Goal: Task Accomplishment & Management: Use online tool/utility

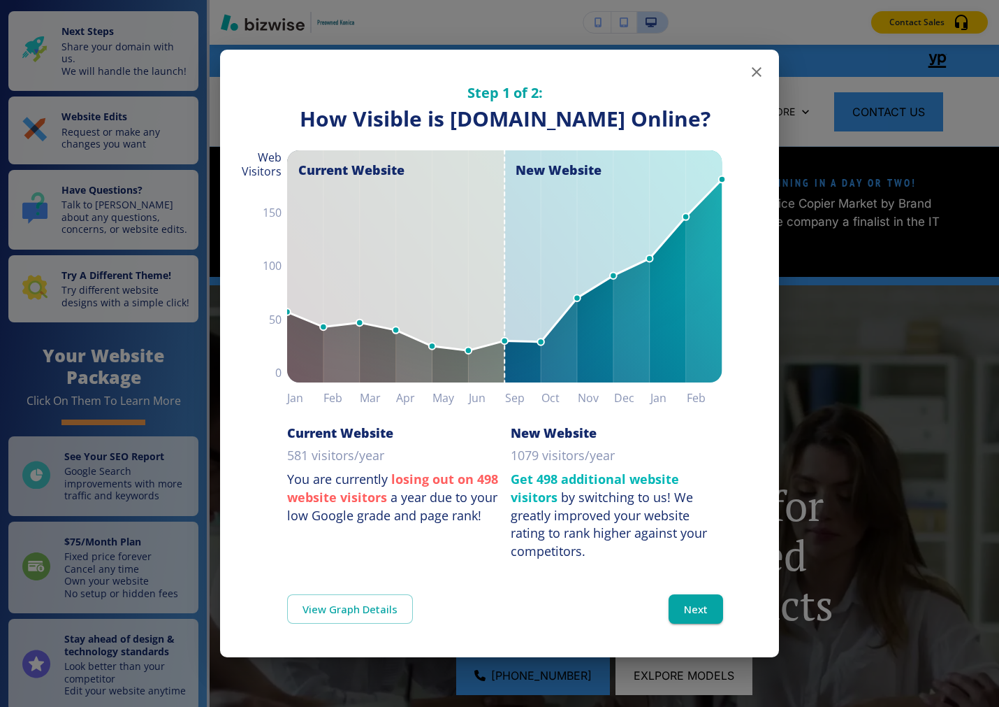
click at [730, 77] on icon "button" at bounding box center [756, 72] width 17 height 17
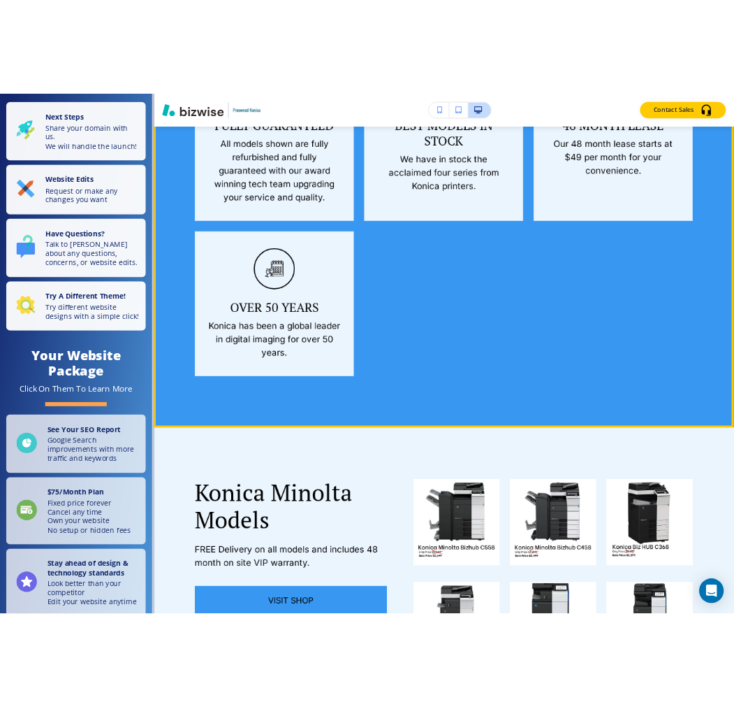
scroll to position [2407, 0]
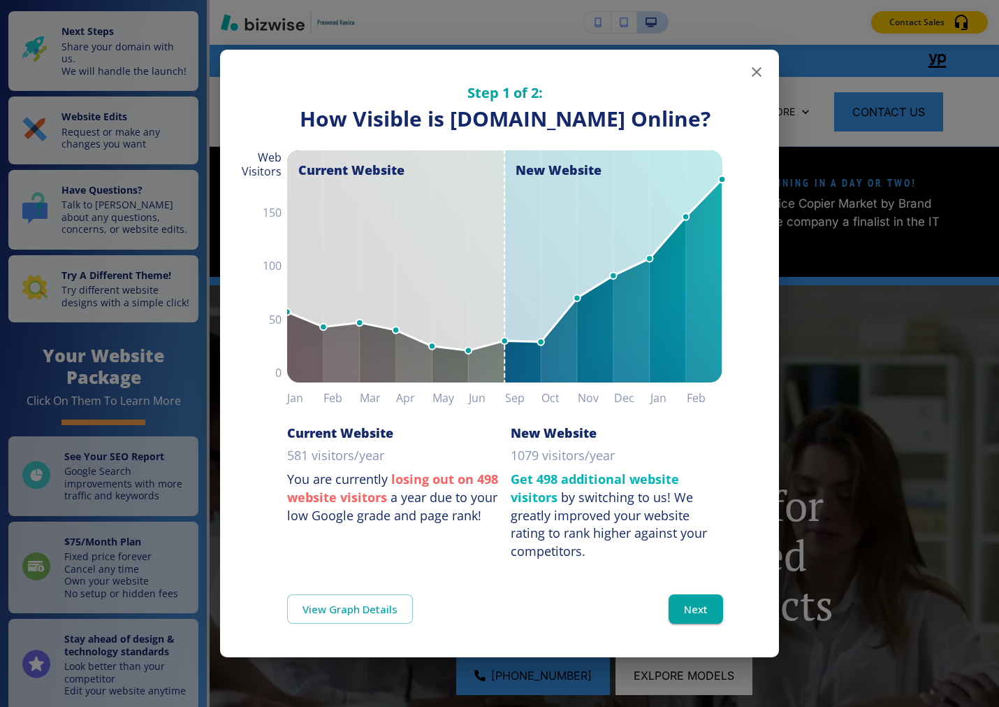
click at [762, 73] on icon "button" at bounding box center [756, 72] width 17 height 17
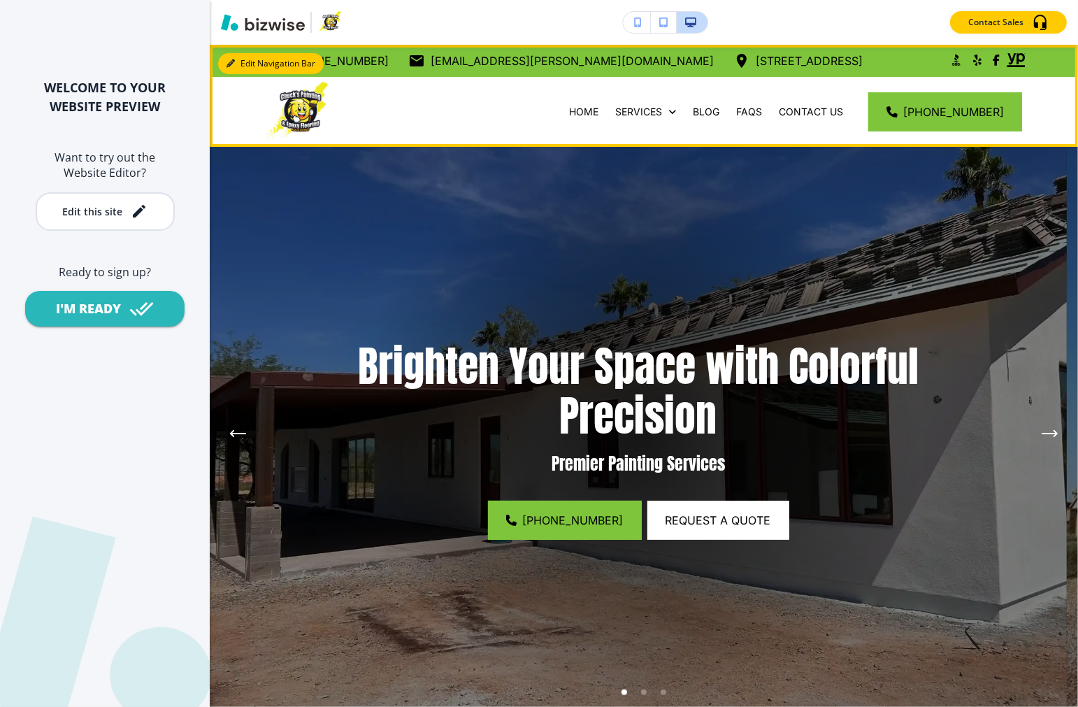
click at [247, 55] on button "Edit Navigation Bar" at bounding box center [271, 63] width 106 height 21
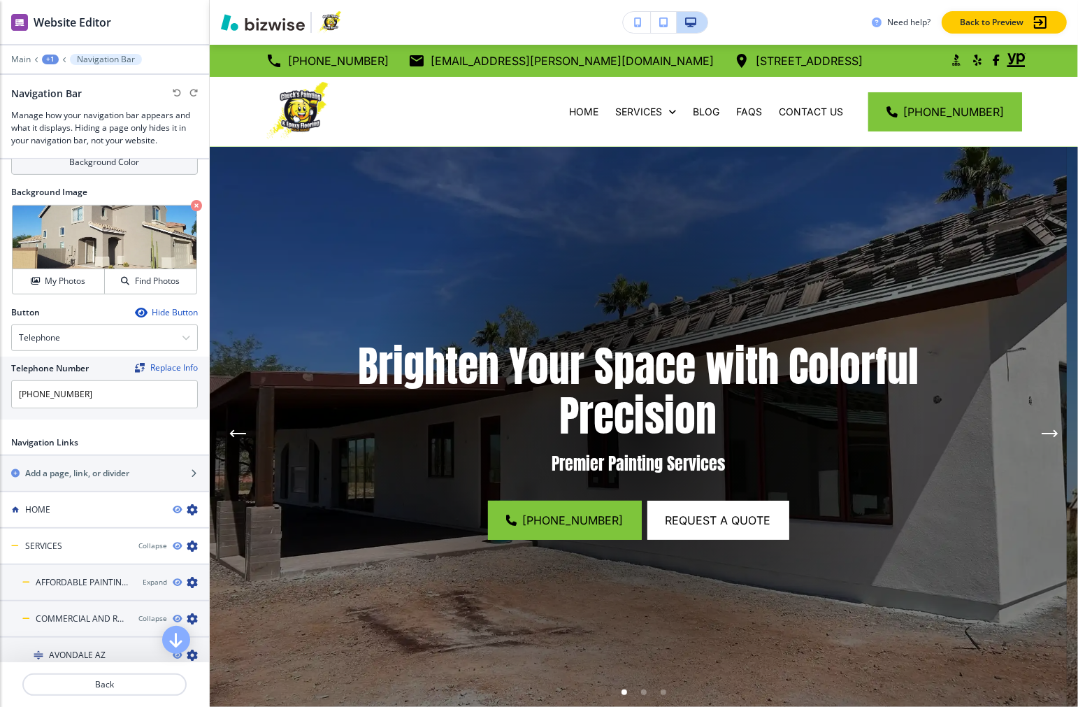
scroll to position [621, 0]
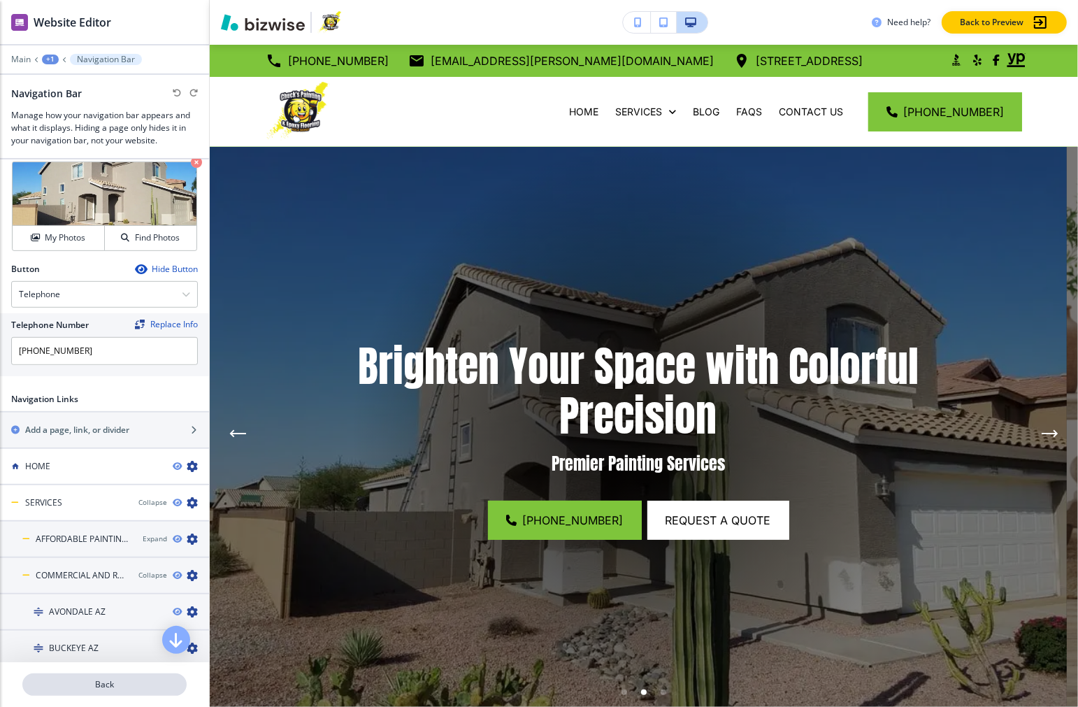
click at [129, 687] on p "Back" at bounding box center [104, 684] width 161 height 13
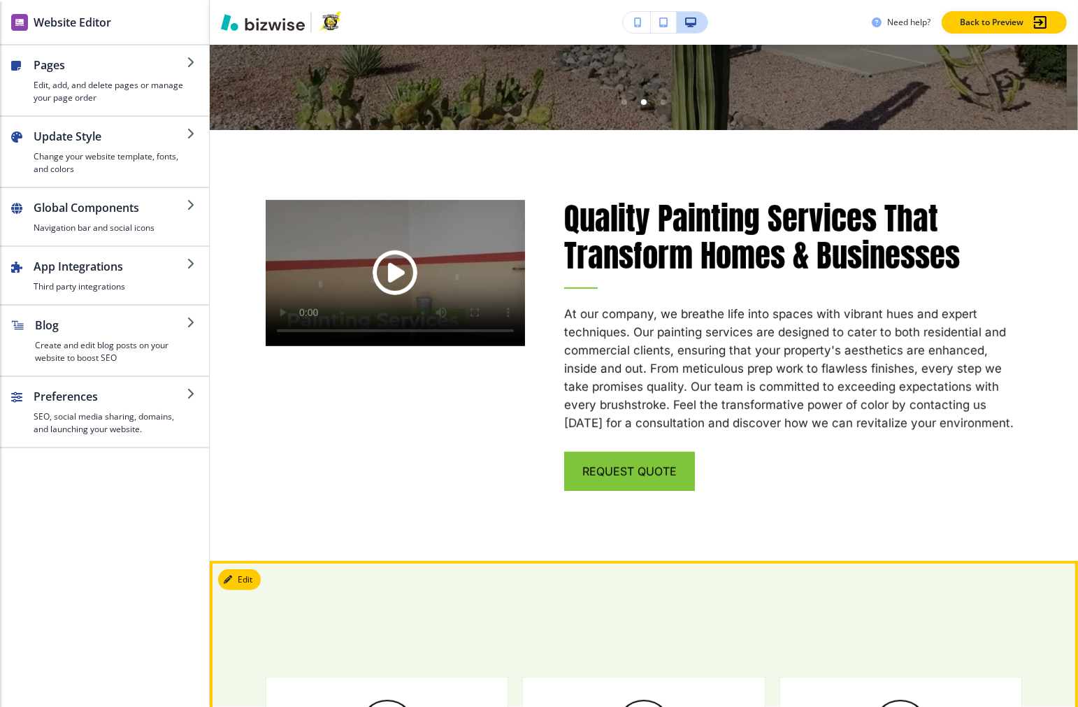
scroll to position [543, 0]
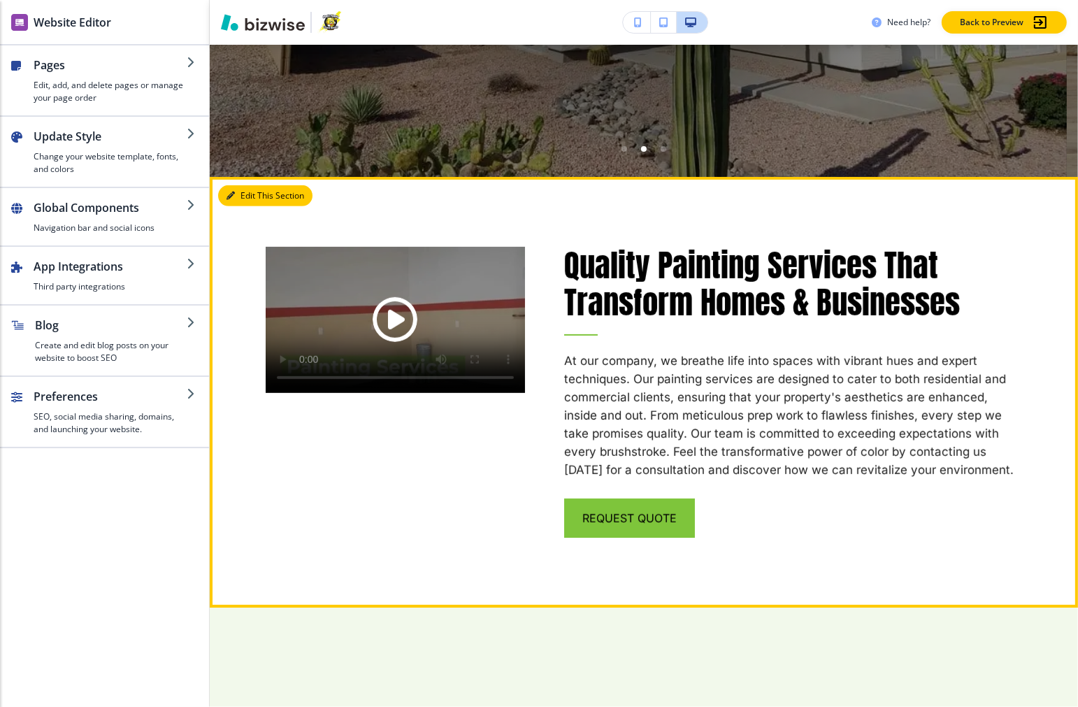
click at [245, 194] on button "Edit This Section" at bounding box center [265, 195] width 94 height 21
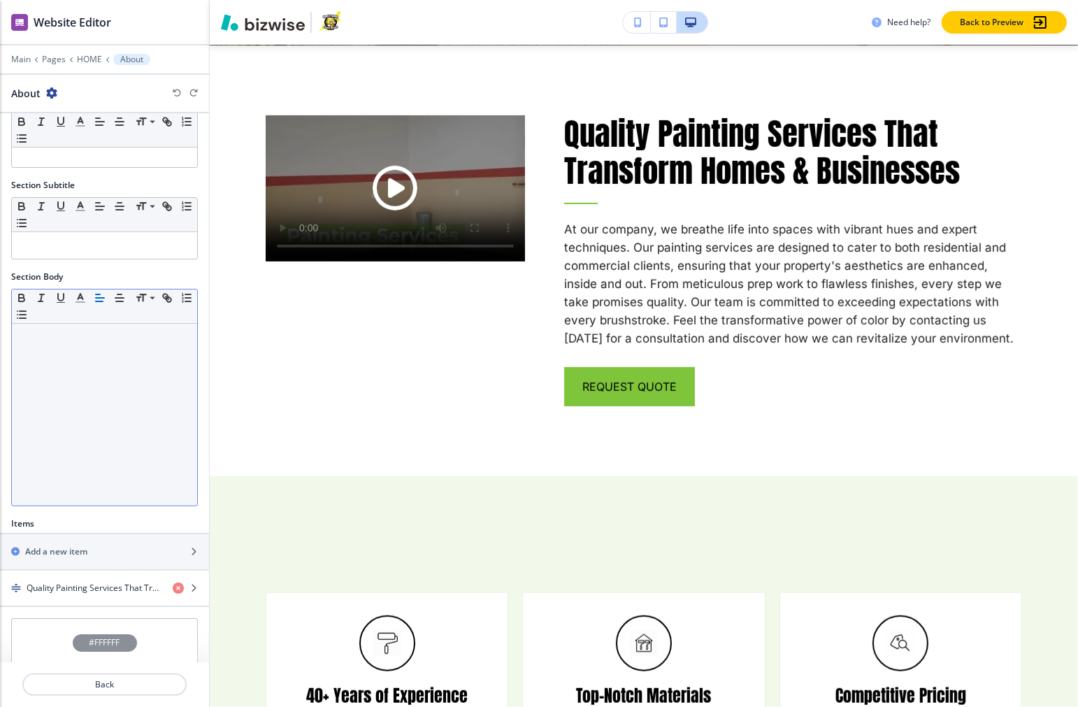
scroll to position [89, 0]
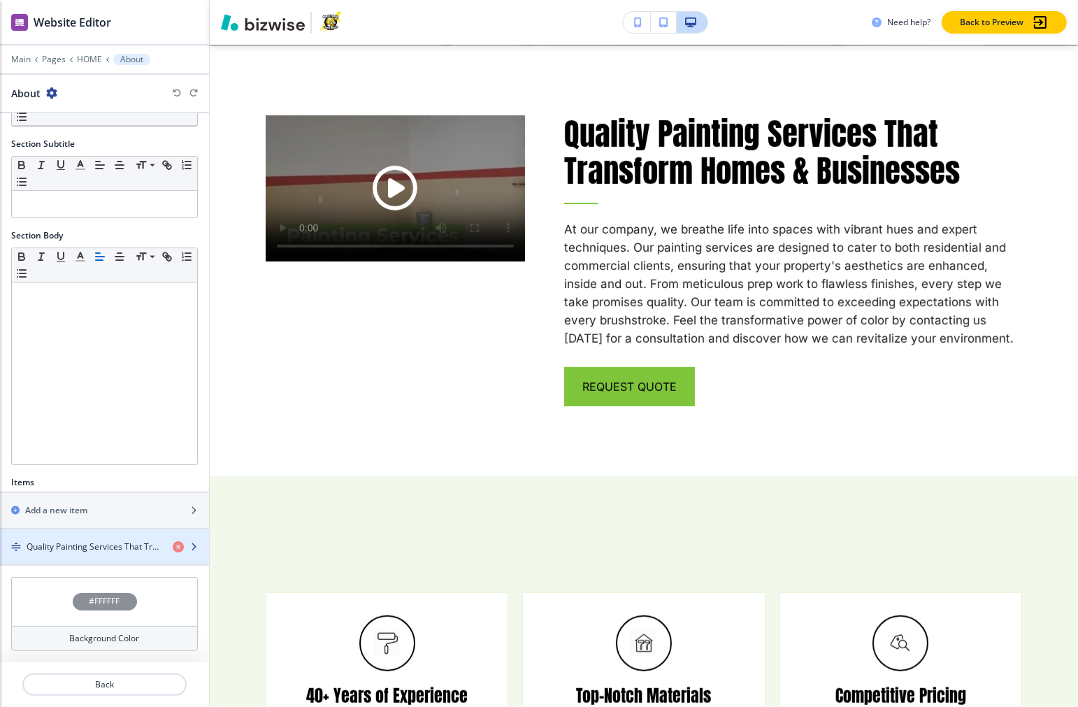
click at [119, 542] on h4 "Quality Painting Services That Transform Homes & Businesses" at bounding box center [94, 546] width 135 height 13
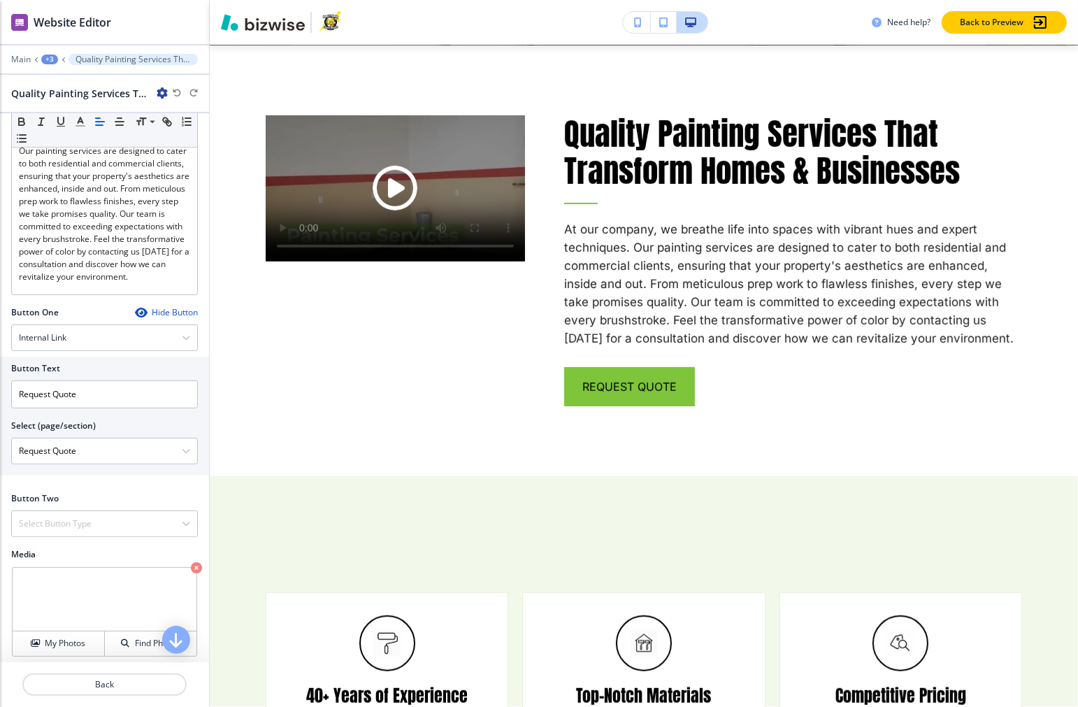
scroll to position [233, 0]
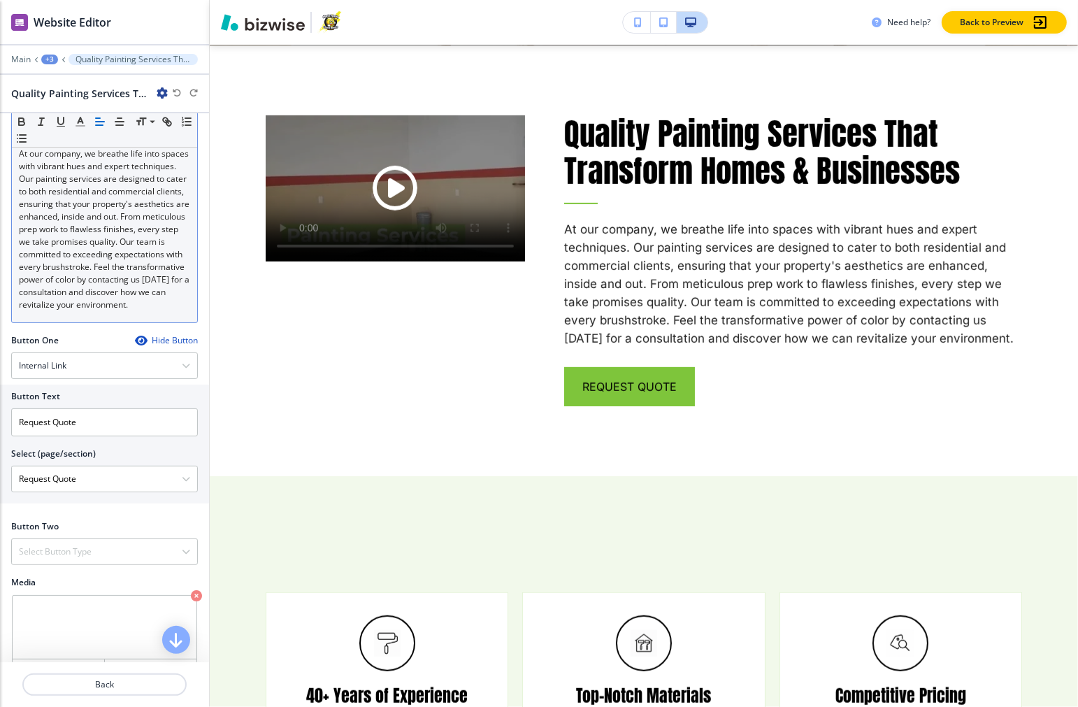
click at [94, 322] on div "At our company, we breathe life into spaces with vibrant hues and expert techni…" at bounding box center [104, 231] width 185 height 182
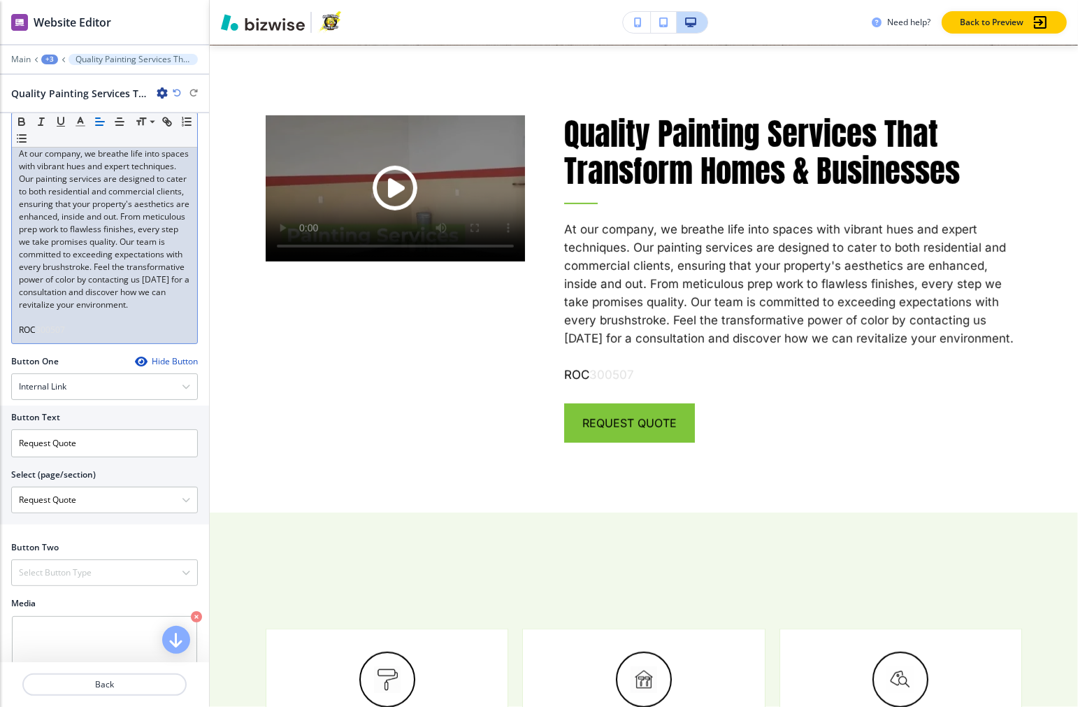
drag, startPoint x: 80, startPoint y: 354, endPoint x: 37, endPoint y: 361, distance: 43.8
click at [37, 336] on p "﻿ROC 300507" at bounding box center [104, 330] width 171 height 13
click at [86, 336] on p "﻿ROC 300507" at bounding box center [104, 330] width 171 height 13
drag, startPoint x: 121, startPoint y: 354, endPoint x: 38, endPoint y: 364, distance: 83.1
click at [38, 343] on div "At our company, we breathe life into spaces with vibrant hues and expert techni…" at bounding box center [104, 241] width 185 height 203
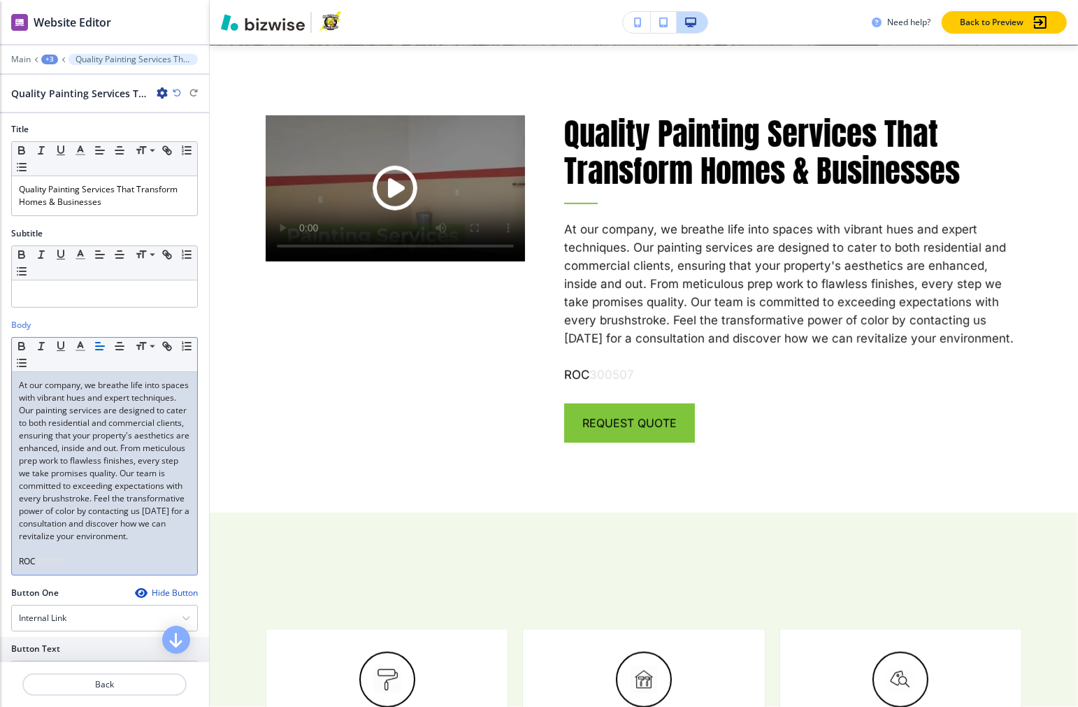
scroll to position [0, 0]
click at [77, 348] on icon "button" at bounding box center [80, 347] width 13 height 13
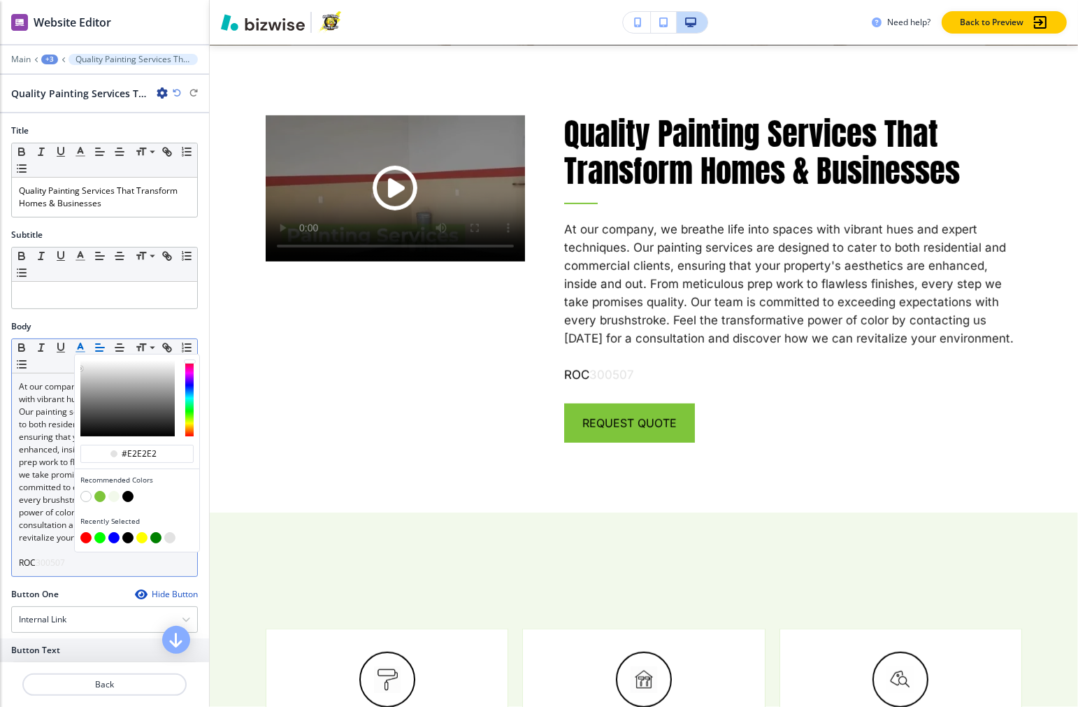
click at [131, 497] on button "button" at bounding box center [127, 496] width 11 height 11
type input "#000000"
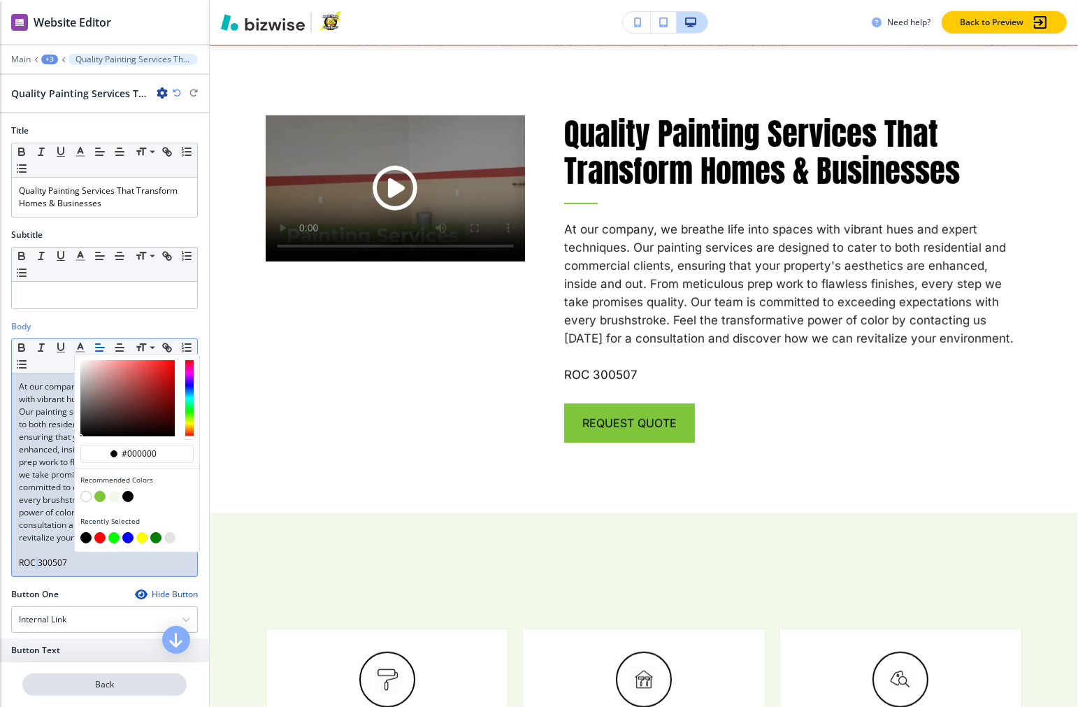
click at [110, 688] on p "Back" at bounding box center [104, 684] width 161 height 13
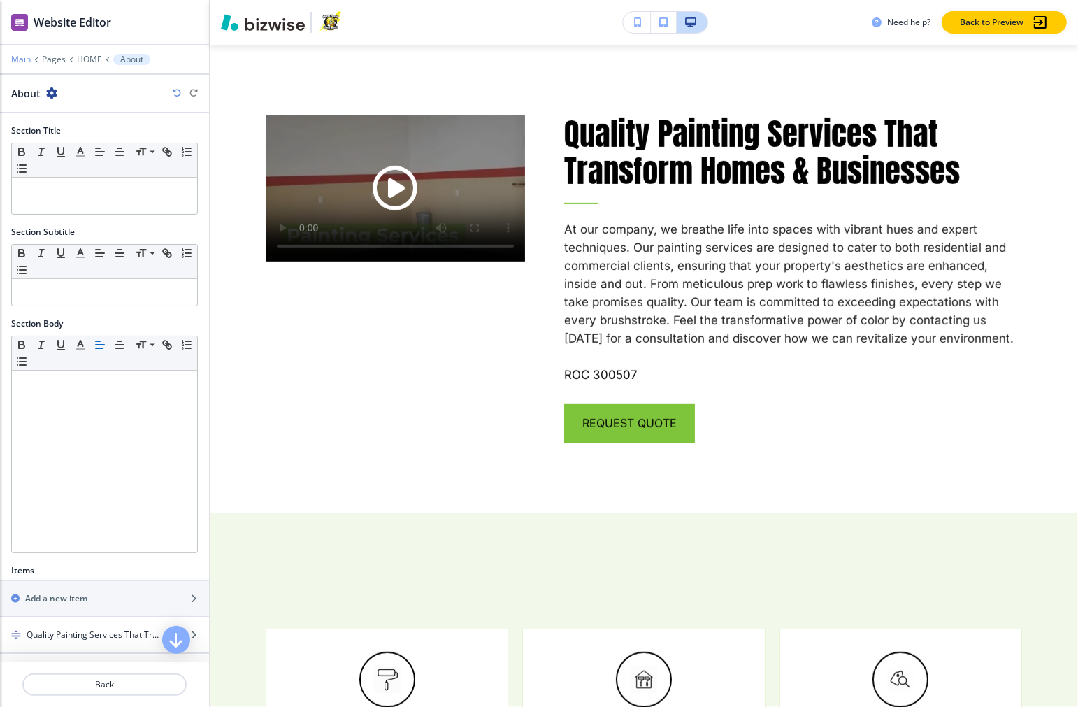
click at [22, 58] on p "Main" at bounding box center [21, 60] width 20 height 10
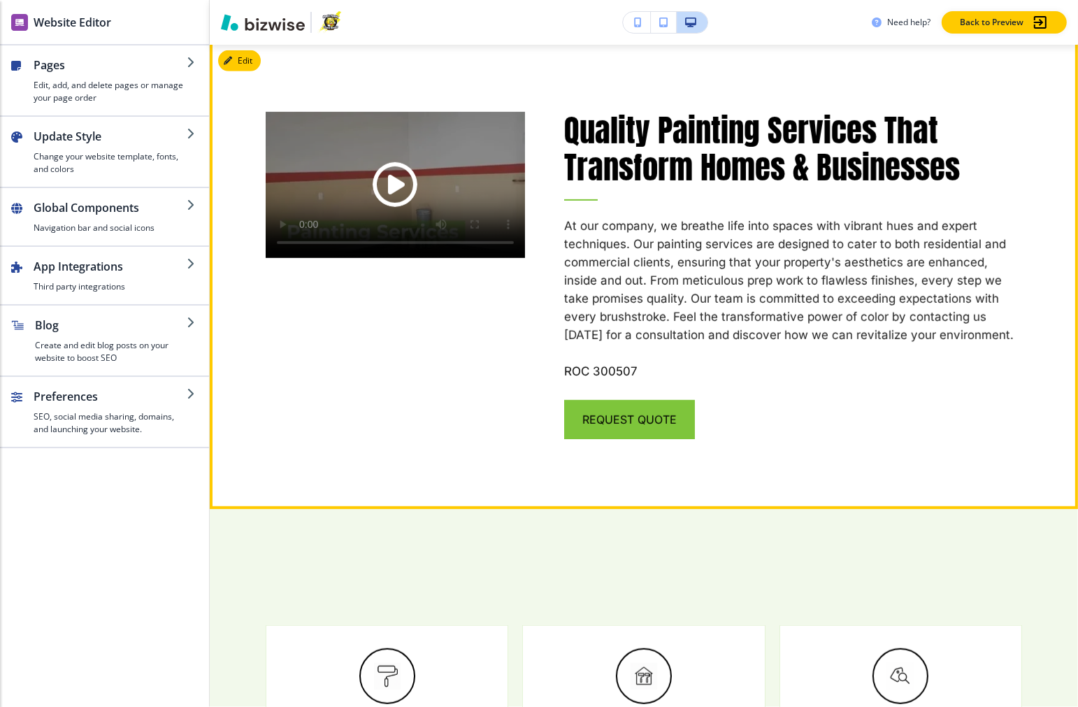
scroll to position [699, 0]
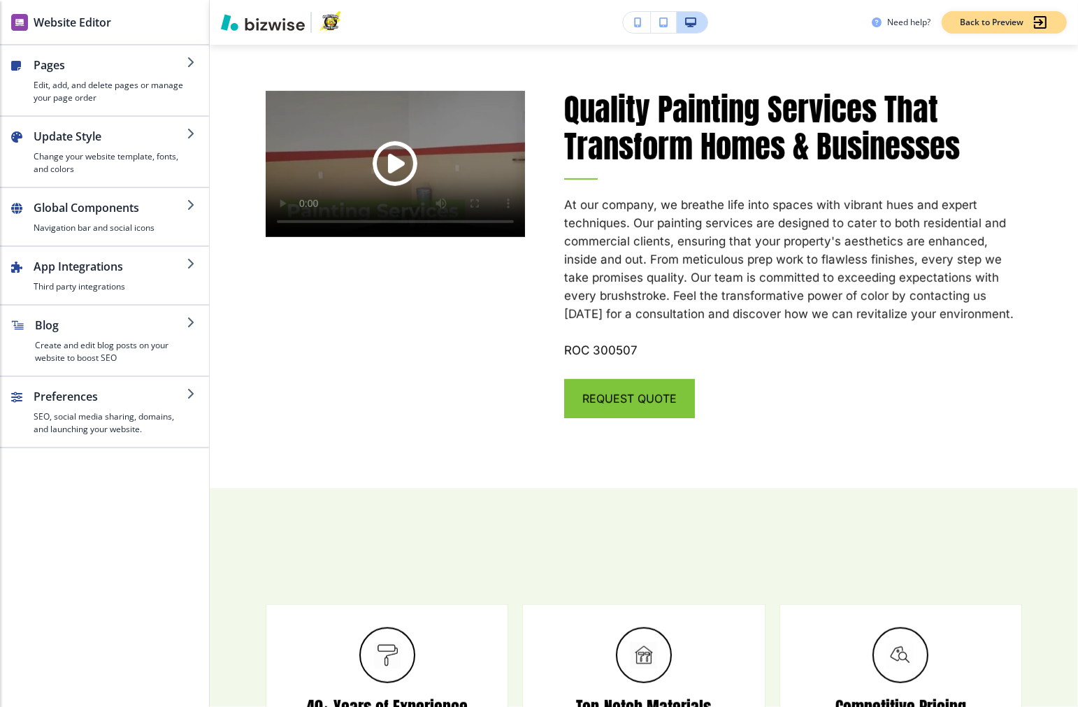
click at [734, 24] on div "Back to Preview" at bounding box center [1003, 22] width 89 height 17
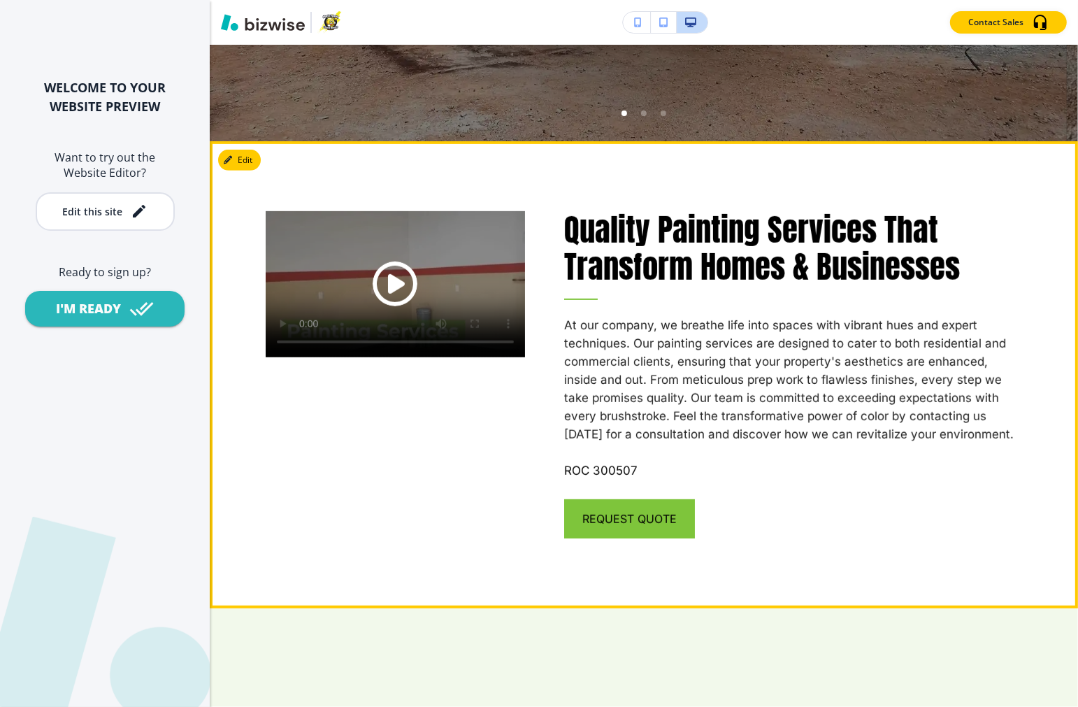
scroll to position [388, 0]
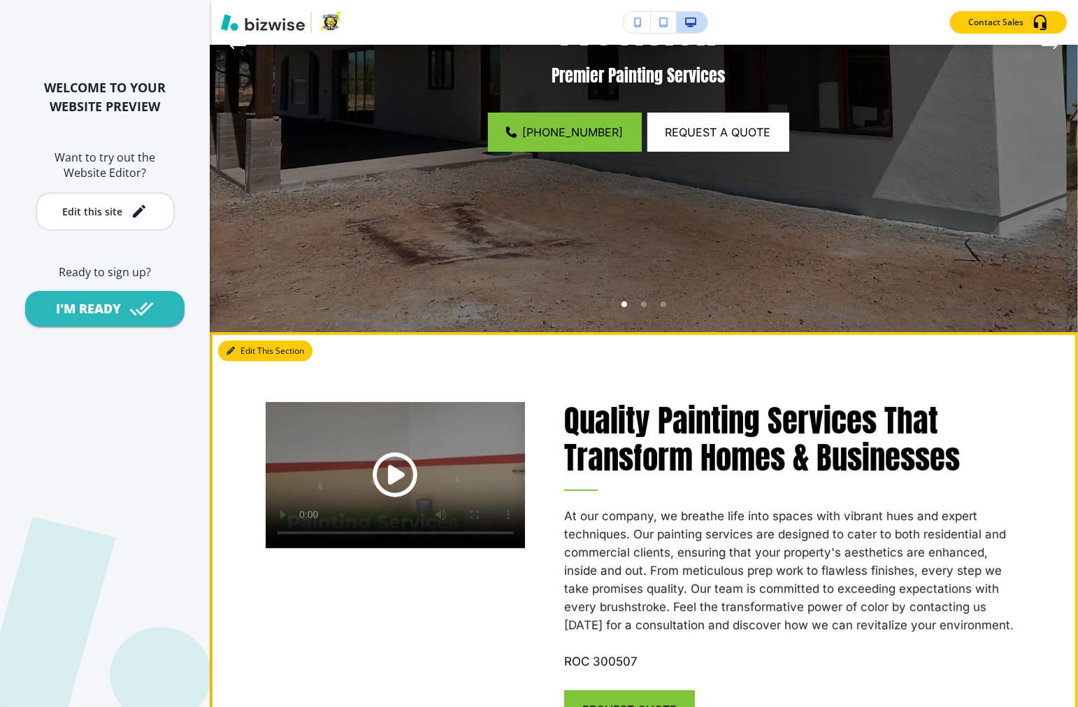
click at [239, 351] on button "Edit This Section" at bounding box center [265, 350] width 94 height 21
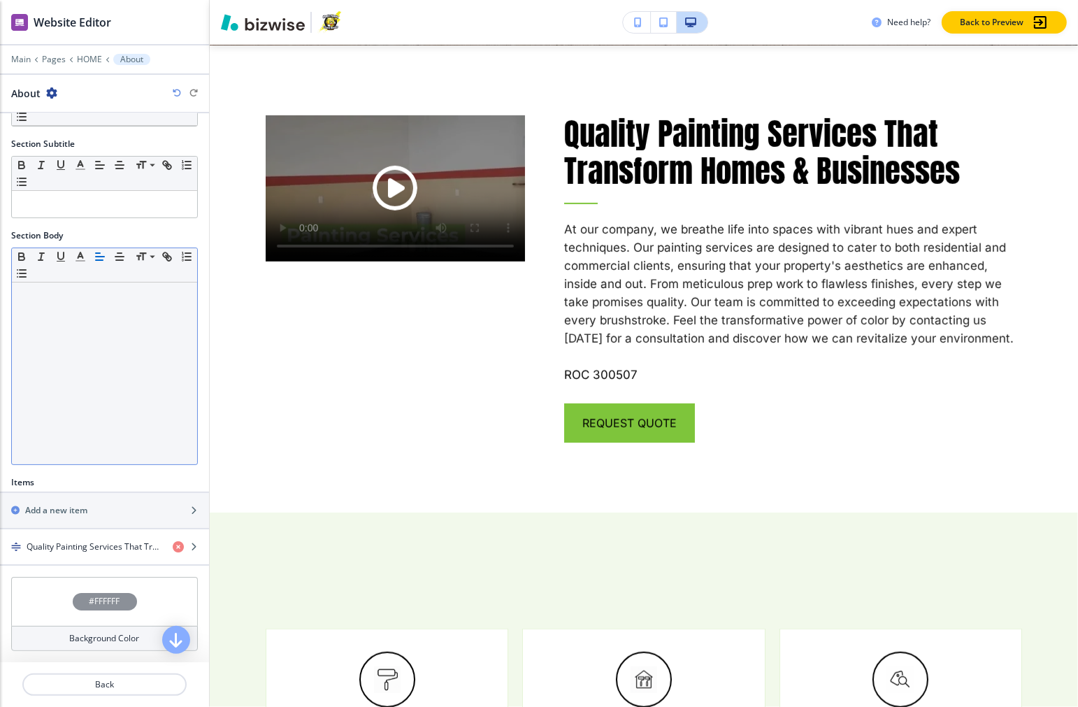
scroll to position [89, 0]
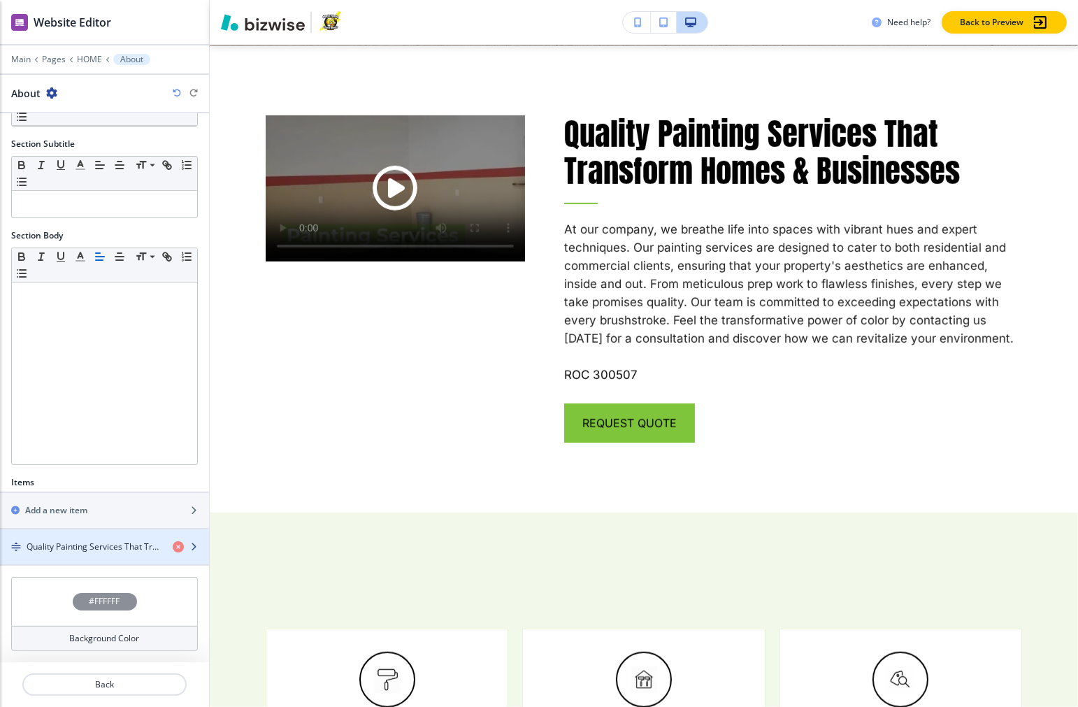
click at [82, 545] on h4 "Quality Painting Services That Transform Homes & Businesses" at bounding box center [94, 546] width 135 height 13
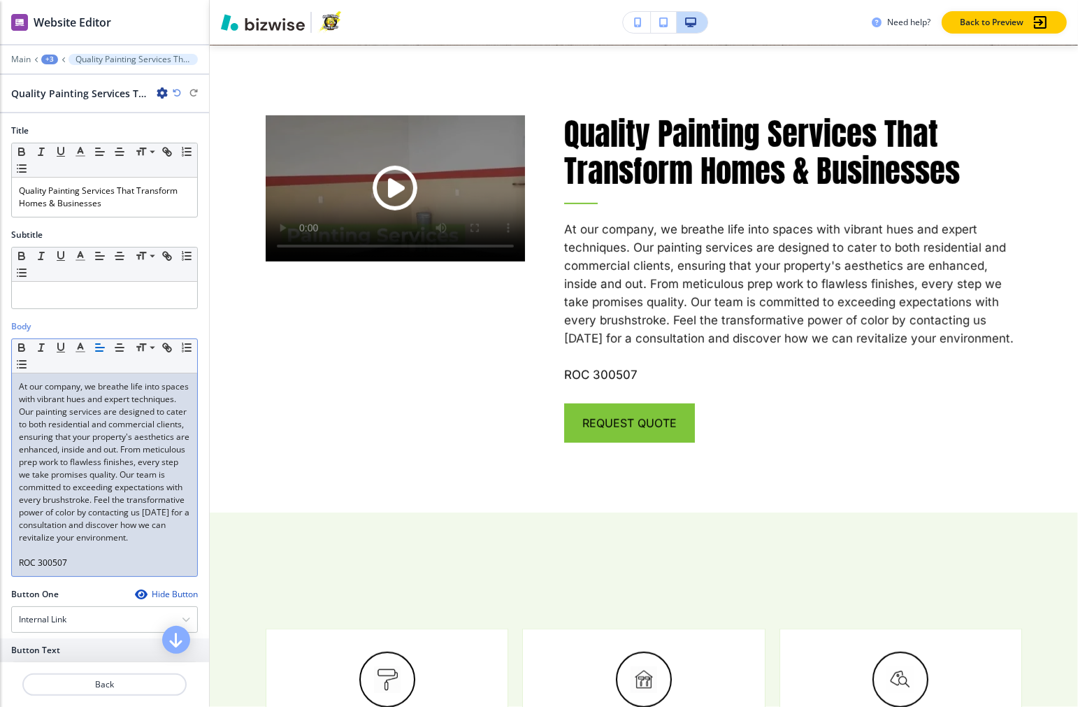
drag, startPoint x: 34, startPoint y: 589, endPoint x: 9, endPoint y: 589, distance: 24.5
click at [9, 588] on div "Body Small Normal Large Huge At our company, we breathe life into spaces with v…" at bounding box center [104, 454] width 209 height 268
click at [19, 349] on icon "button" at bounding box center [22, 348] width 6 height 3
click at [80, 576] on div "At our company, we breathe life into spaces with vibrant hues and expert techni…" at bounding box center [104, 474] width 185 height 203
drag, startPoint x: 57, startPoint y: 592, endPoint x: 37, endPoint y: 594, distance: 19.7
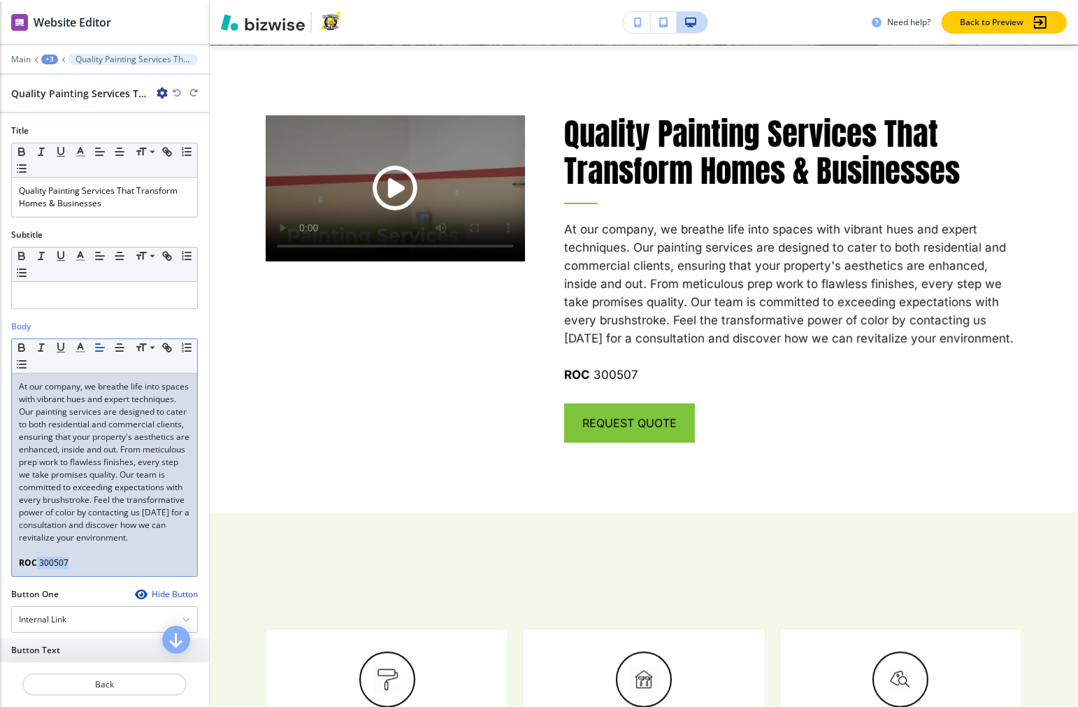
click at [37, 569] on p "﻿ROC 300507" at bounding box center [104, 562] width 171 height 13
drag, startPoint x: 102, startPoint y: 563, endPoint x: 95, endPoint y: 577, distance: 15.6
click at [101, 570] on div "At our company, we breathe life into spaces with vibrant hues and expert techni…" at bounding box center [104, 474] width 185 height 203
click at [54, 576] on div "At our company, we breathe life into spaces with vibrant hues and expert techni…" at bounding box center [104, 474] width 185 height 203
click at [54, 568] on span "300507" at bounding box center [53, 562] width 29 height 12
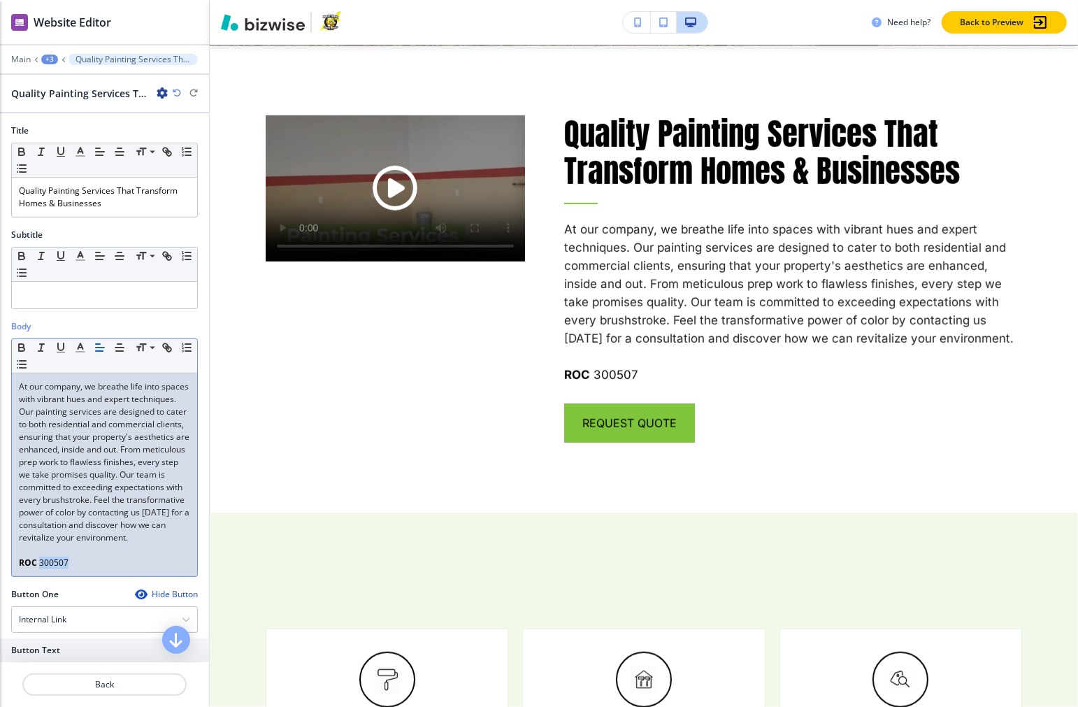
click at [54, 568] on span "300507" at bounding box center [53, 562] width 29 height 12
click at [59, 352] on rect "button" at bounding box center [61, 352] width 8 height 1
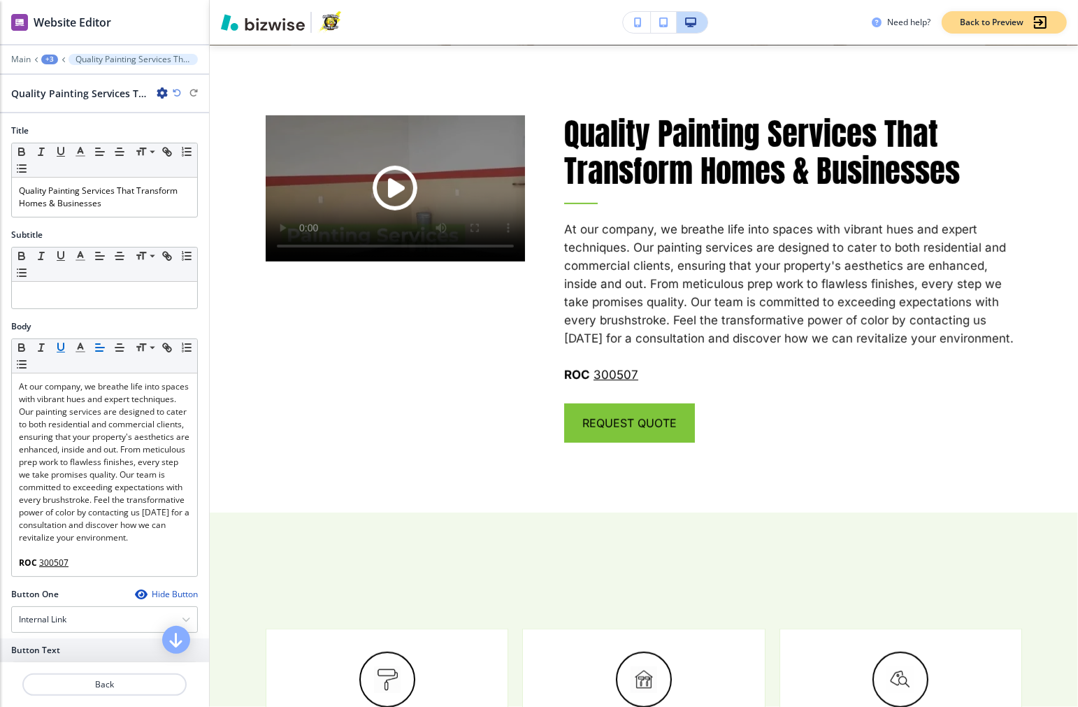
click at [734, 22] on p "Back to Preview" at bounding box center [991, 22] width 64 height 13
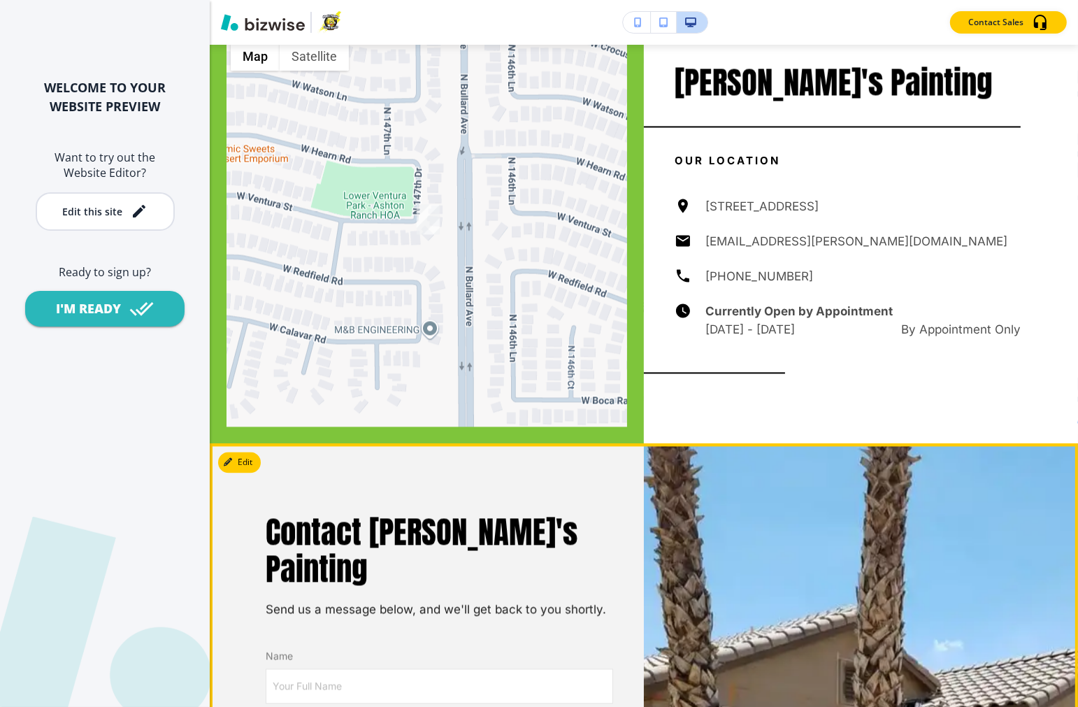
scroll to position [7124, 0]
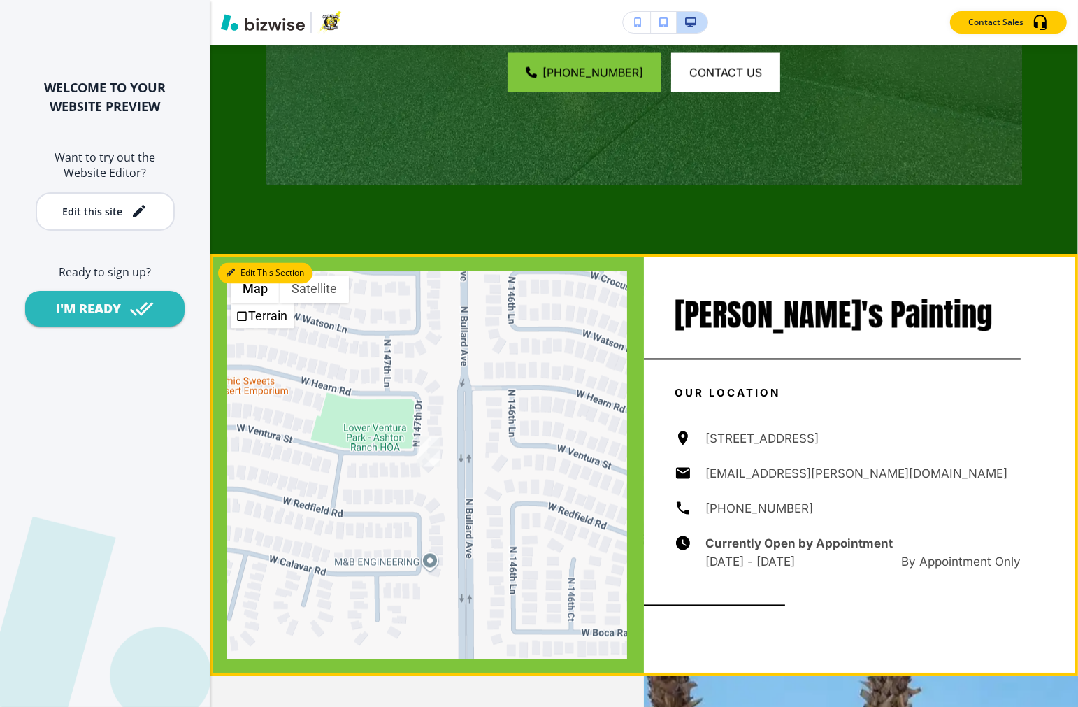
click at [238, 263] on button "Edit This Section" at bounding box center [265, 273] width 94 height 21
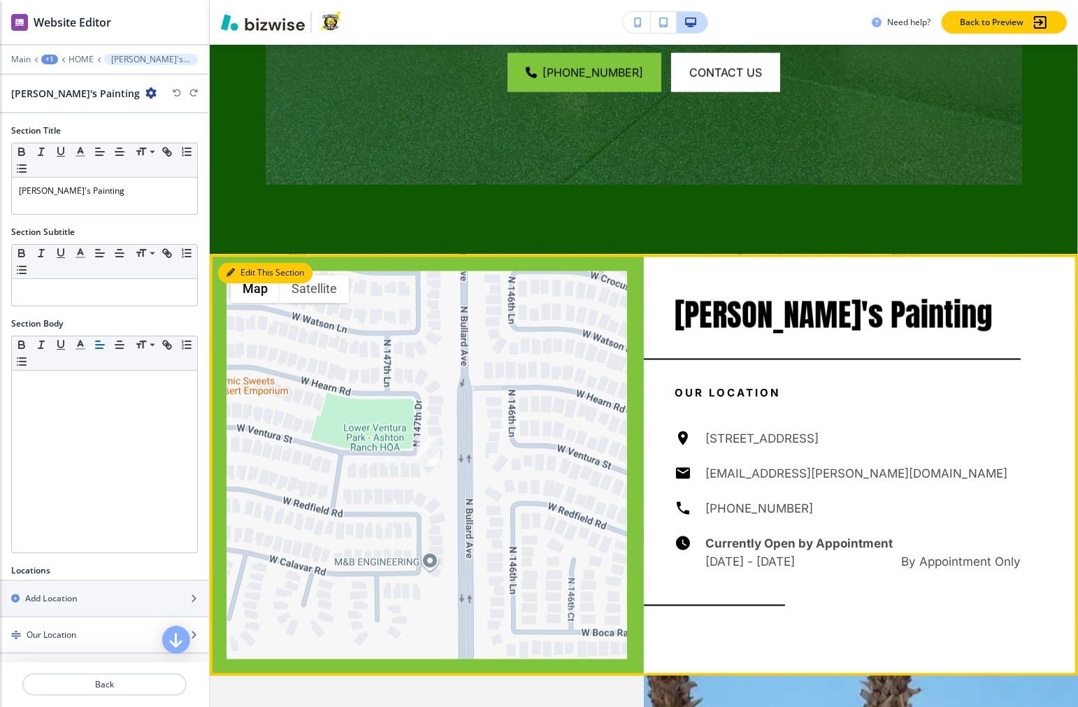
scroll to position [7248, 0]
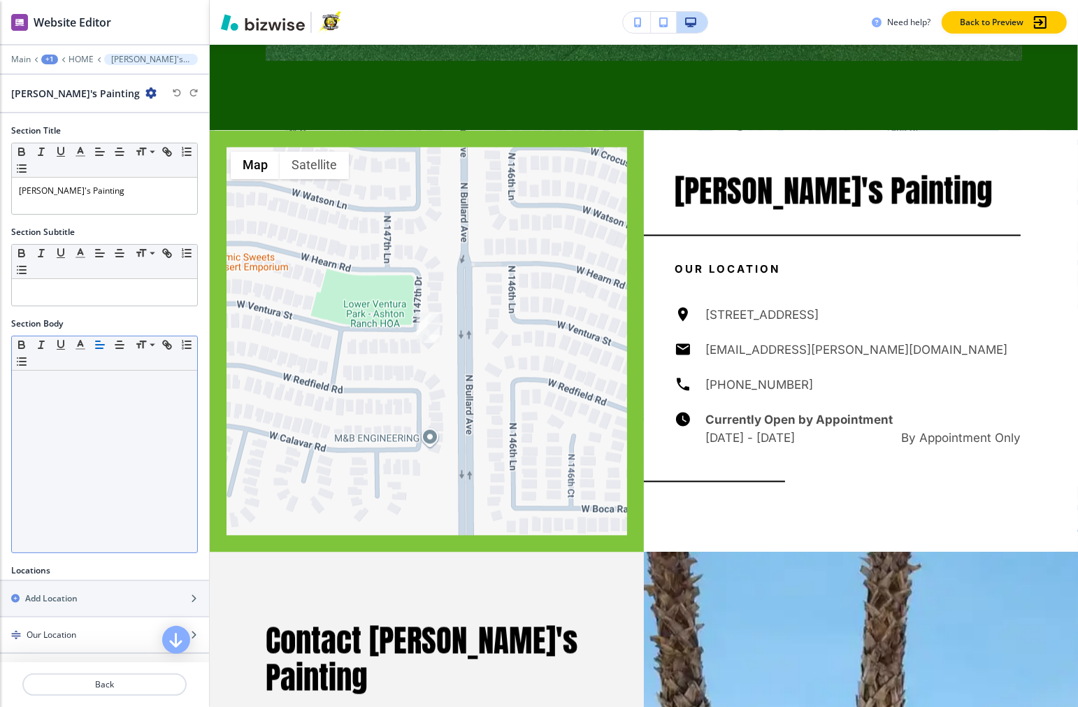
click at [88, 414] on div at bounding box center [104, 461] width 185 height 182
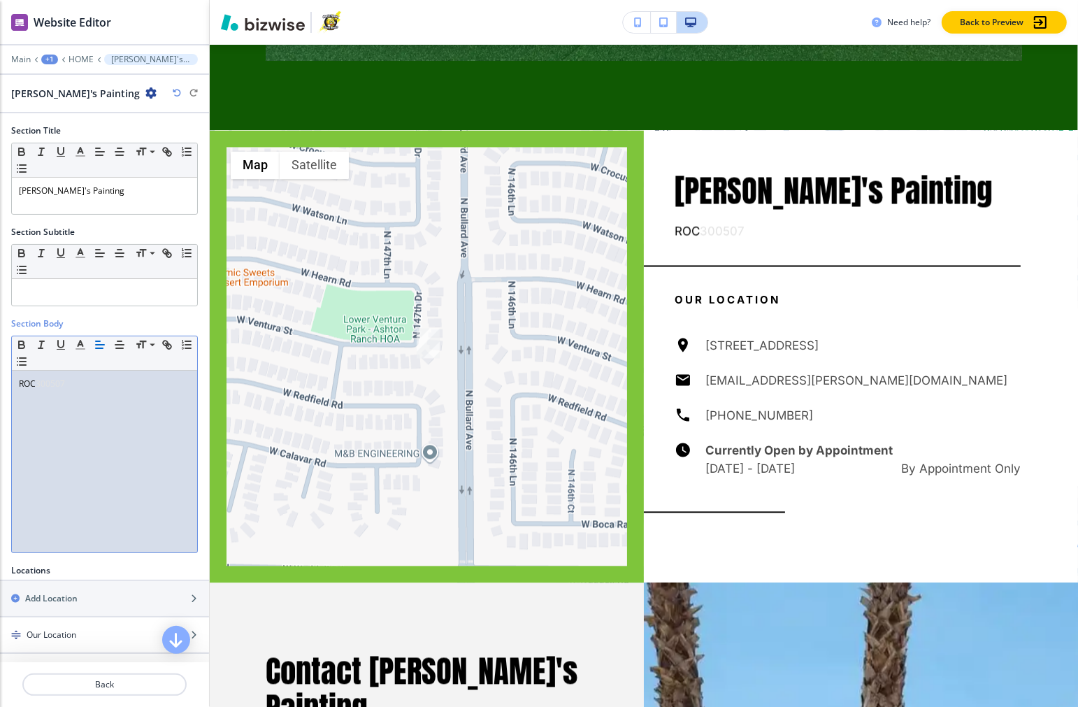
drag, startPoint x: 78, startPoint y: 384, endPoint x: 37, endPoint y: 387, distance: 41.3
click at [37, 387] on p "ROC 300507" at bounding box center [104, 383] width 171 height 13
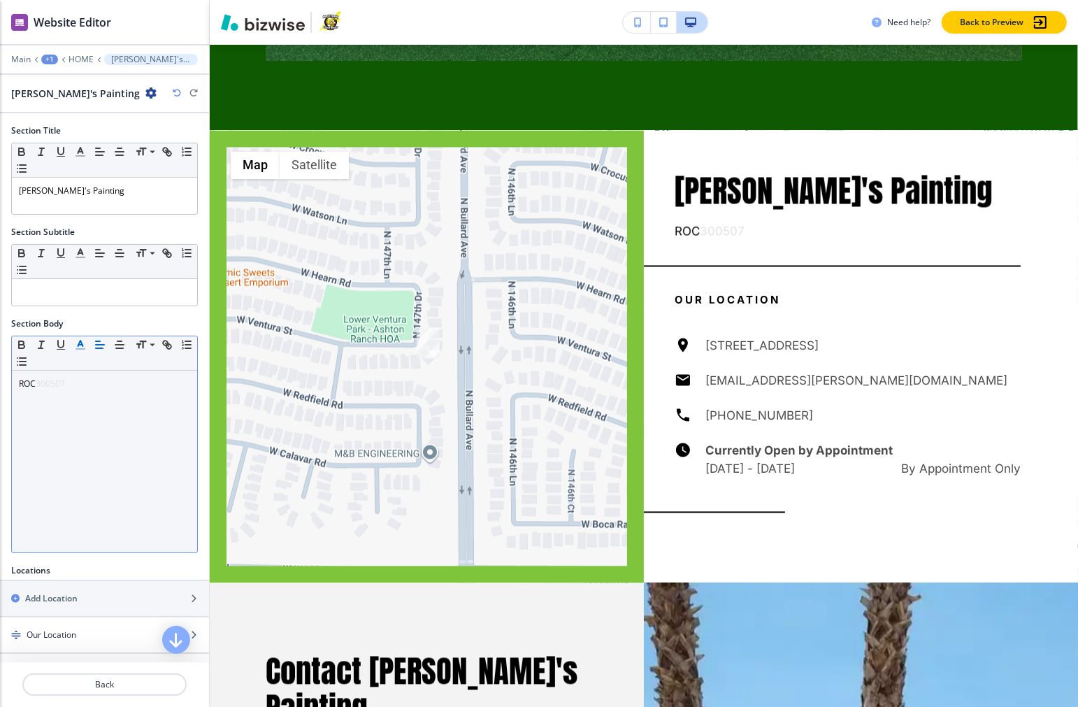
click at [78, 345] on line "button" at bounding box center [79, 345] width 3 height 0
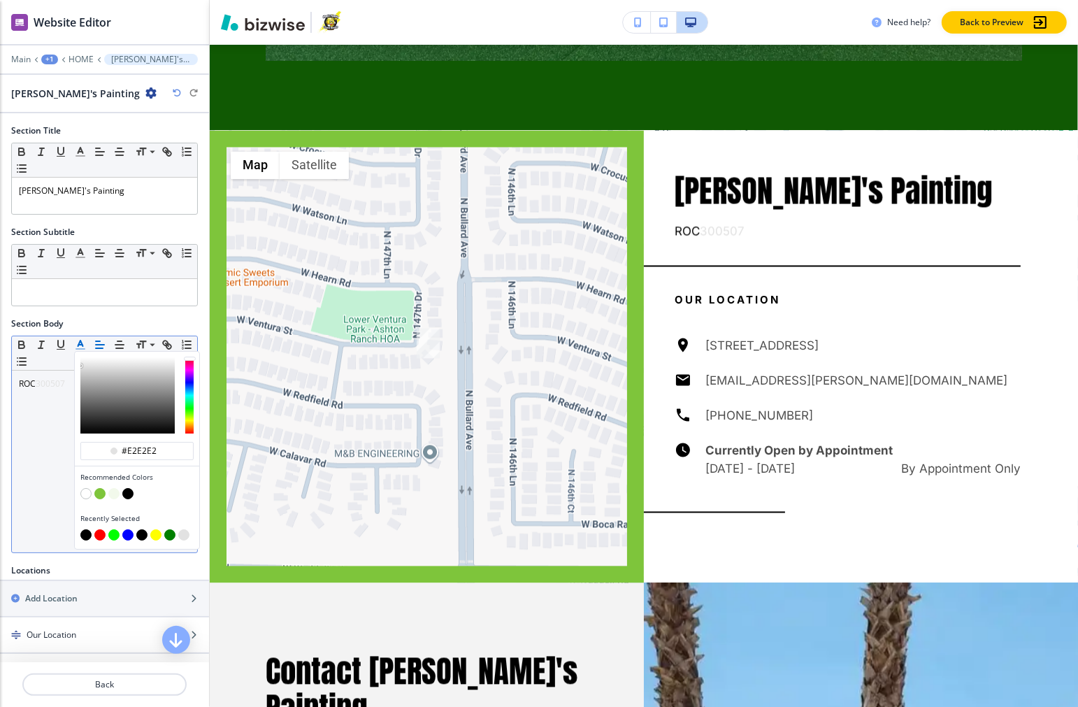
click at [131, 491] on button "button" at bounding box center [127, 493] width 11 height 11
type input "#000000"
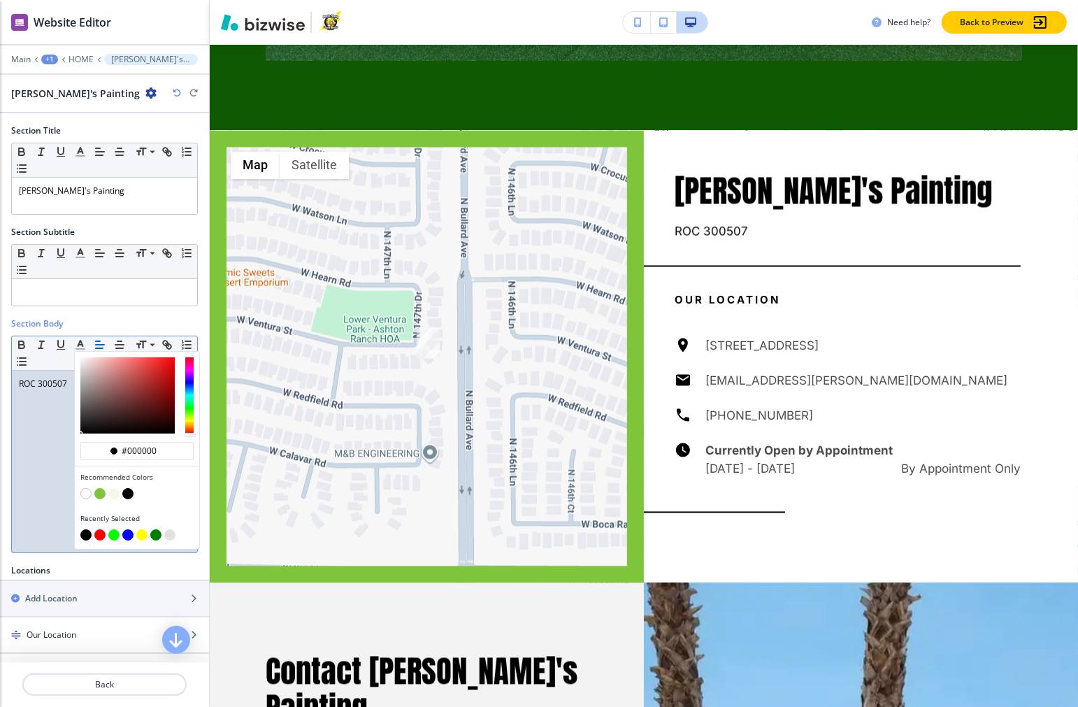
drag, startPoint x: 34, startPoint y: 456, endPoint x: 20, endPoint y: 410, distance: 48.9
click at [34, 456] on div "ROC 300507" at bounding box center [104, 461] width 185 height 182
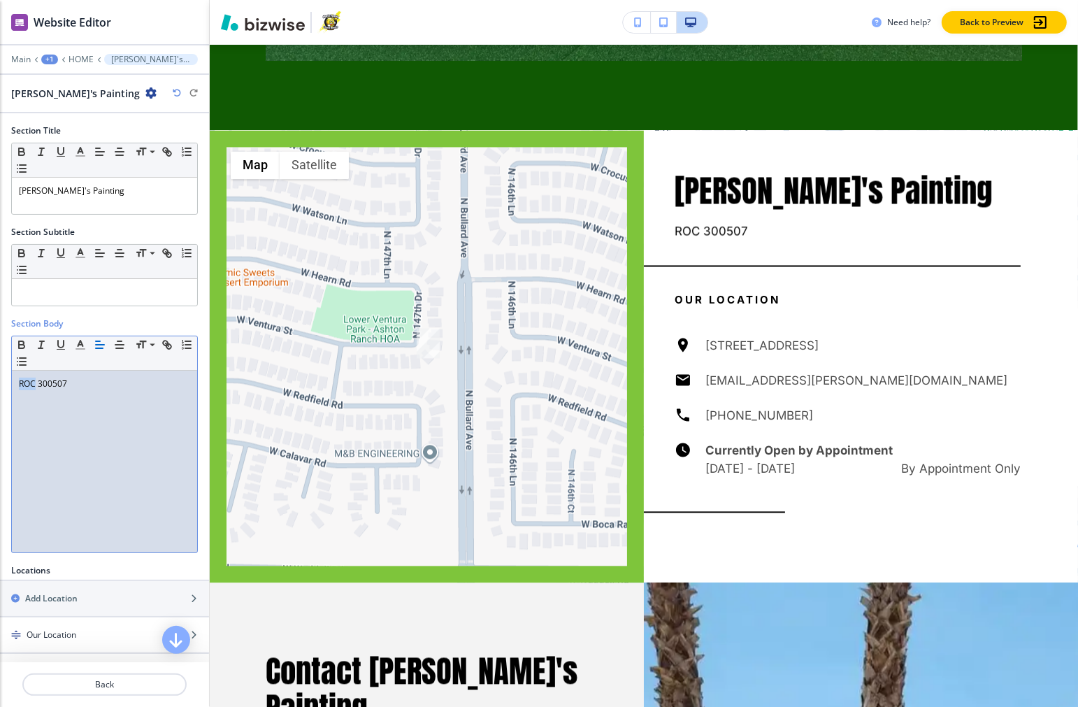
drag, startPoint x: 36, startPoint y: 382, endPoint x: 10, endPoint y: 382, distance: 25.9
click at [10, 382] on div "Section Body Small Normal Large Huge ROC 300507" at bounding box center [104, 440] width 209 height 247
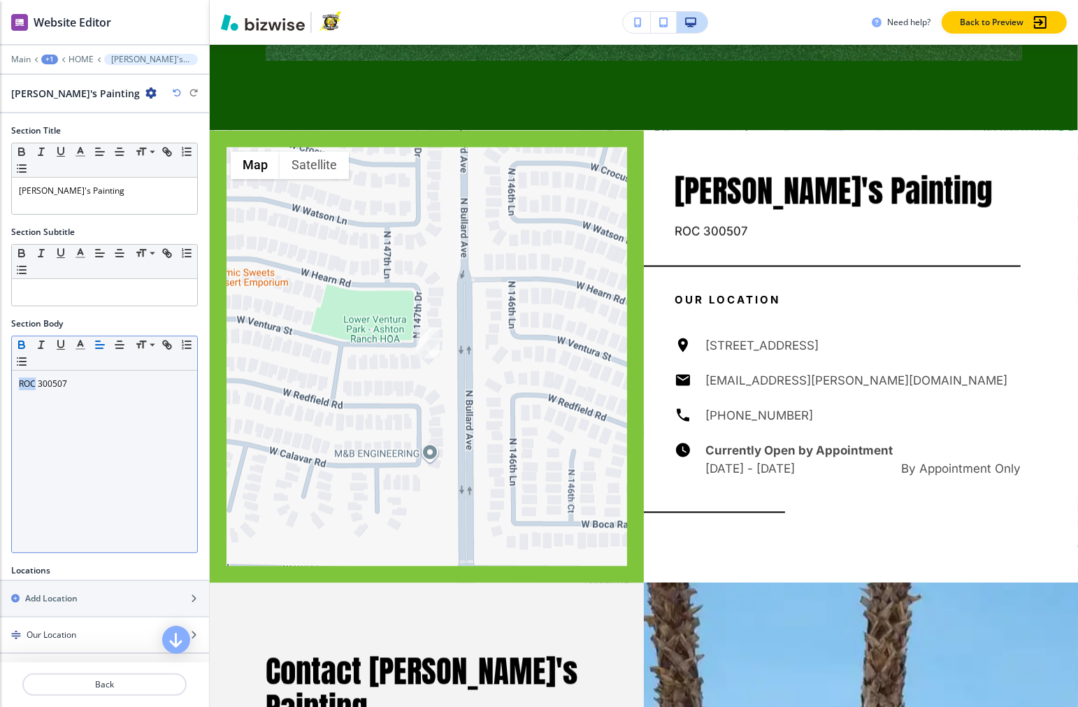
click at [27, 344] on icon "button" at bounding box center [21, 344] width 13 height 13
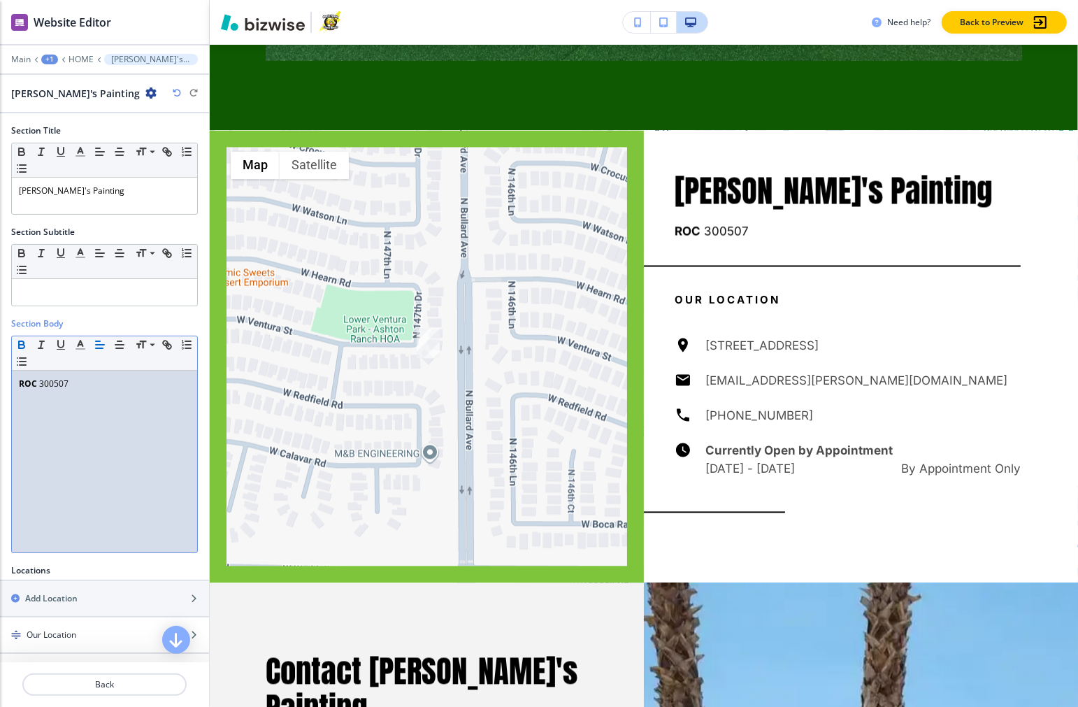
click at [56, 387] on span "300507" at bounding box center [53, 383] width 29 height 12
click at [64, 340] on icon "button" at bounding box center [61, 344] width 13 height 13
click at [191, 453] on div "Section Body Small Normal Large Huge ROC 300507" at bounding box center [104, 440] width 209 height 247
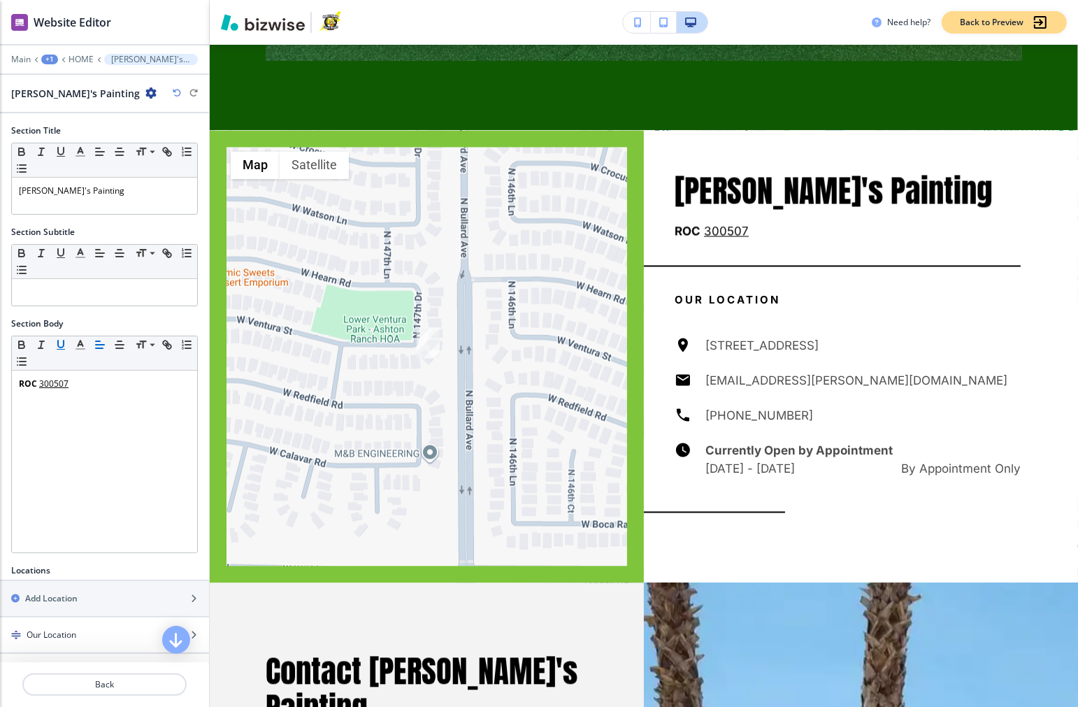
click at [985, 21] on p "Back to Preview" at bounding box center [991, 22] width 64 height 13
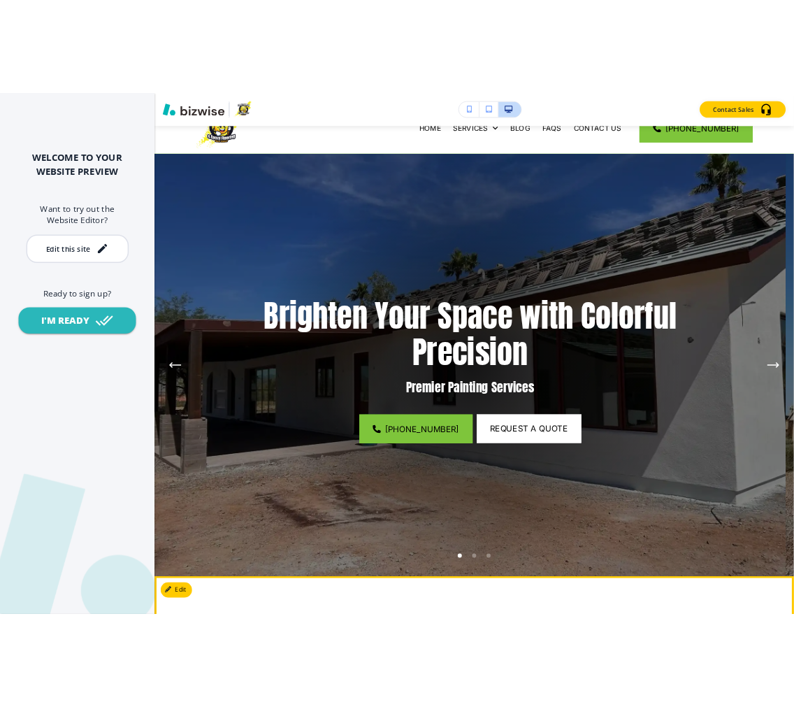
scroll to position [0, 0]
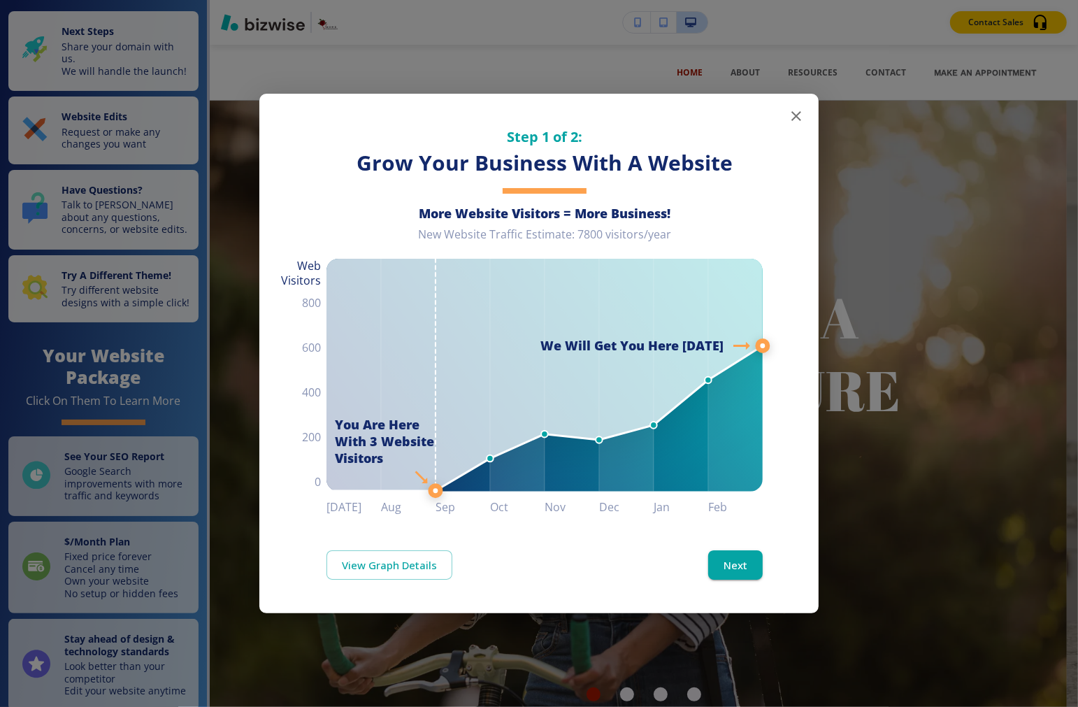
click at [791, 116] on icon "button" at bounding box center [796, 116] width 17 height 17
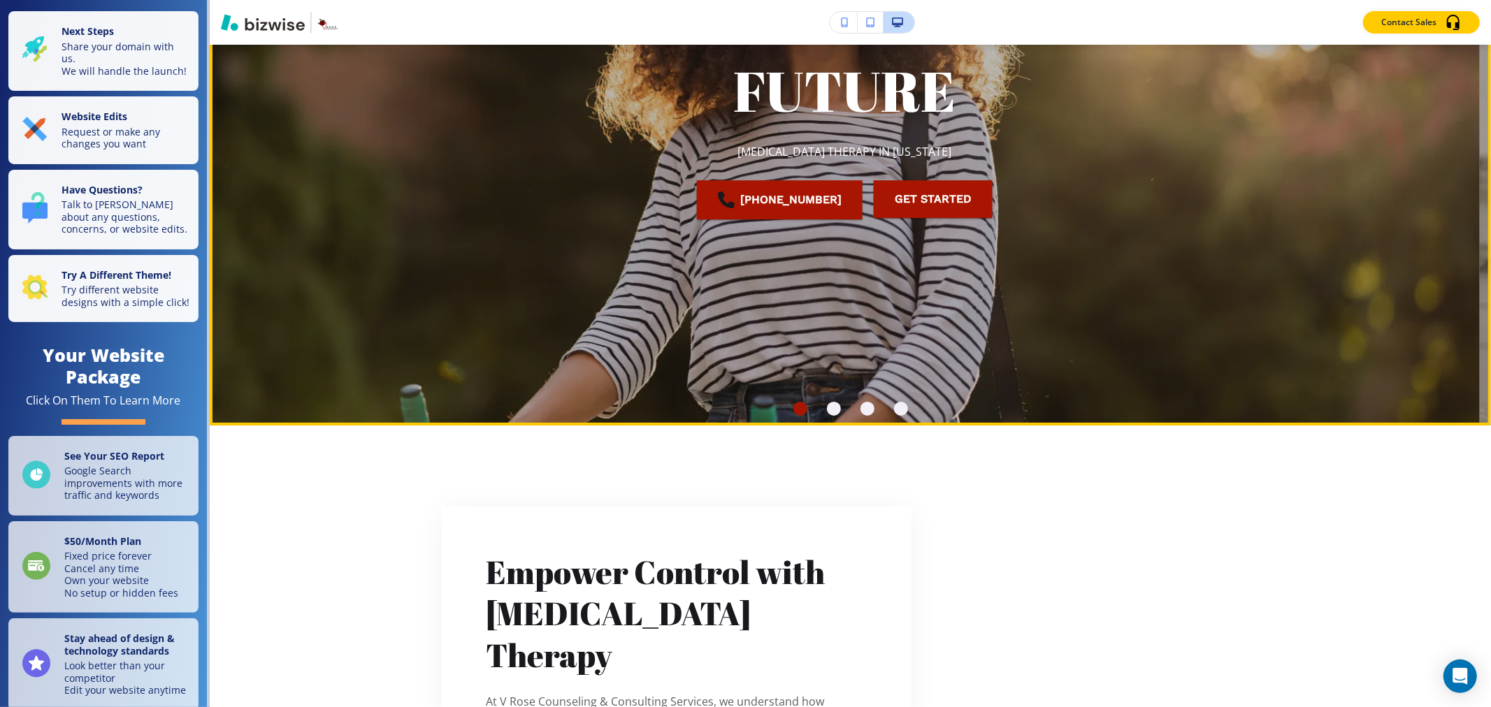
scroll to position [465, 0]
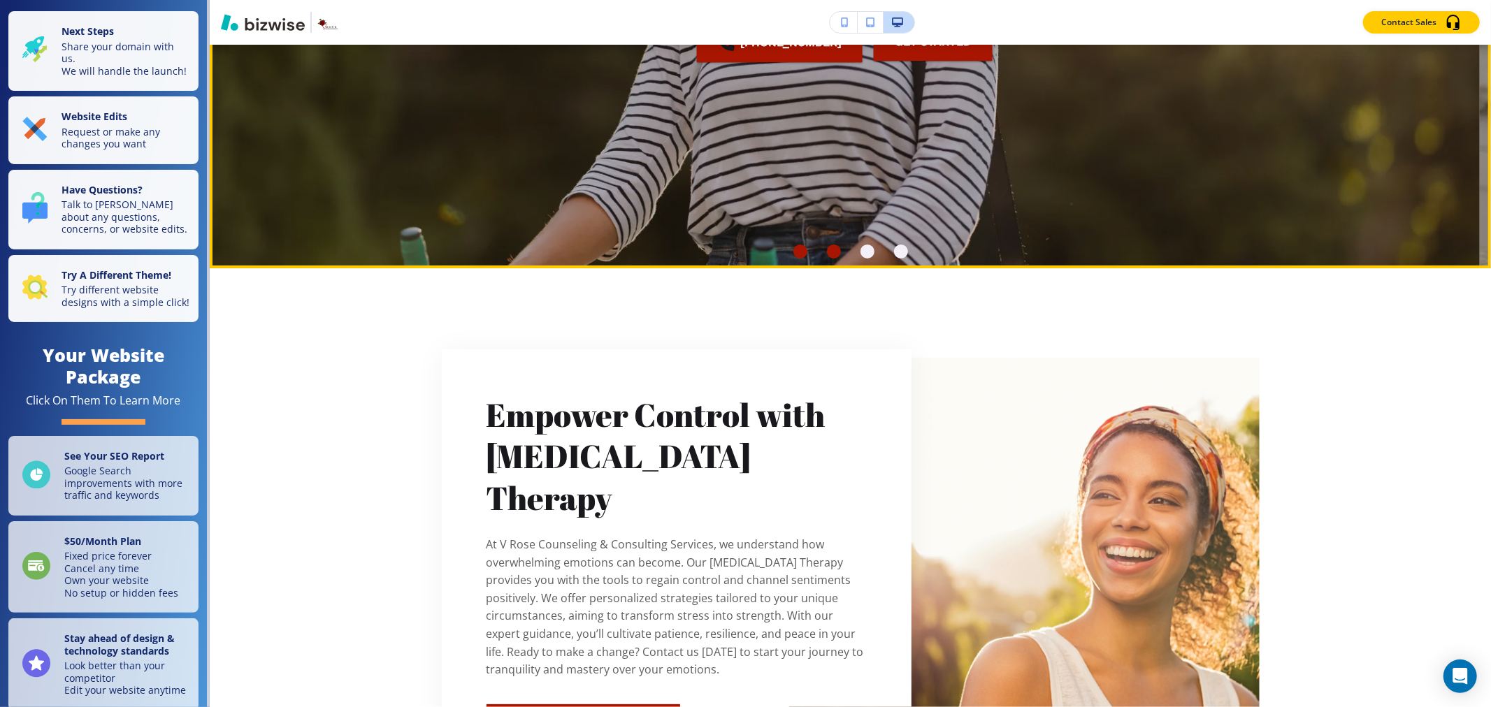
click at [827, 245] on div "Go to slide 2" at bounding box center [834, 252] width 14 height 14
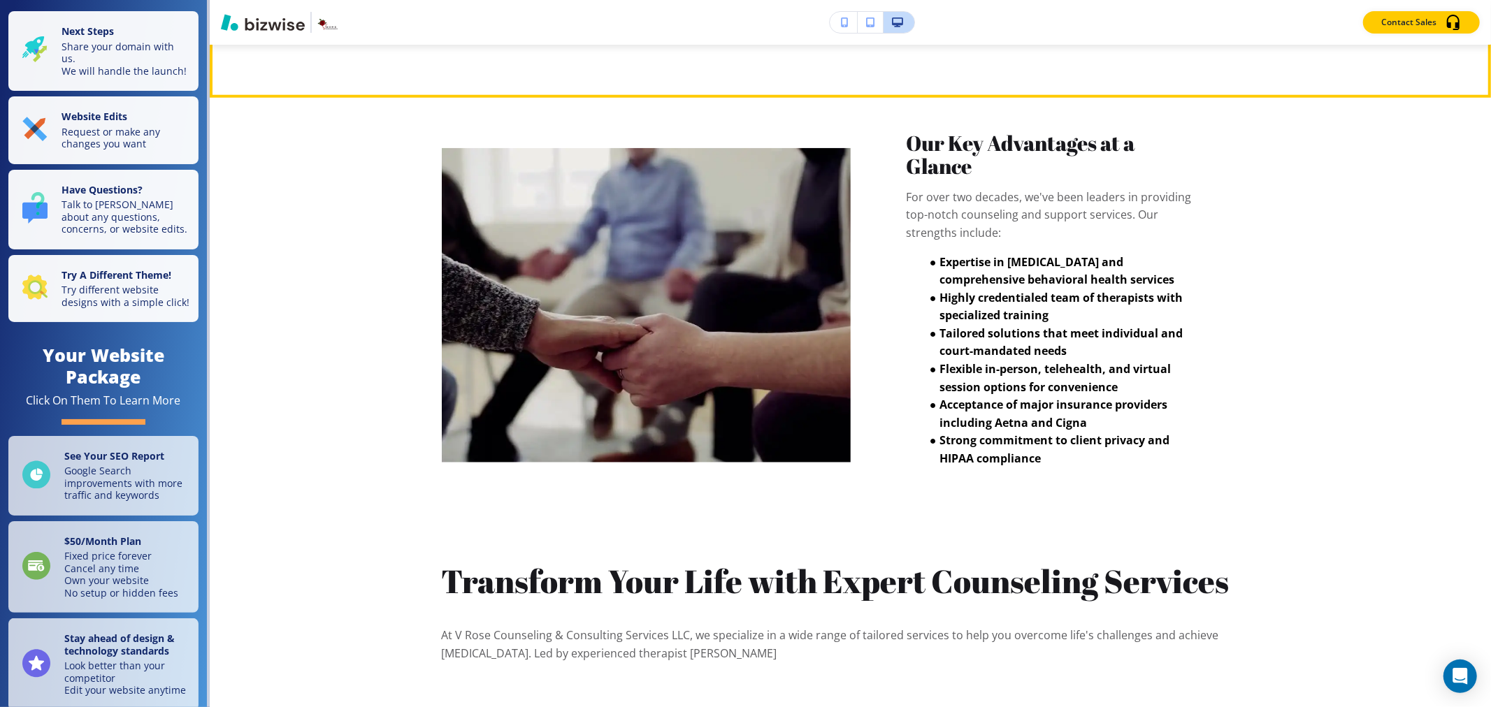
scroll to position [1242, 0]
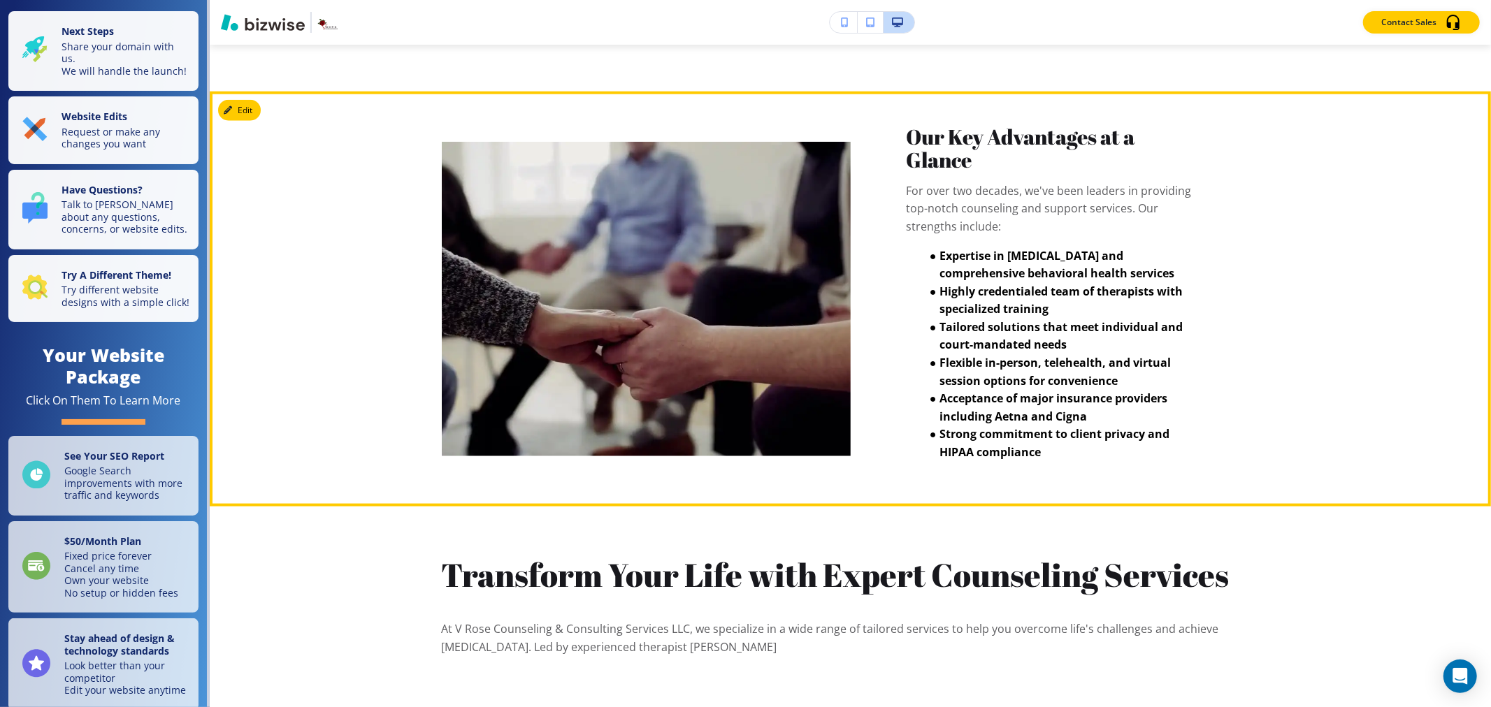
click at [707, 332] on video at bounding box center [646, 299] width 409 height 314
click at [243, 113] on button "Edit This Section" at bounding box center [265, 110] width 94 height 21
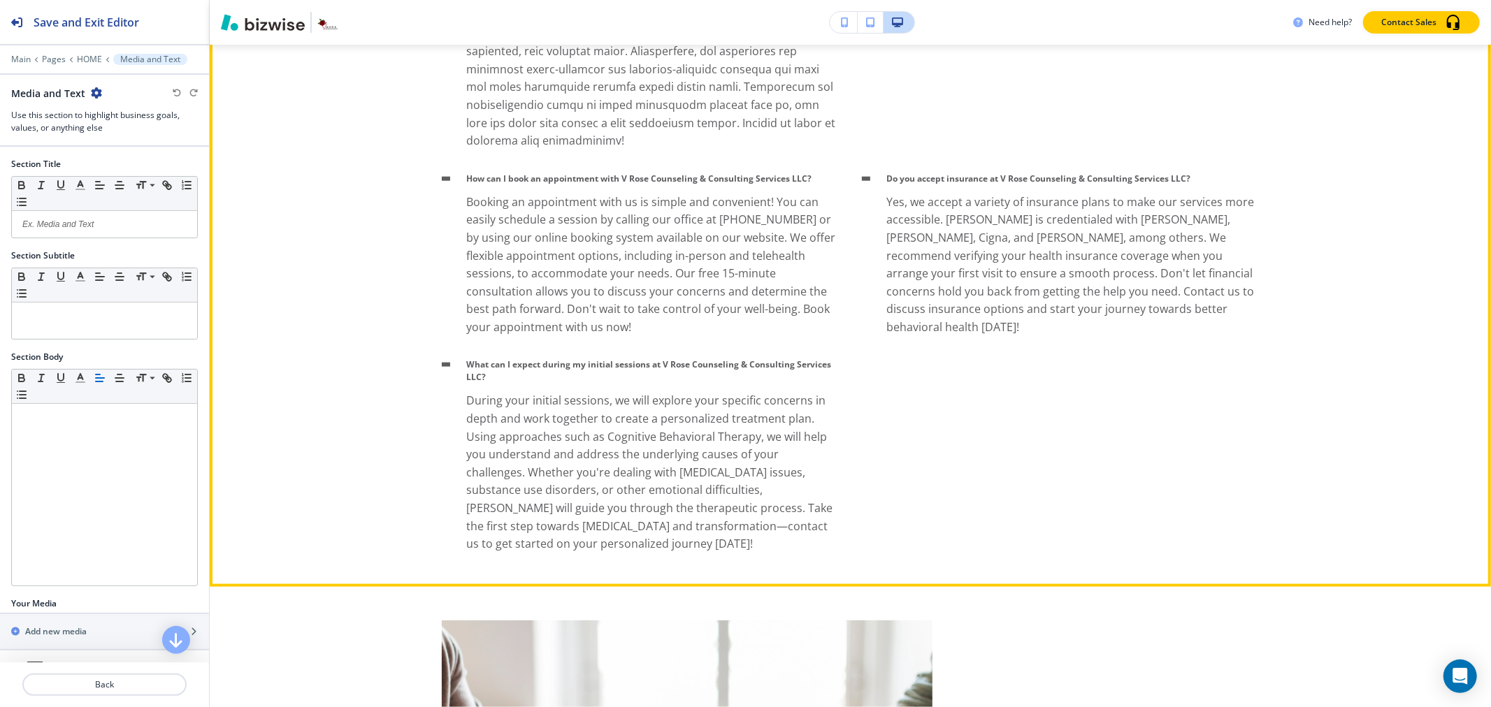
scroll to position [5691, 0]
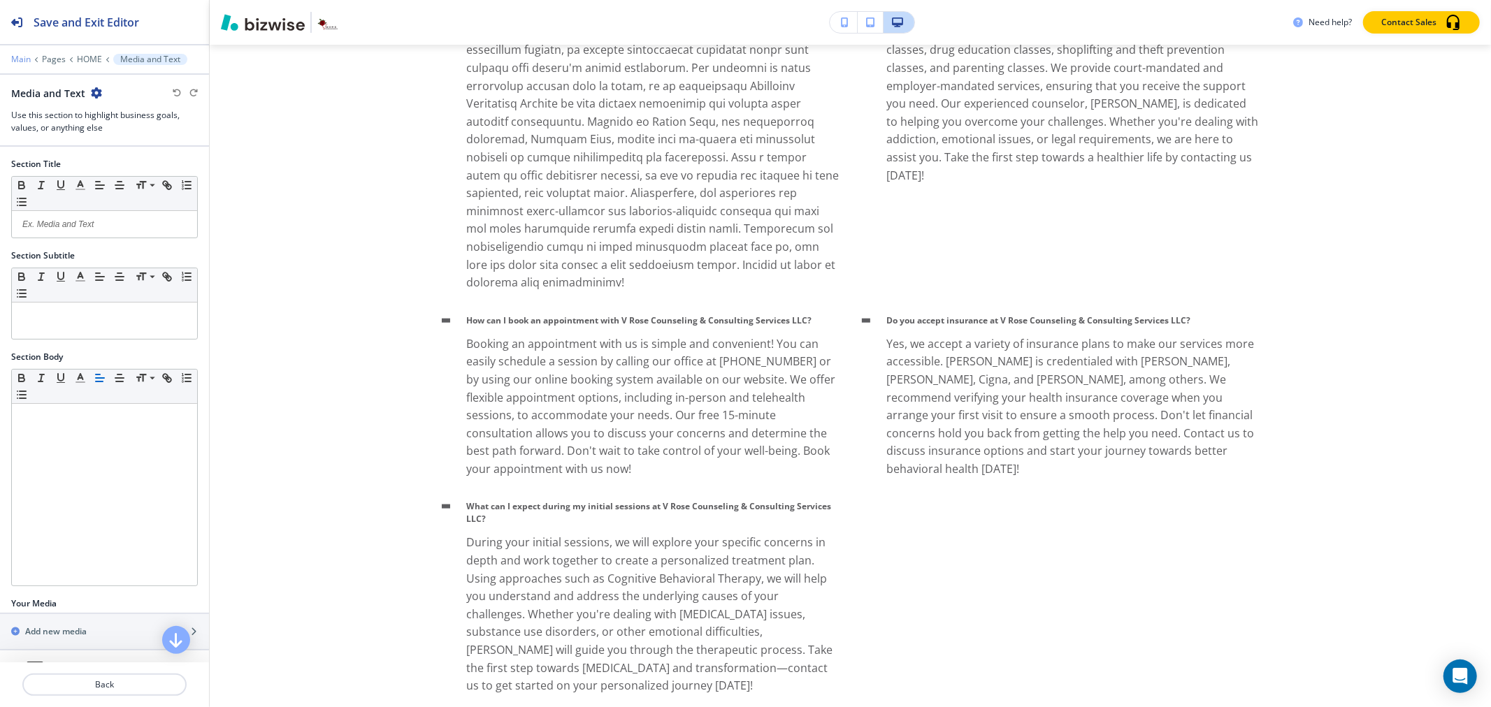
click at [20, 59] on p "Main" at bounding box center [21, 60] width 20 height 10
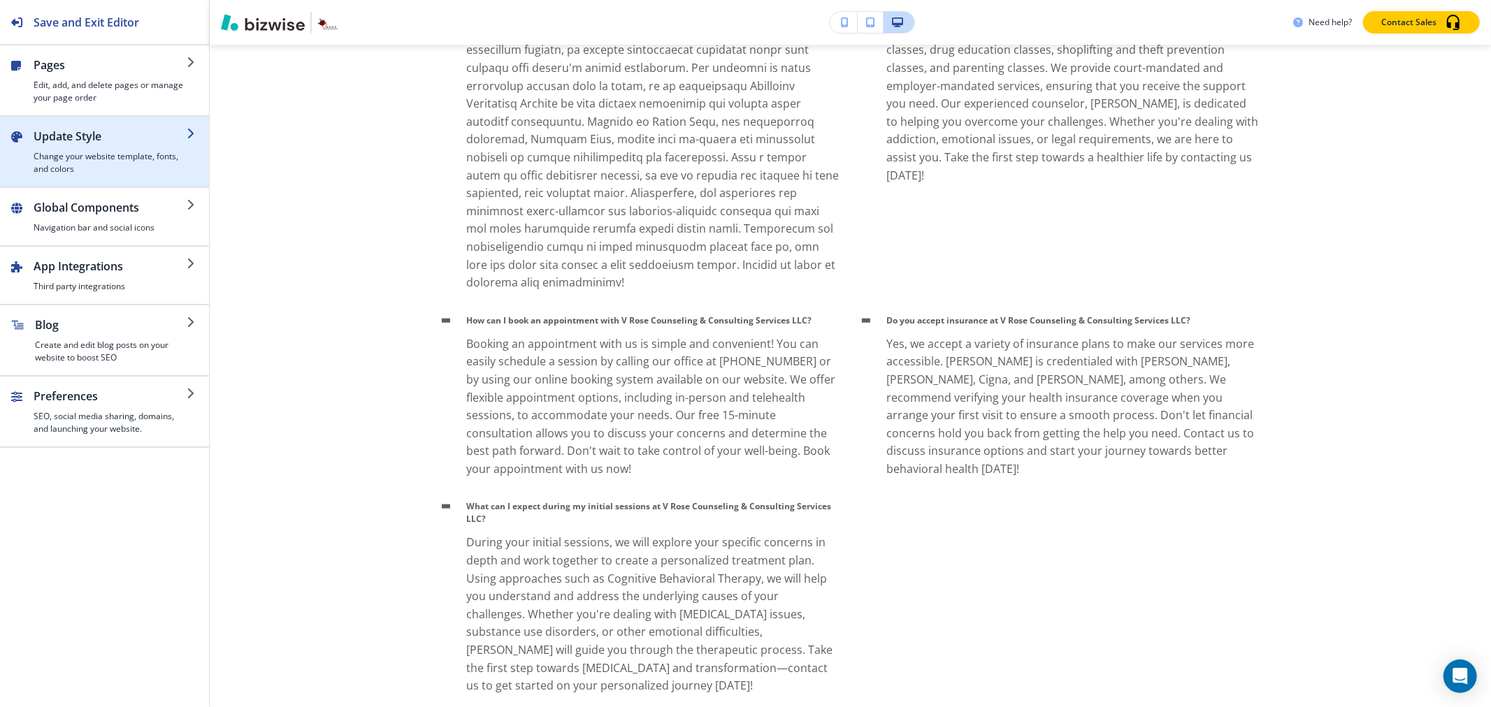
click at [102, 143] on h2 "Update Style" at bounding box center [110, 136] width 153 height 17
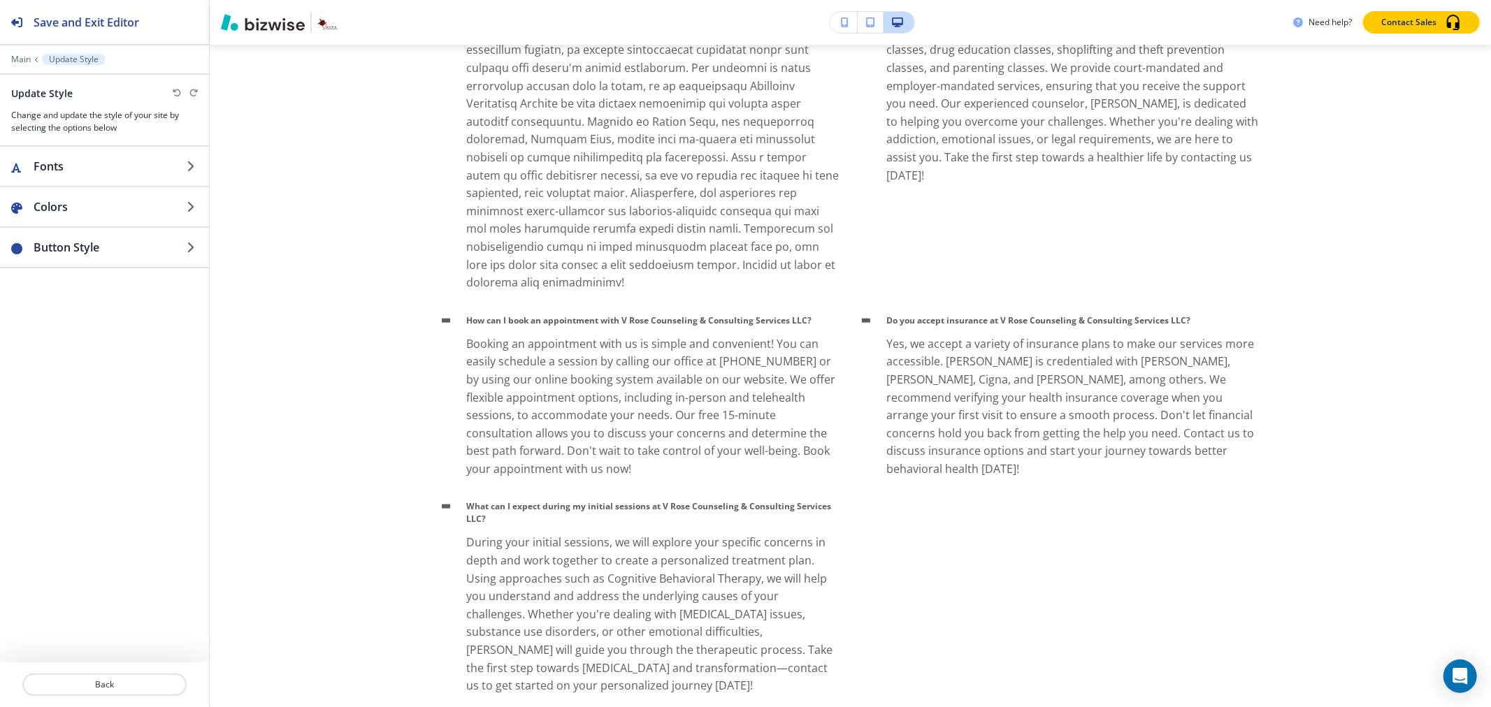
click at [18, 54] on div "Main Update Style" at bounding box center [104, 59] width 187 height 11
click at [24, 59] on p "Main" at bounding box center [21, 60] width 20 height 10
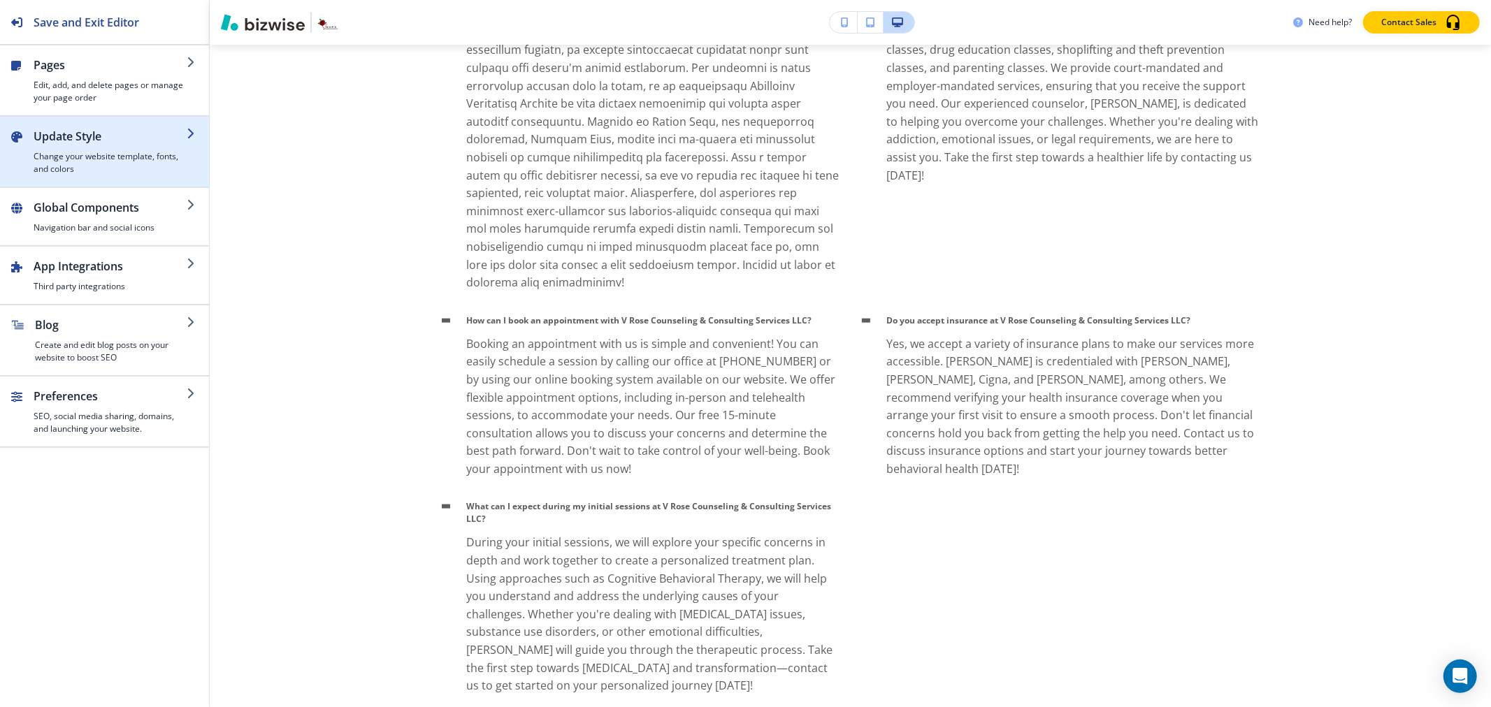
click at [82, 162] on h4 "Change your website template, fonts, and colors" at bounding box center [110, 162] width 153 height 25
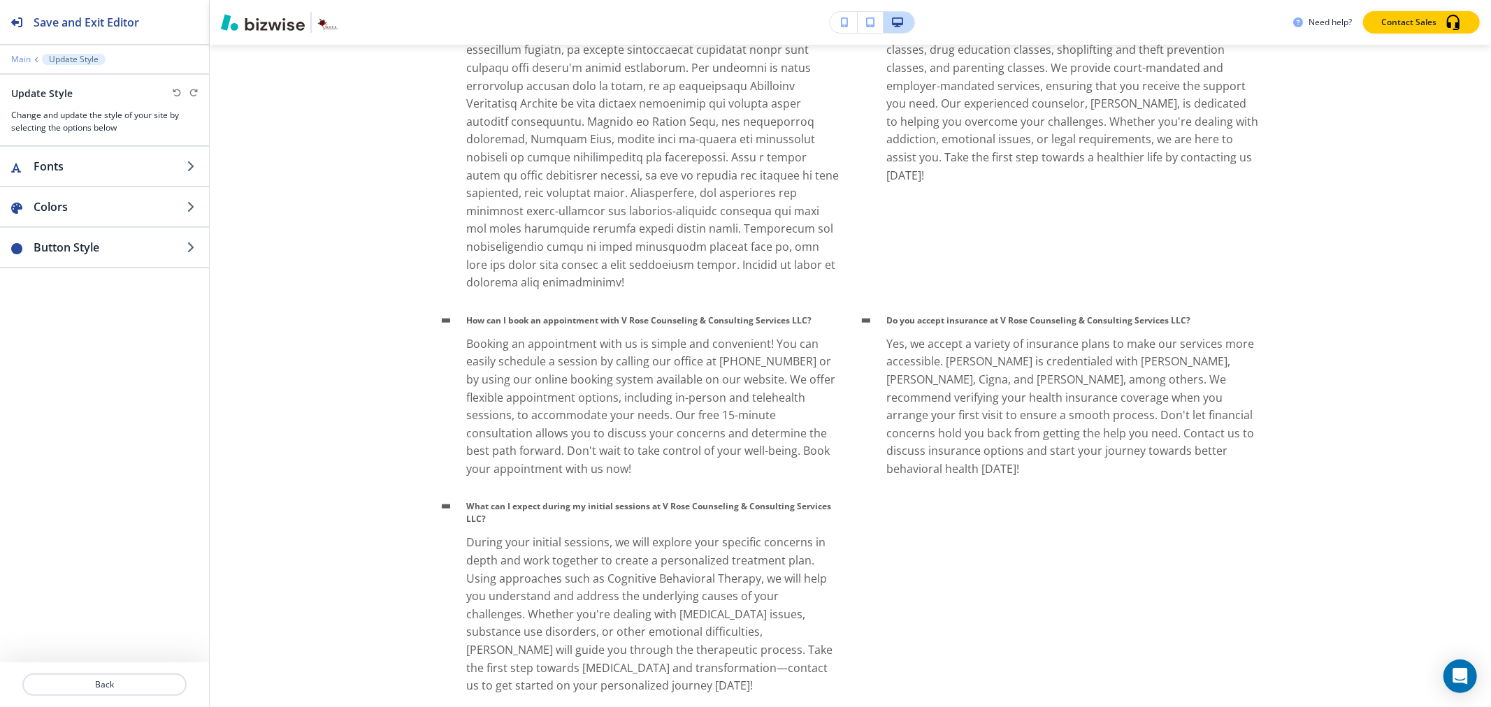
click at [19, 58] on p "Main" at bounding box center [21, 60] width 20 height 10
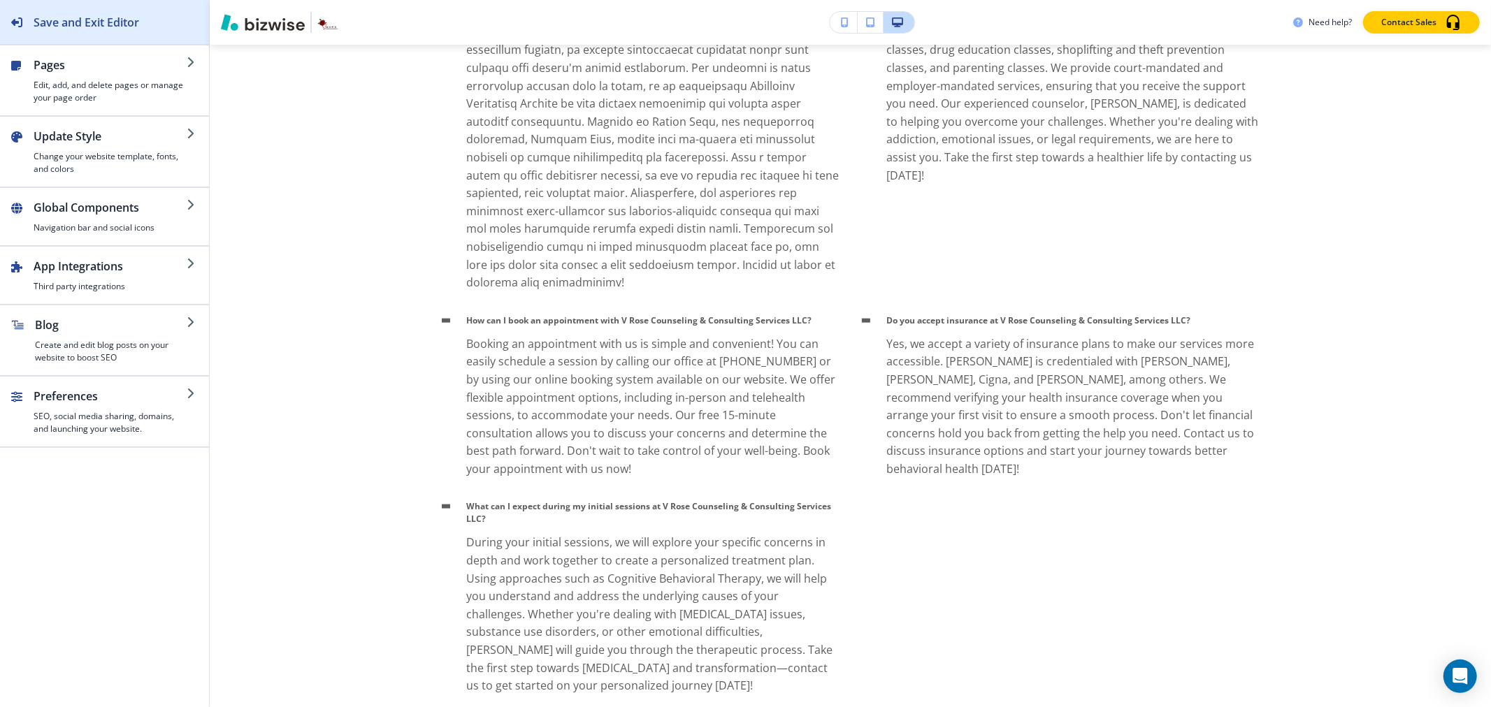
click at [138, 24] on h2 "Save and Exit Editor" at bounding box center [87, 22] width 106 height 17
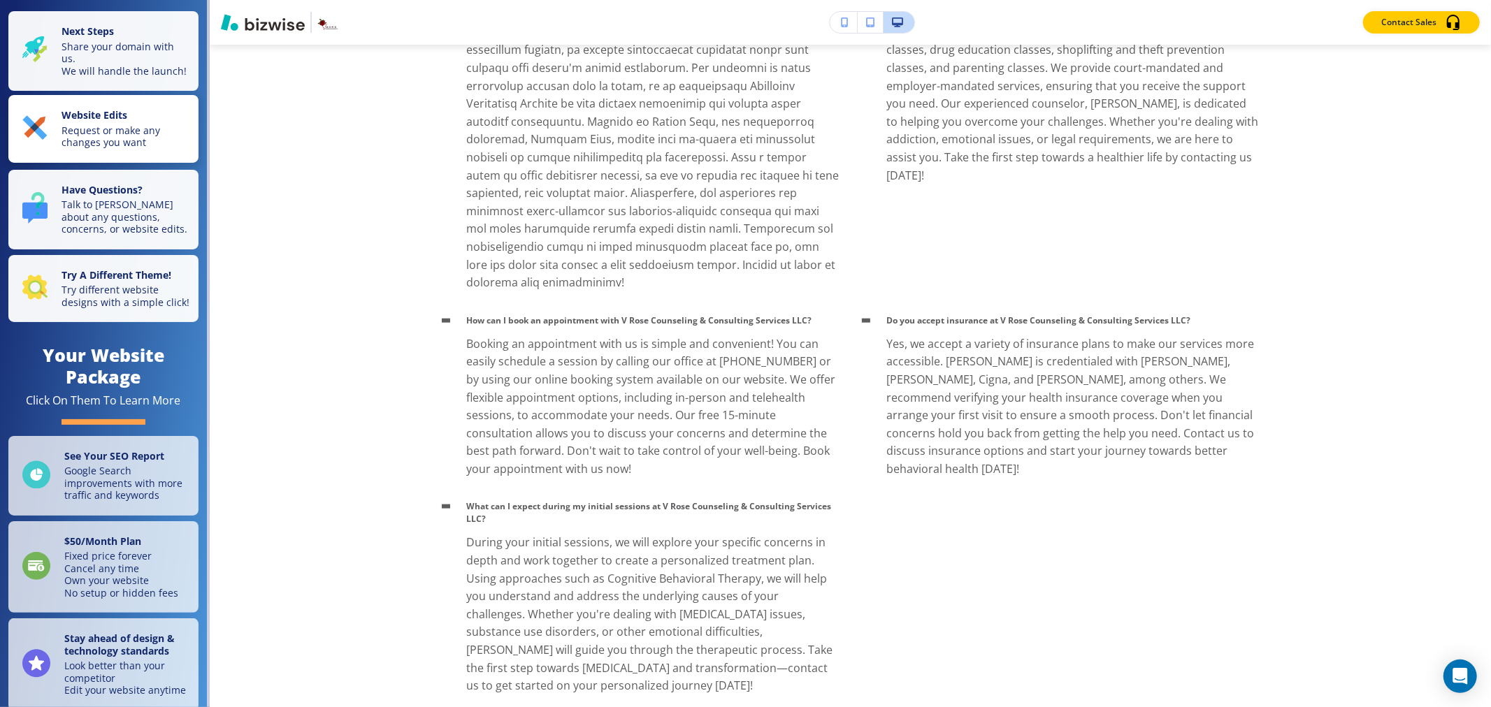
click at [112, 149] on p "Request or make any changes you want" at bounding box center [125, 136] width 129 height 24
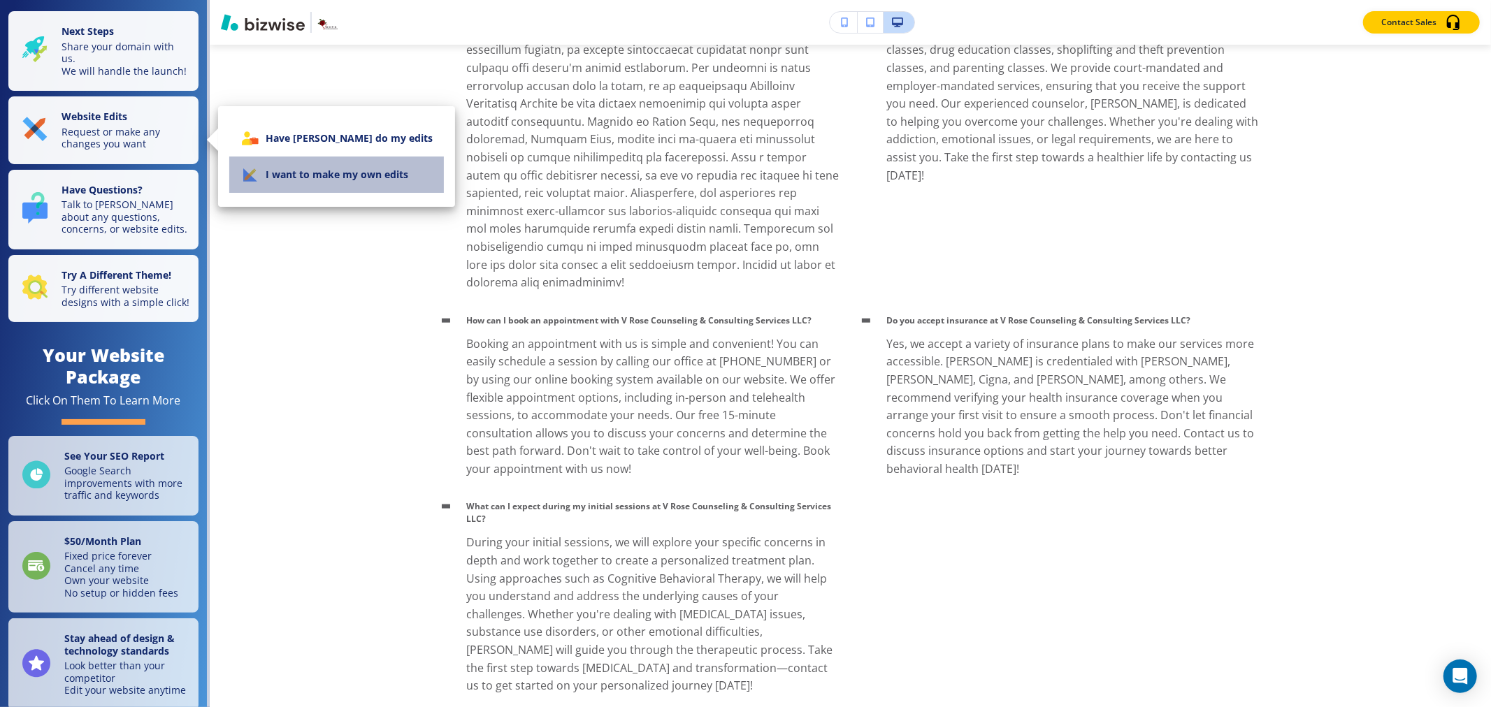
click at [356, 189] on li "I want to make my own edits" at bounding box center [336, 175] width 215 height 36
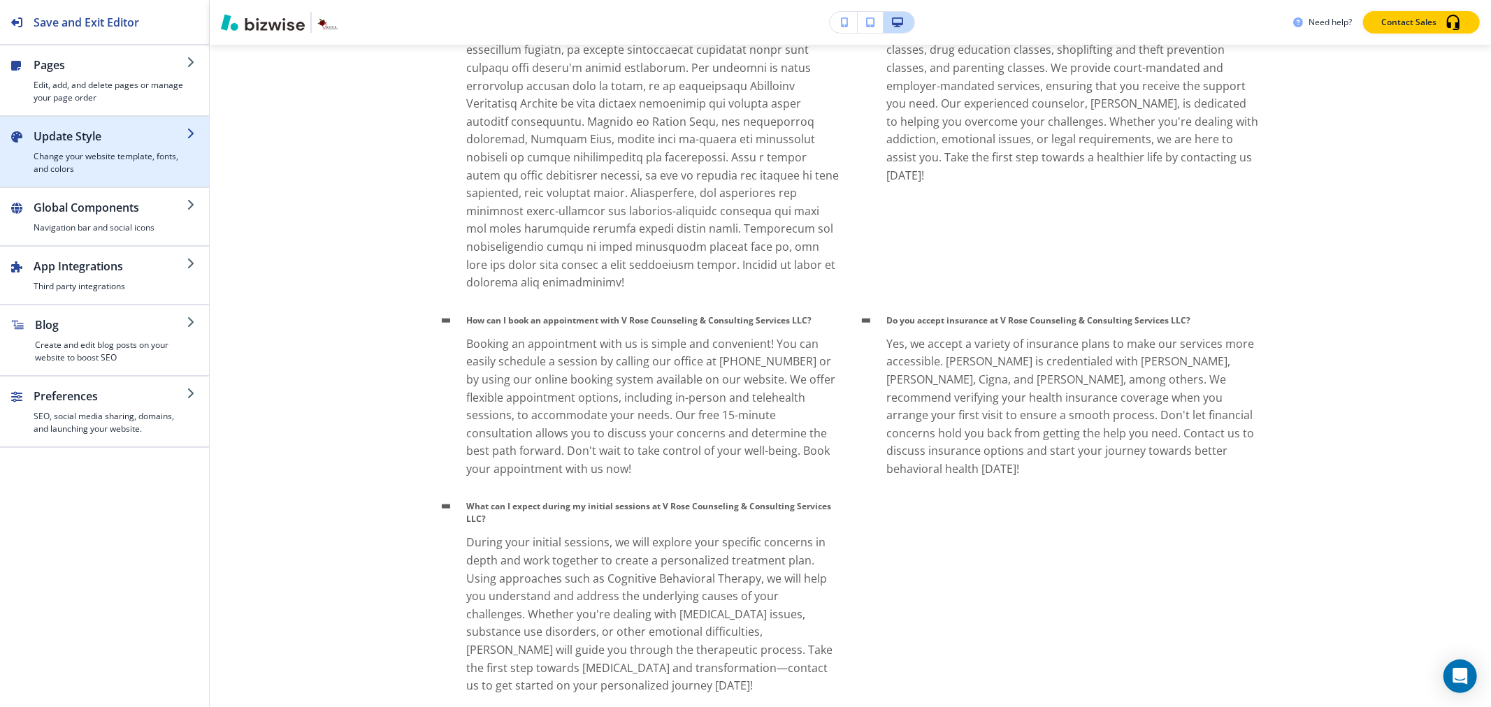
click at [106, 159] on h4 "Change your website template, fonts, and colors" at bounding box center [110, 162] width 153 height 25
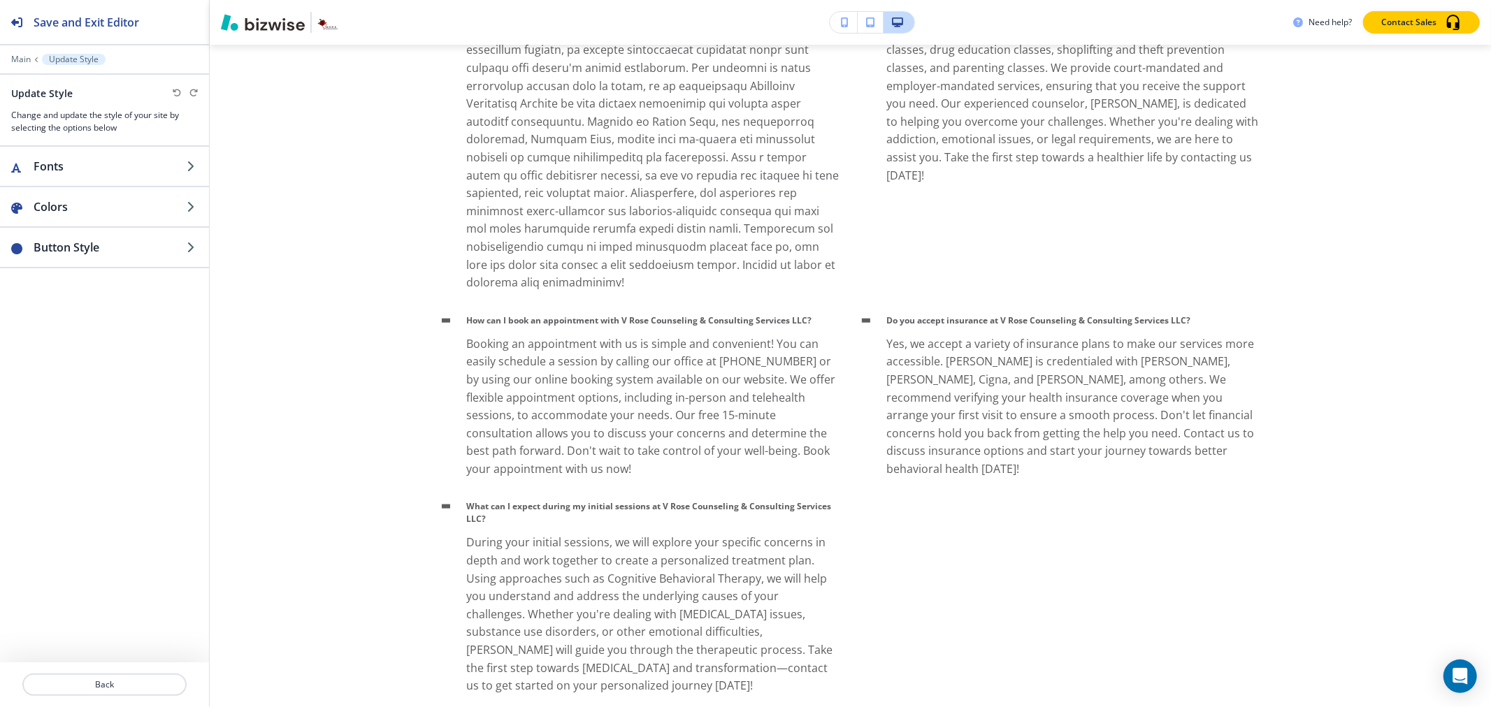
click at [27, 65] on div at bounding box center [104, 69] width 209 height 8
click at [23, 59] on p "Main" at bounding box center [21, 60] width 20 height 10
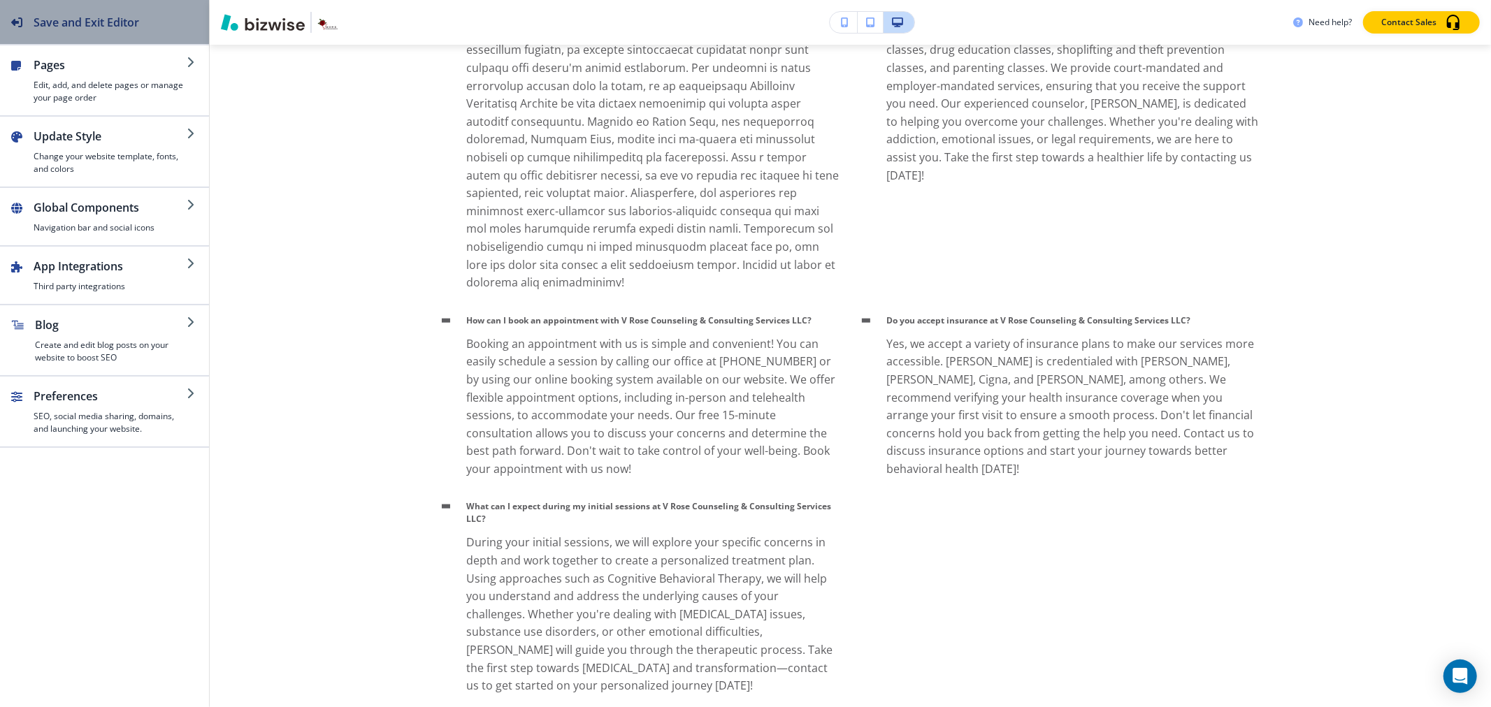
click at [45, 25] on h2 "Save and Exit Editor" at bounding box center [87, 22] width 106 height 17
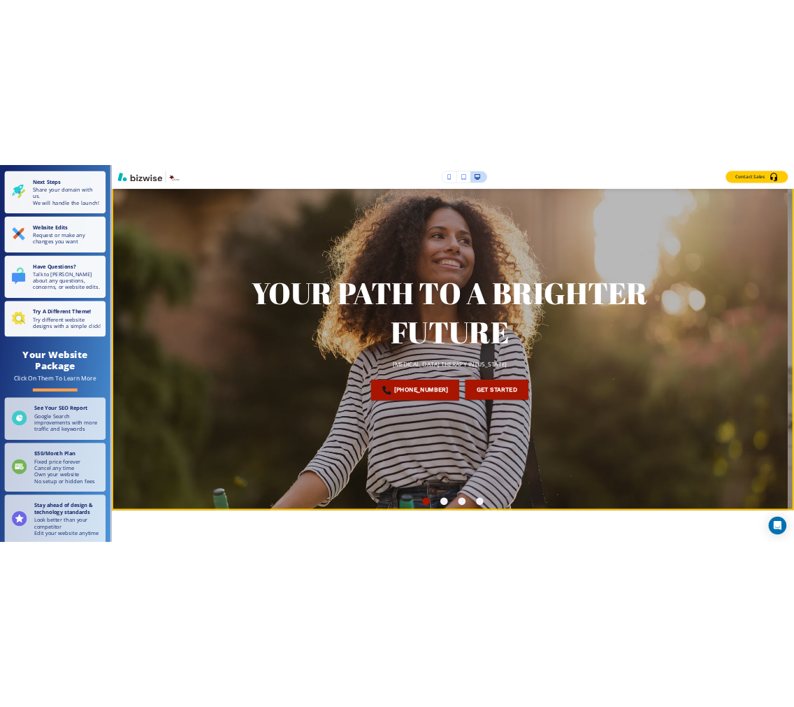
scroll to position [0, 0]
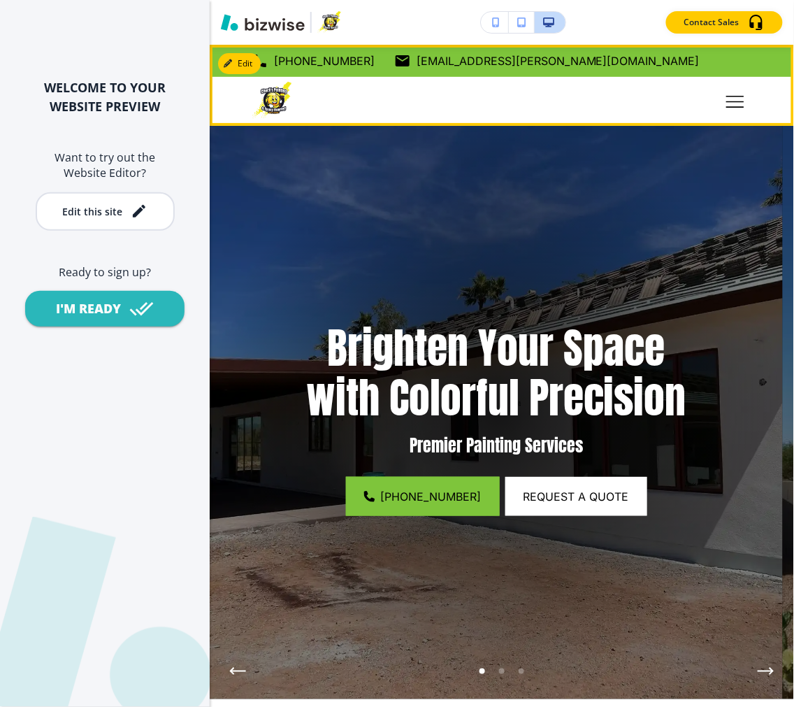
click at [727, 101] on icon "Toggle hamburger navigation menu" at bounding box center [735, 101] width 18 height 0
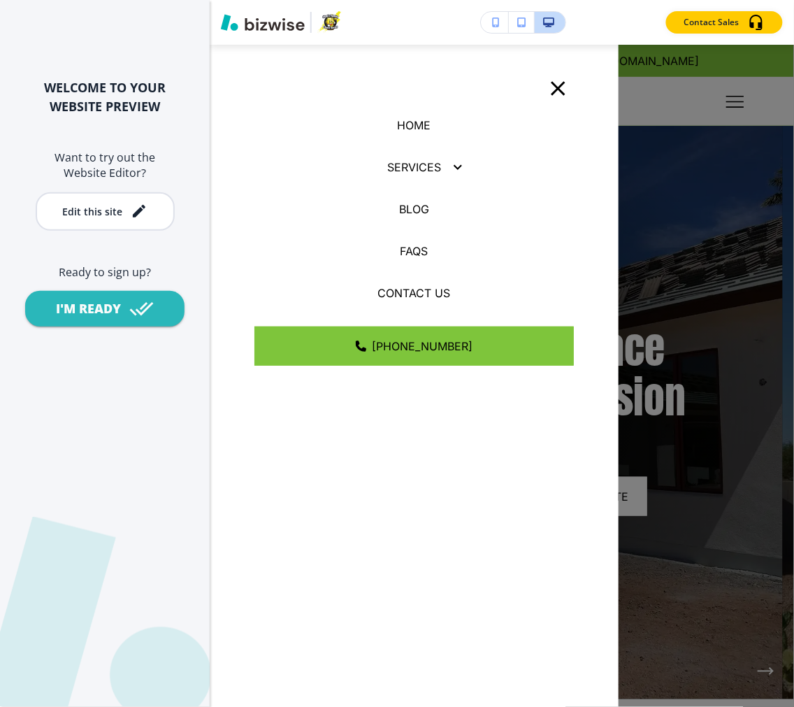
click at [423, 166] on p "SERVICES" at bounding box center [414, 167] width 54 height 17
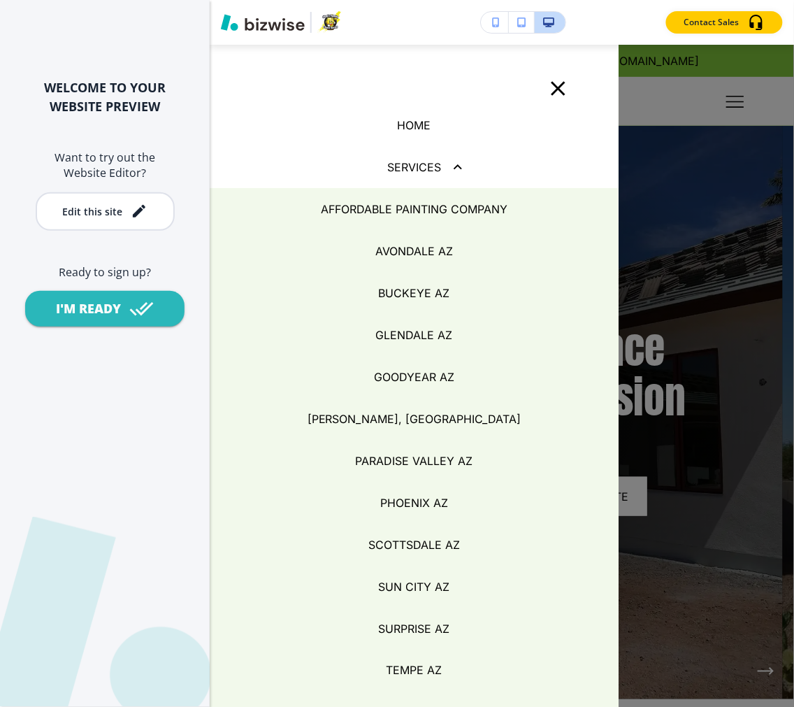
click at [441, 166] on button "button" at bounding box center [458, 167] width 34 height 34
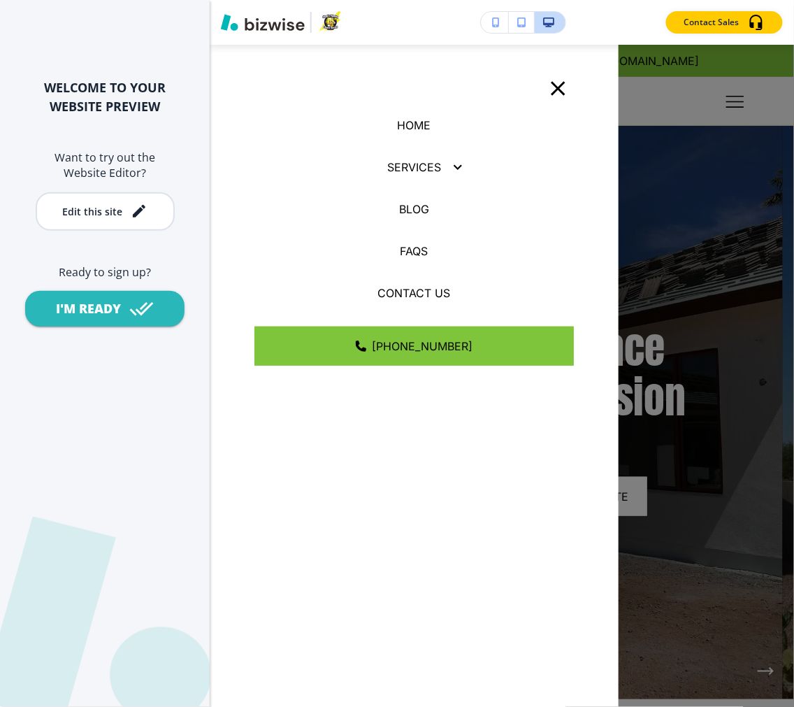
click at [434, 166] on p "SERVICES" at bounding box center [414, 167] width 54 height 17
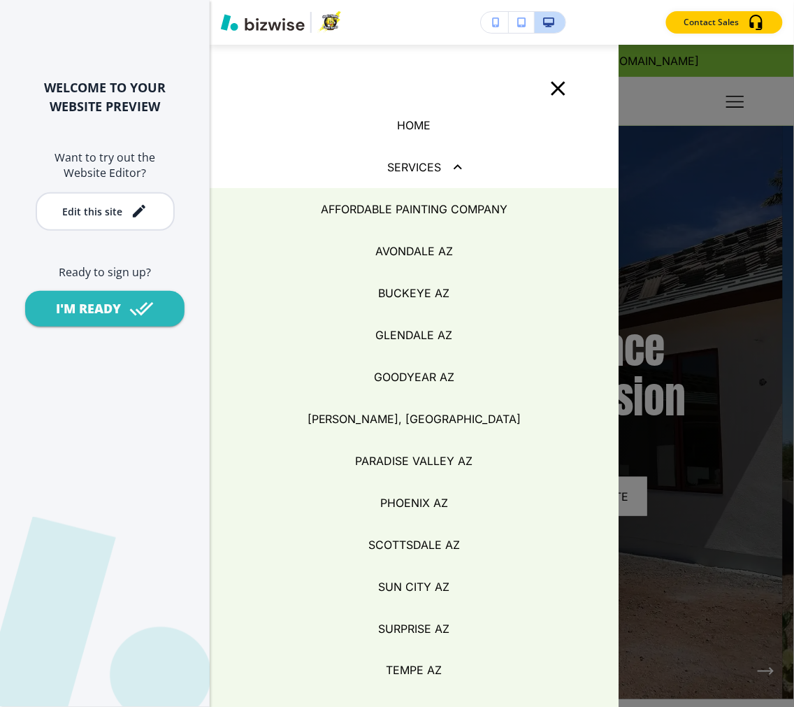
click at [423, 155] on div "SERVICES" at bounding box center [414, 167] width 409 height 42
click at [428, 168] on p "SERVICES" at bounding box center [414, 167] width 54 height 17
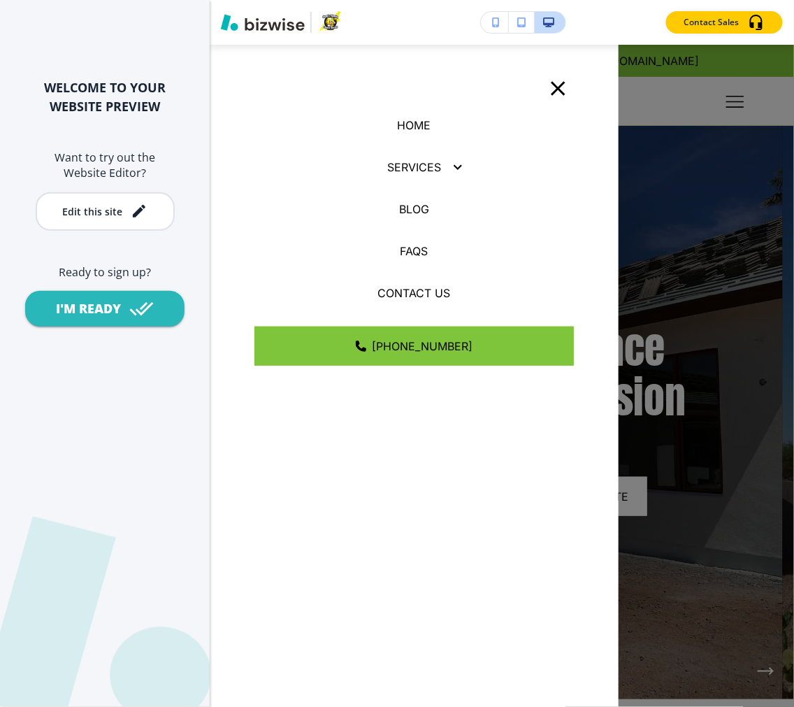
click at [720, 126] on div at bounding box center [502, 376] width 584 height 662
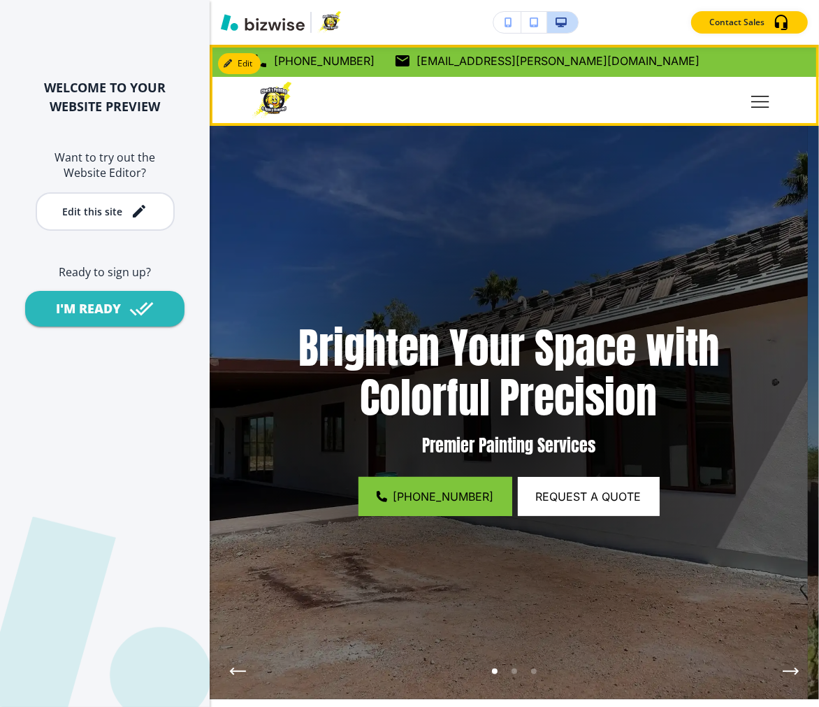
click at [744, 103] on button "Toggle hamburger navigation menu" at bounding box center [761, 102] width 34 height 34
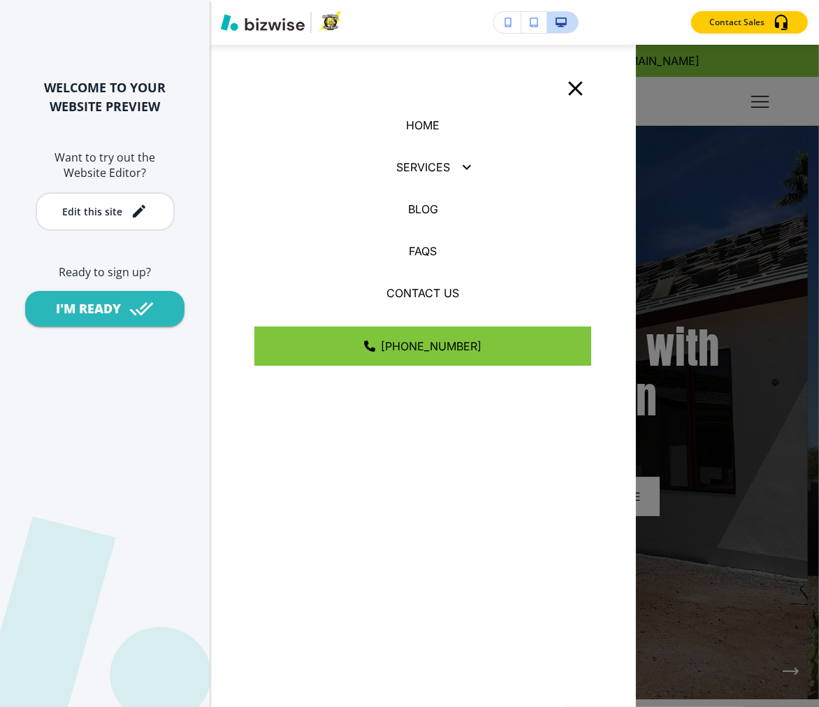
click at [450, 171] on button "button" at bounding box center [467, 167] width 34 height 34
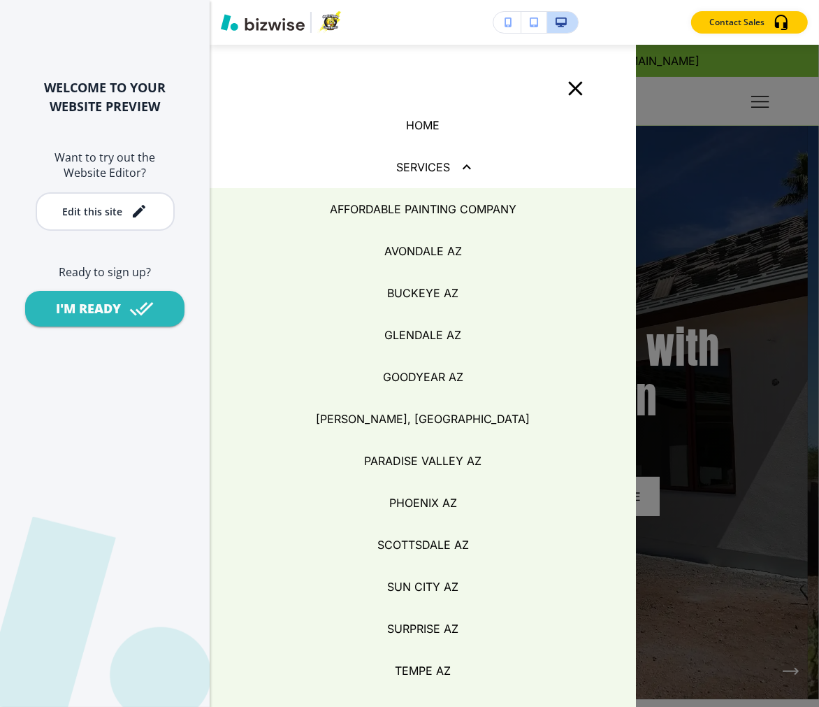
click at [418, 297] on p "BUCKEYE AZ" at bounding box center [422, 292] width 71 height 17
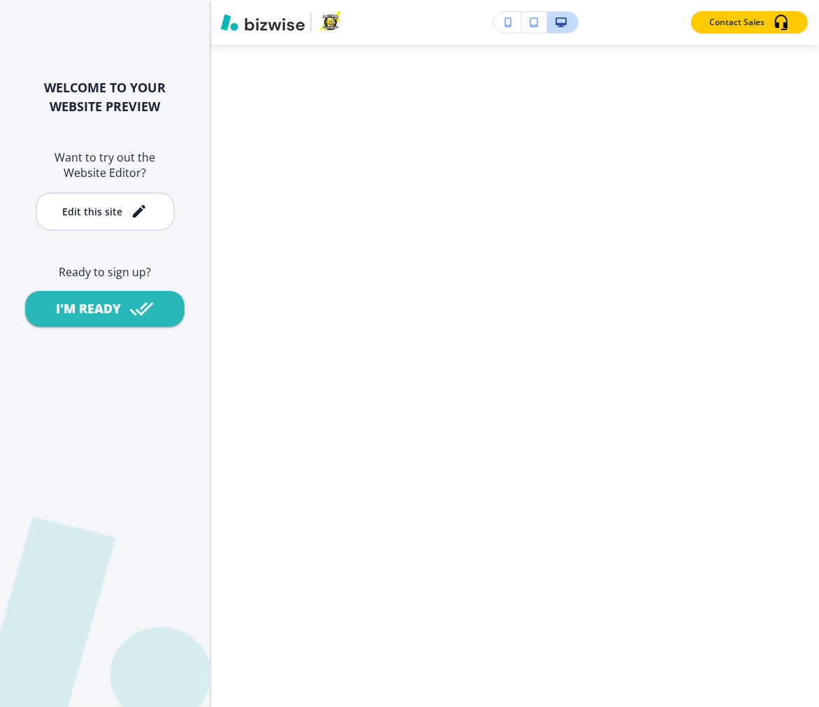
scroll to position [5202, 0]
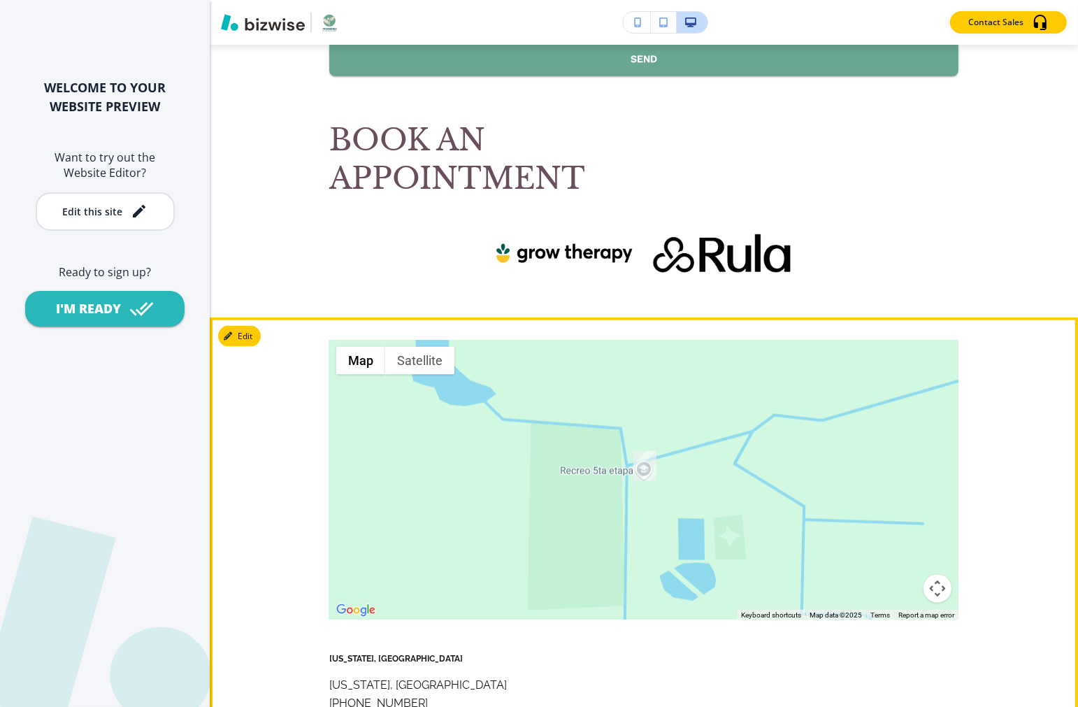
scroll to position [6833, 0]
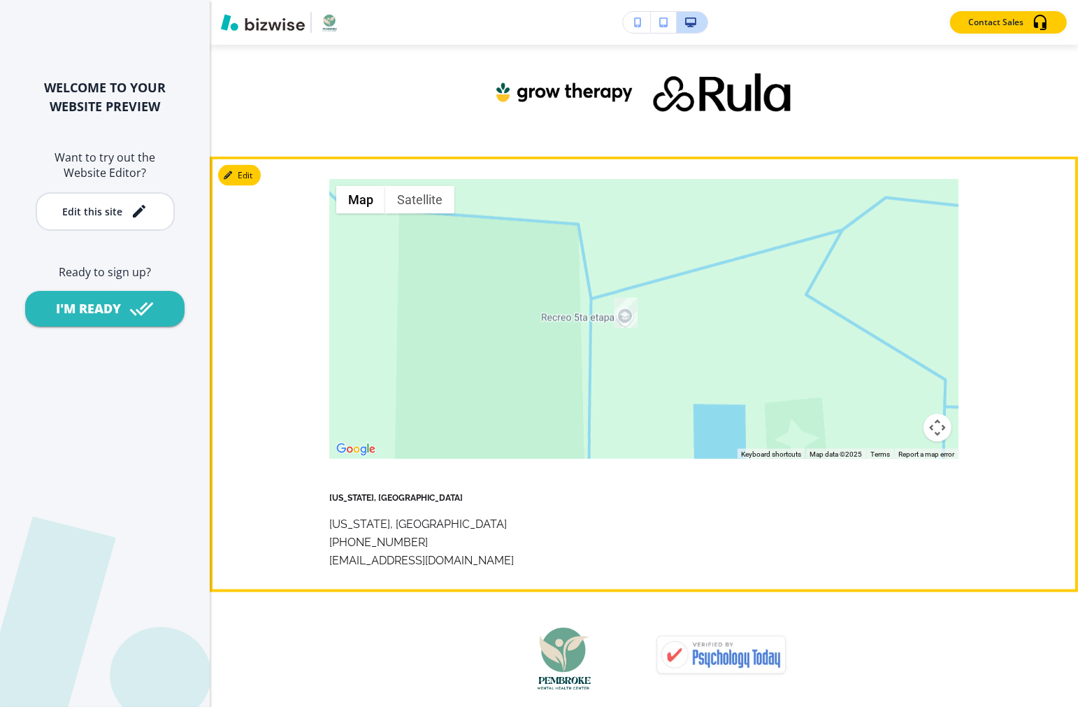
drag, startPoint x: 514, startPoint y: 352, endPoint x: 651, endPoint y: 338, distance: 137.0
click at [651, 338] on div at bounding box center [643, 319] width 629 height 280
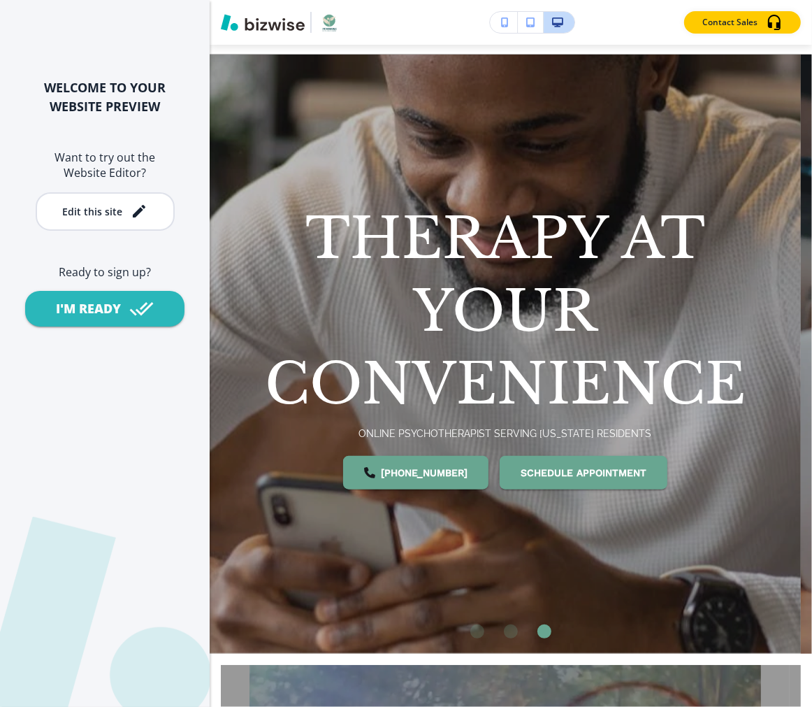
scroll to position [0, 0]
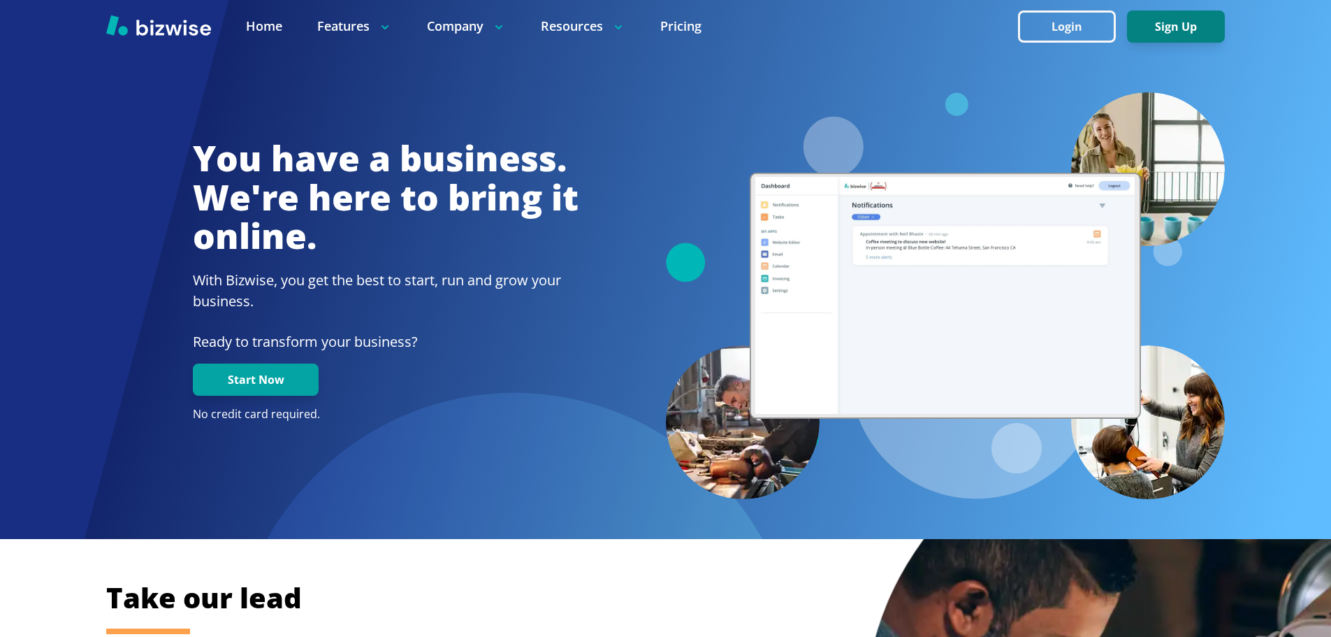
click at [1173, 27] on button "Sign Up" at bounding box center [1176, 26] width 98 height 32
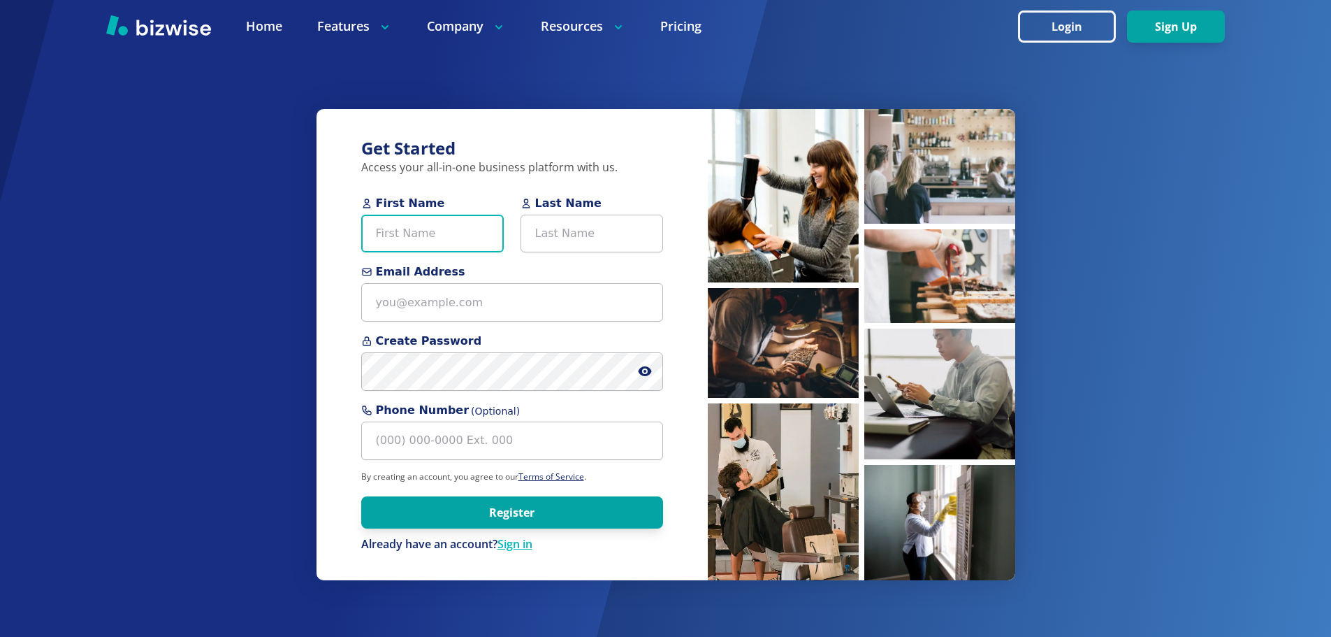
click at [453, 236] on input "First Name" at bounding box center [432, 234] width 143 height 38
type input "Christopher"
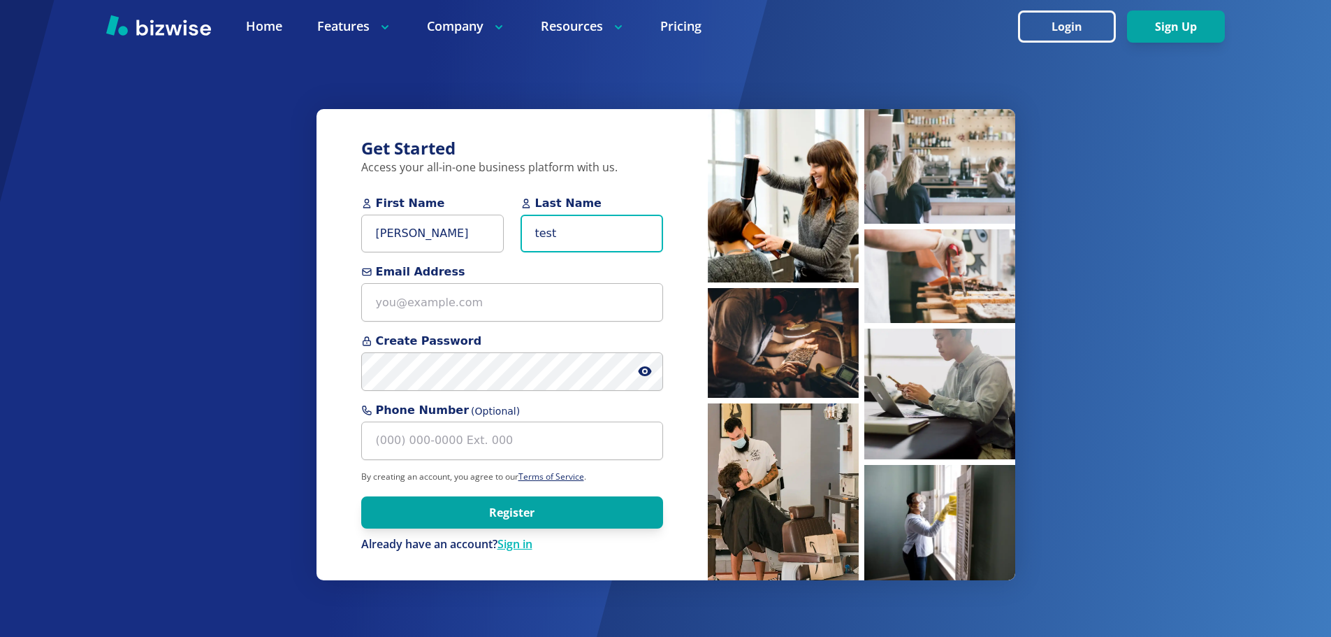
type input "Test"
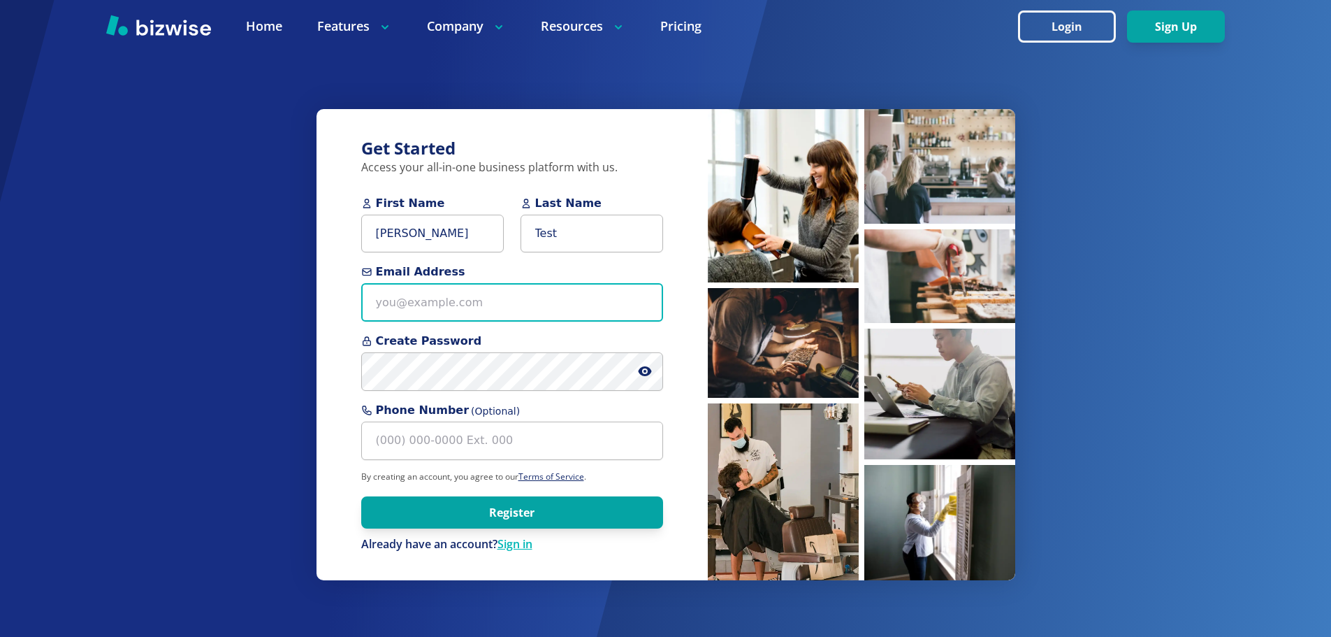
click at [498, 298] on input "Email Address" at bounding box center [512, 302] width 302 height 38
type input "christophertest@test.com"
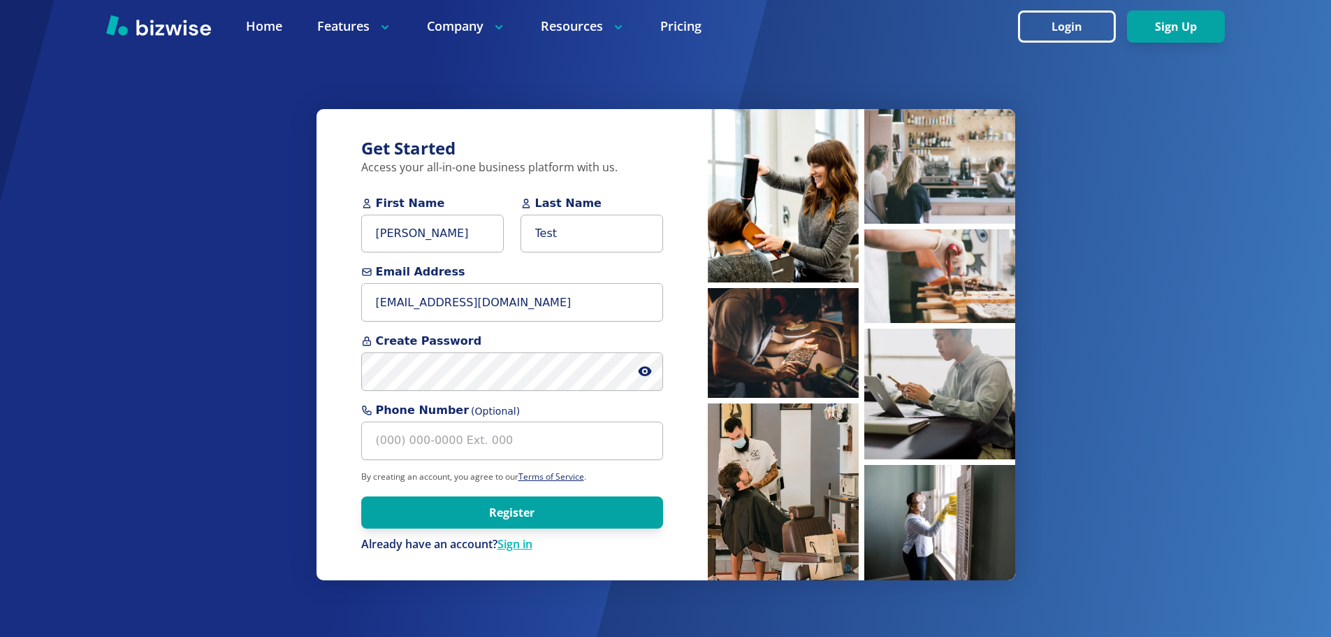
click at [648, 379] on span at bounding box center [650, 371] width 25 height 38
click at [648, 373] on icon at bounding box center [644, 371] width 13 height 10
click at [488, 510] on button "Register" at bounding box center [512, 512] width 302 height 32
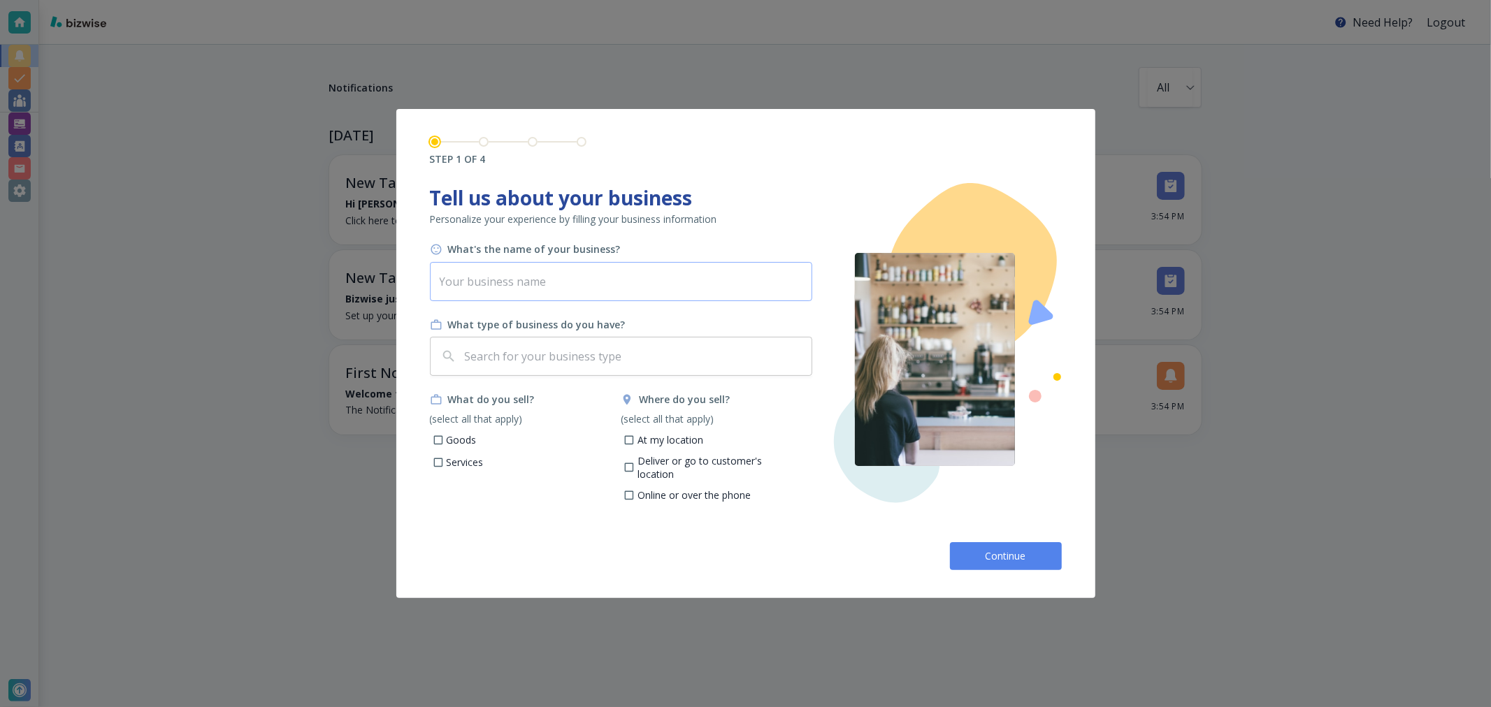
click at [628, 297] on input "text" at bounding box center [621, 281] width 382 height 39
type input "Christopher Interview"
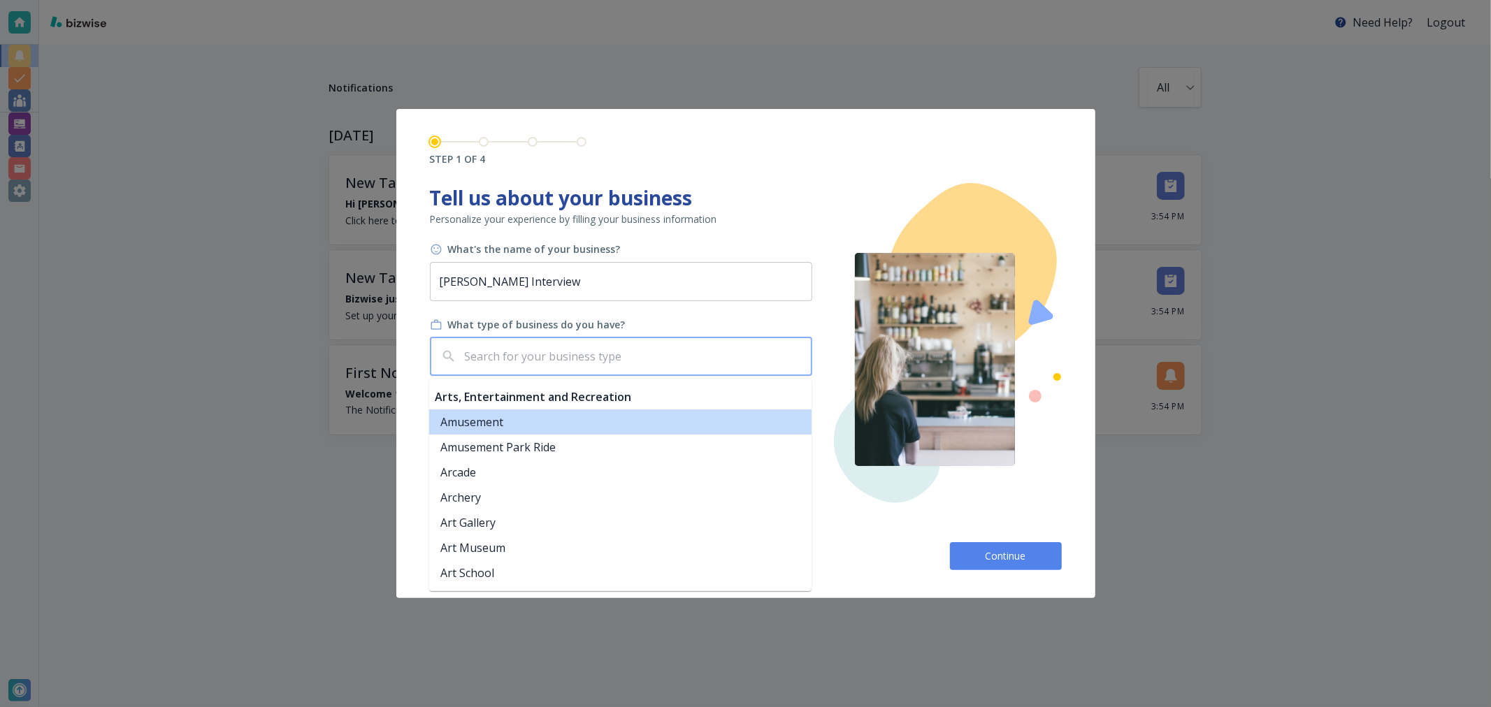
click at [598, 356] on input "text" at bounding box center [634, 356] width 344 height 27
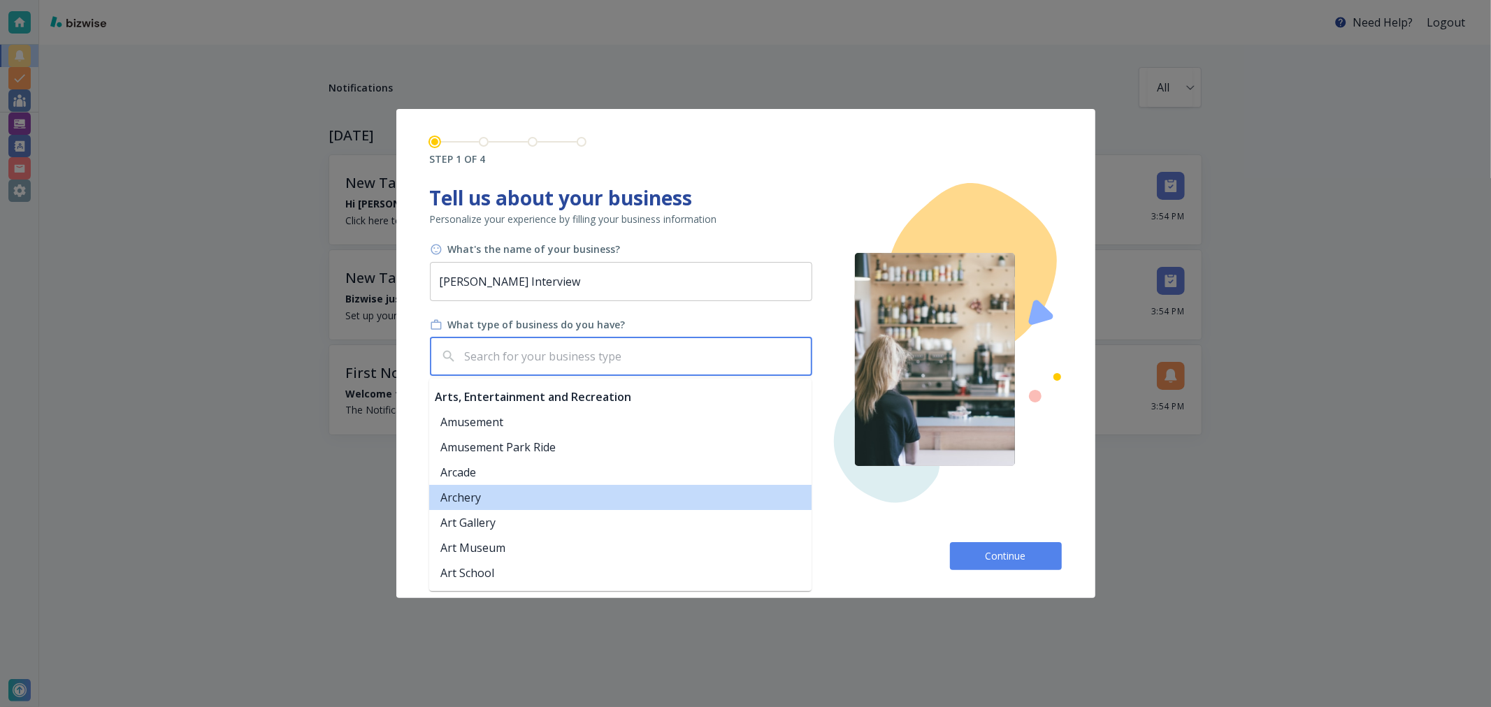
click at [512, 504] on li "Archery" at bounding box center [620, 497] width 382 height 25
type input "Archery"
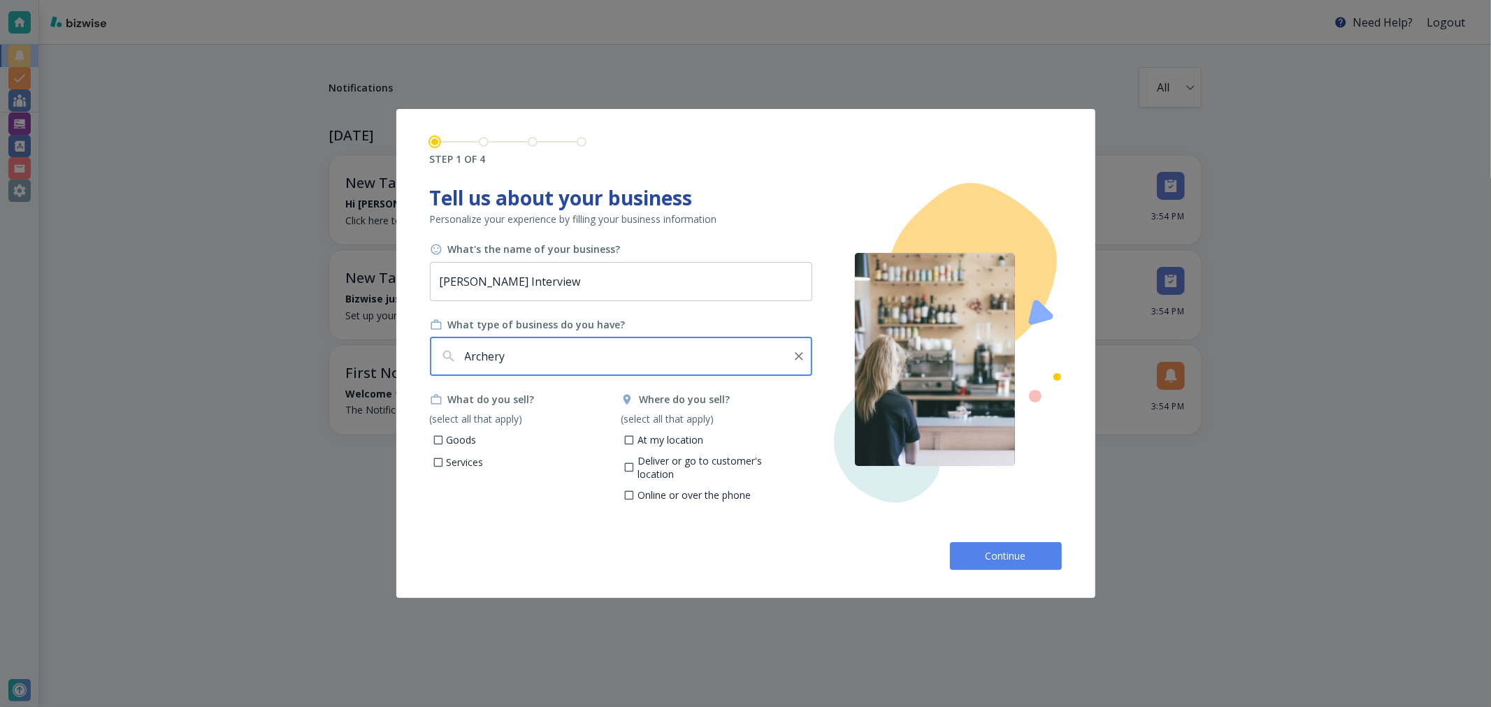
click at [978, 560] on button "Continue" at bounding box center [1006, 556] width 112 height 28
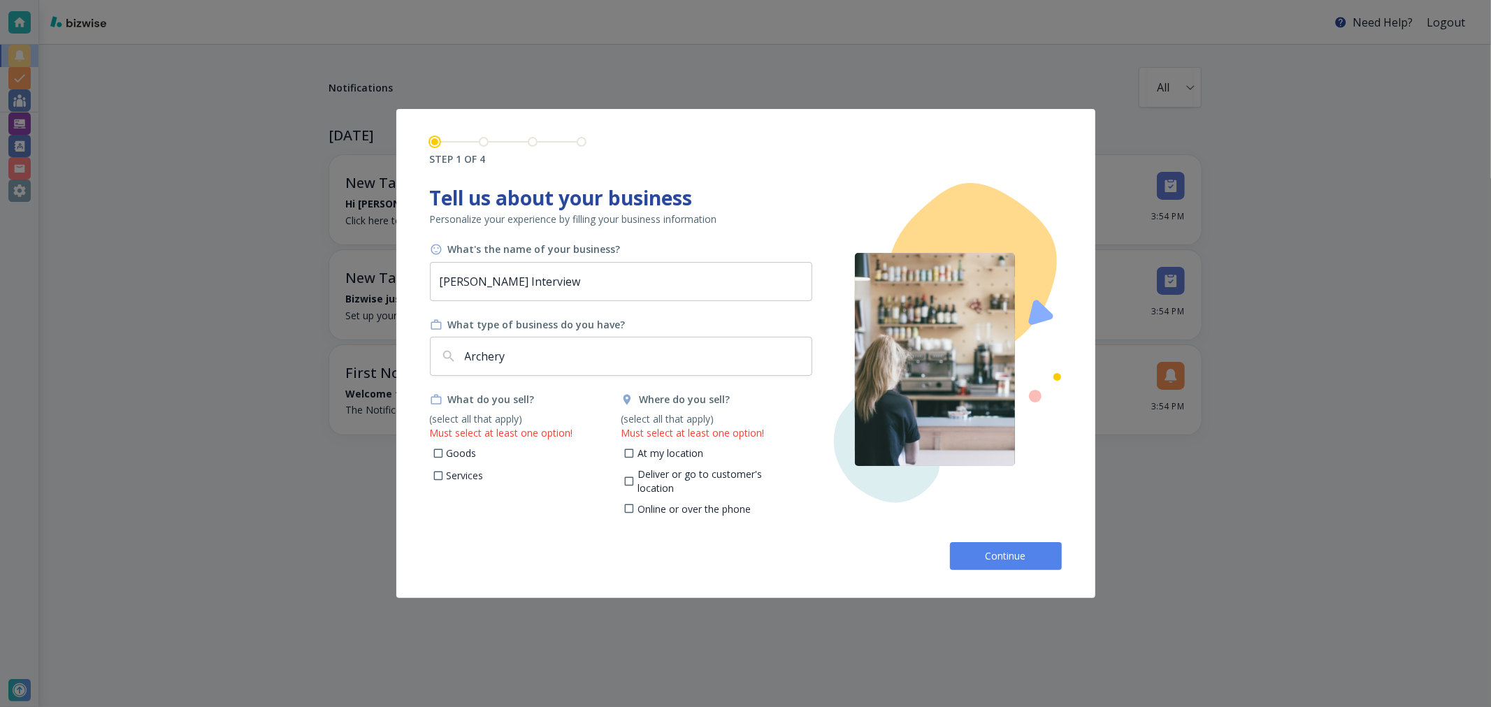
click at [442, 454] on input "Goods" at bounding box center [438, 456] width 12 height 12
checkbox input "true"
click at [653, 479] on p "Deliver or go to customer's location" at bounding box center [719, 481] width 164 height 27
click at [635, 479] on input "Deliver or go to customer's location" at bounding box center [629, 483] width 12 height 12
checkbox input "true"
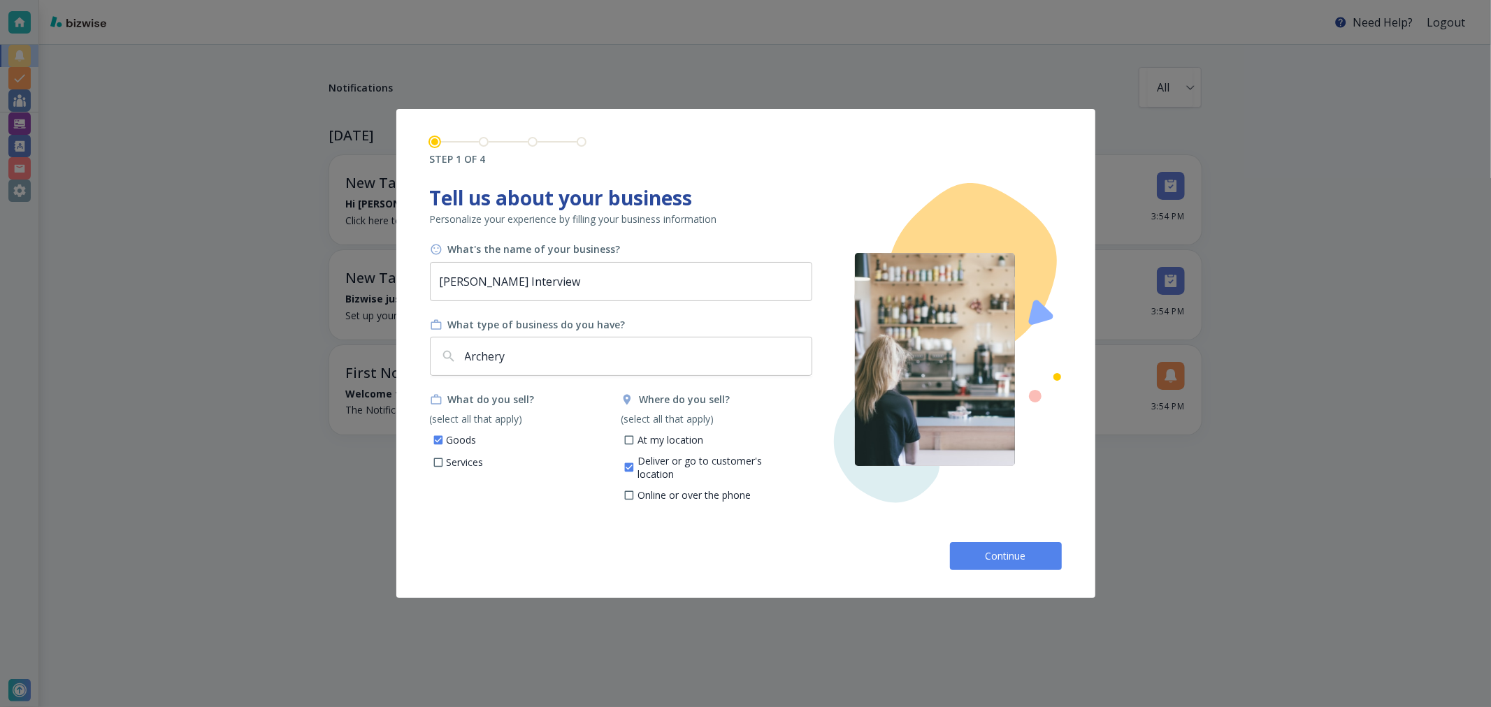
click at [632, 491] on input "Online or over the phone" at bounding box center [629, 497] width 12 height 12
checkbox input "true"
click at [637, 468] on p "Deliver or go to customer's location" at bounding box center [719, 467] width 164 height 27
click at [635, 468] on input "Deliver or go to customer's location" at bounding box center [629, 470] width 12 height 12
checkbox input "false"
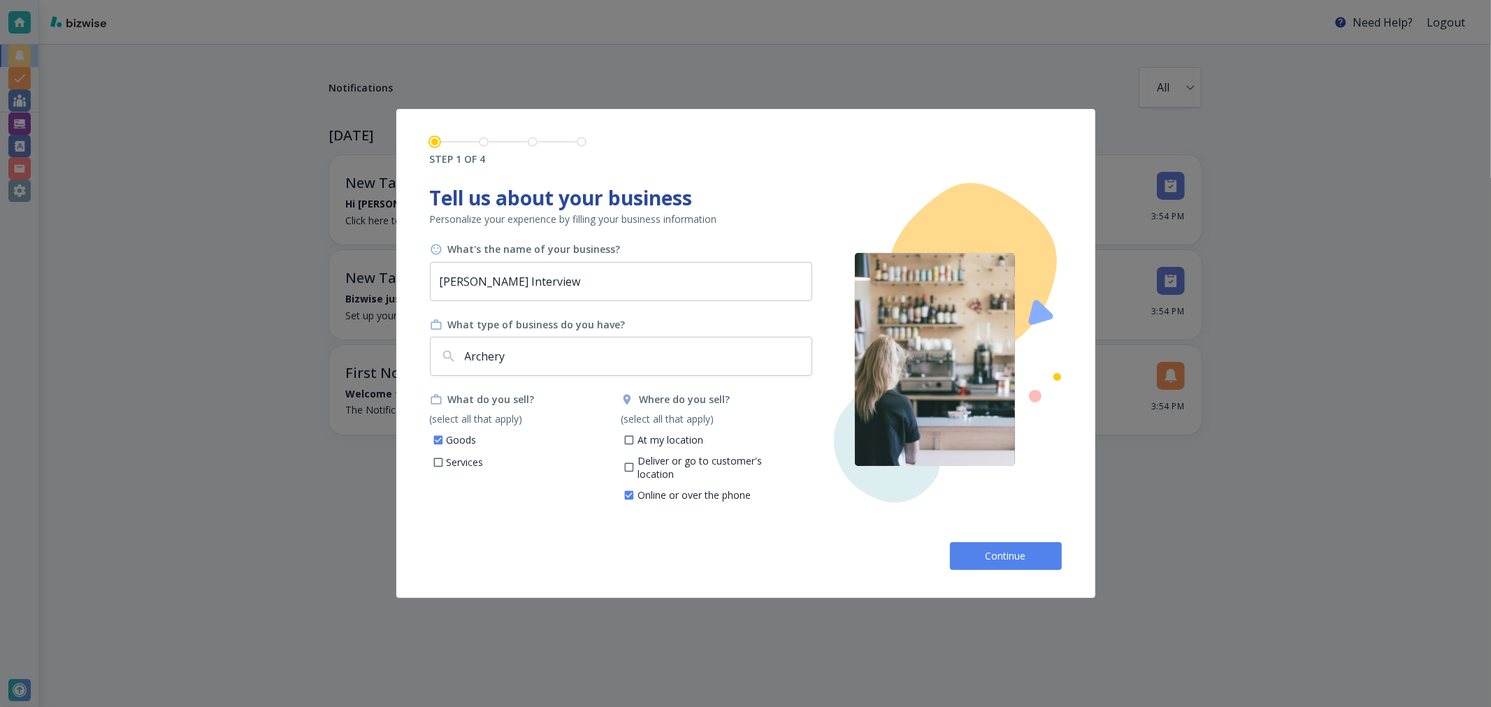
click at [973, 554] on button "Continue" at bounding box center [1006, 556] width 112 height 28
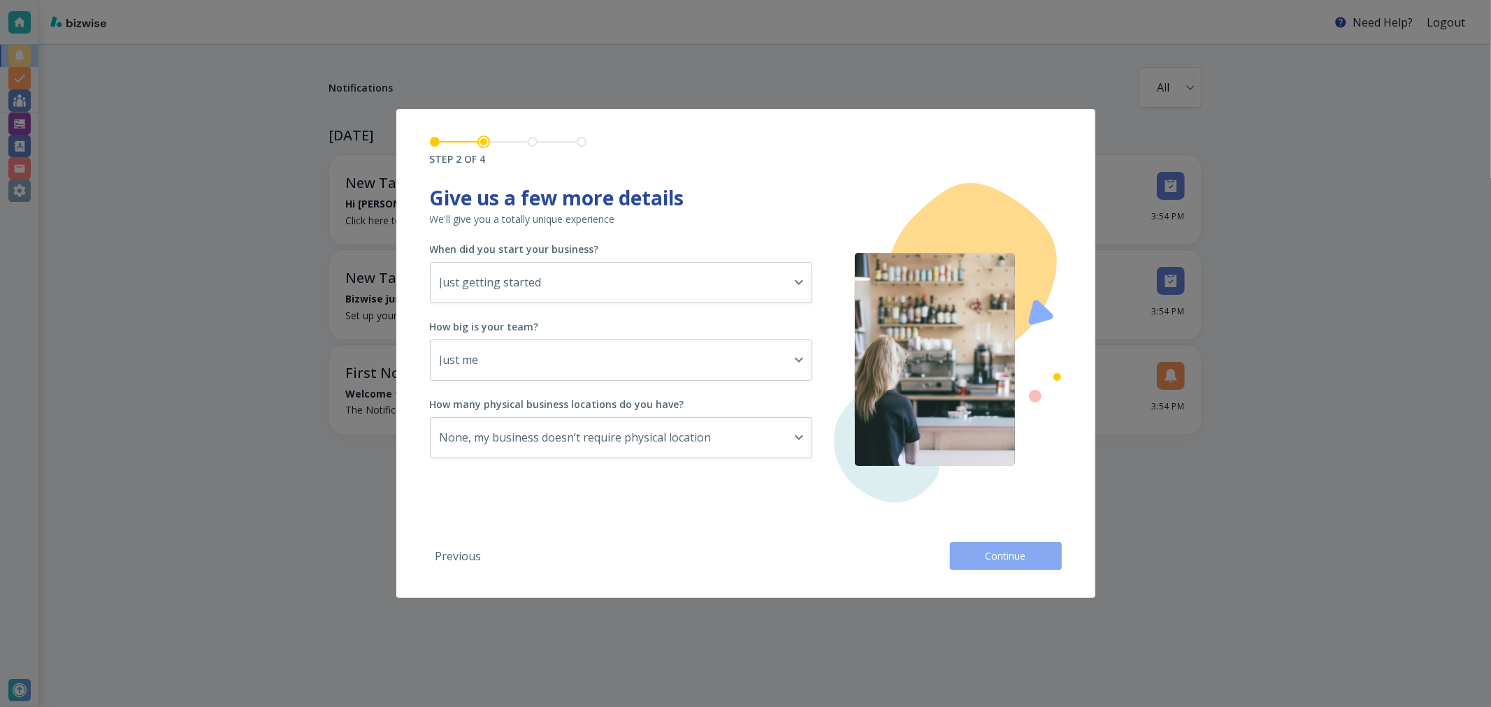
click at [973, 554] on button "Continue" at bounding box center [1006, 556] width 112 height 28
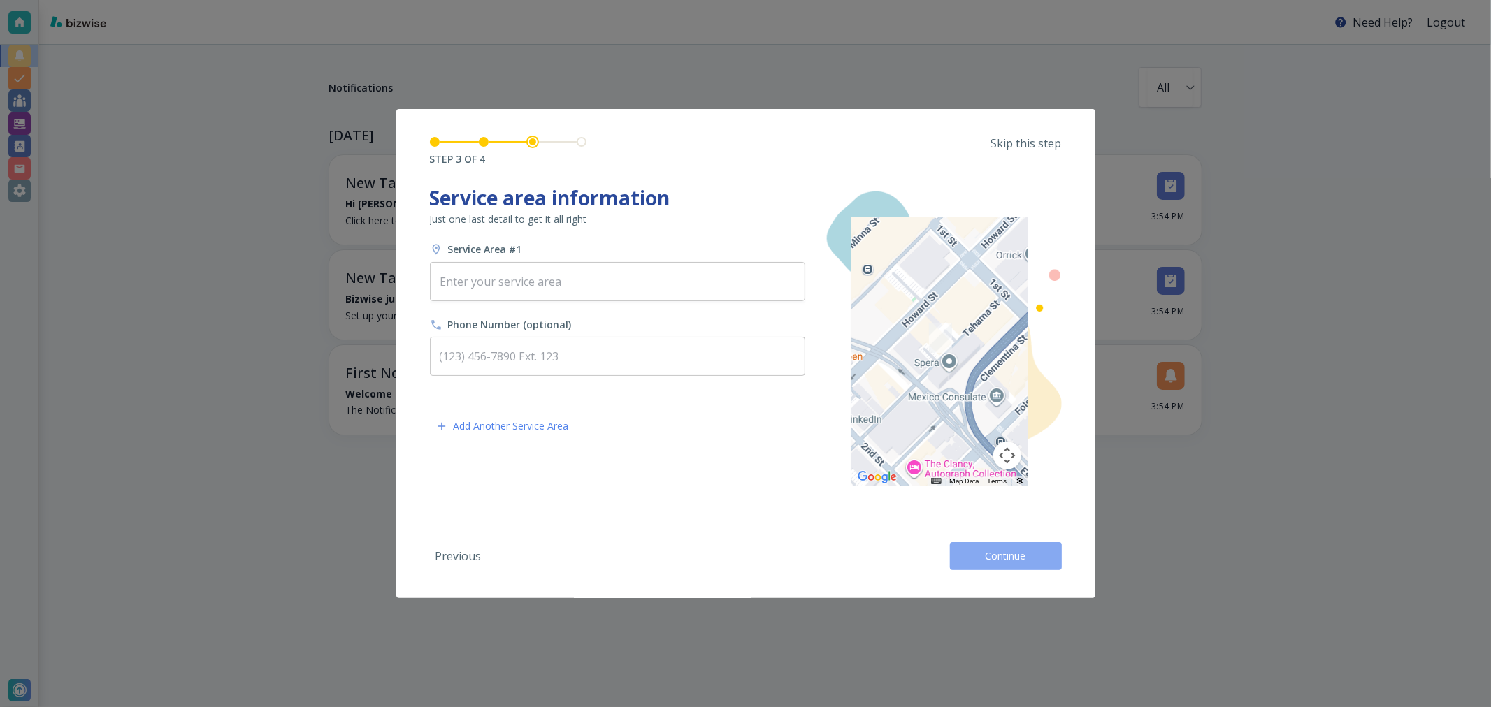
click at [973, 554] on button "Continue" at bounding box center [1006, 556] width 112 height 28
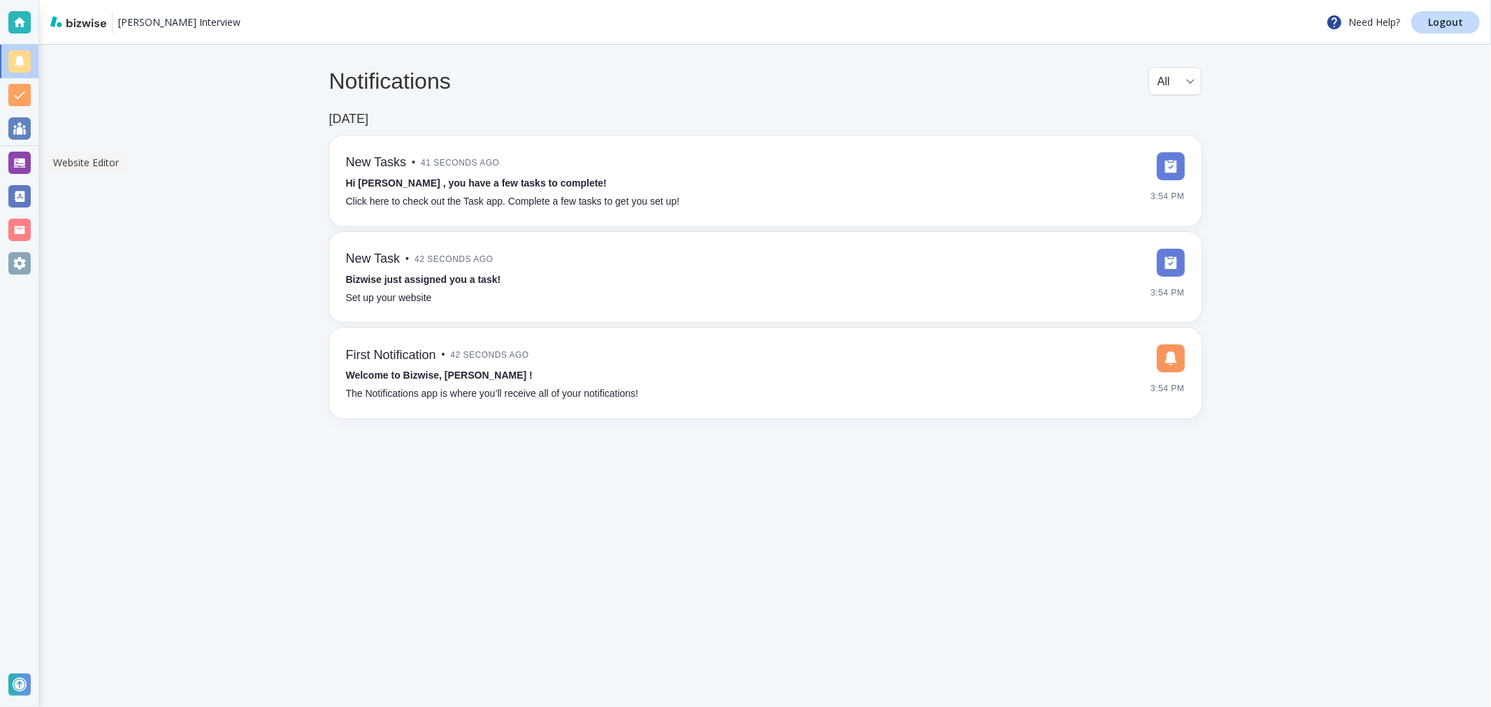
click at [22, 164] on div at bounding box center [19, 163] width 22 height 22
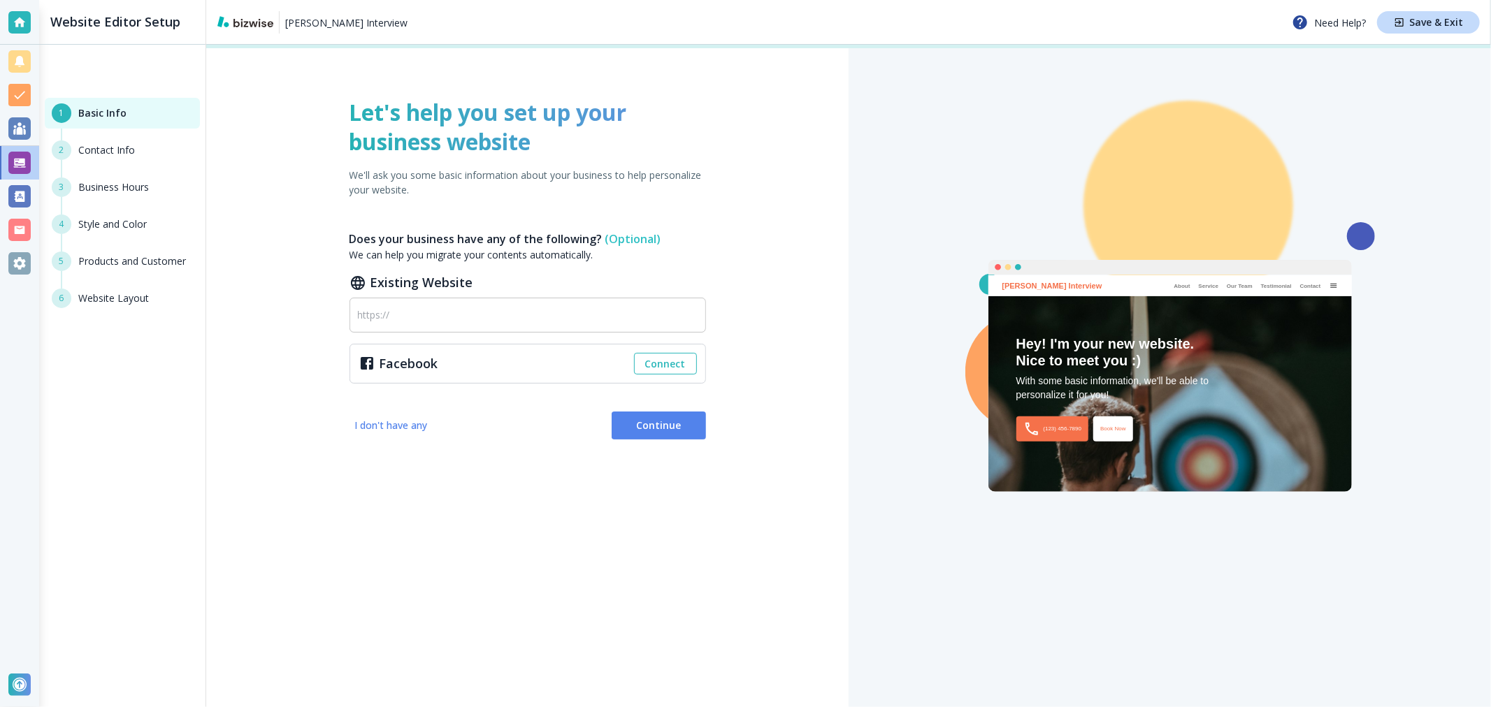
click at [403, 428] on span "I don't have any" at bounding box center [391, 426] width 73 height 14
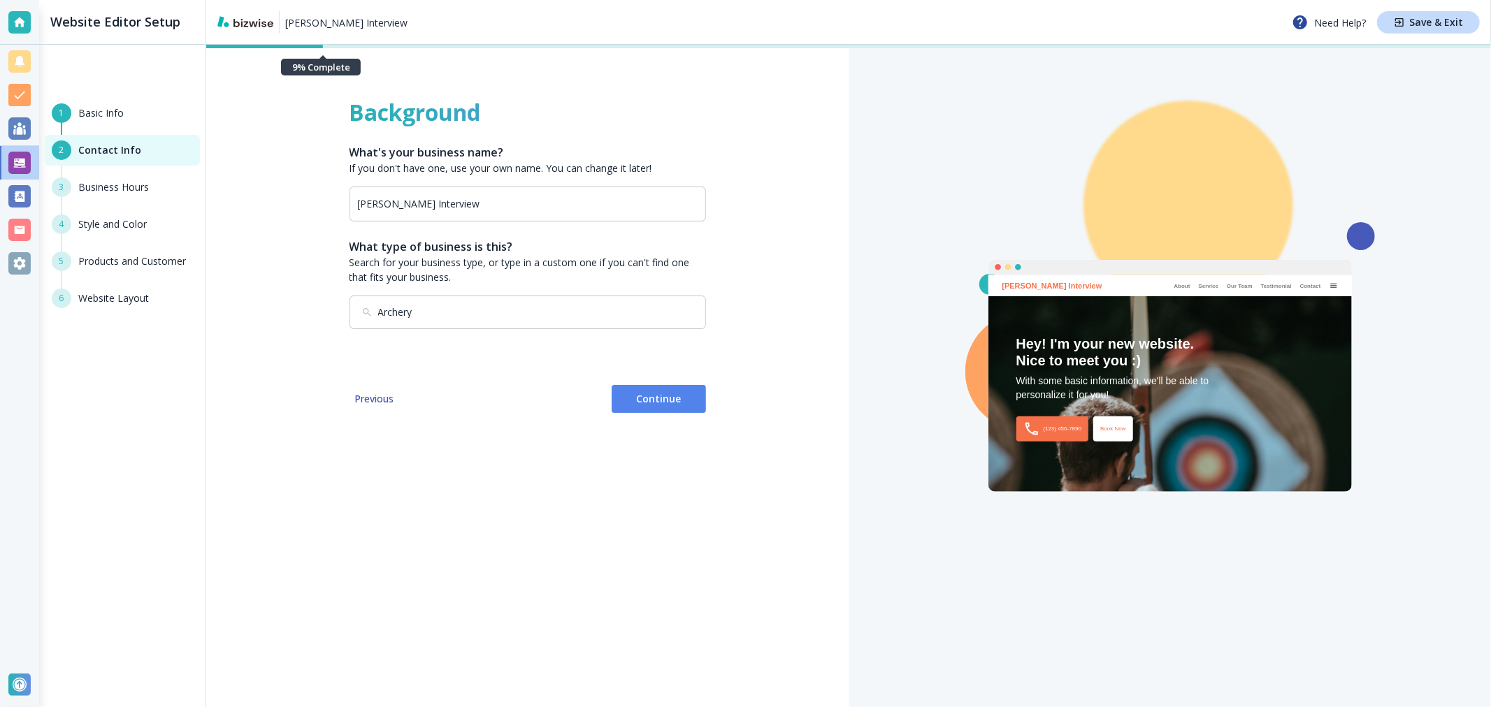
click at [668, 411] on button "Continue" at bounding box center [658, 399] width 94 height 28
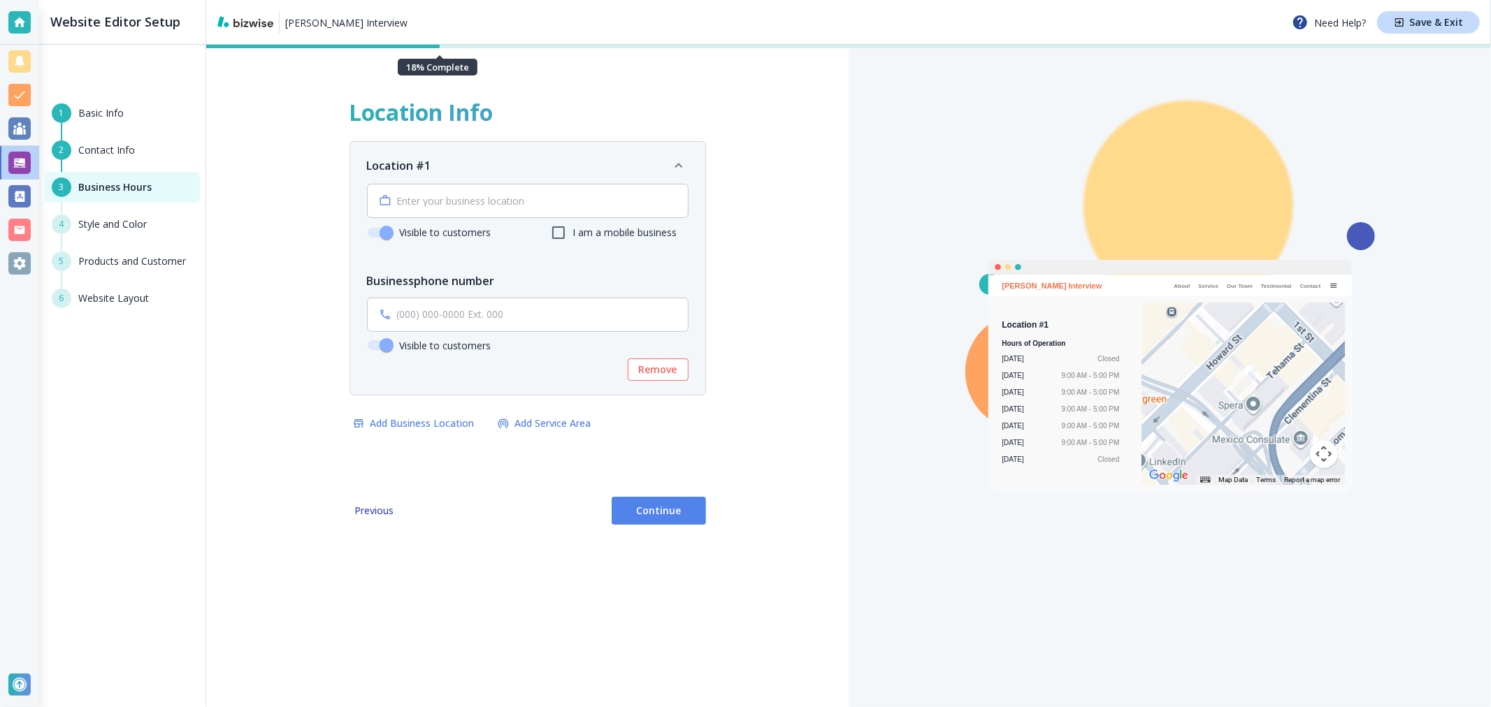
click at [656, 515] on span "Continue" at bounding box center [659, 511] width 72 height 14
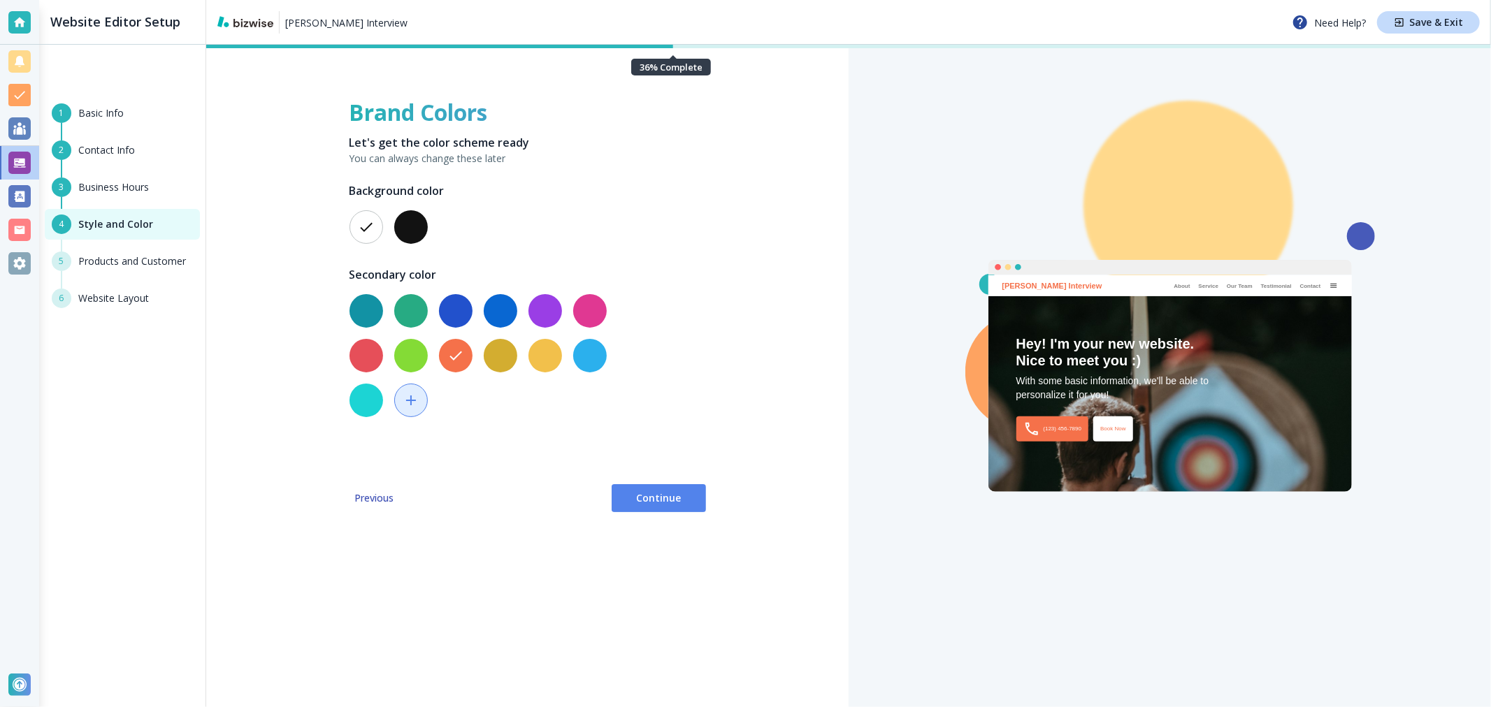
click at [654, 505] on button "Continue" at bounding box center [658, 498] width 94 height 28
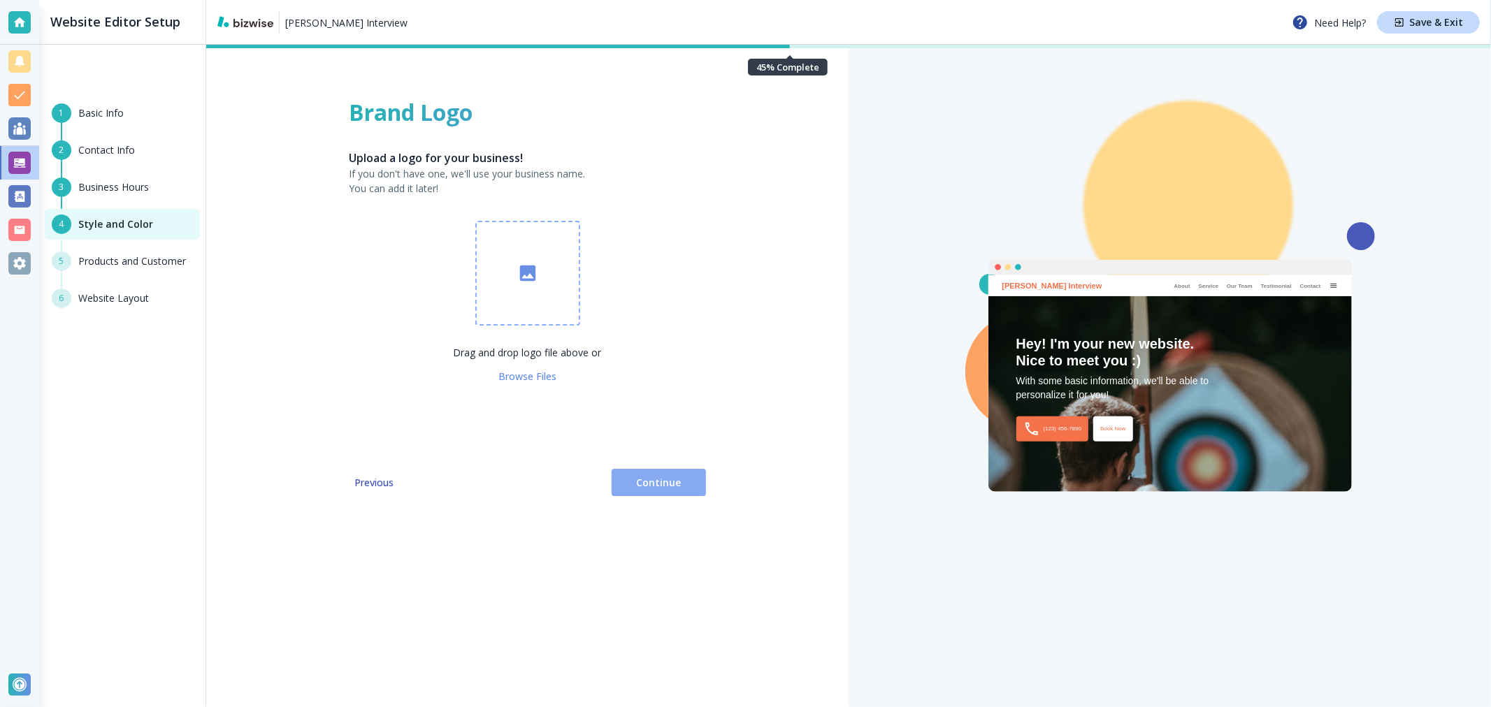
click at [660, 483] on span "Continue" at bounding box center [659, 483] width 72 height 14
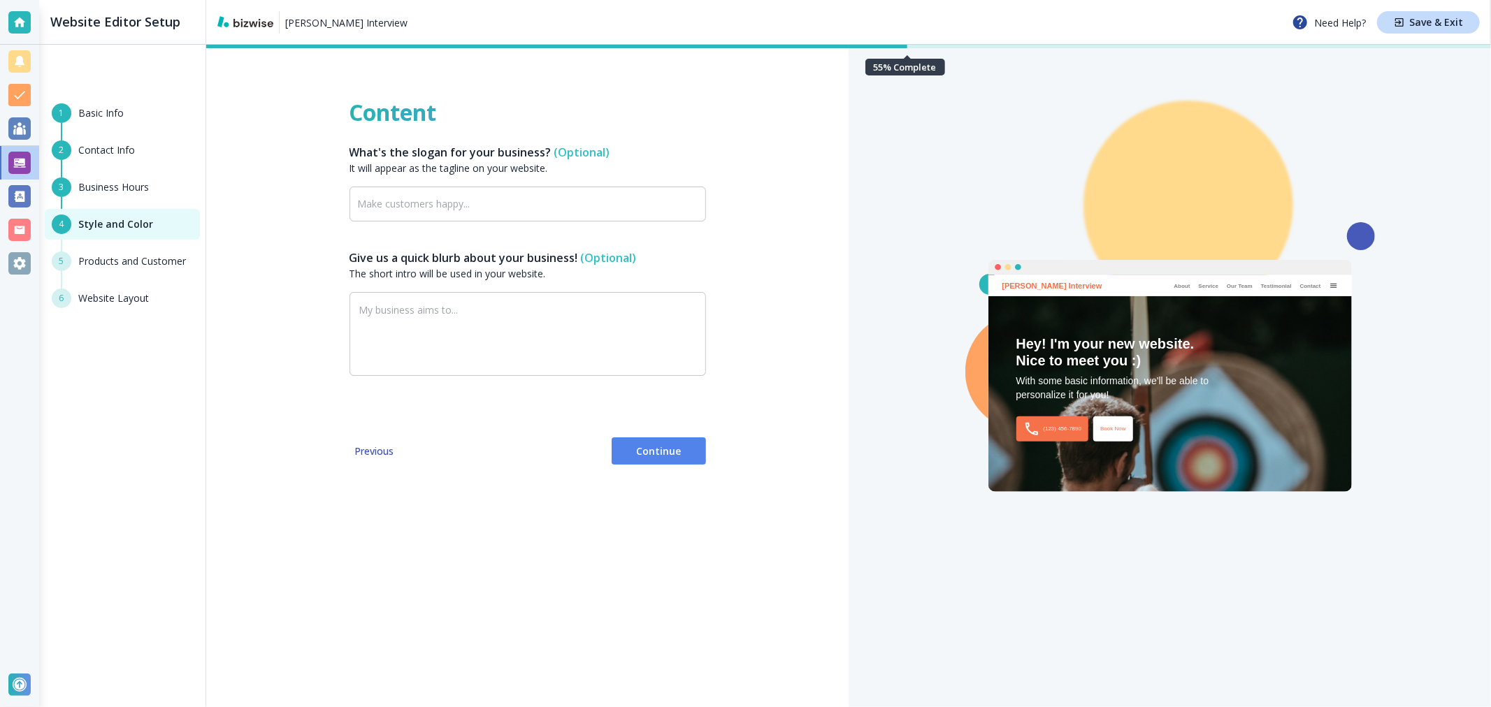
click at [660, 483] on div "Content What's the slogan for your business? (Optional) It will appear as the t…" at bounding box center [527, 376] width 642 height 662
click at [662, 459] on button "Continue" at bounding box center [658, 451] width 94 height 28
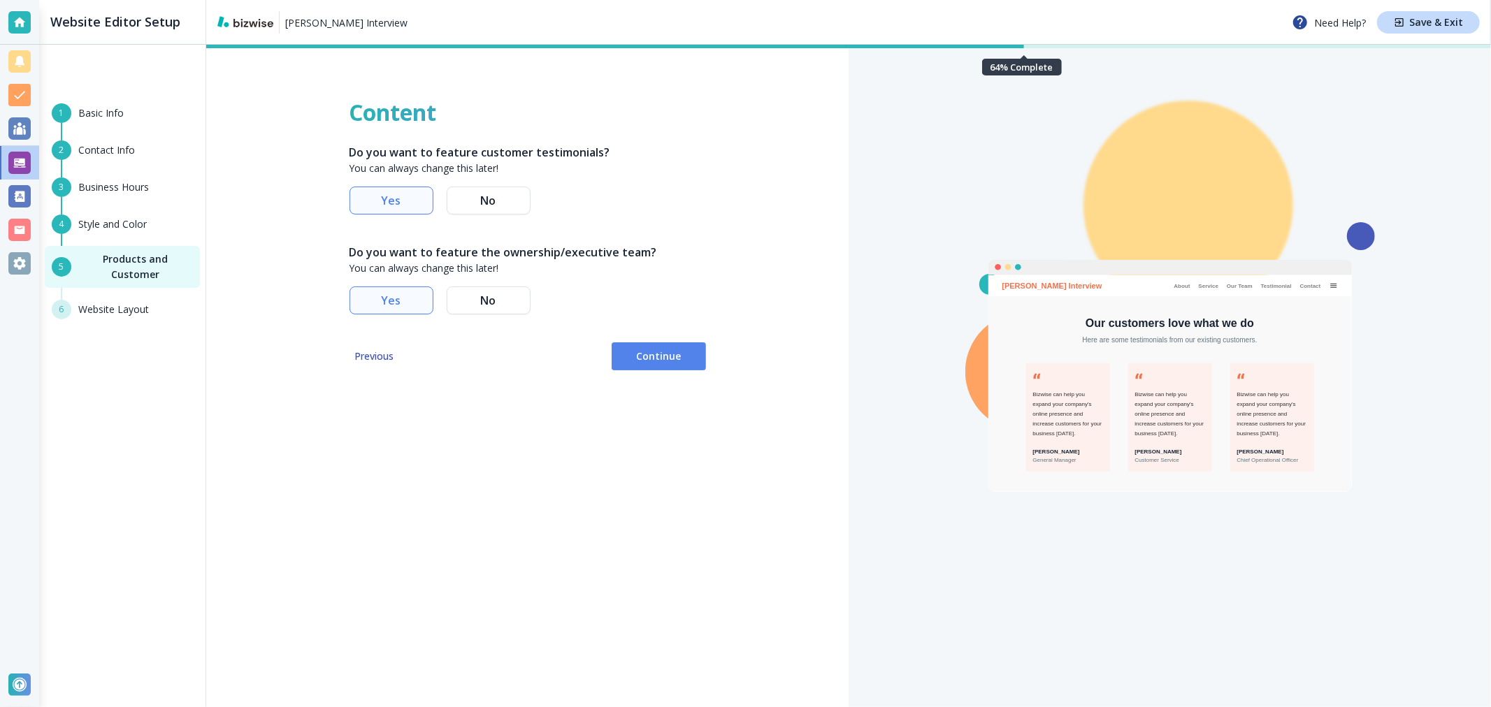
drag, startPoint x: 514, startPoint y: 208, endPoint x: 512, endPoint y: 256, distance: 47.6
click at [516, 208] on button "No" at bounding box center [489, 201] width 84 height 28
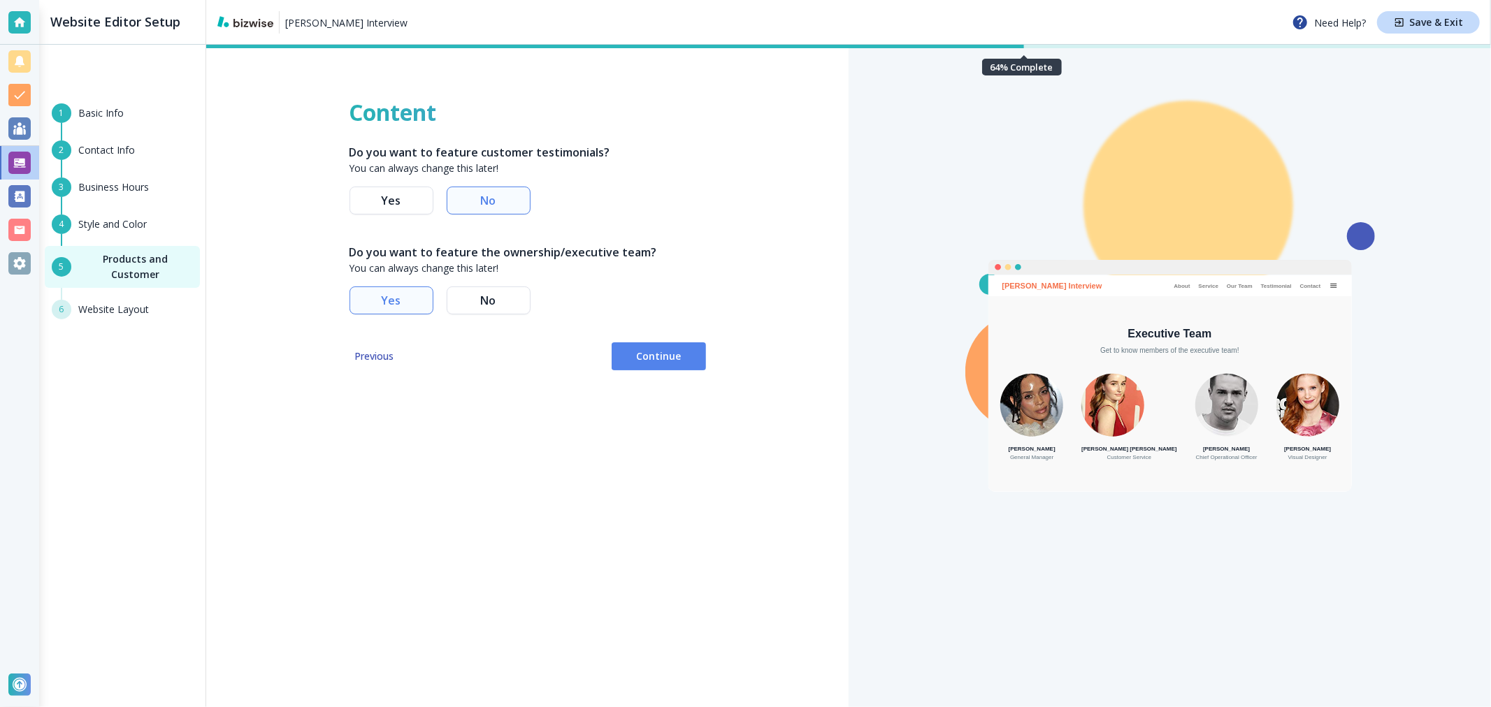
click at [510, 294] on button "No" at bounding box center [489, 301] width 84 height 28
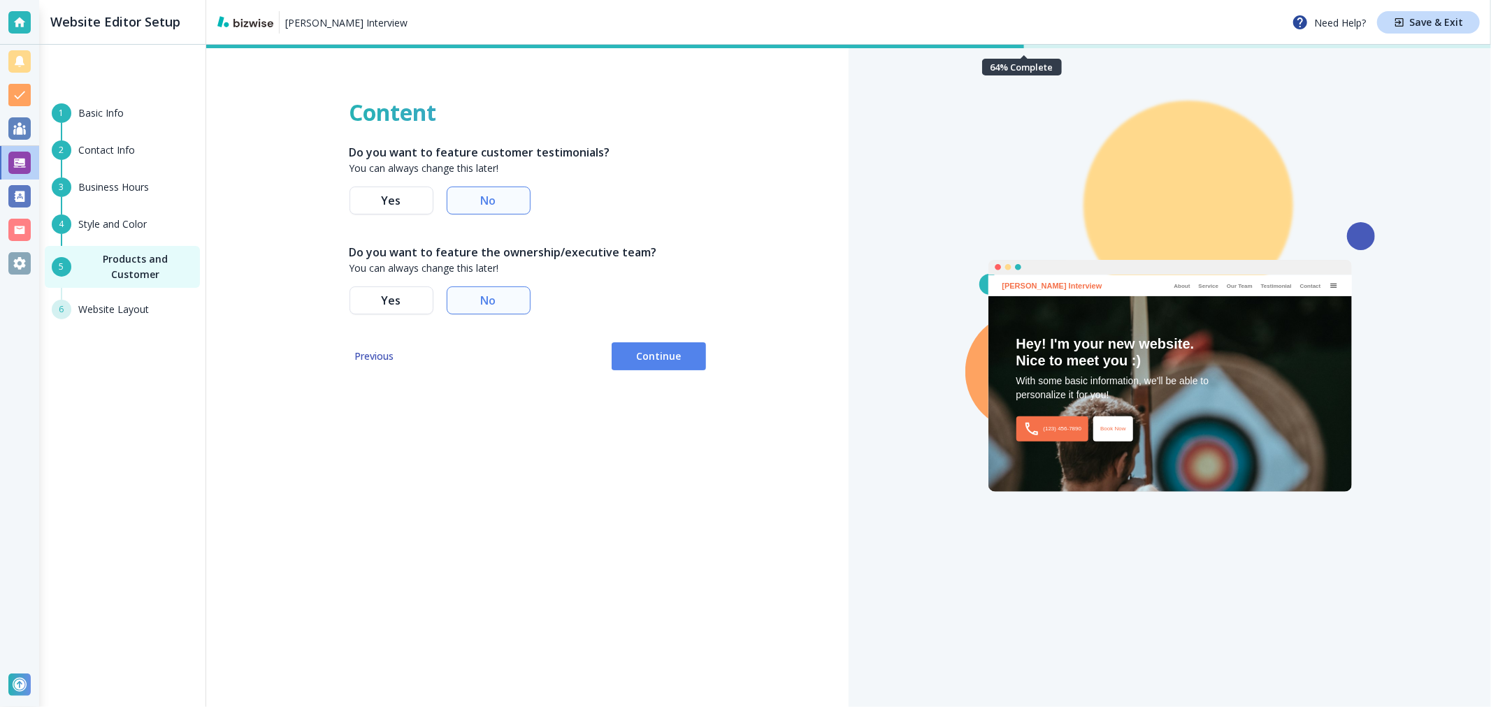
click at [676, 352] on span "Continue" at bounding box center [659, 356] width 72 height 14
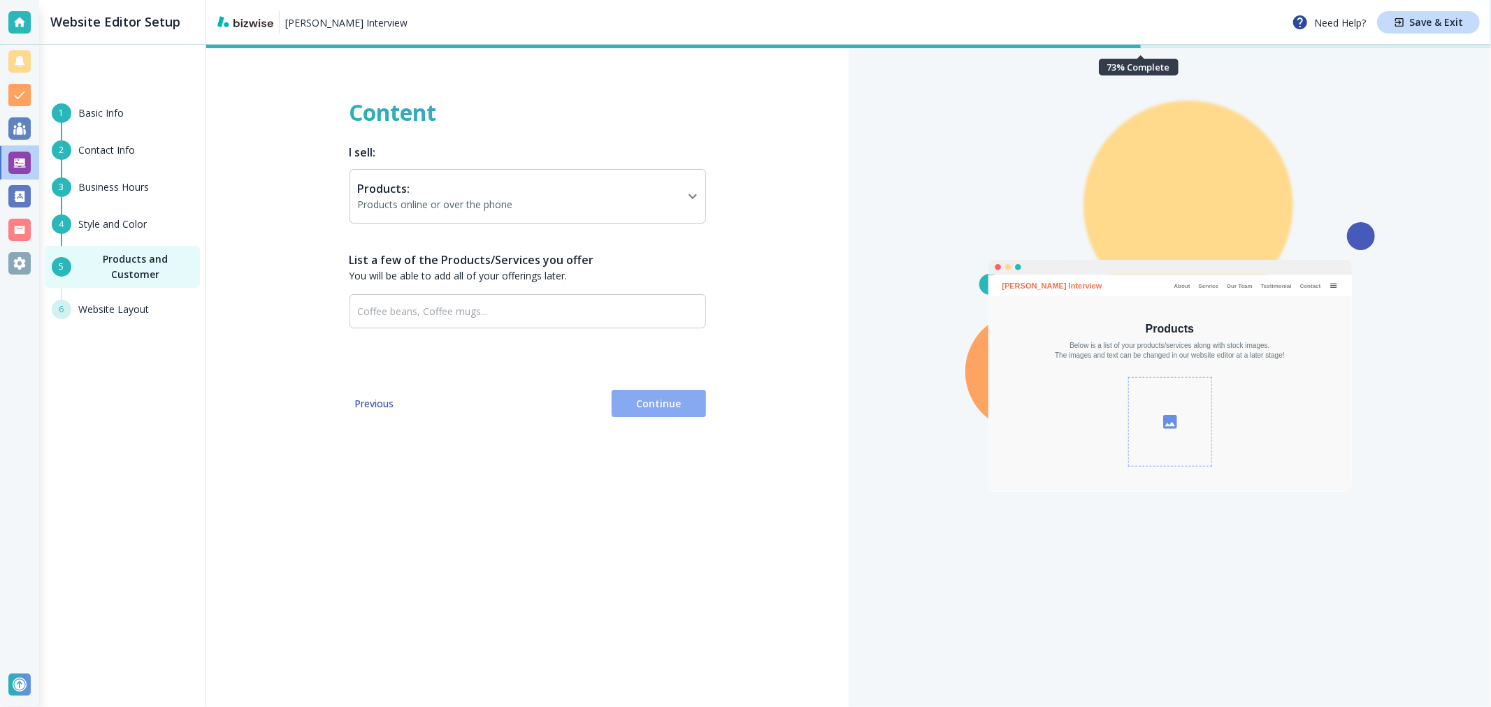
click at [656, 400] on span "Continue" at bounding box center [659, 404] width 72 height 14
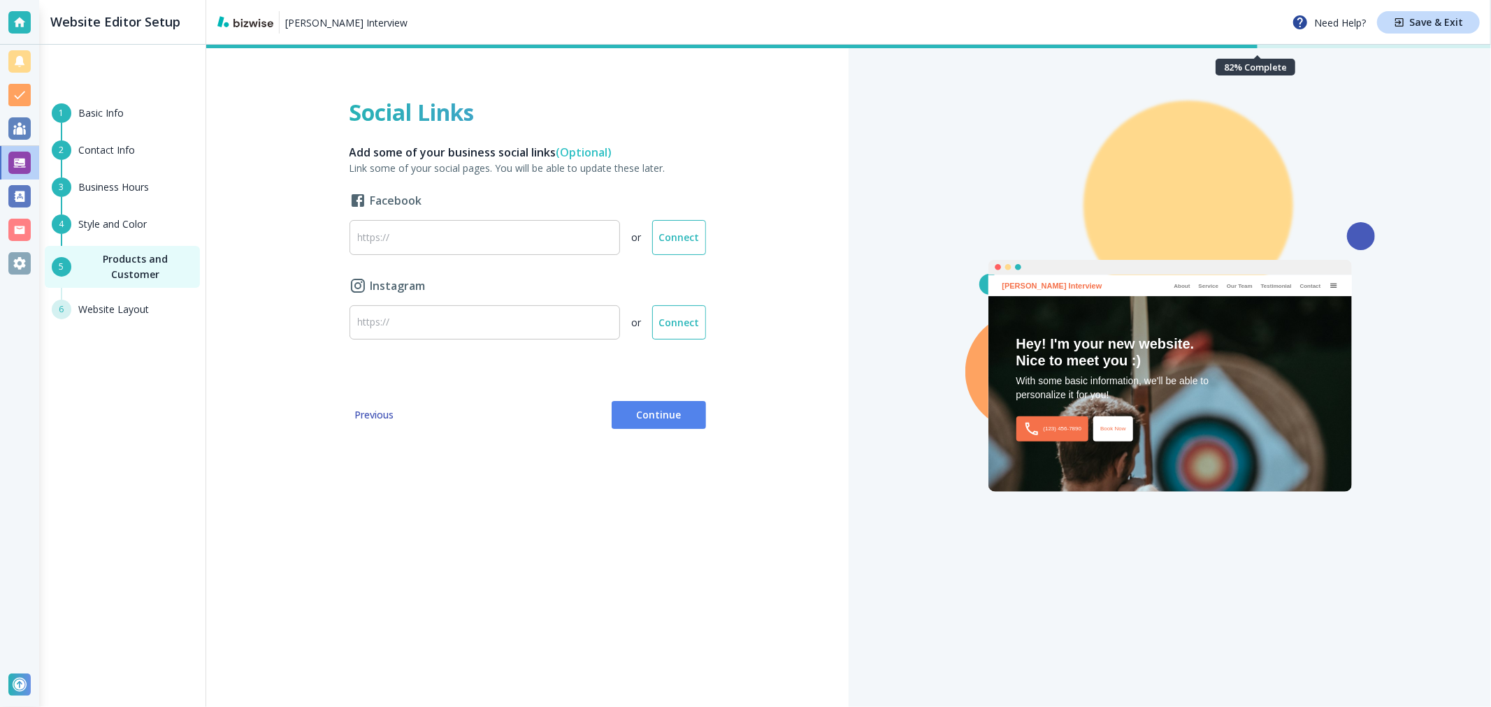
click at [644, 410] on span "Continue" at bounding box center [659, 415] width 72 height 14
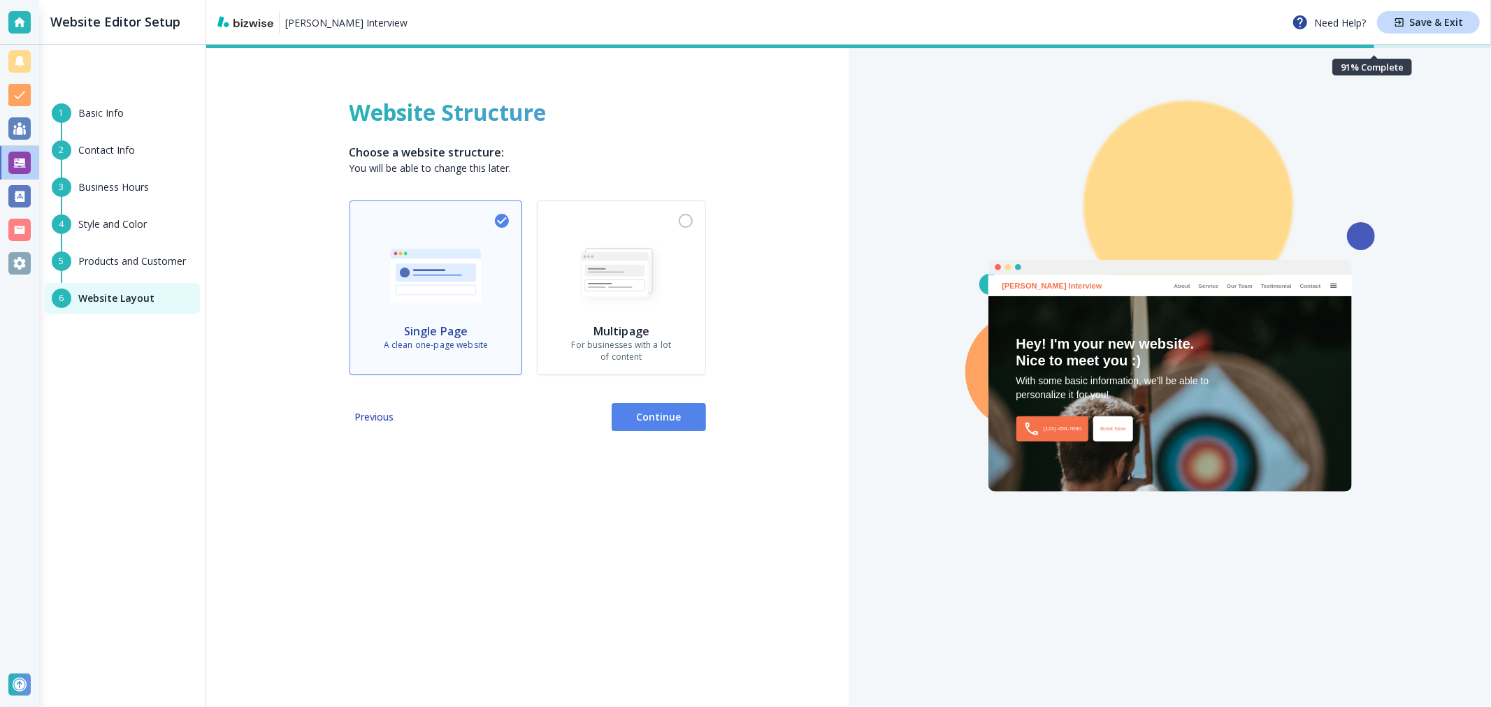
click at [651, 416] on span "Continue" at bounding box center [659, 417] width 72 height 14
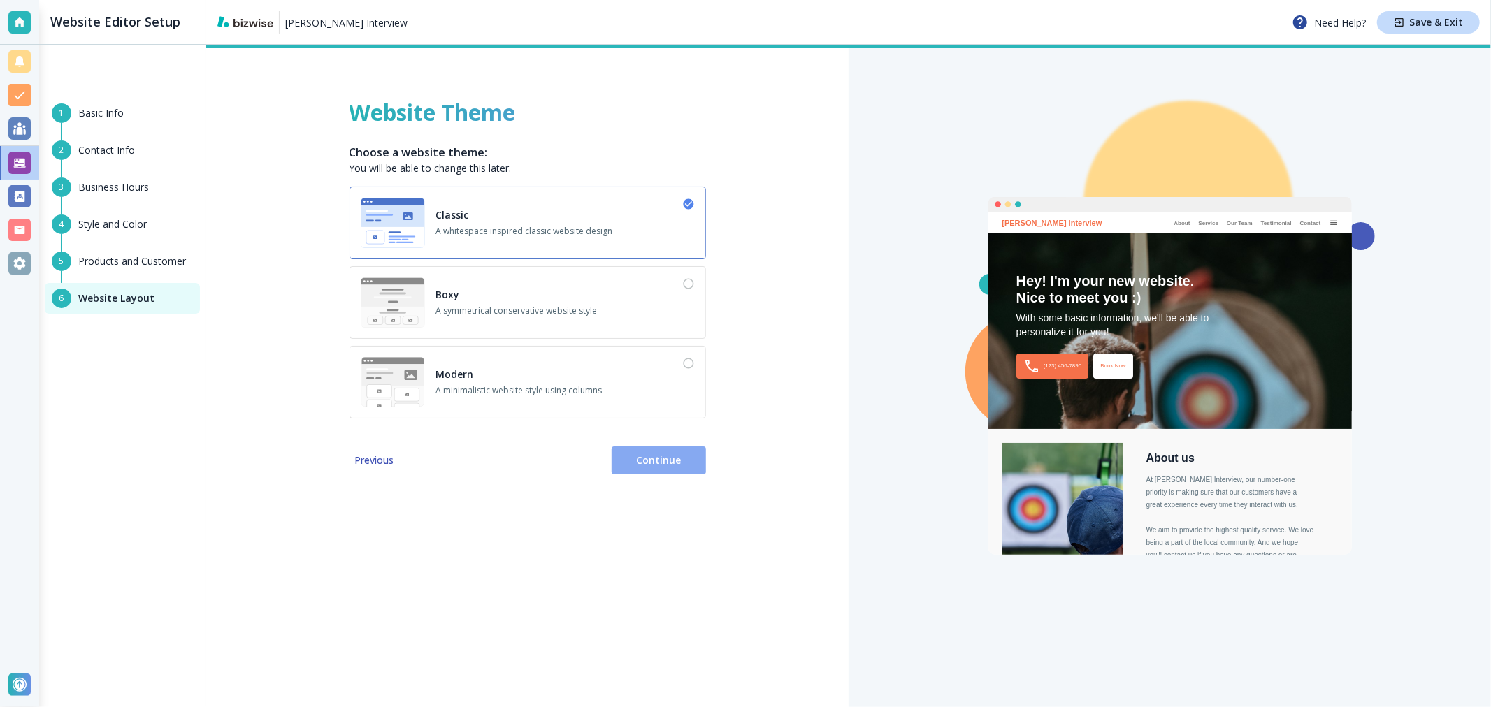
click at [660, 458] on span "Continue" at bounding box center [659, 461] width 72 height 14
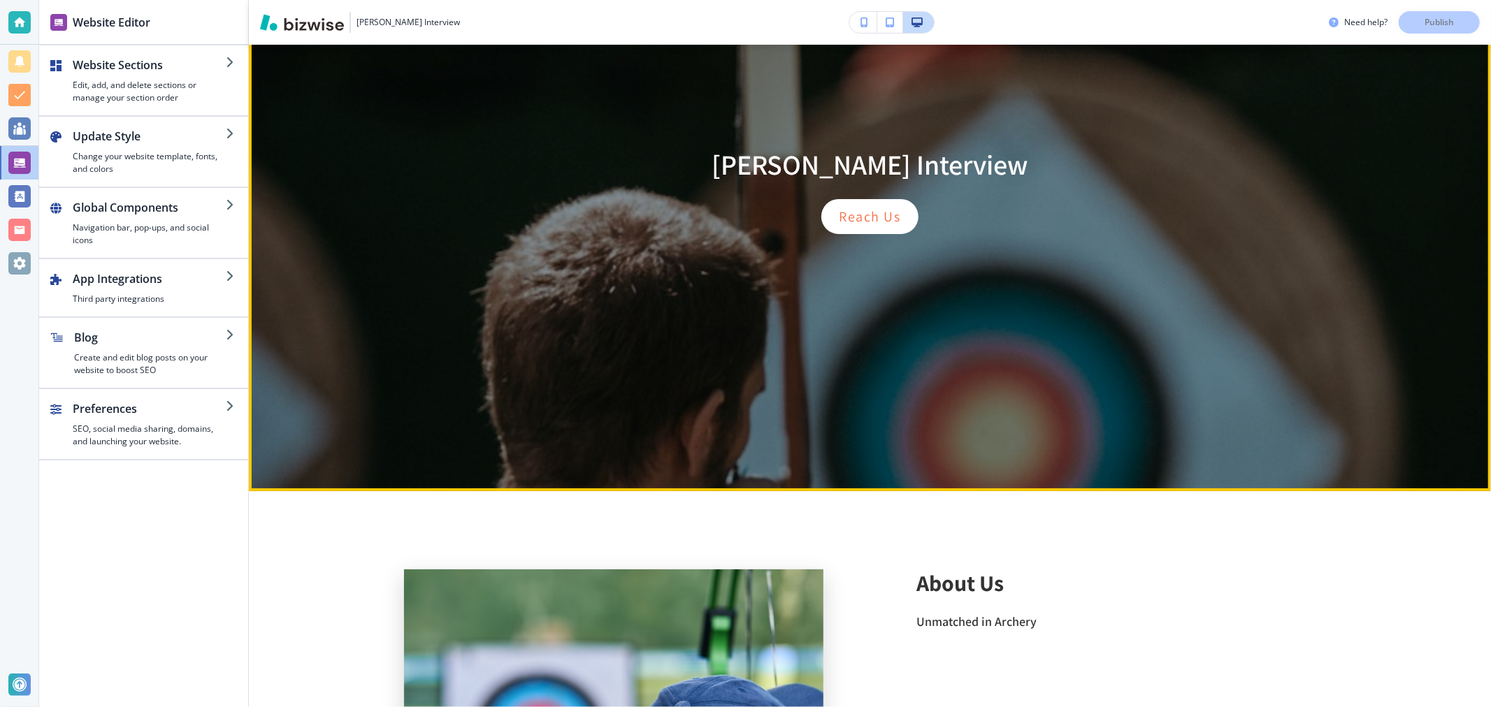
scroll to position [233, 0]
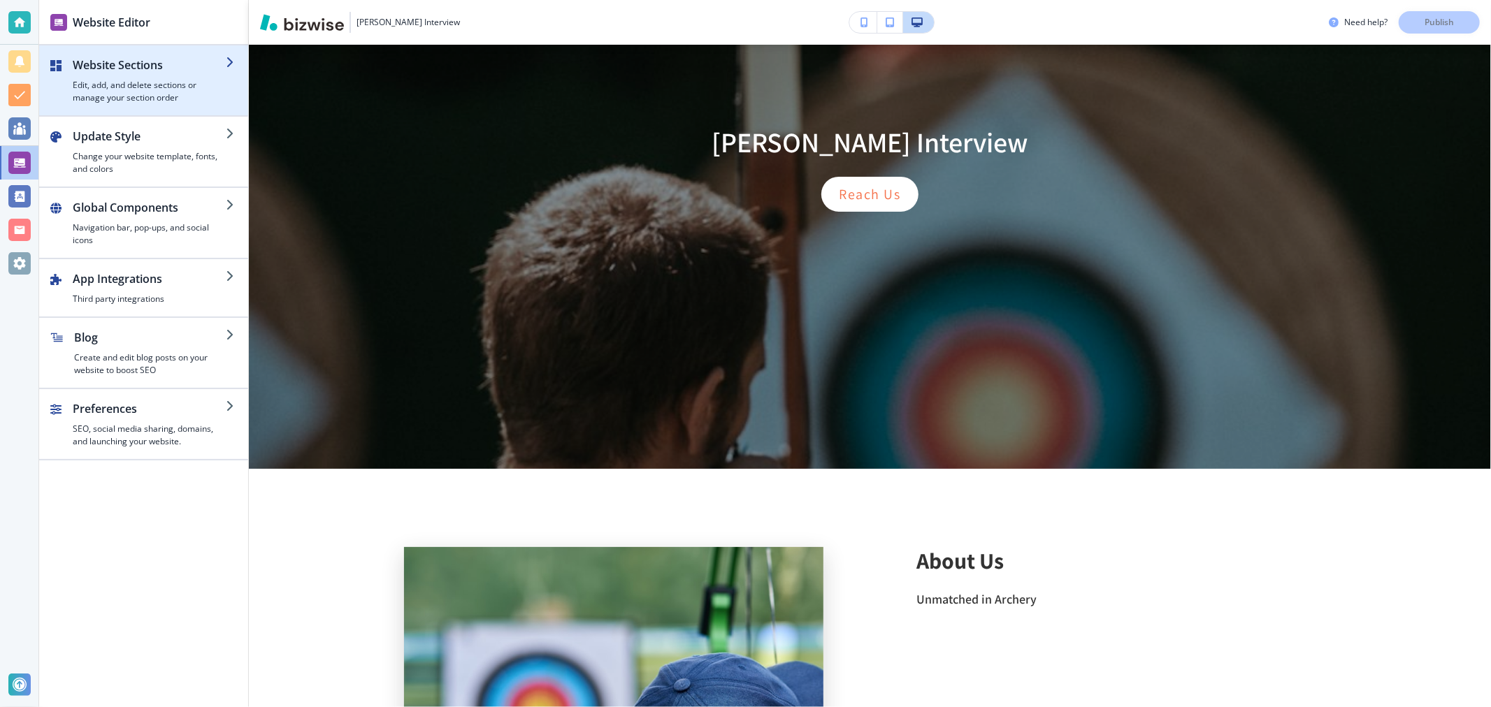
click at [117, 77] on div "button" at bounding box center [149, 76] width 153 height 6
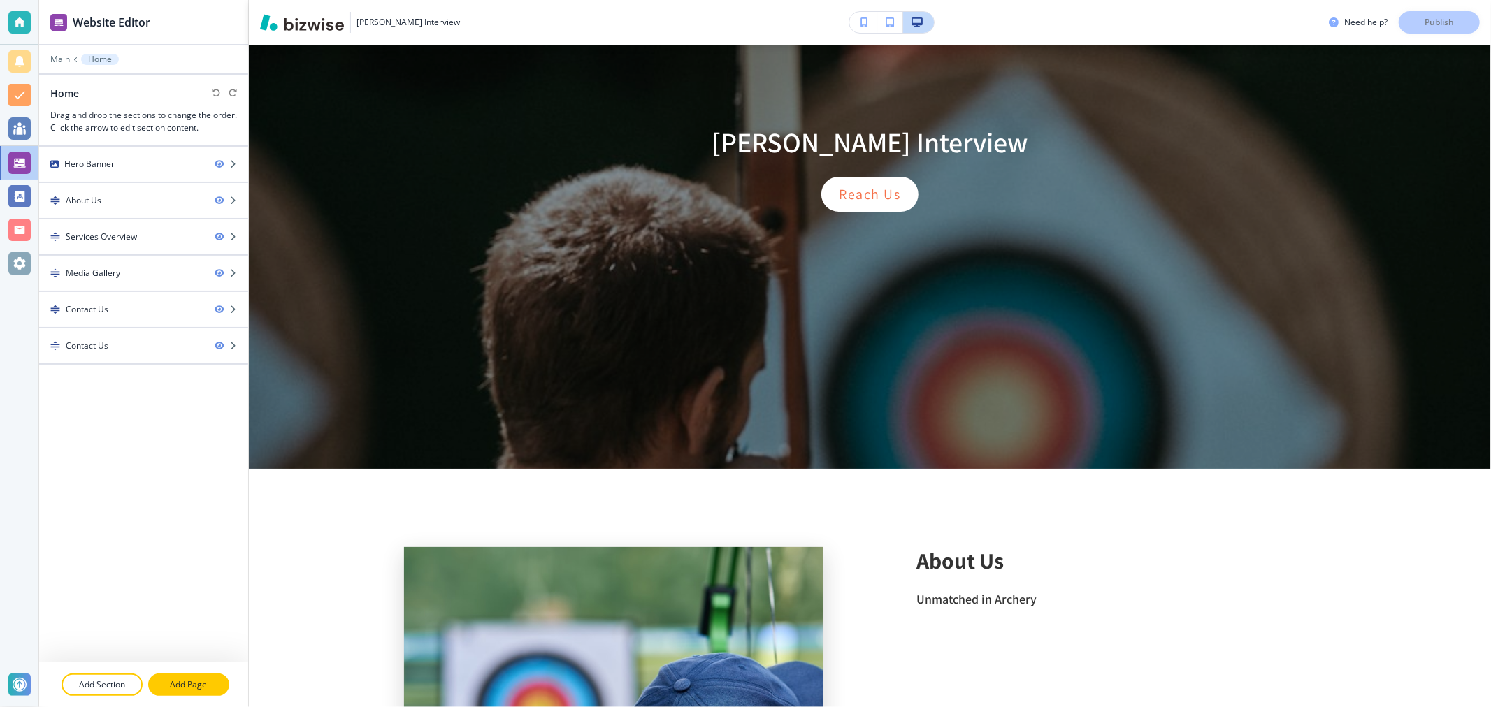
click at [184, 685] on p "Add Page" at bounding box center [189, 685] width 78 height 13
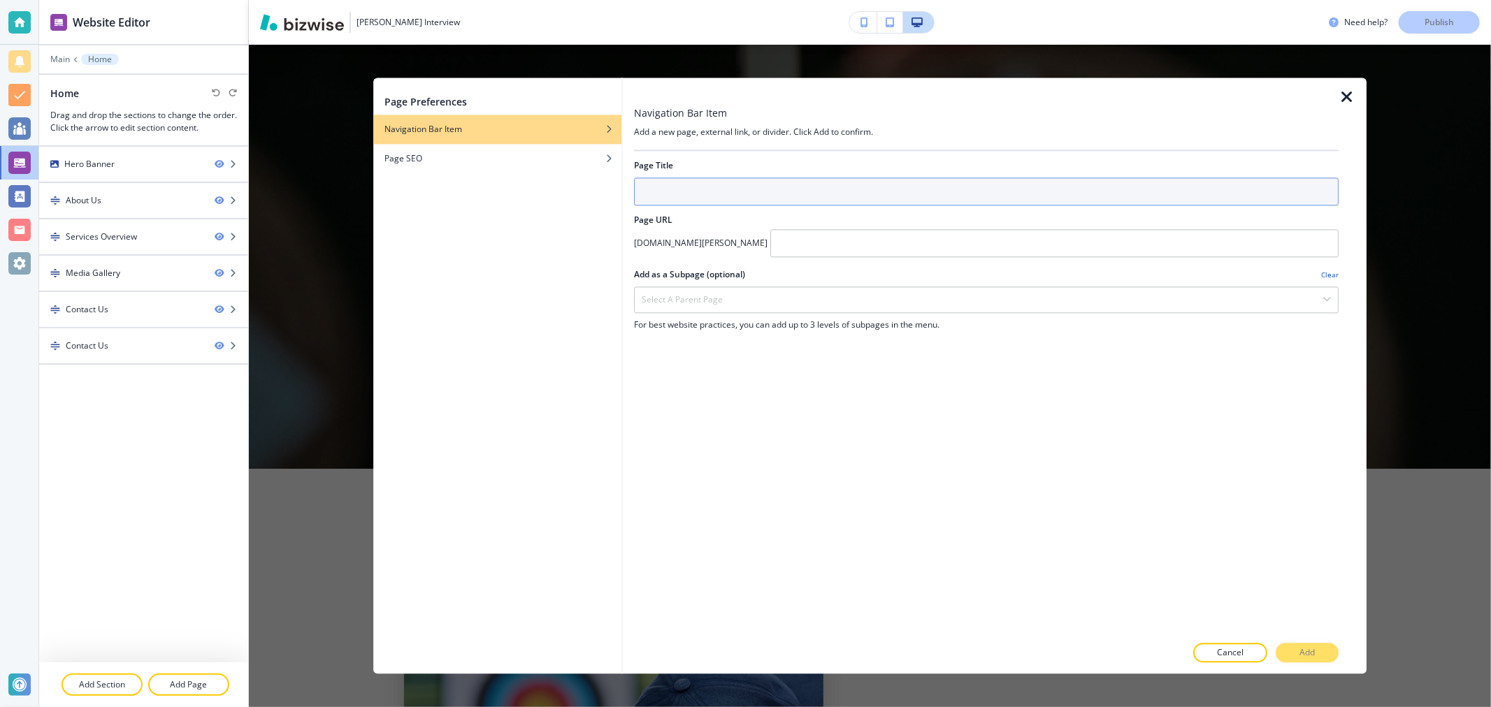
click at [725, 196] on input "text" at bounding box center [986, 192] width 704 height 28
type input "interview"
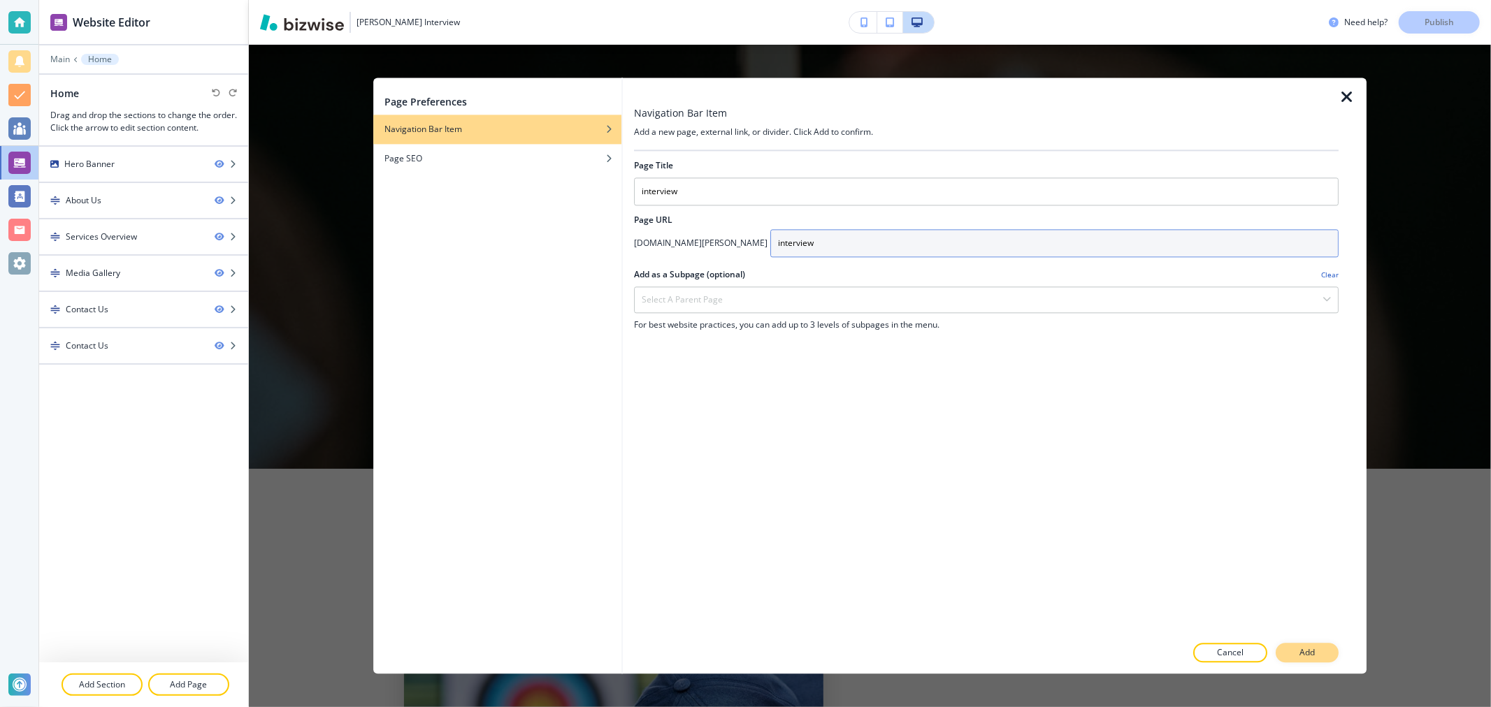
type input "interview"
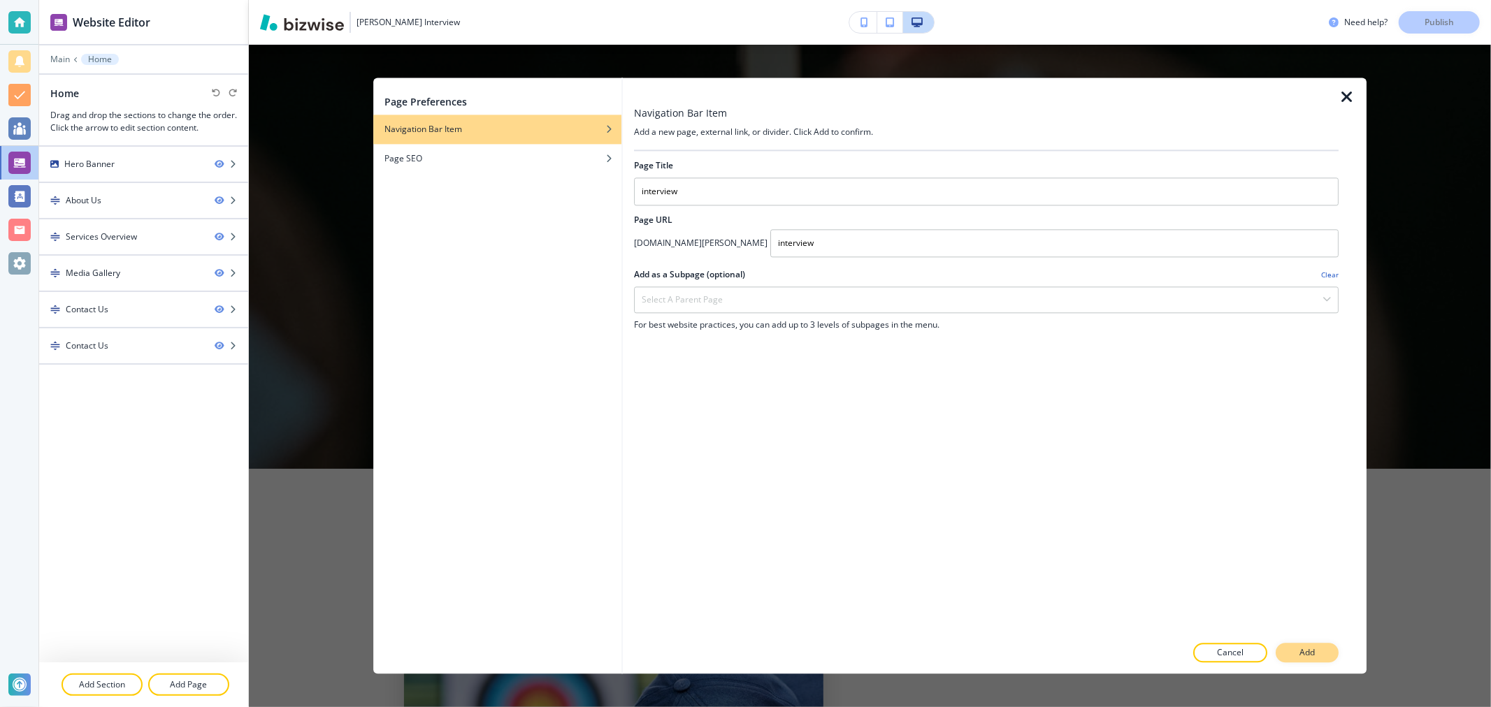
click at [1317, 648] on button "Add" at bounding box center [1306, 654] width 63 height 20
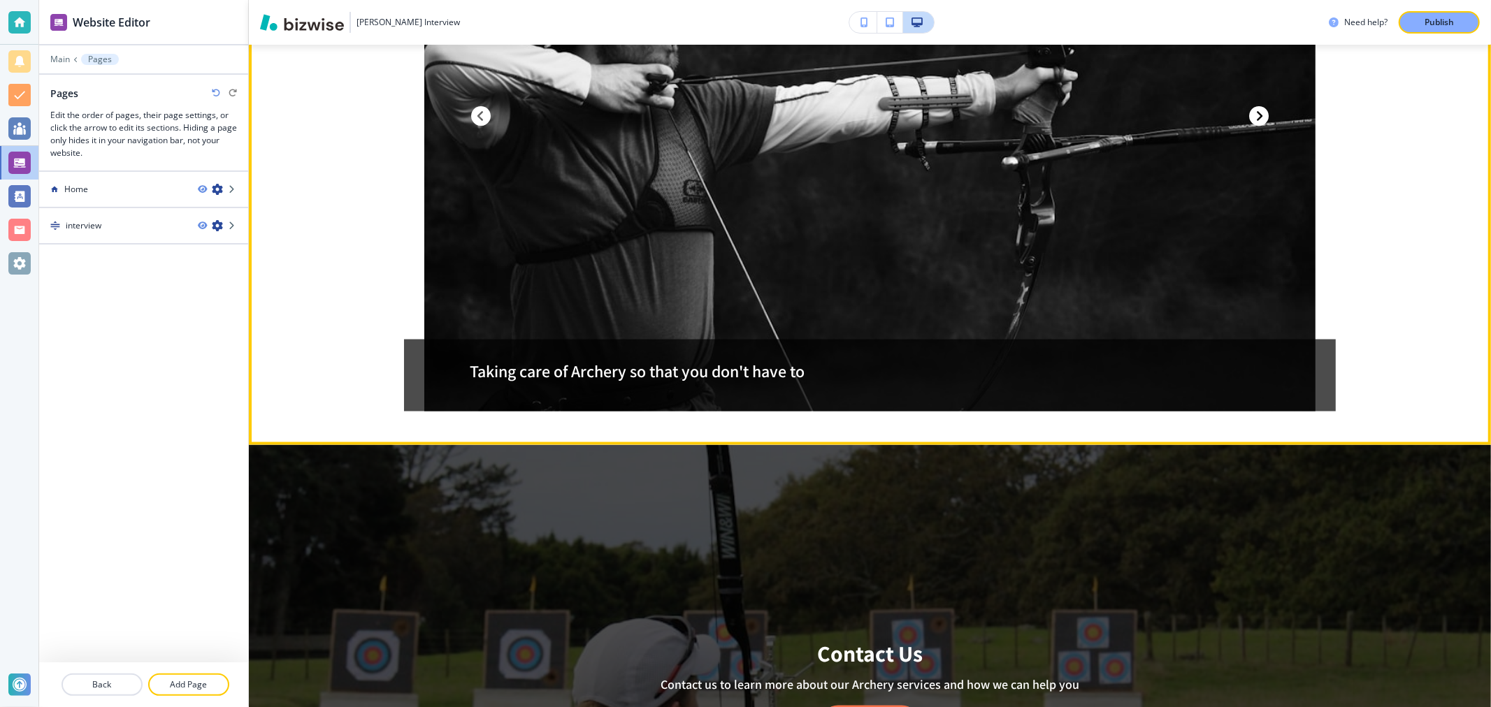
scroll to position [1708, 0]
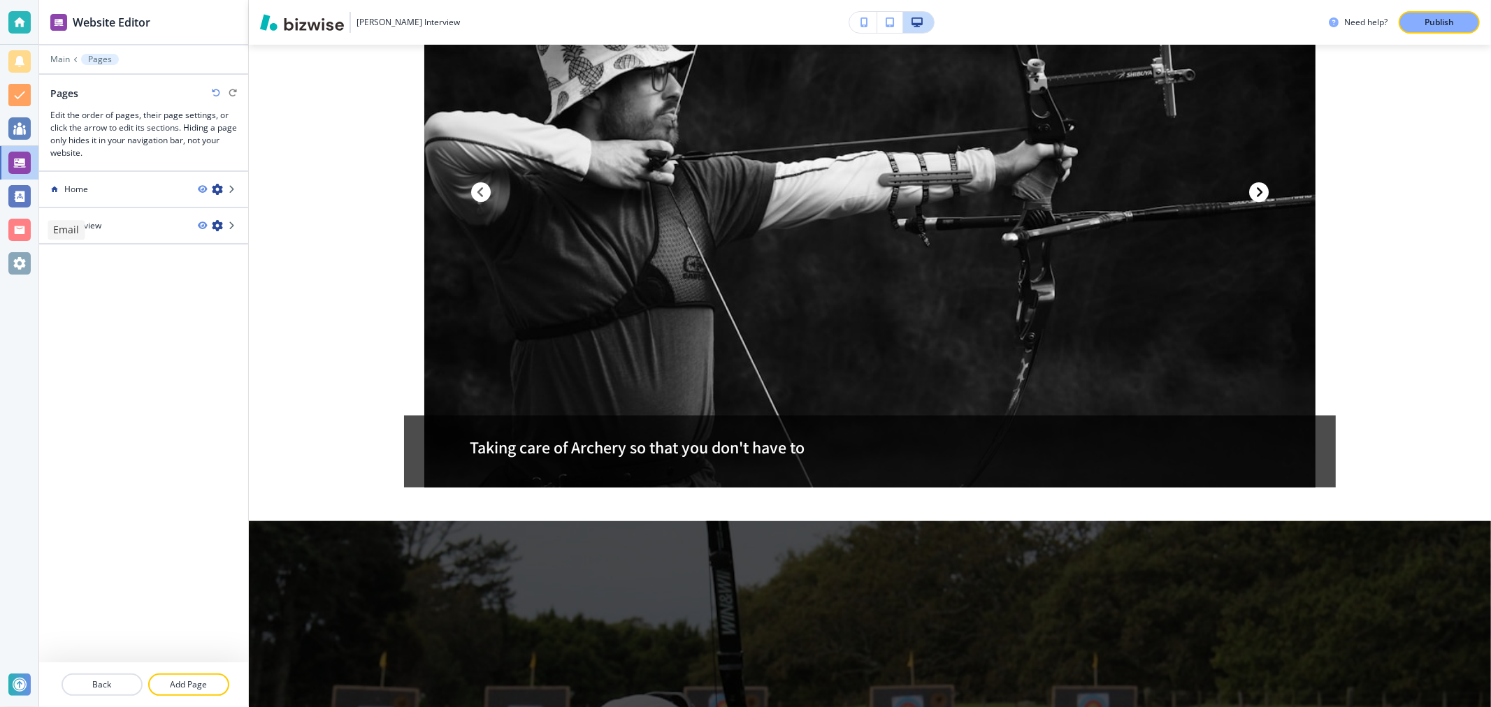
drag, startPoint x: 34, startPoint y: 219, endPoint x: 82, endPoint y: 219, distance: 48.9
click at [82, 219] on div "Email" at bounding box center [62, 230] width 48 height 22
click at [121, 232] on div at bounding box center [143, 237] width 209 height 11
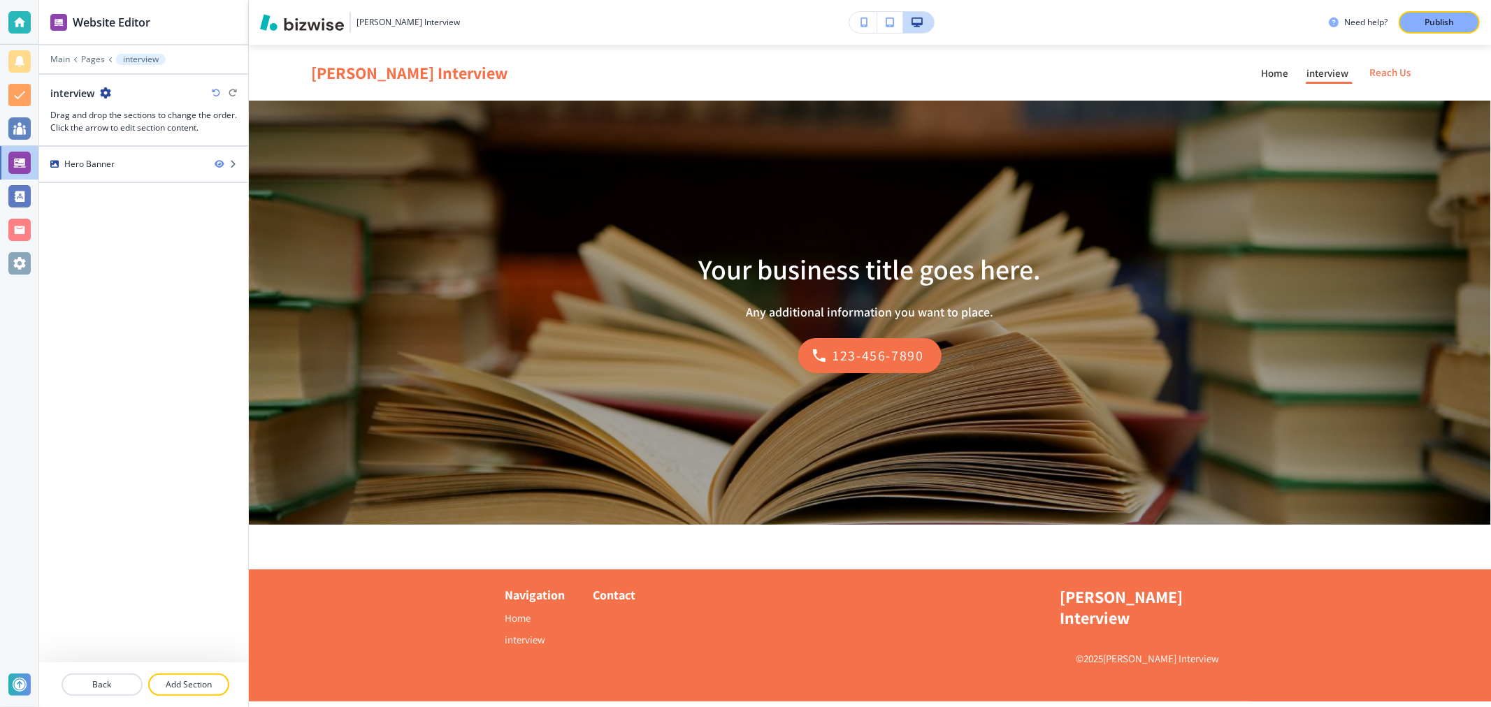
scroll to position [0, 0]
click at [205, 693] on button "Add Section" at bounding box center [188, 685] width 81 height 22
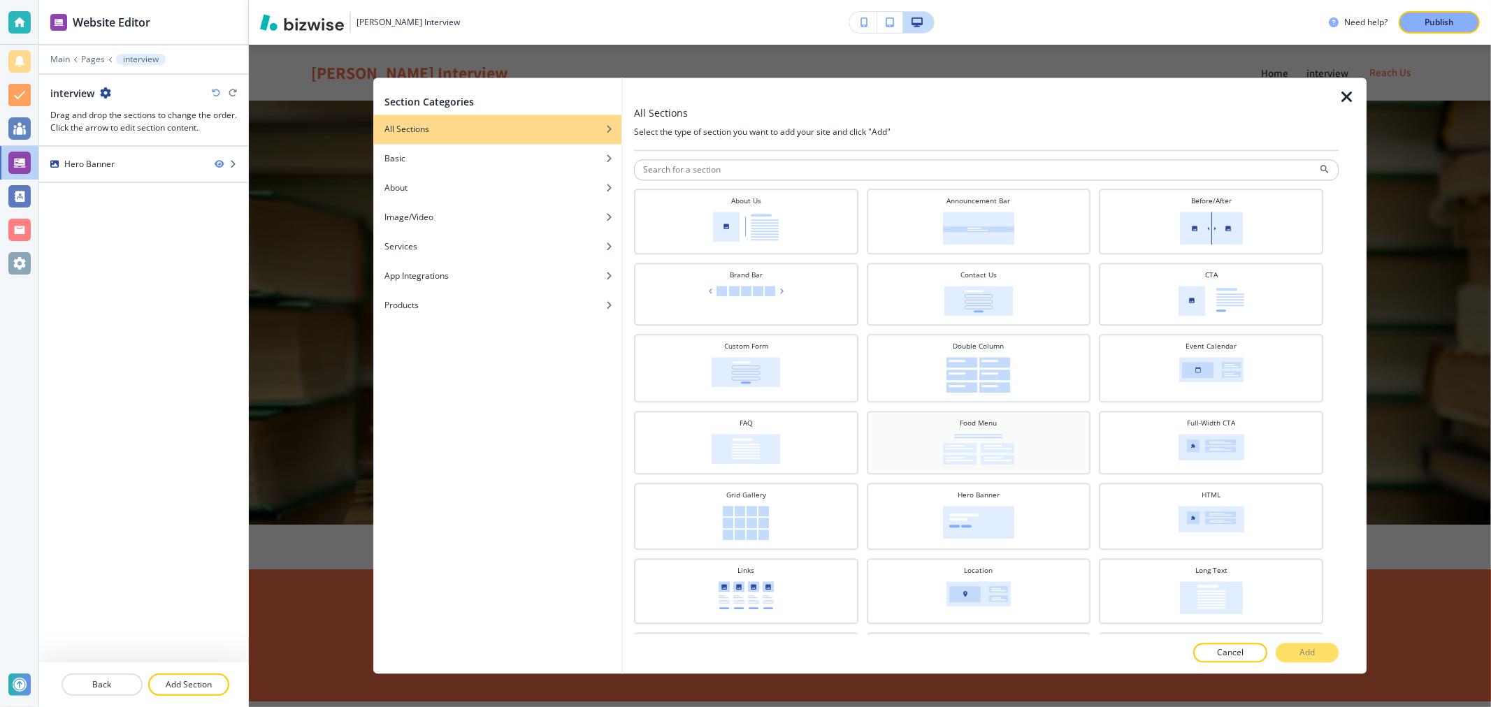
click at [966, 454] on img at bounding box center [978, 449] width 71 height 31
click at [1321, 658] on button "Add" at bounding box center [1306, 654] width 63 height 20
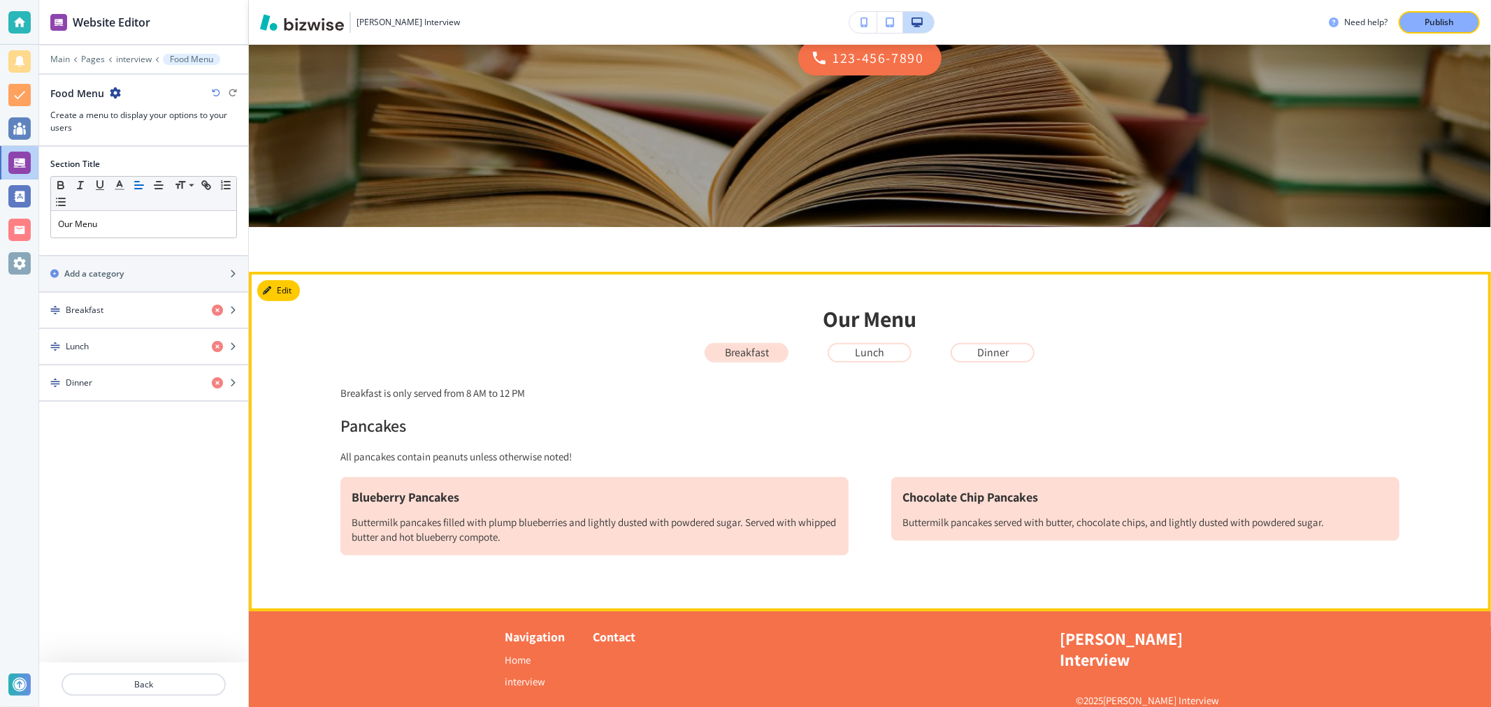
scroll to position [317, 0]
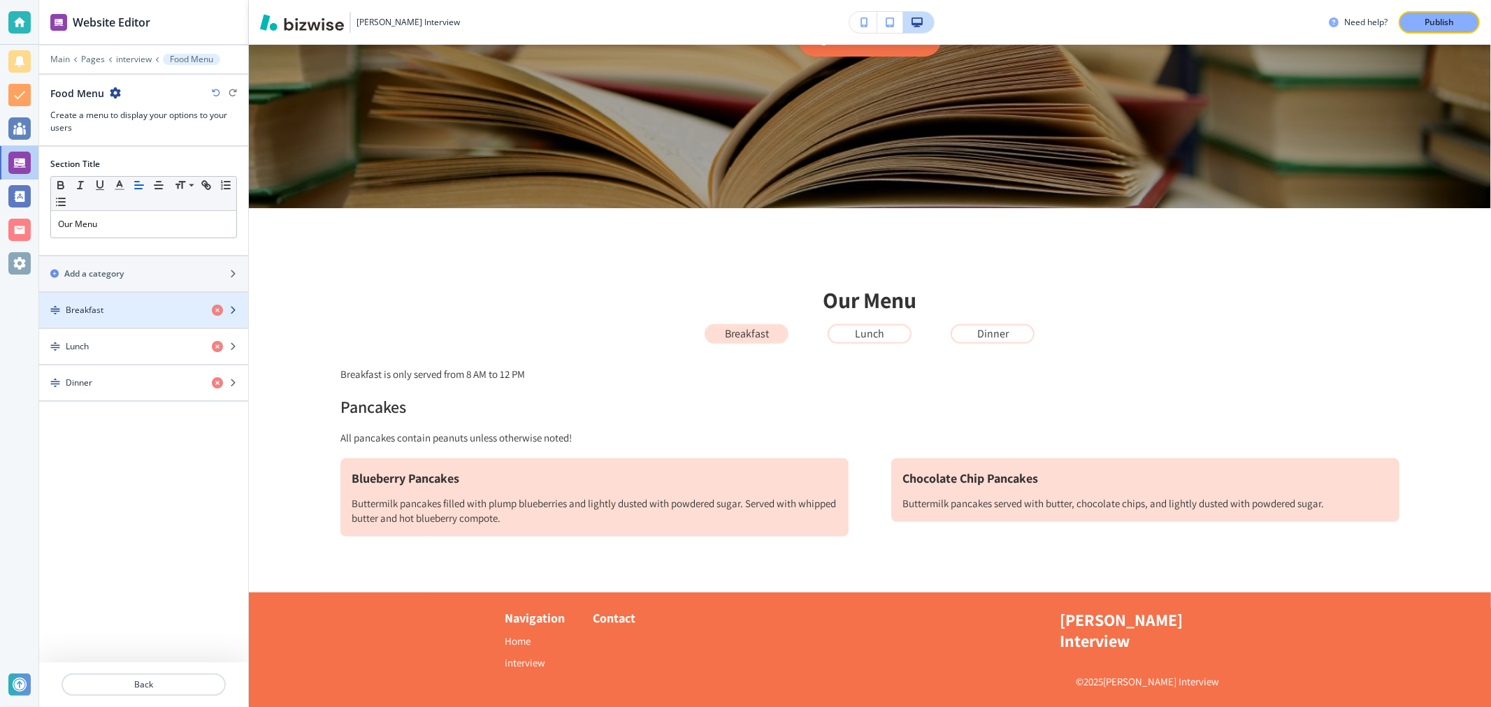
click at [115, 301] on div "button" at bounding box center [143, 298] width 209 height 11
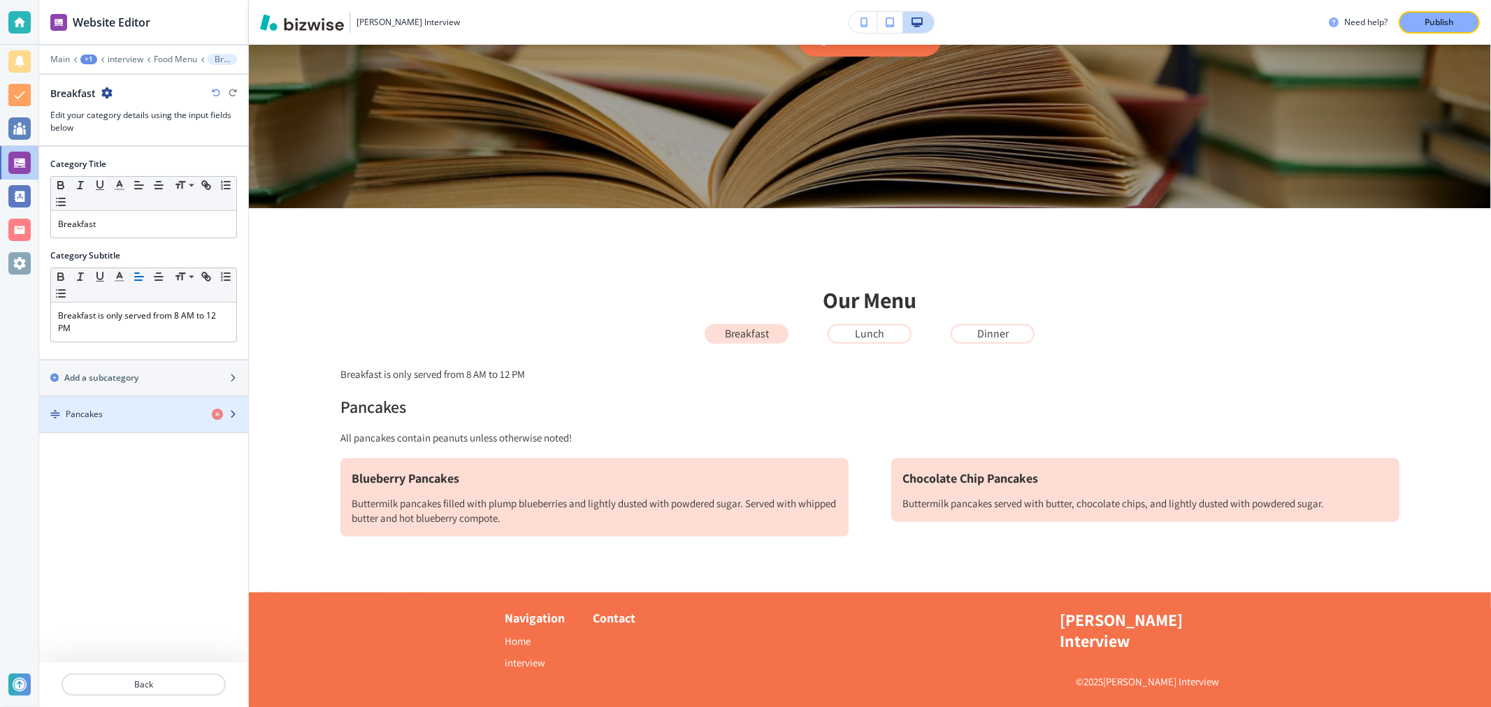
click at [120, 423] on div "button" at bounding box center [143, 426] width 209 height 11
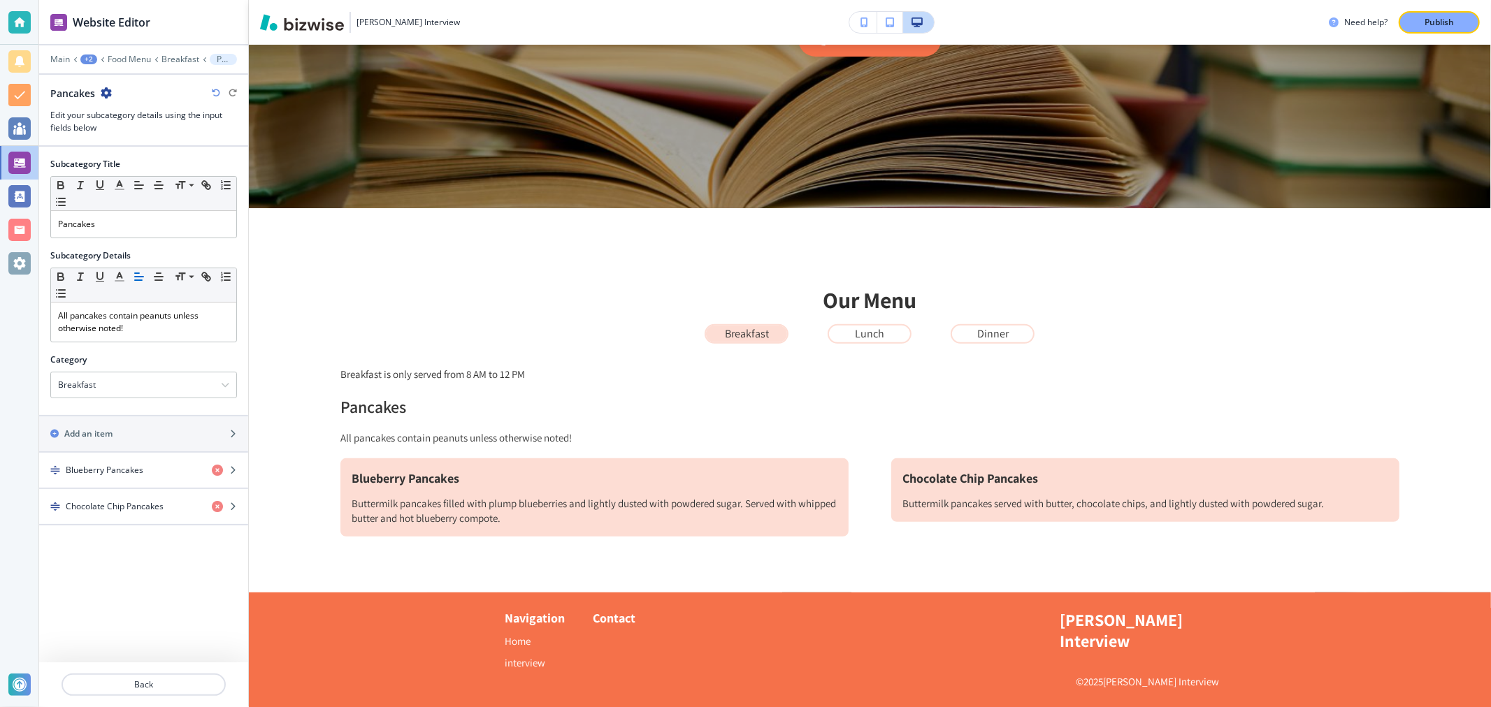
click at [66, 52] on div at bounding box center [143, 49] width 209 height 8
click at [63, 59] on p "Main" at bounding box center [60, 60] width 20 height 10
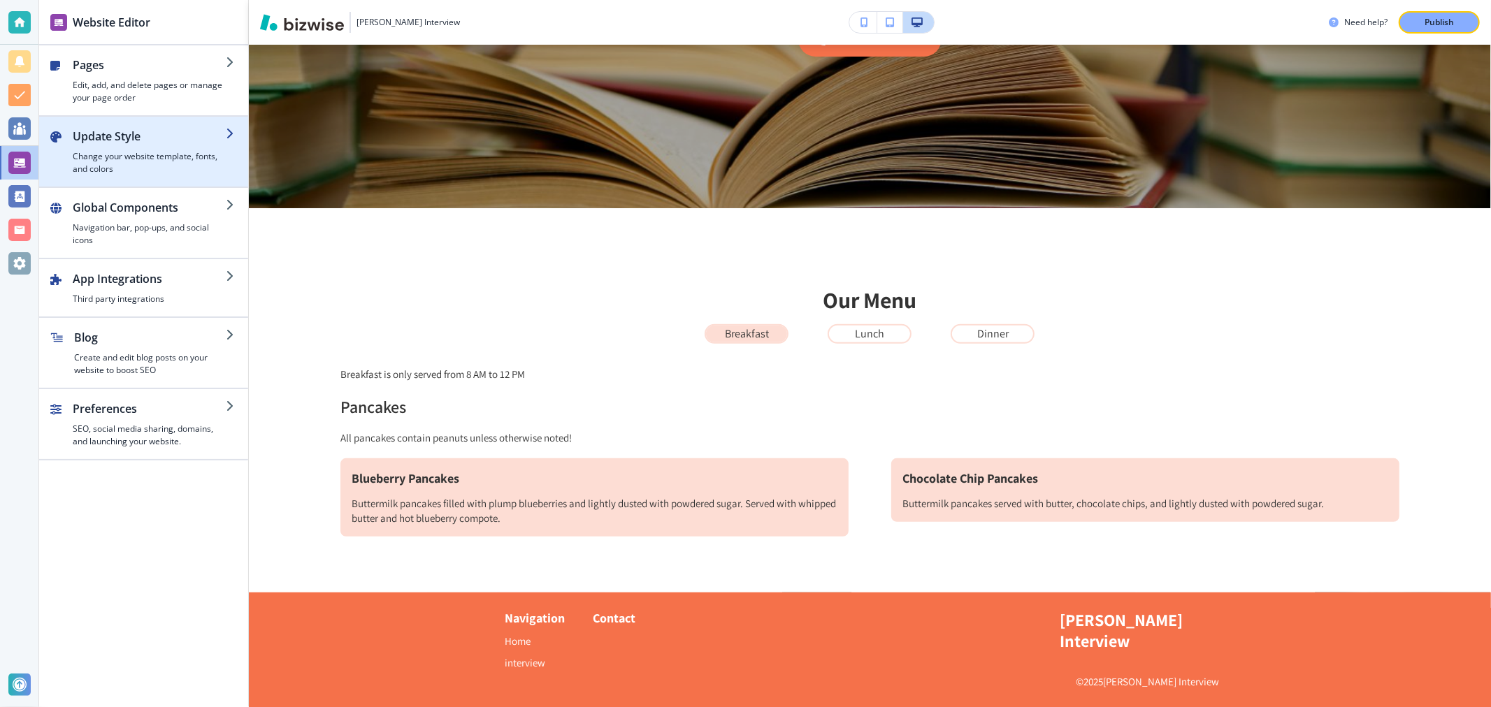
click at [136, 156] on h4 "Change your website template, fonts, and colors" at bounding box center [149, 162] width 153 height 25
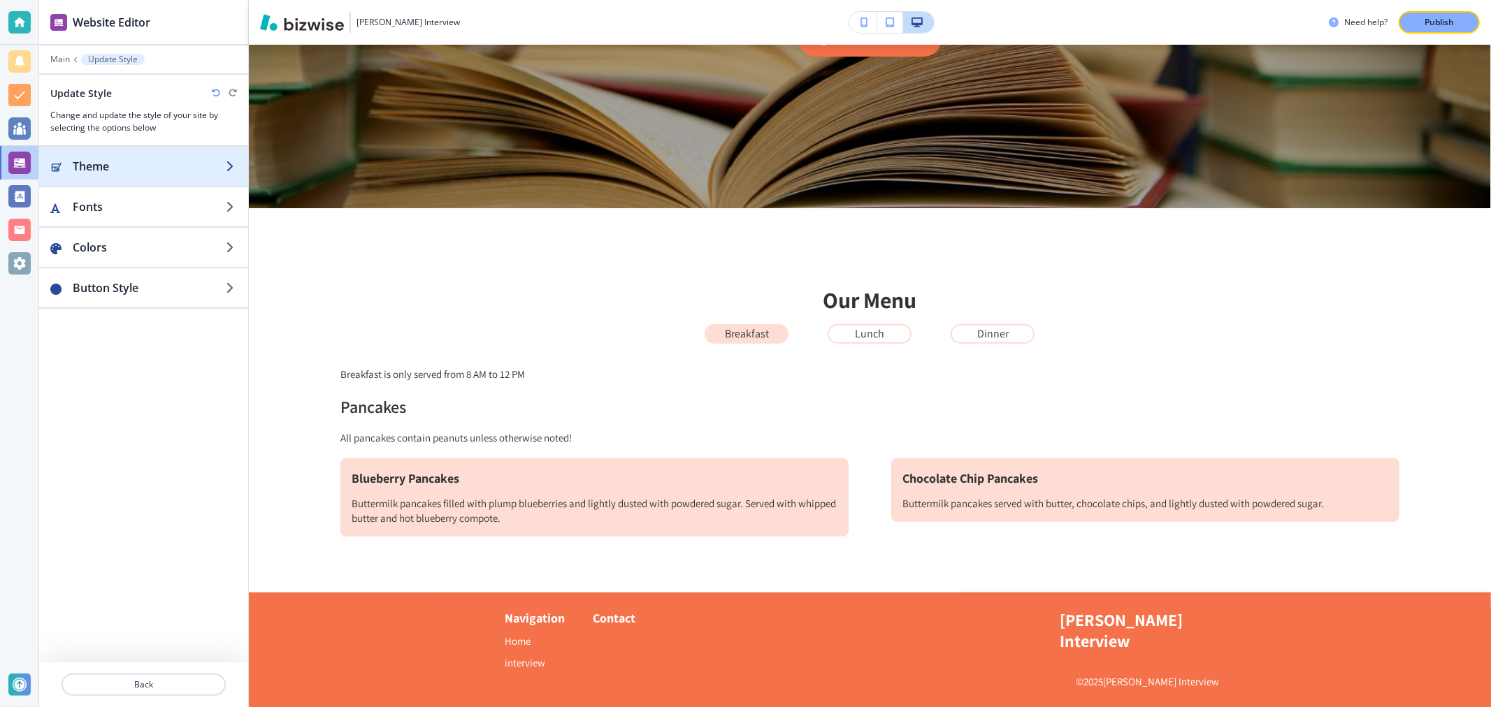
click at [130, 165] on h2 "Theme" at bounding box center [149, 166] width 153 height 17
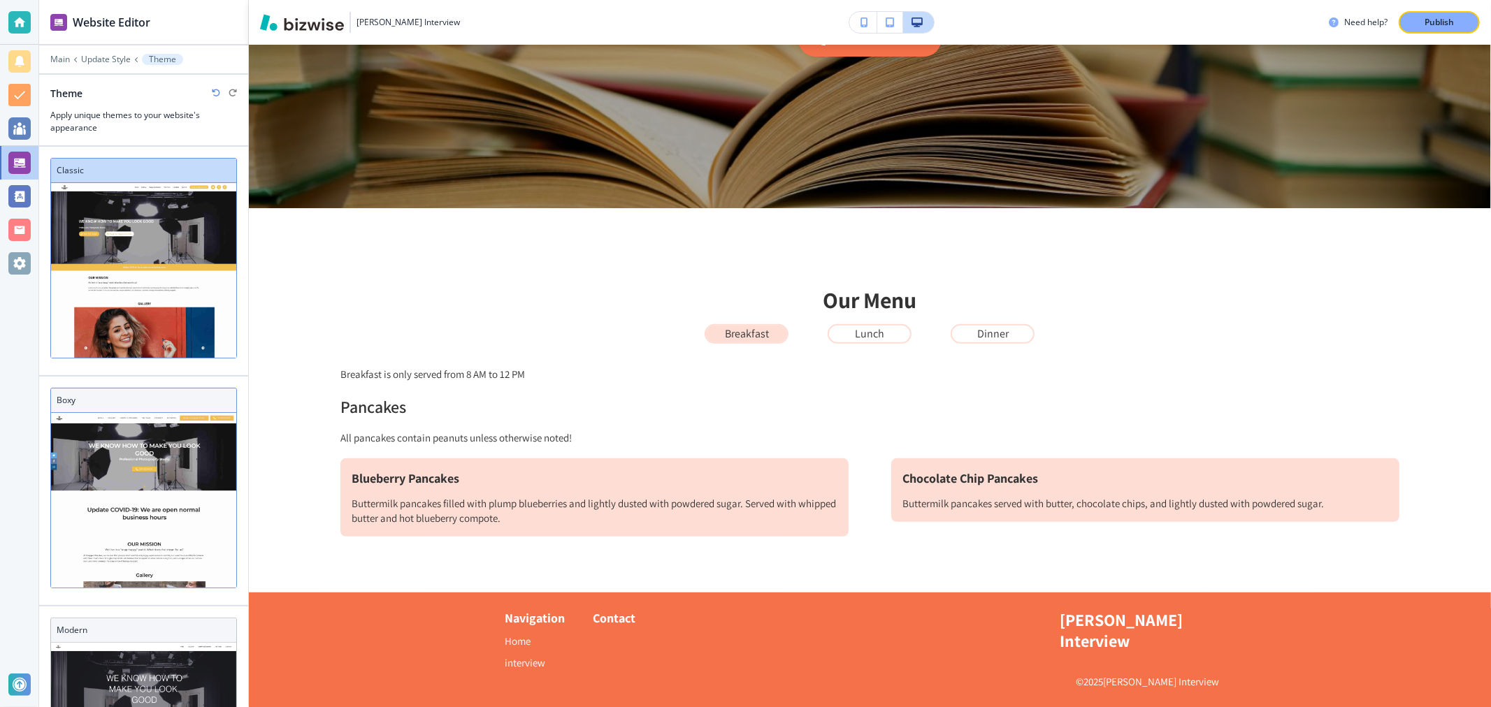
scroll to position [0, 0]
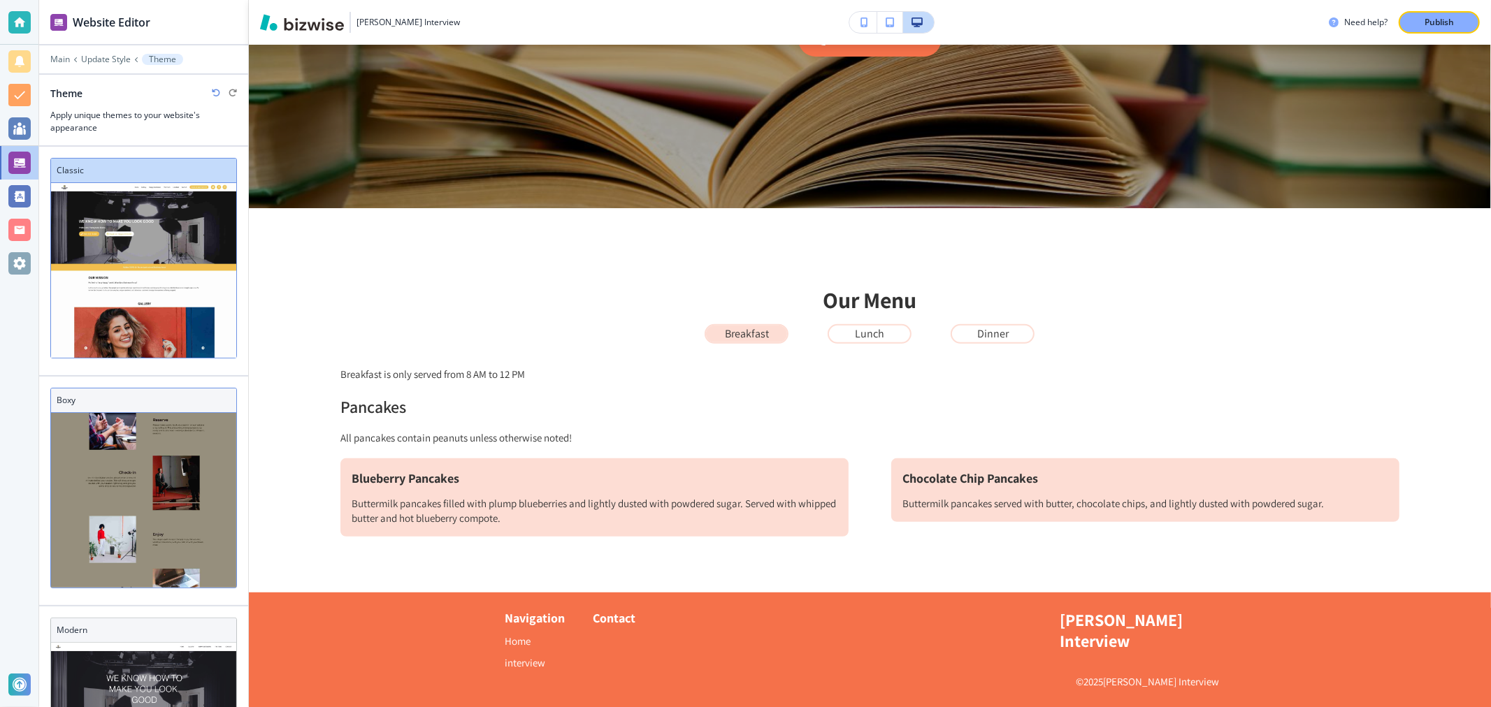
click at [157, 394] on h3 "Boxy" at bounding box center [144, 400] width 174 height 13
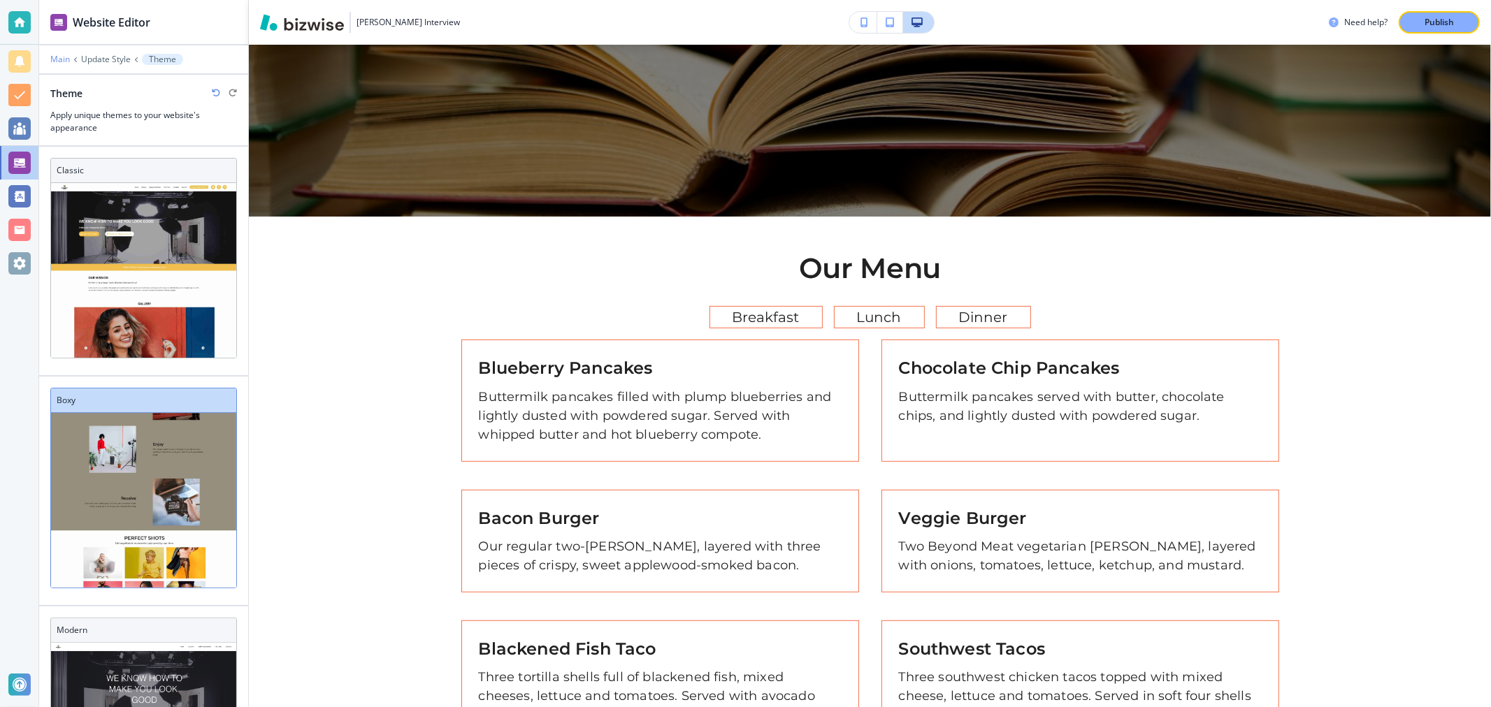
click at [64, 57] on p "Main" at bounding box center [60, 60] width 20 height 10
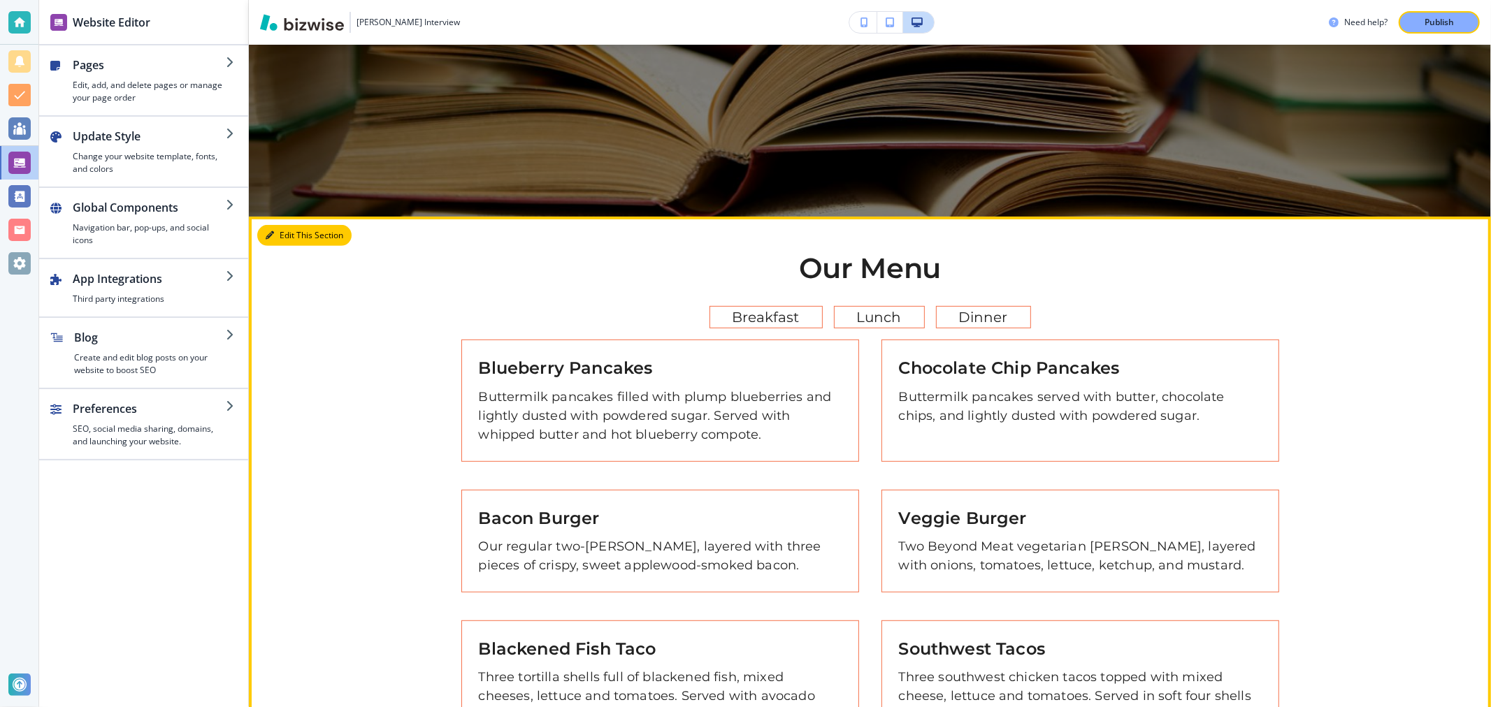
click at [287, 238] on button "Edit This Section" at bounding box center [304, 235] width 94 height 21
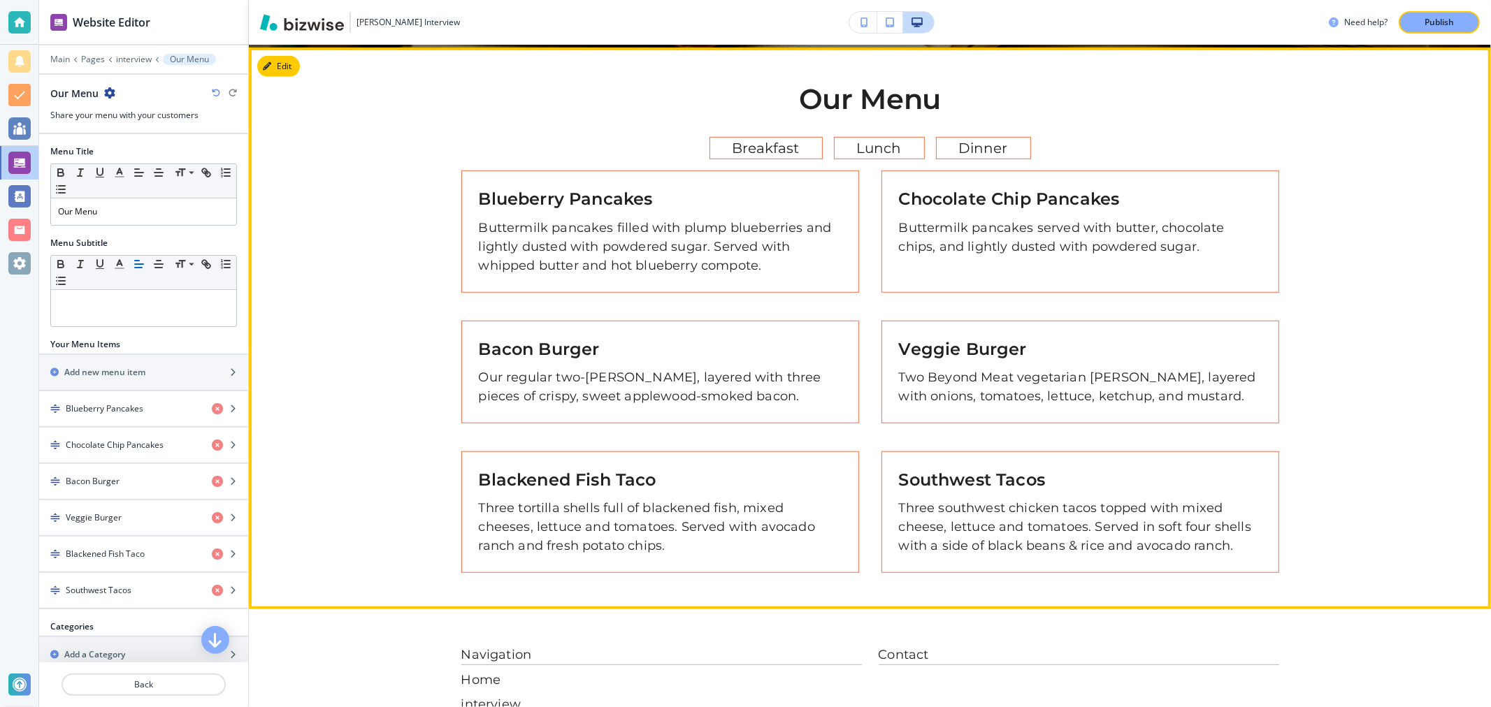
scroll to position [637, 0]
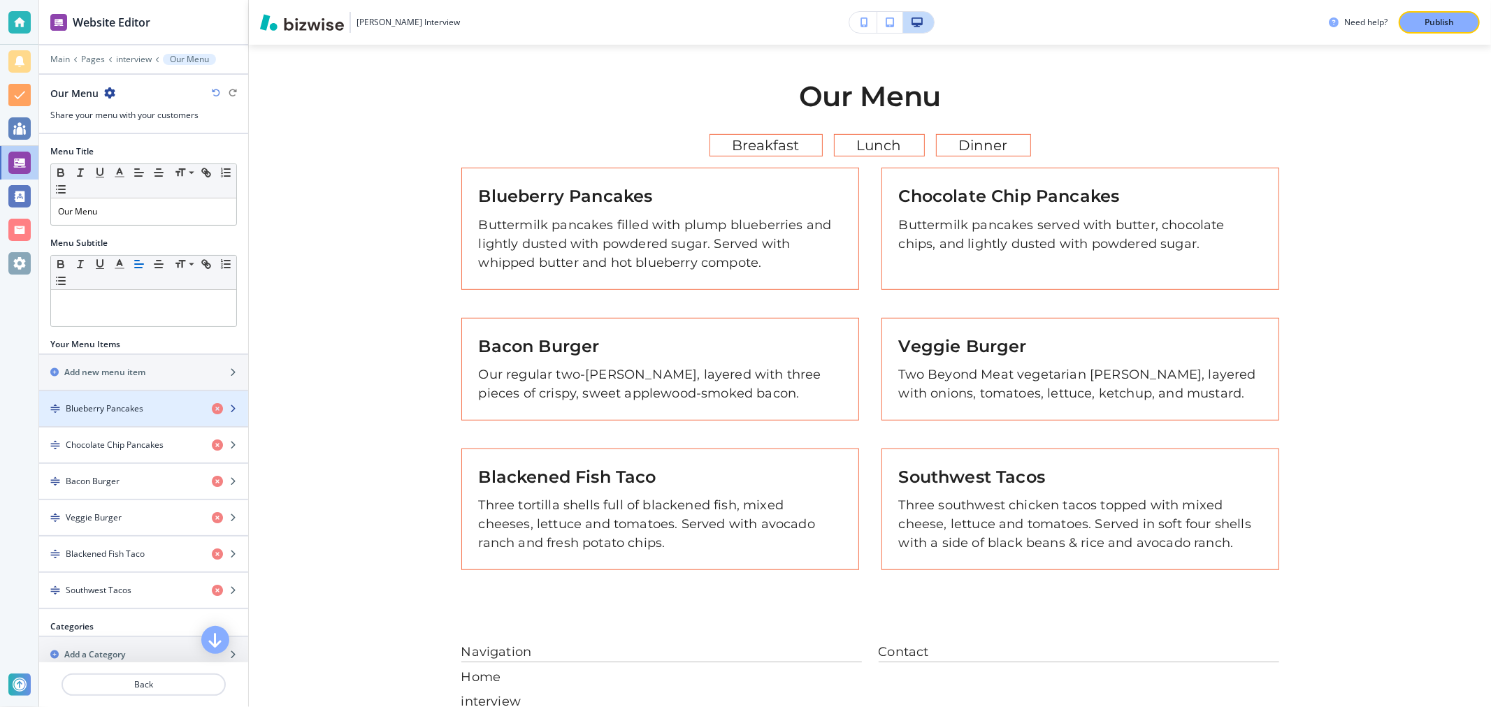
click at [131, 417] on div "button" at bounding box center [143, 420] width 209 height 11
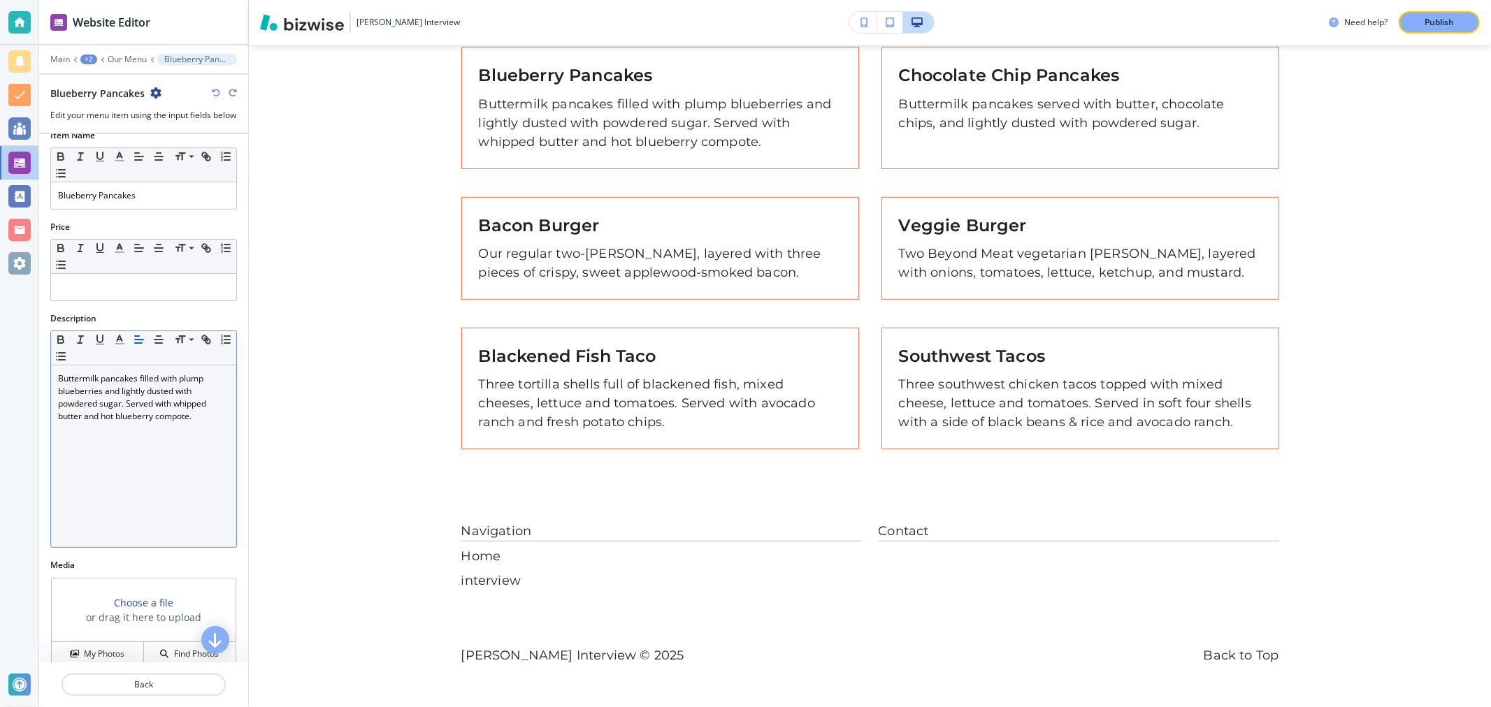
scroll to position [0, 0]
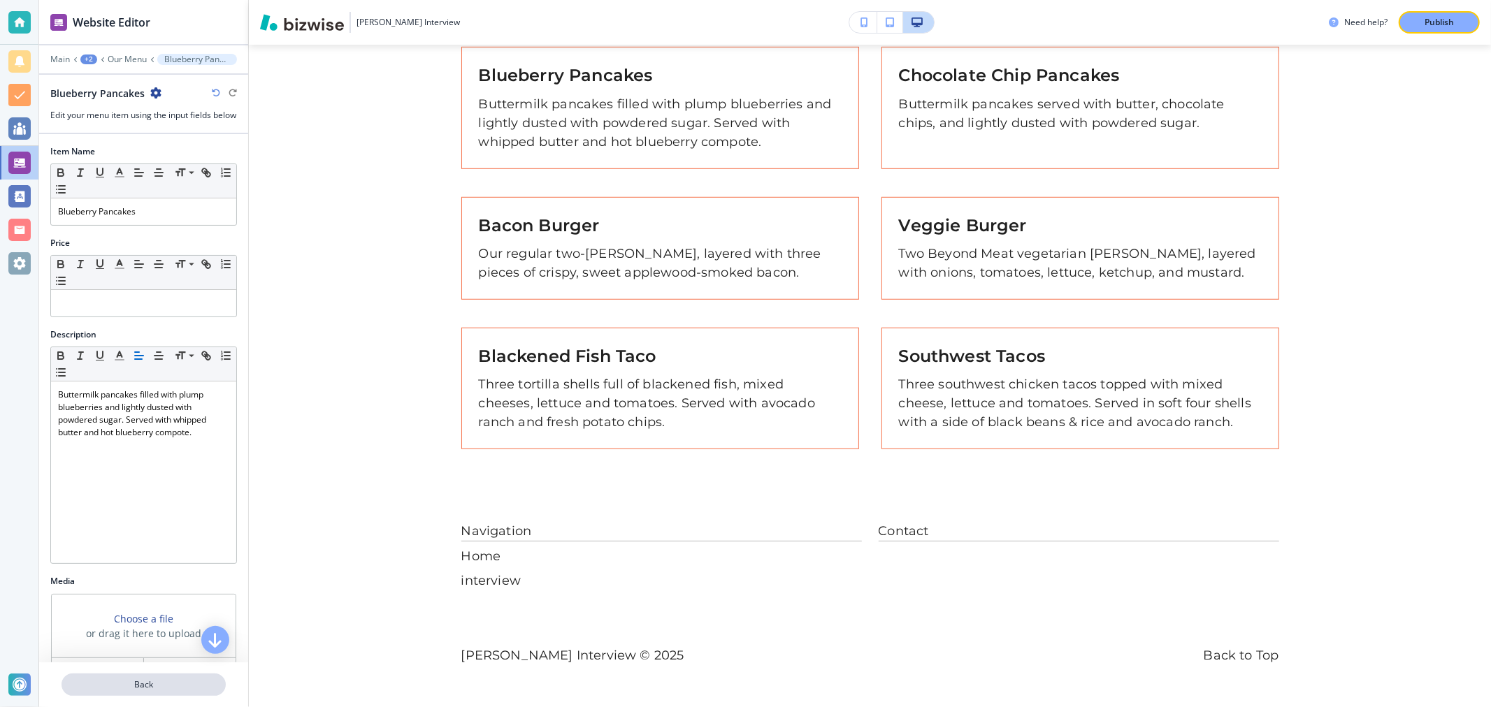
click at [155, 683] on p "Back" at bounding box center [143, 685] width 161 height 13
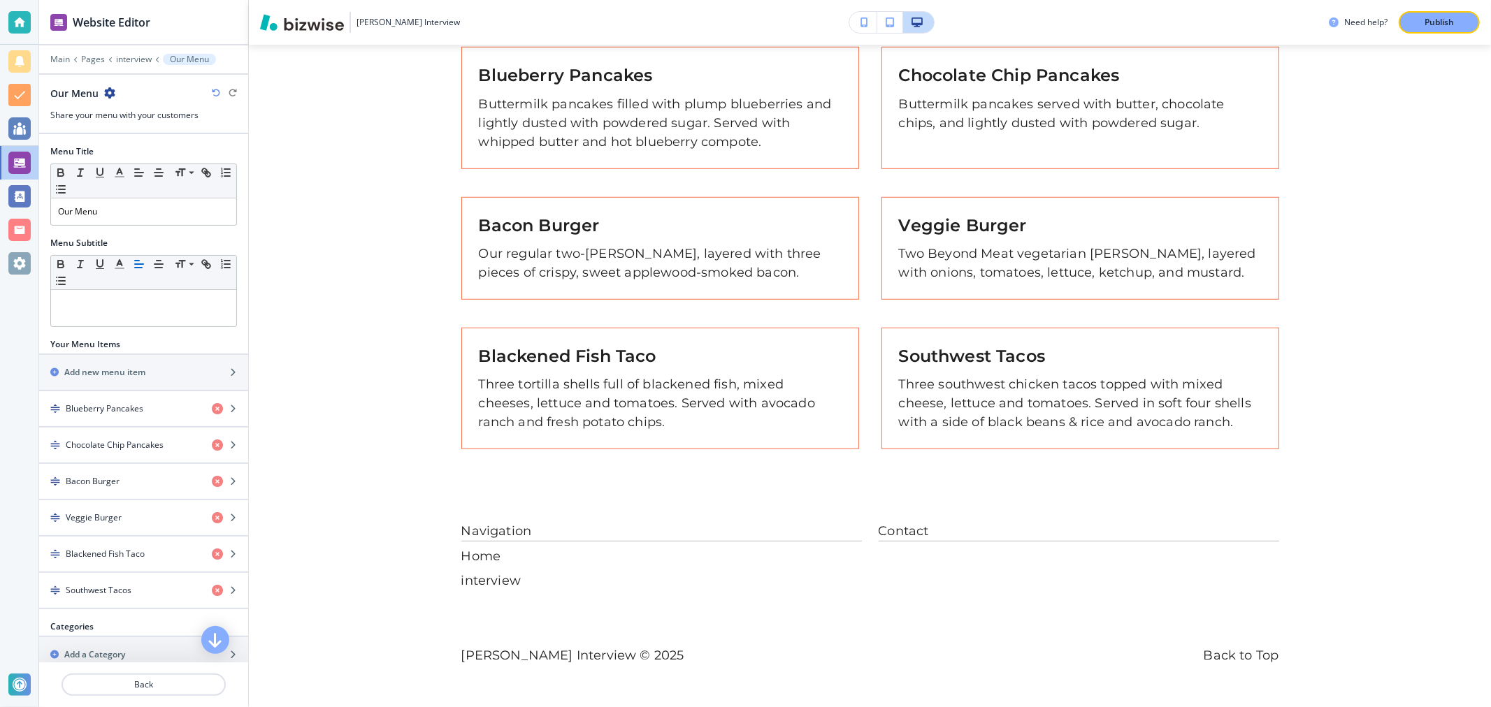
scroll to position [637, 0]
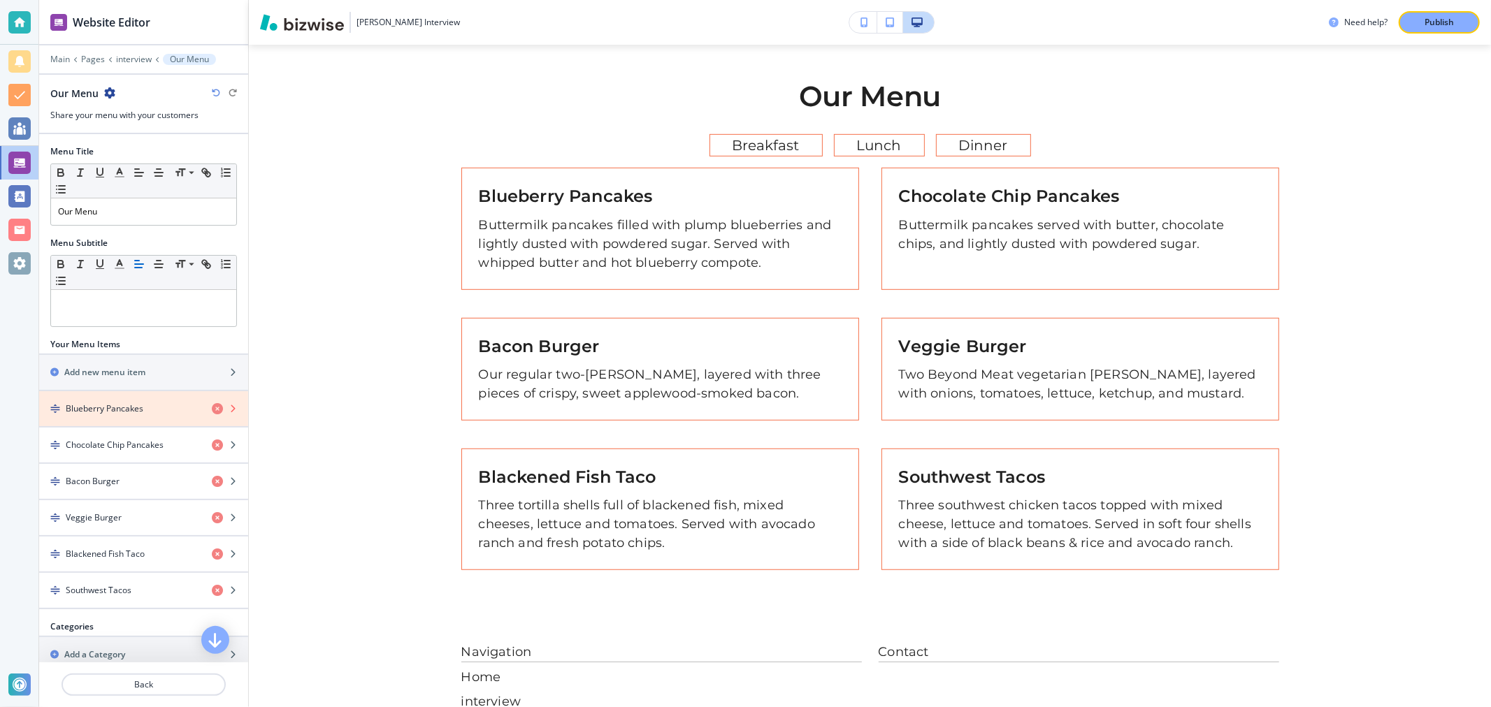
click at [212, 408] on icon "button" at bounding box center [217, 408] width 11 height 11
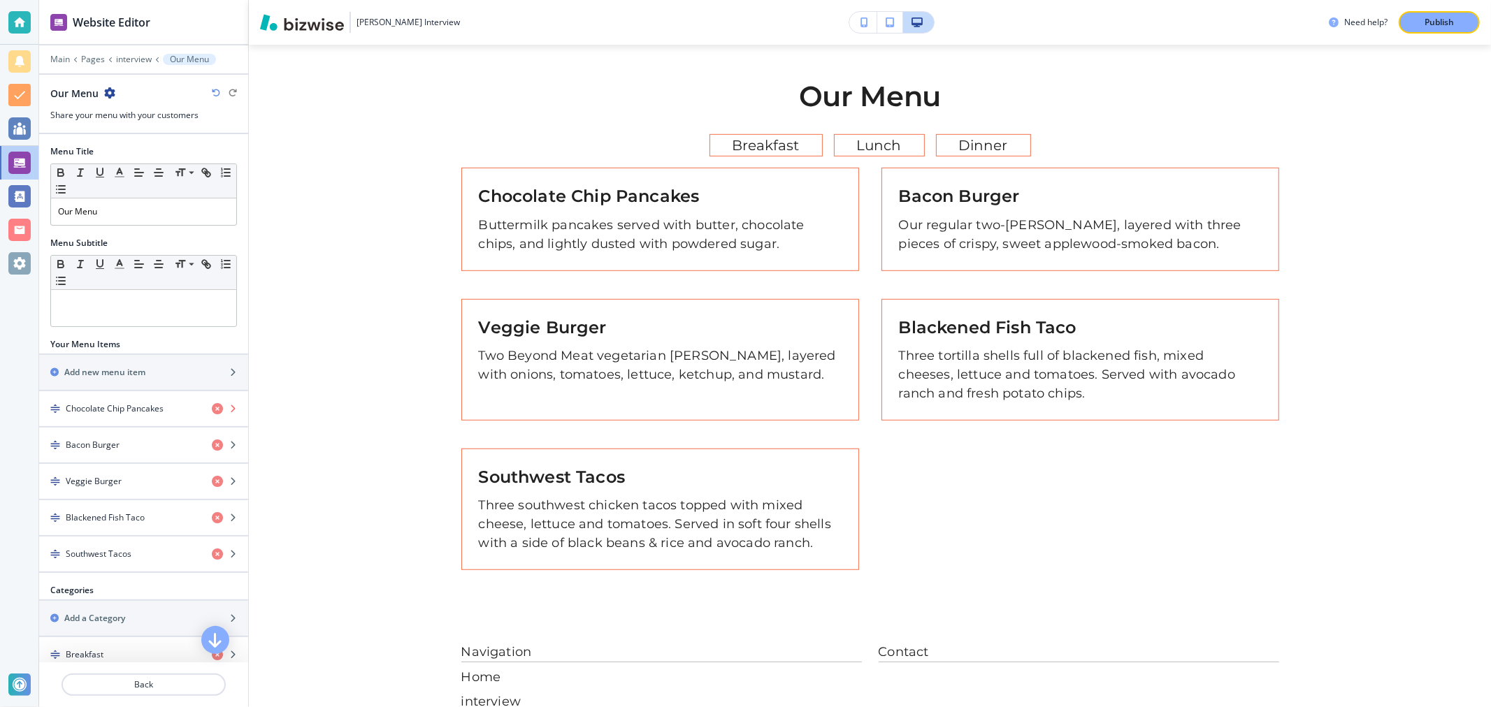
click at [212, 408] on icon "button" at bounding box center [217, 408] width 11 height 11
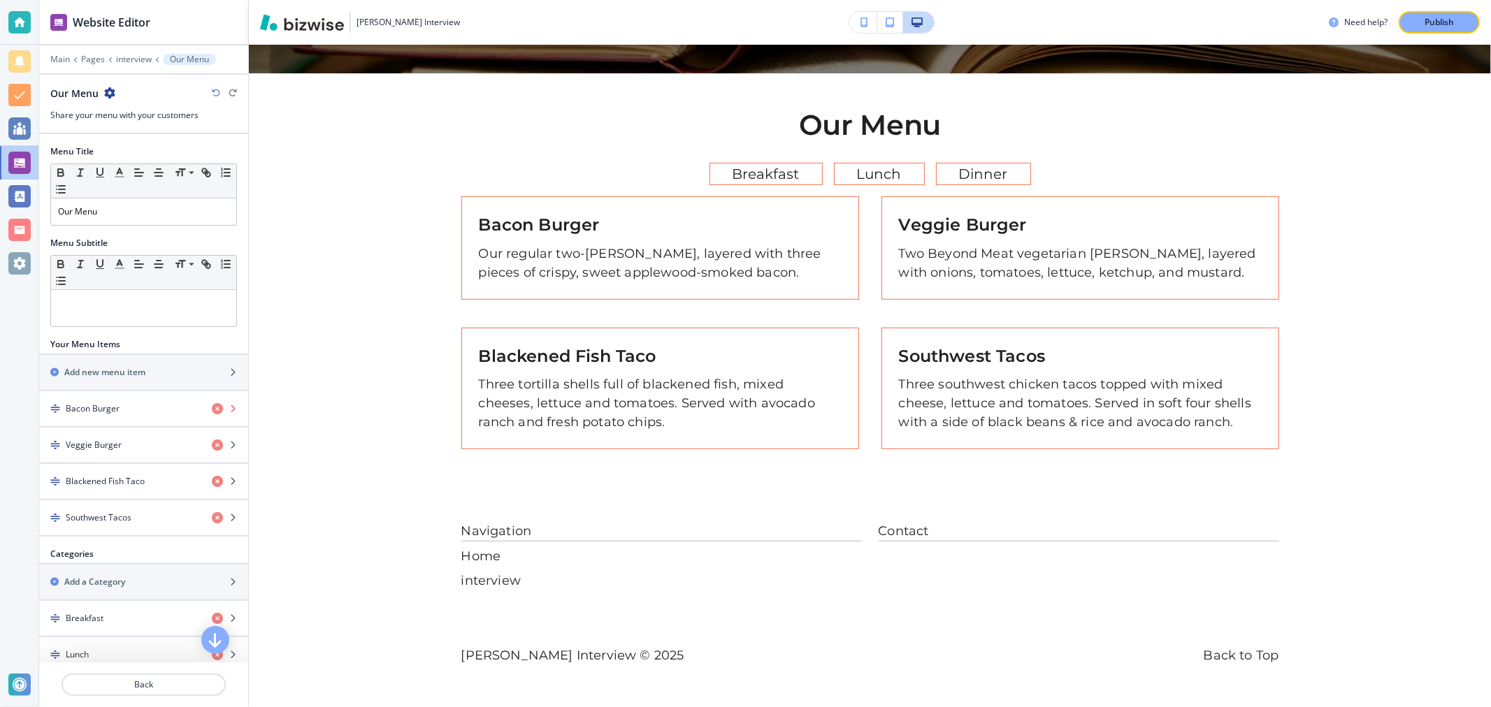
click at [212, 408] on icon "button" at bounding box center [217, 408] width 11 height 11
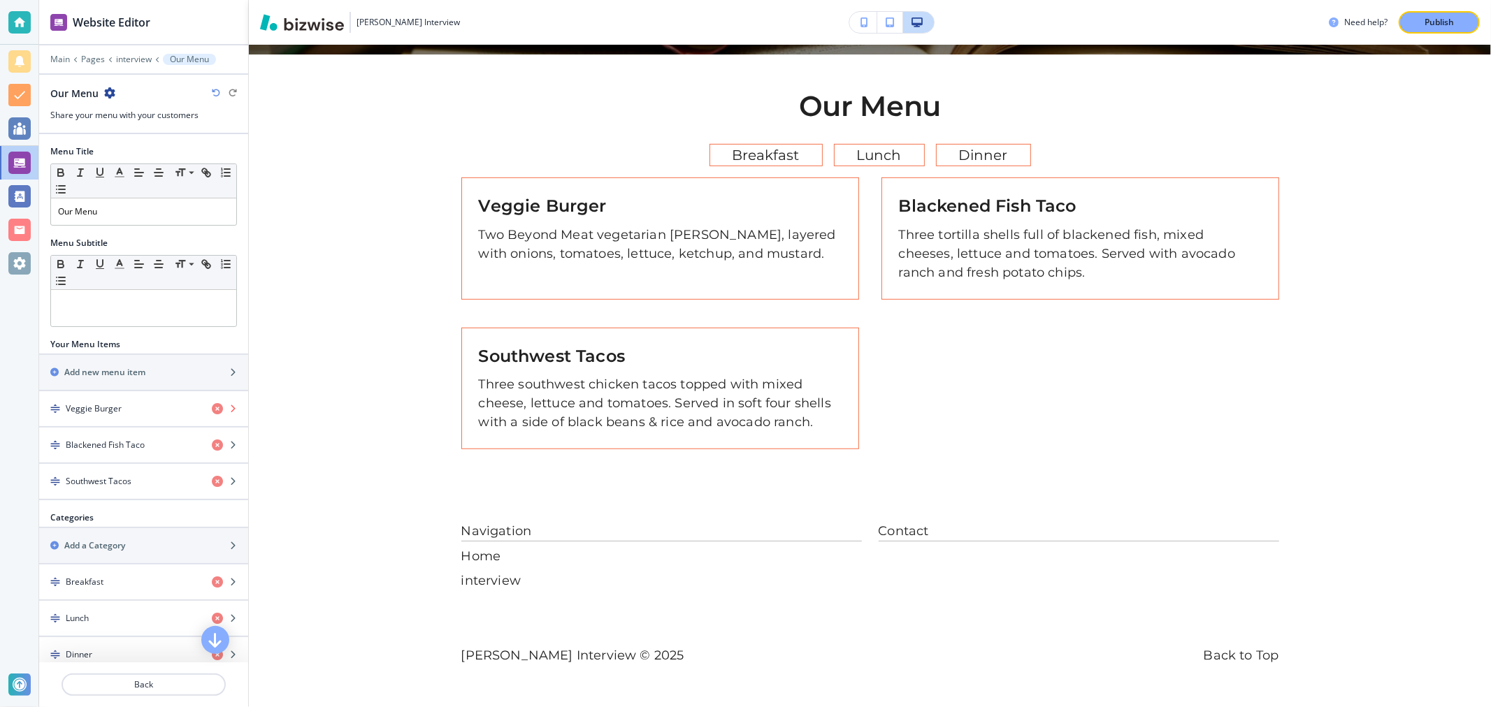
click at [212, 408] on icon "button" at bounding box center [217, 408] width 11 height 11
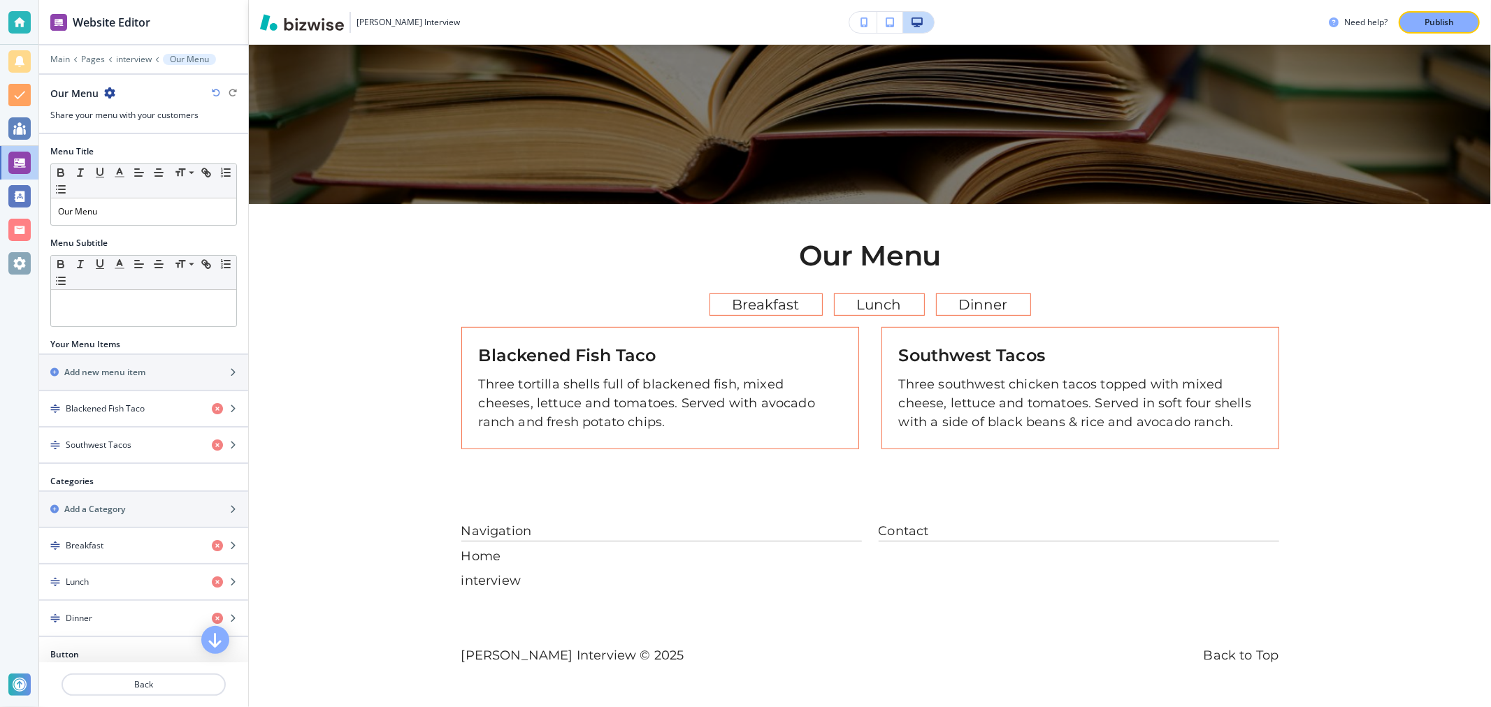
scroll to position [478, 0]
click at [212, 408] on icon "button" at bounding box center [217, 408] width 11 height 11
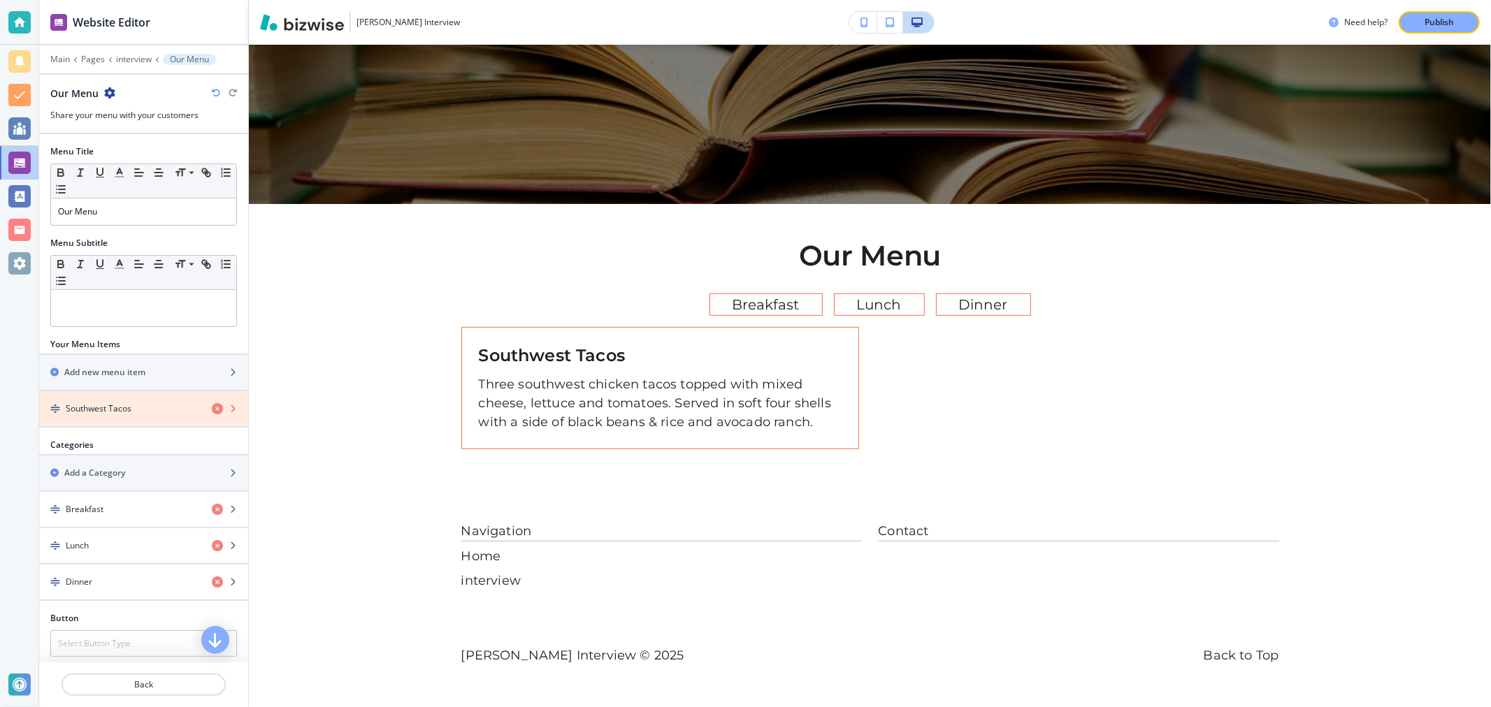
click at [212, 408] on icon "button" at bounding box center [217, 408] width 11 height 11
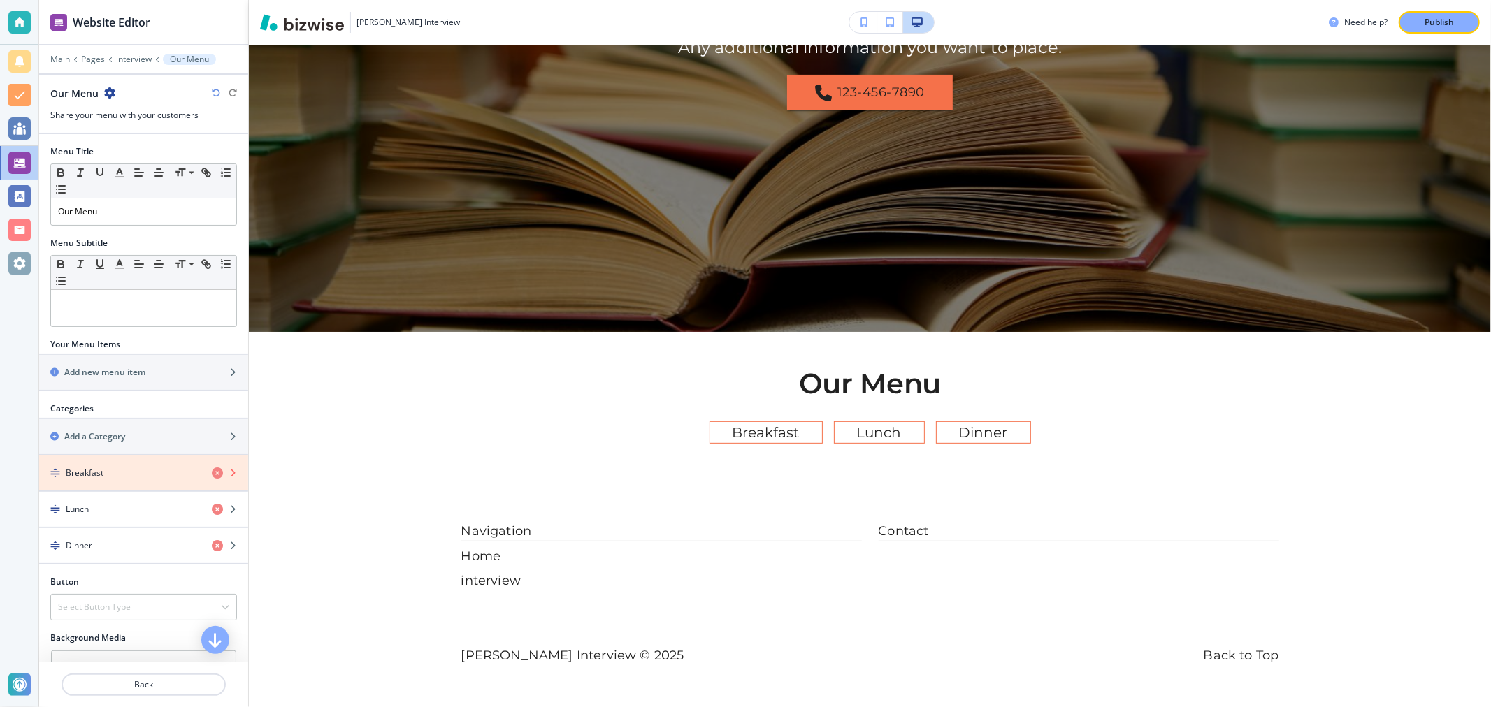
click at [212, 470] on icon "button" at bounding box center [217, 473] width 11 height 11
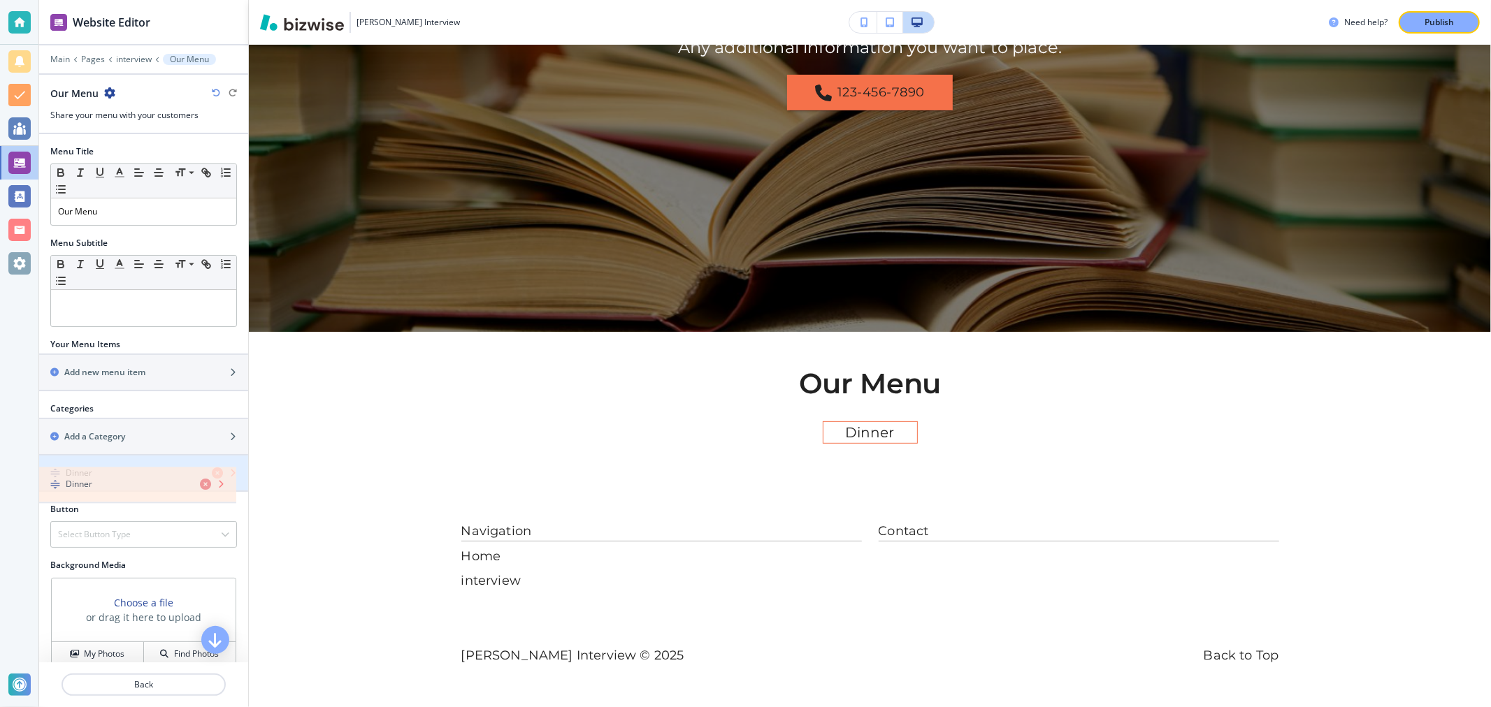
click at [206, 482] on div "Dinner" at bounding box center [143, 473] width 209 height 35
click at [212, 477] on icon "button" at bounding box center [217, 473] width 11 height 11
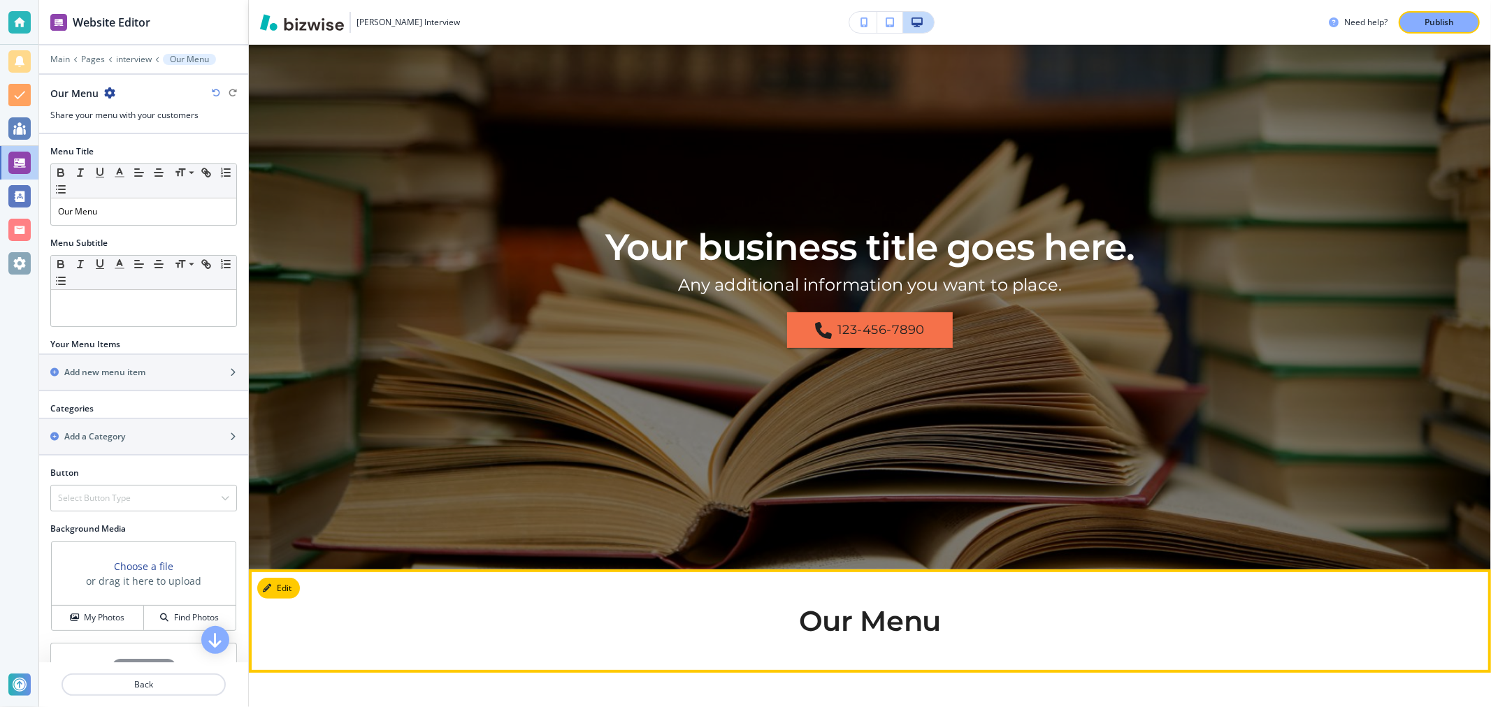
scroll to position [233, 0]
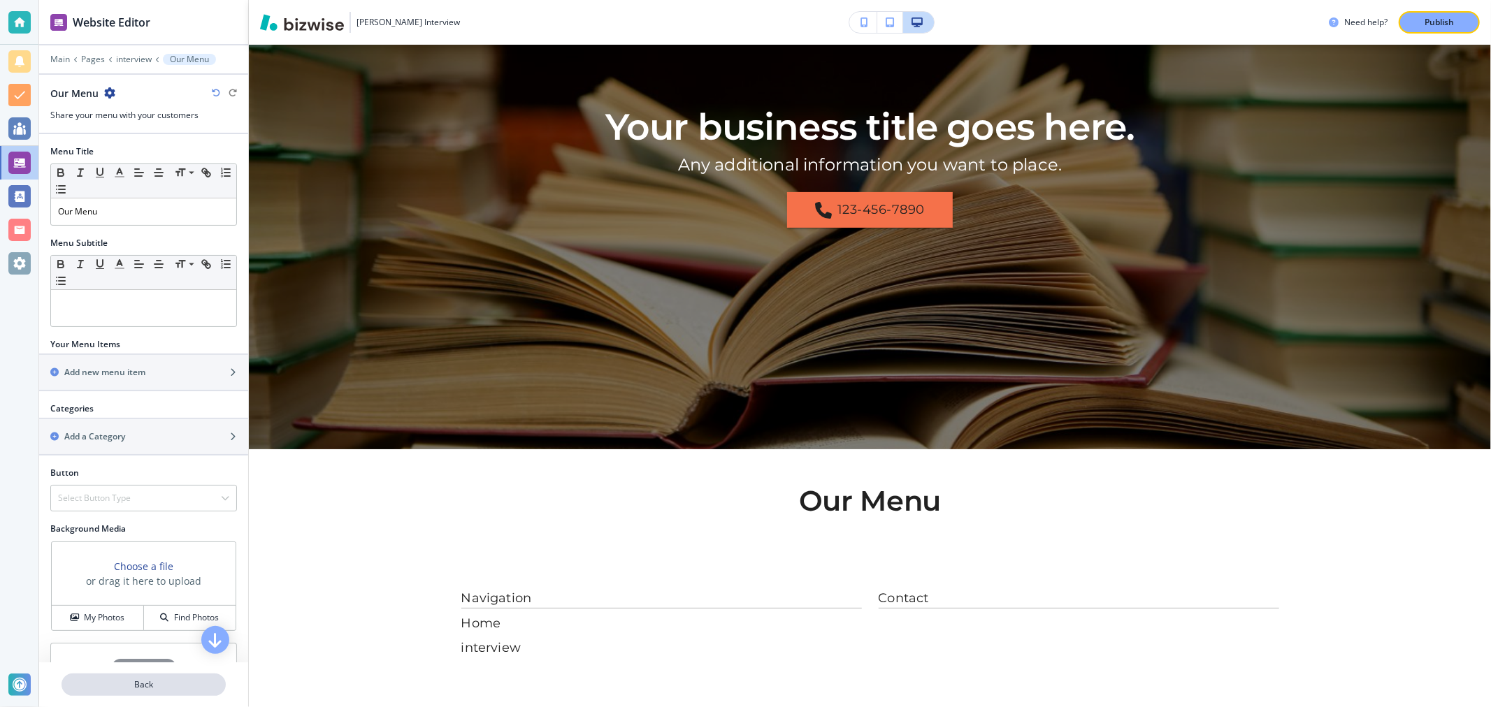
click at [133, 683] on p "Back" at bounding box center [143, 685] width 161 height 13
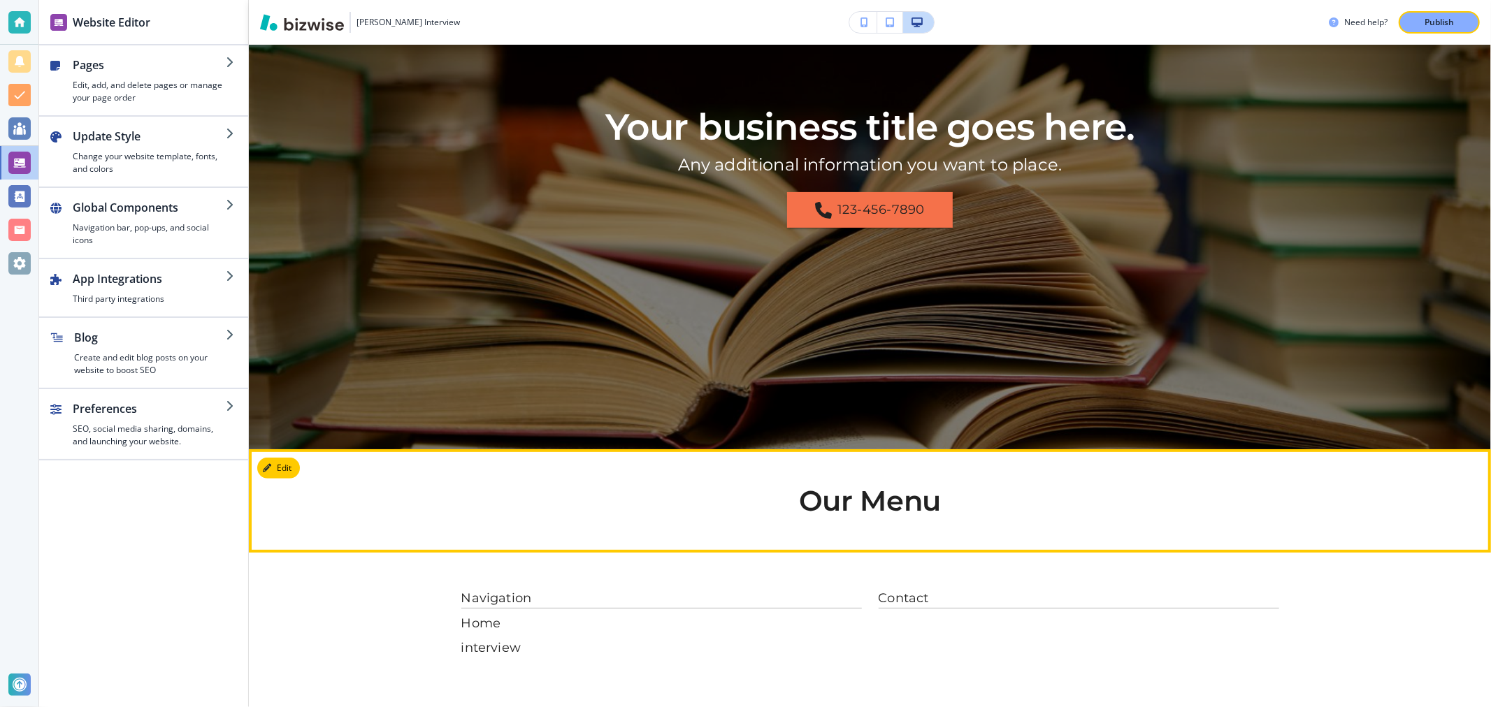
click at [284, 480] on section "Our Menu" at bounding box center [870, 500] width 1242 height 103
click at [282, 470] on button "Edit This Section" at bounding box center [304, 468] width 94 height 21
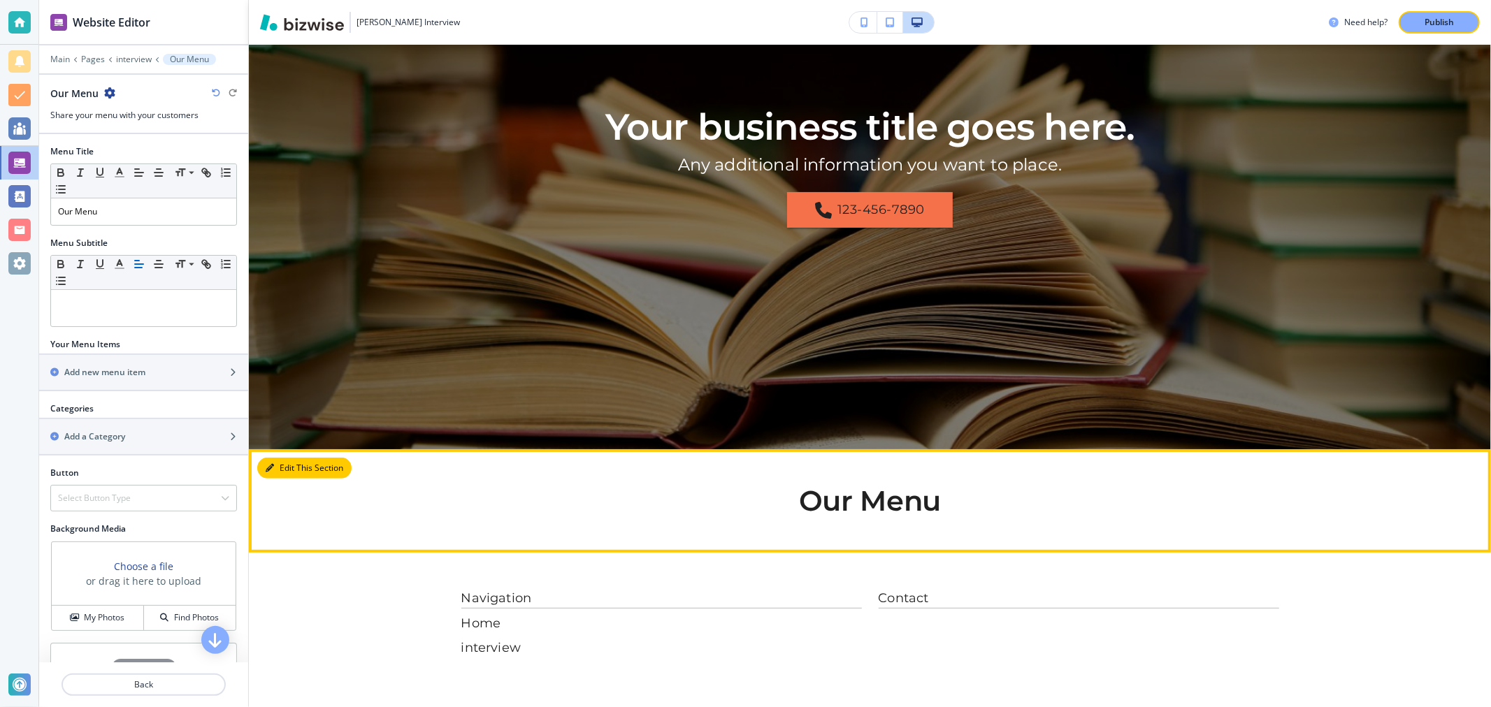
scroll to position [300, 0]
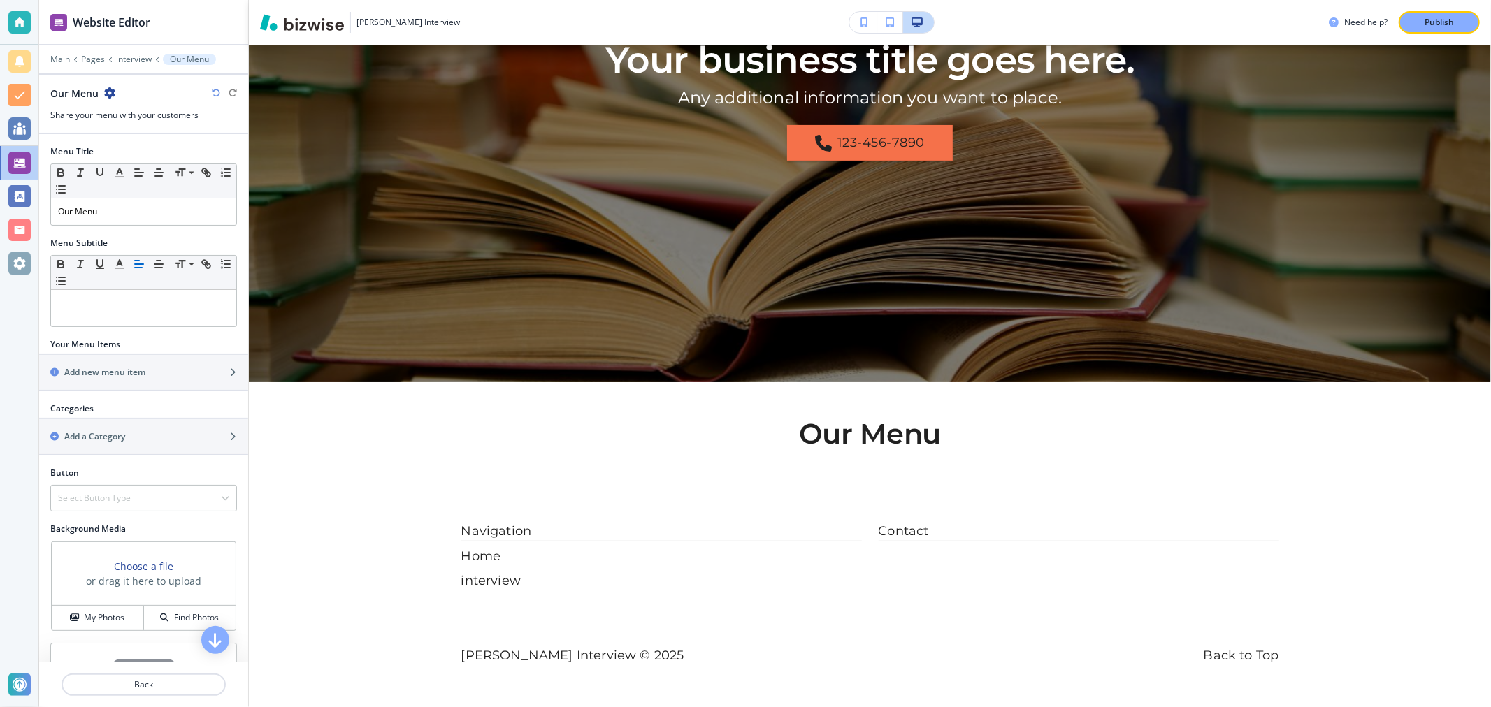
click at [106, 92] on icon "button" at bounding box center [109, 92] width 11 height 11
click at [159, 173] on button "Delete Section" at bounding box center [147, 166] width 89 height 25
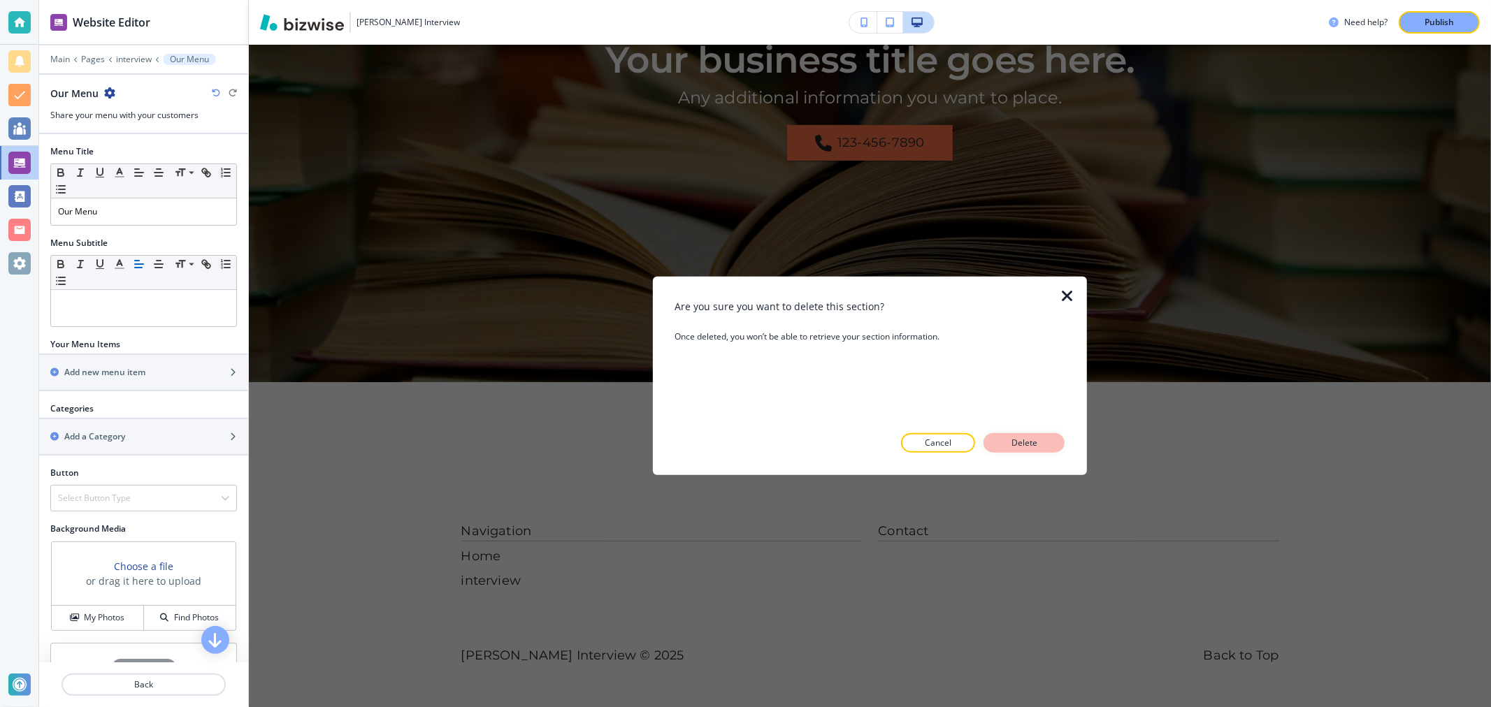
click at [1030, 444] on p "Delete" at bounding box center [1024, 443] width 34 height 13
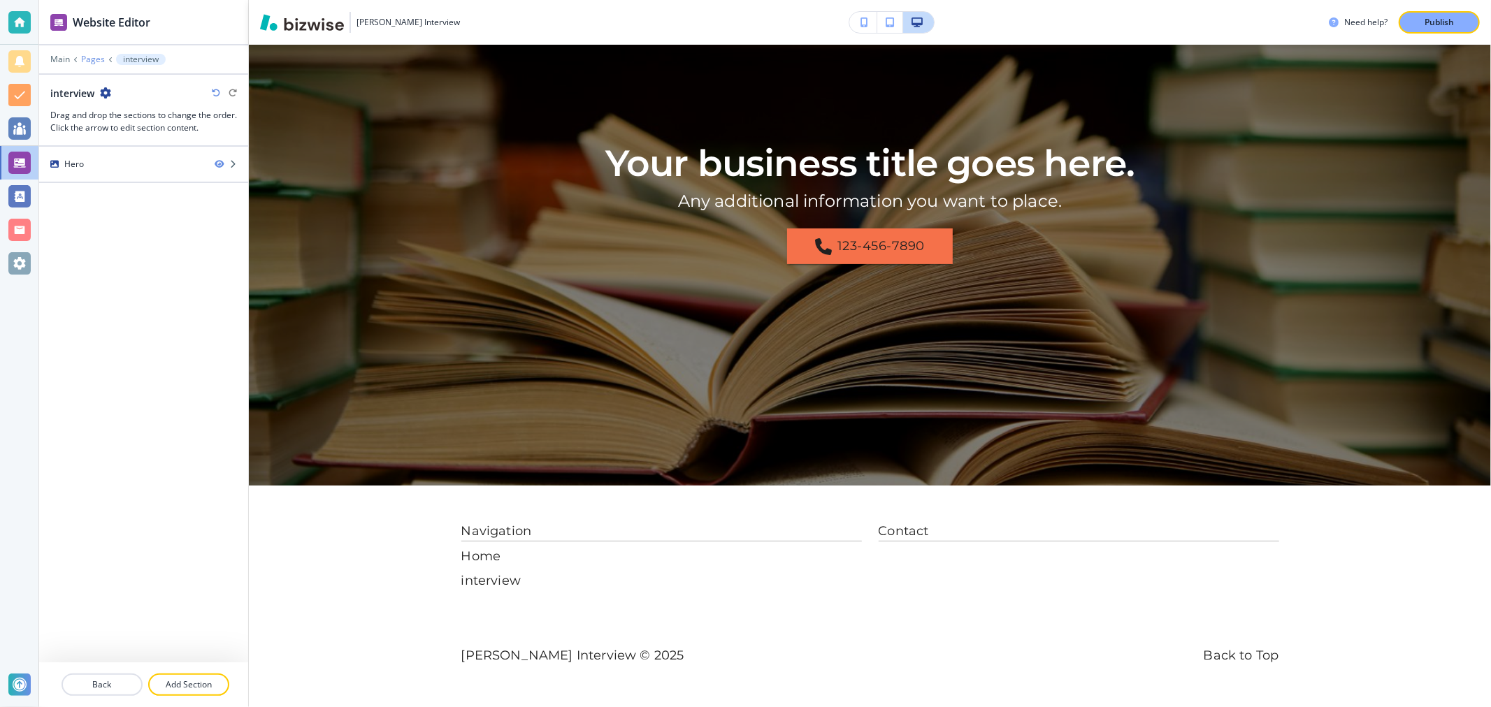
click at [93, 60] on p "Pages" at bounding box center [93, 60] width 24 height 10
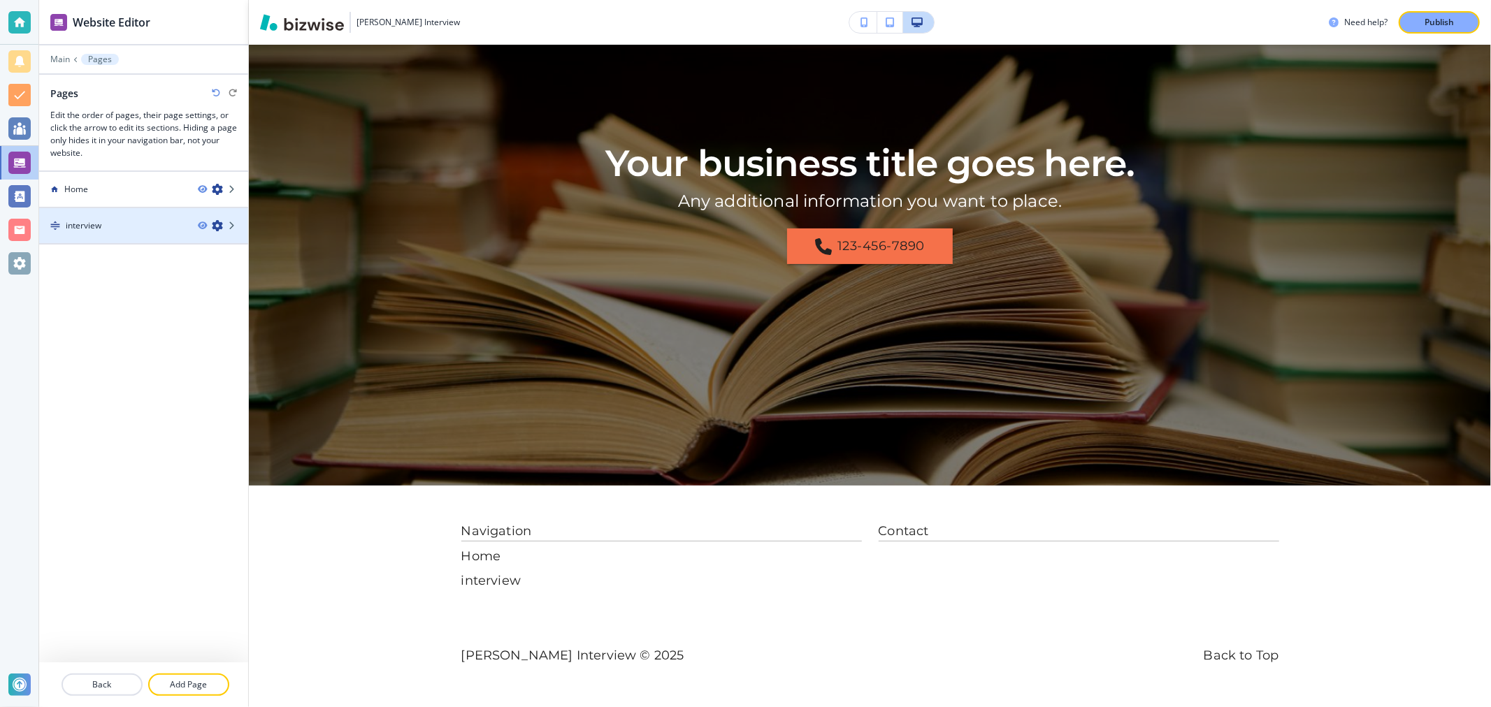
click at [127, 220] on div "interview" at bounding box center [112, 225] width 147 height 13
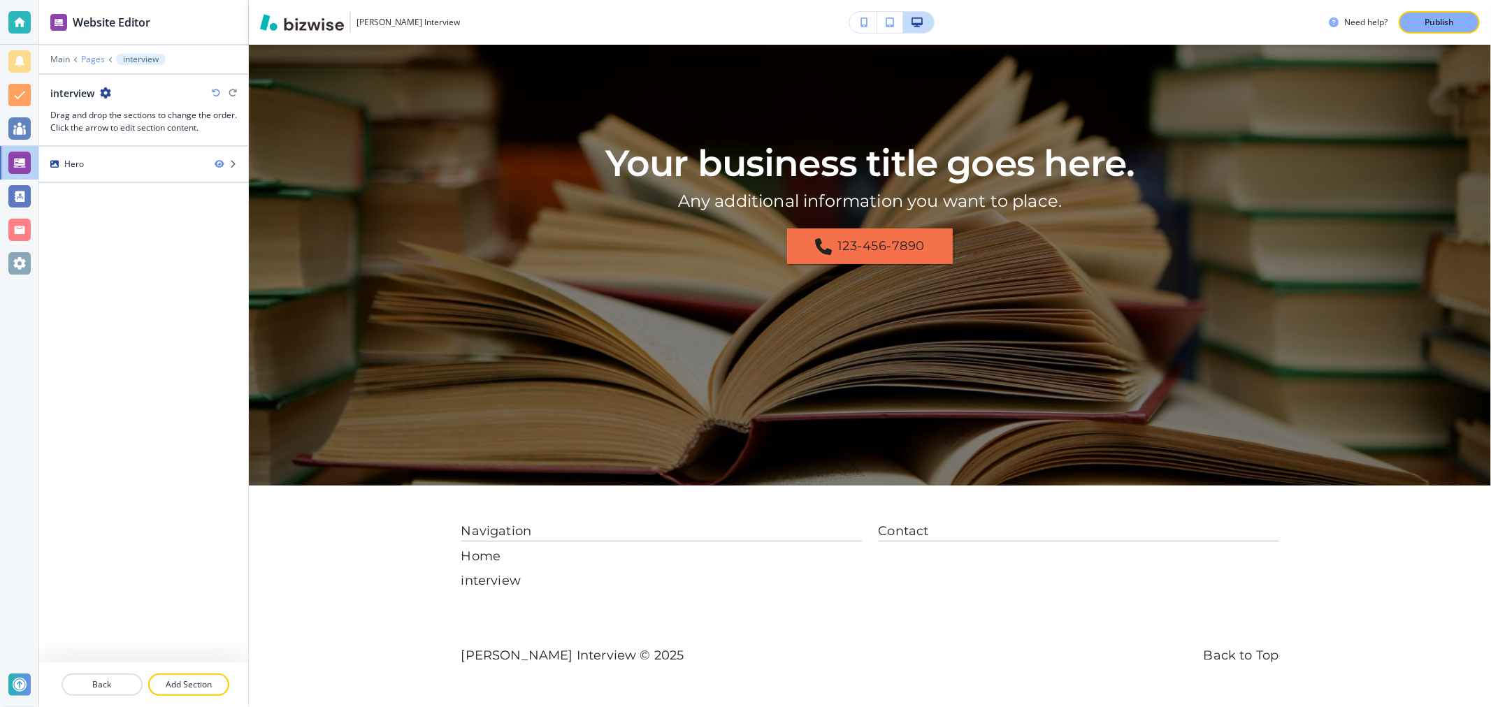
click at [87, 58] on p "Pages" at bounding box center [93, 60] width 24 height 10
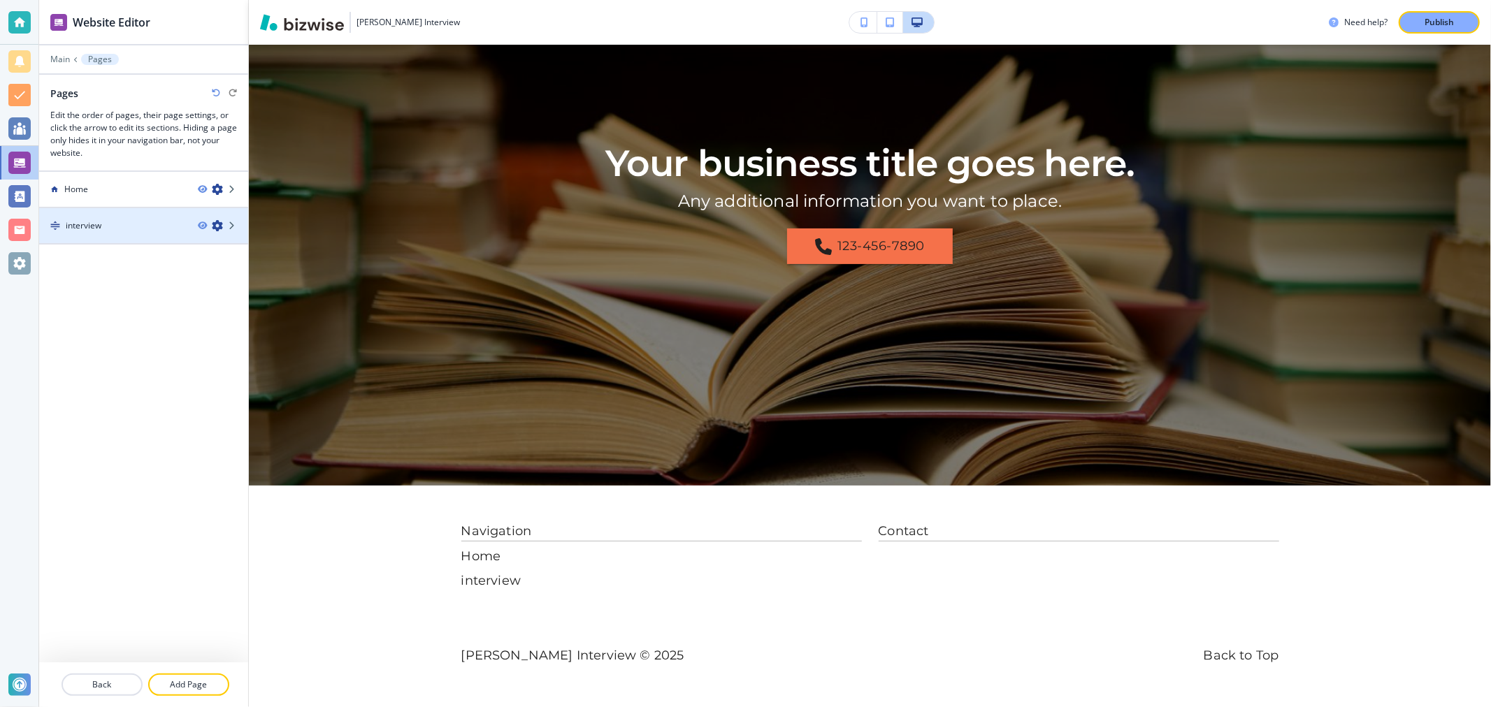
click at [218, 224] on icon "button" at bounding box center [217, 225] width 11 height 11
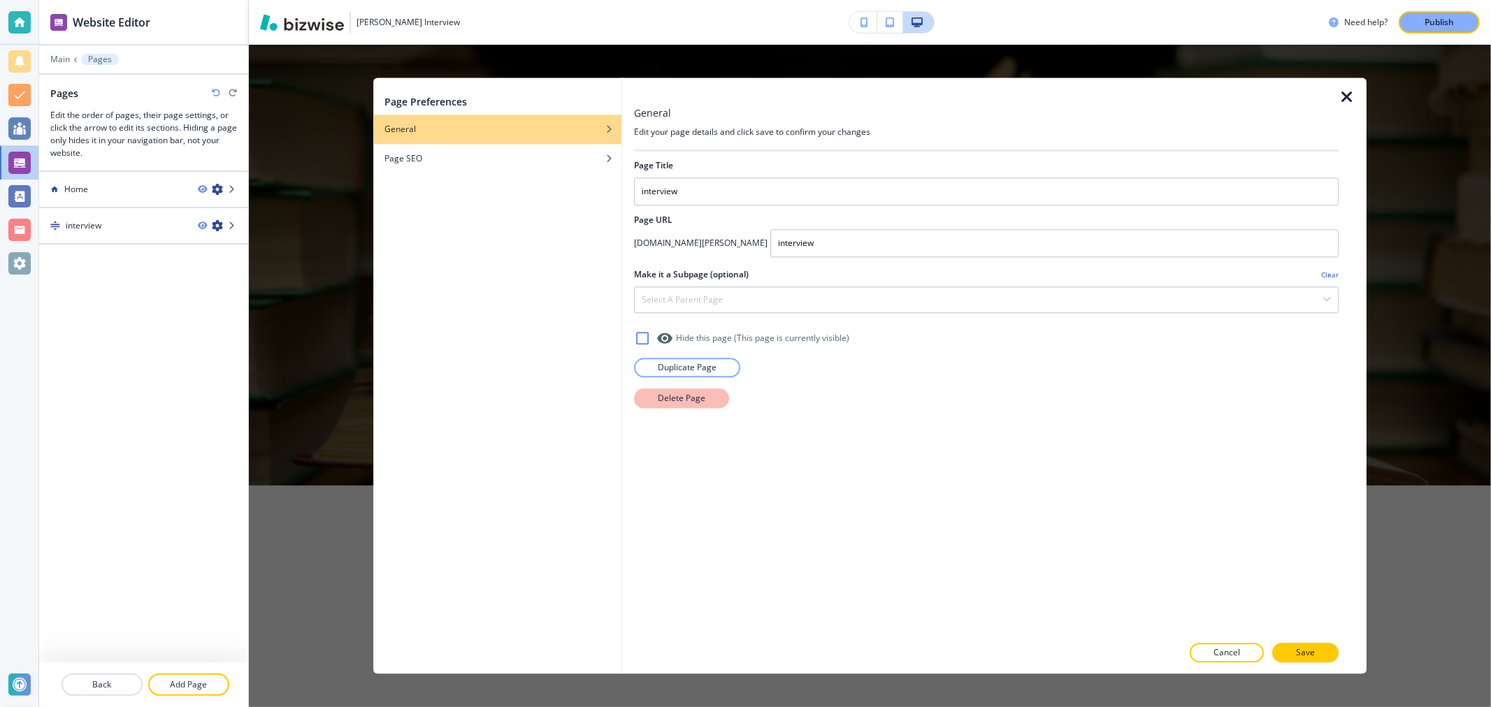
click at [687, 404] on p "Delete Page" at bounding box center [682, 398] width 48 height 13
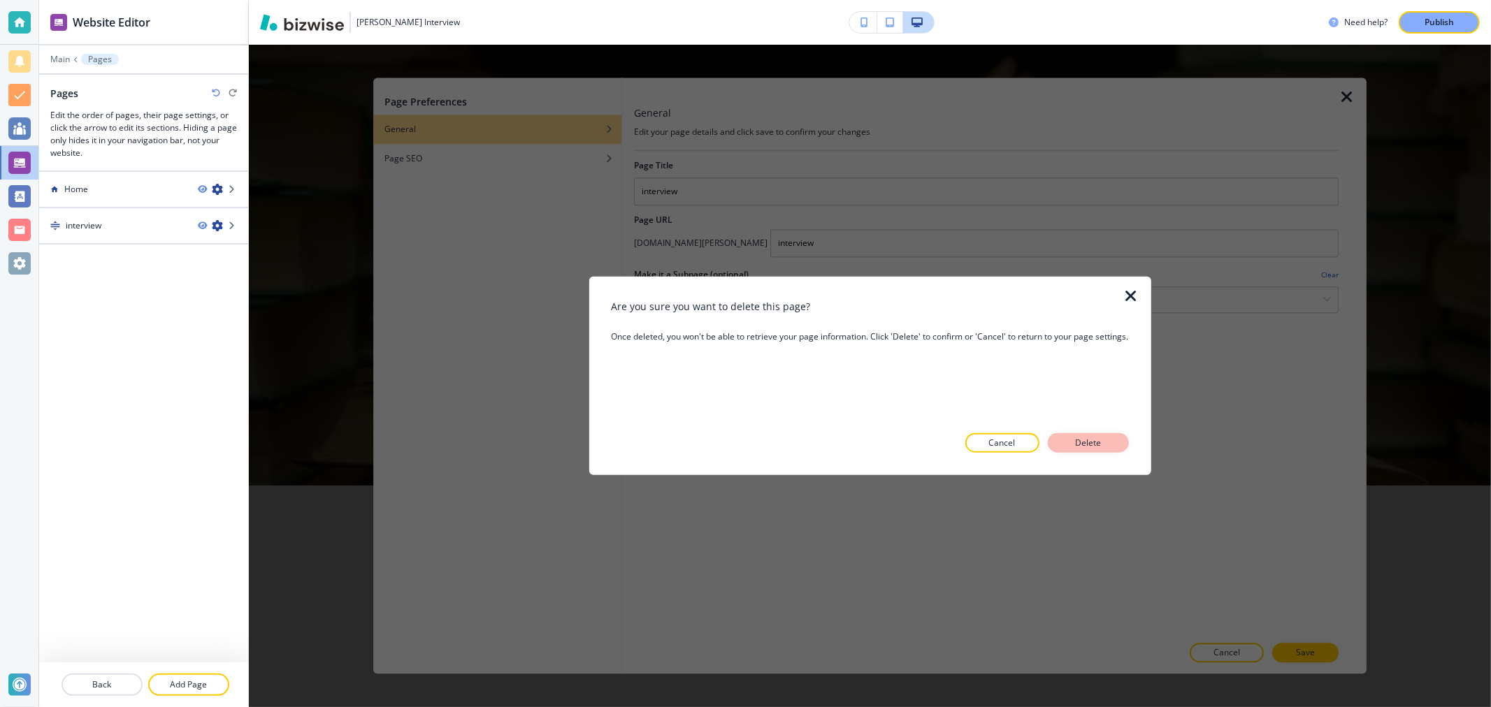
click at [1079, 451] on button "Delete" at bounding box center [1088, 443] width 81 height 20
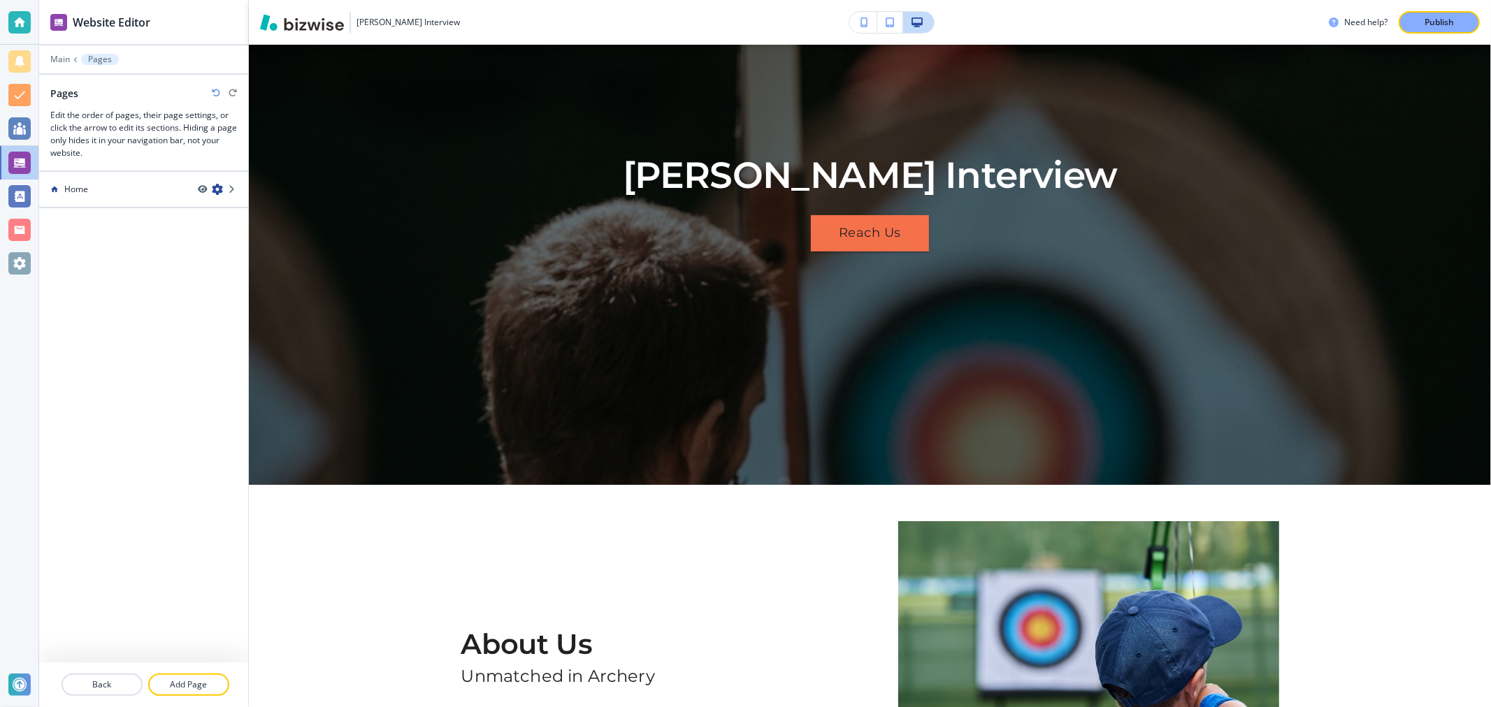
scroll to position [0, 0]
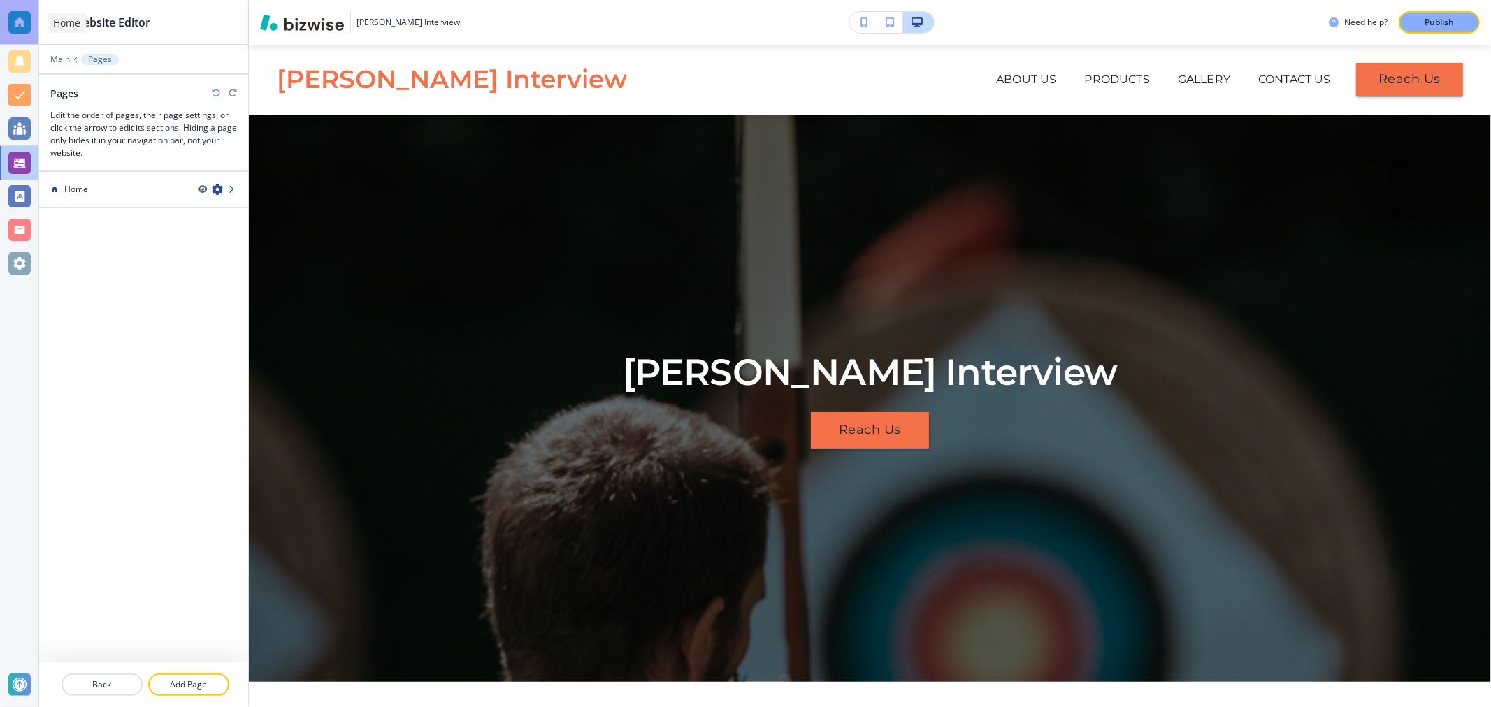
click at [12, 31] on div at bounding box center [19, 22] width 22 height 22
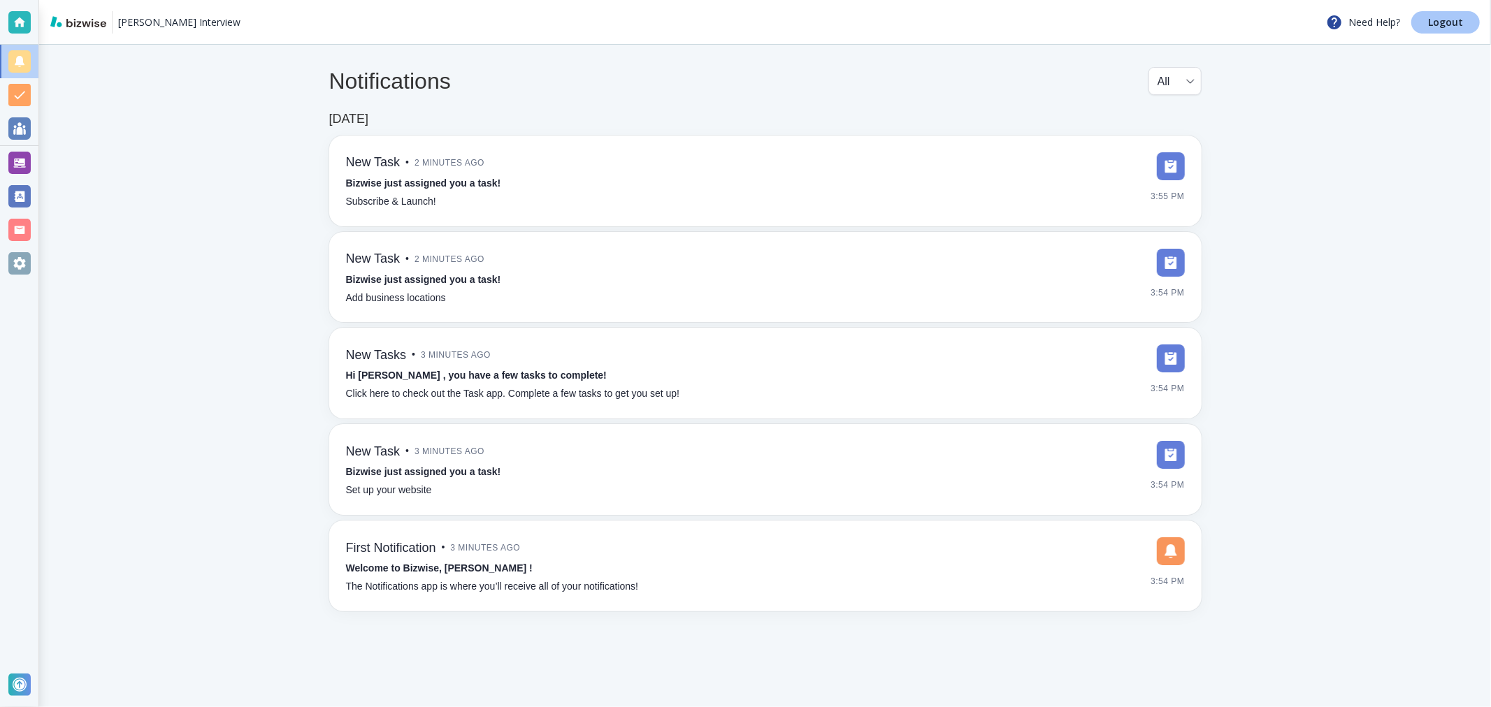
click at [1451, 23] on p "Logout" at bounding box center [1445, 22] width 35 height 10
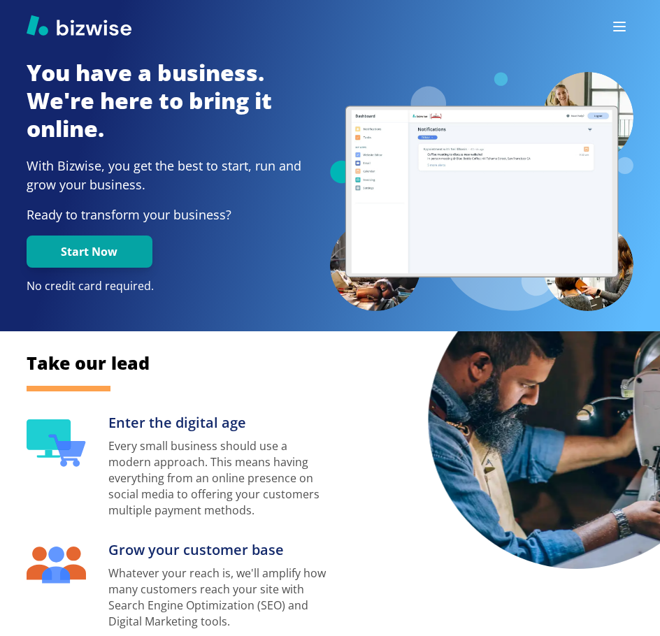
click at [611, 23] on icon "button" at bounding box center [619, 26] width 17 height 17
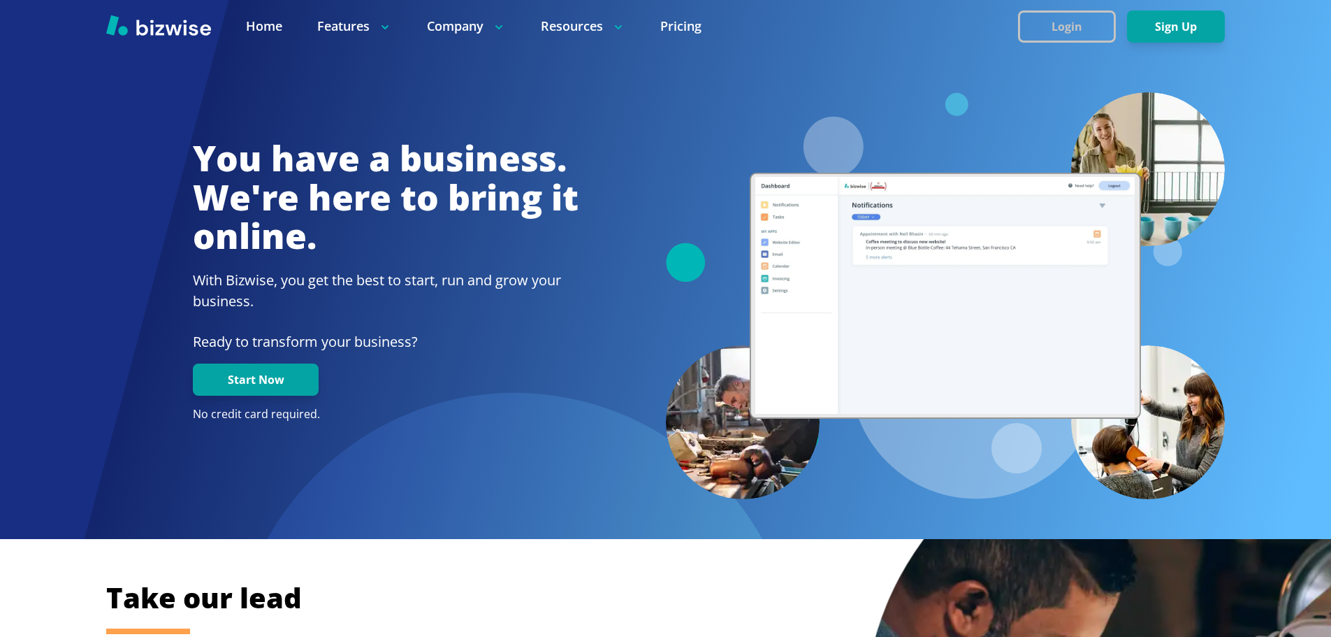
click at [1083, 34] on button "Login" at bounding box center [1067, 26] width 98 height 32
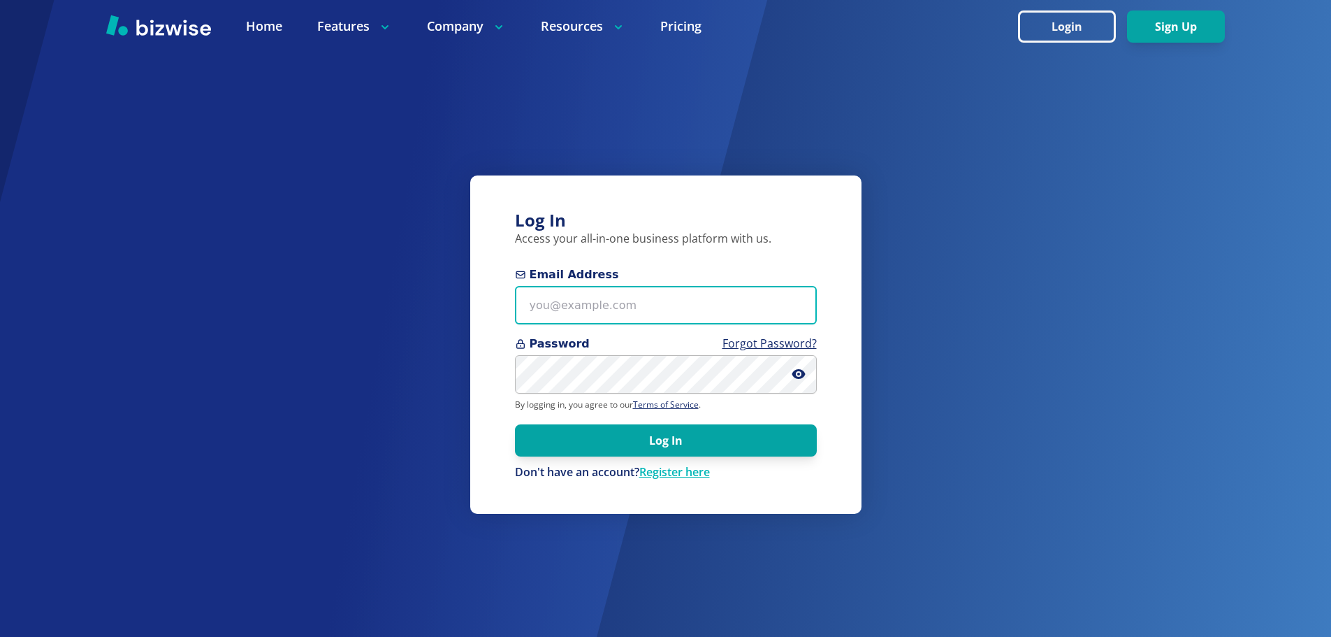
click at [674, 297] on input "Email Address" at bounding box center [666, 305] width 302 height 38
type input "[EMAIL_ADDRESS][DOMAIN_NAME]"
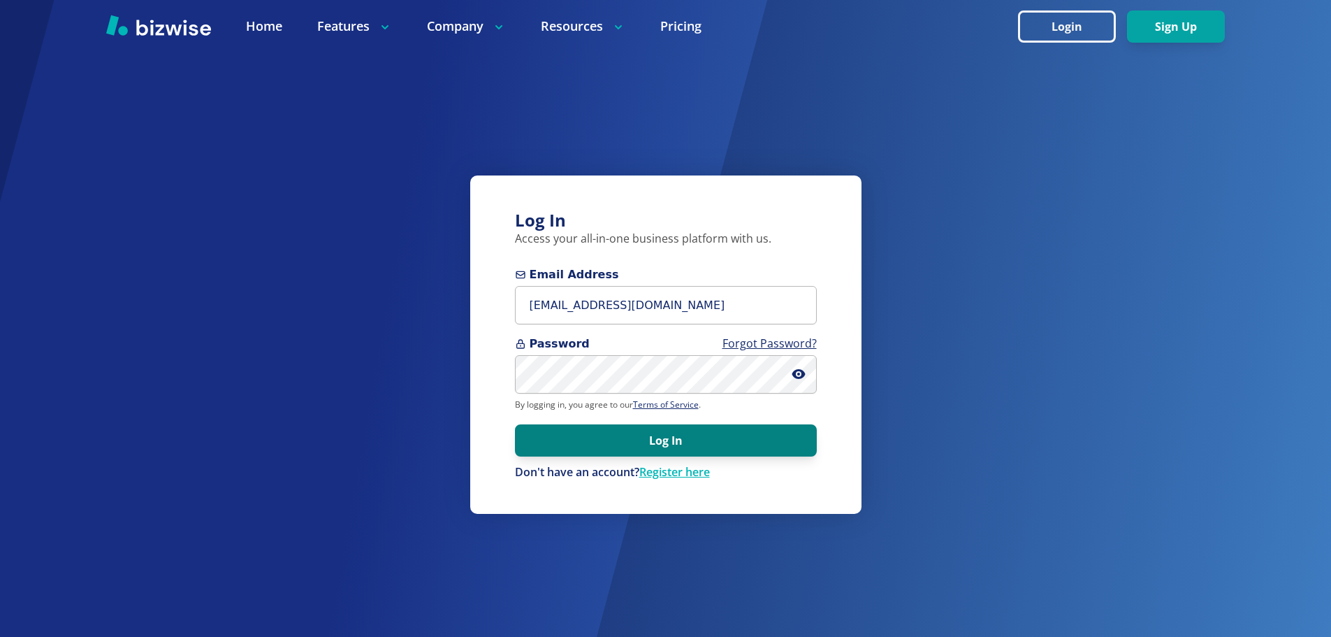
click at [657, 439] on button "Log In" at bounding box center [666, 440] width 302 height 32
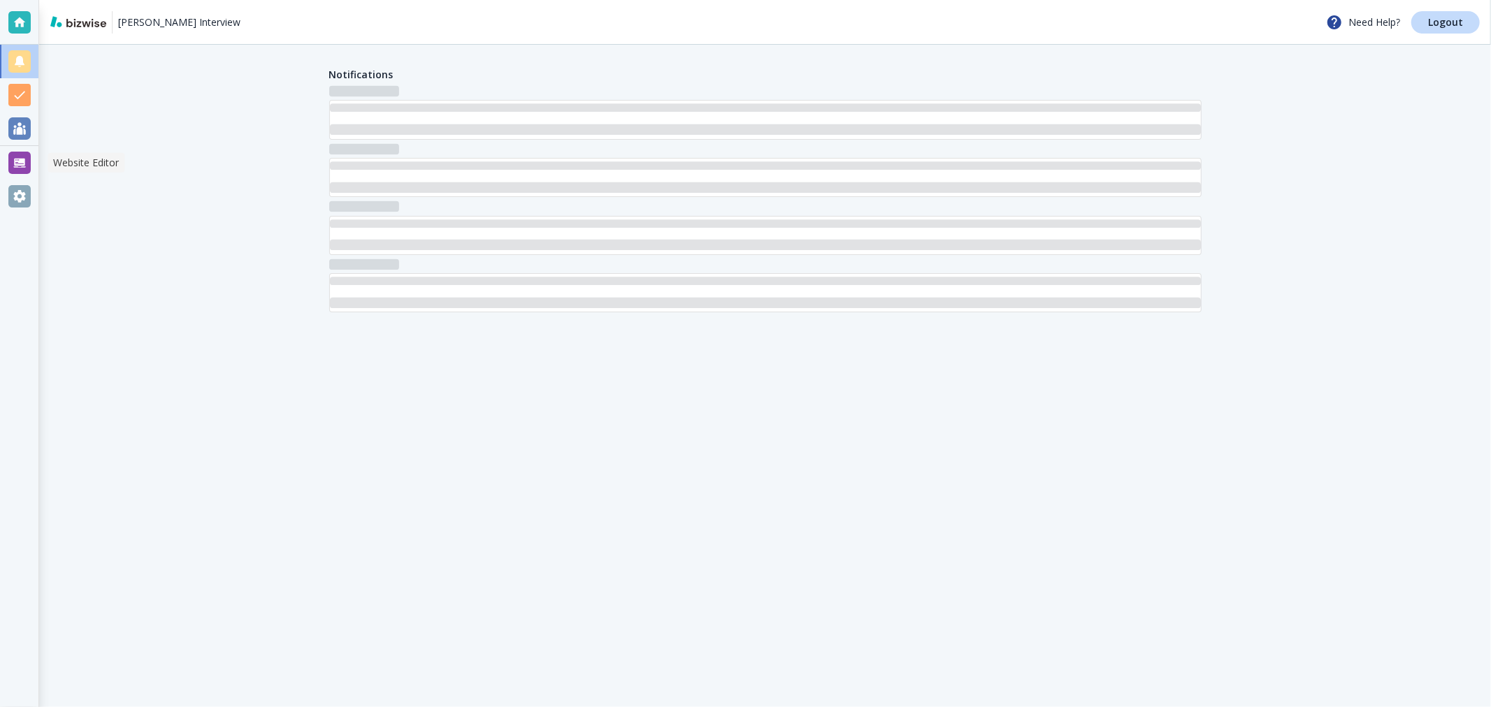
click at [17, 163] on div at bounding box center [19, 163] width 22 height 22
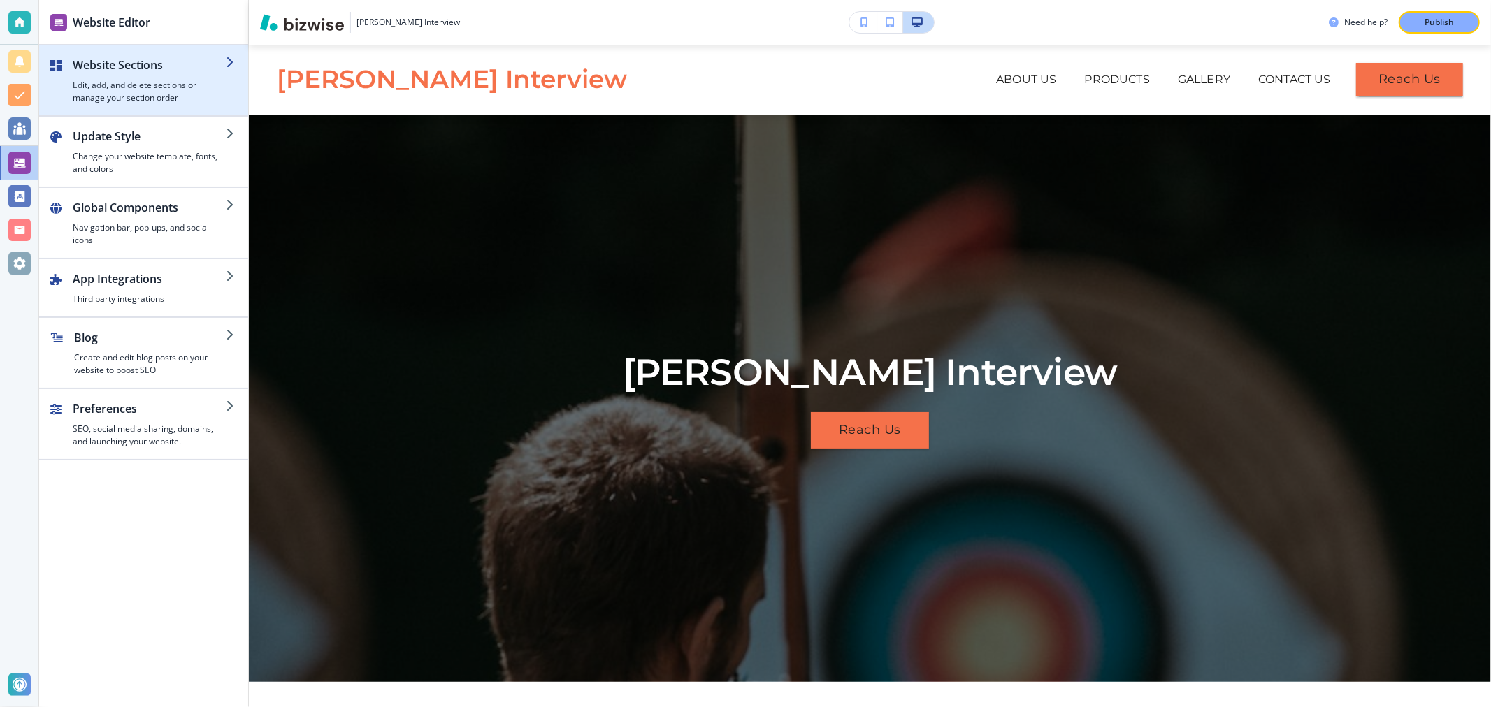
click at [161, 71] on h2 "Website Sections" at bounding box center [149, 65] width 153 height 17
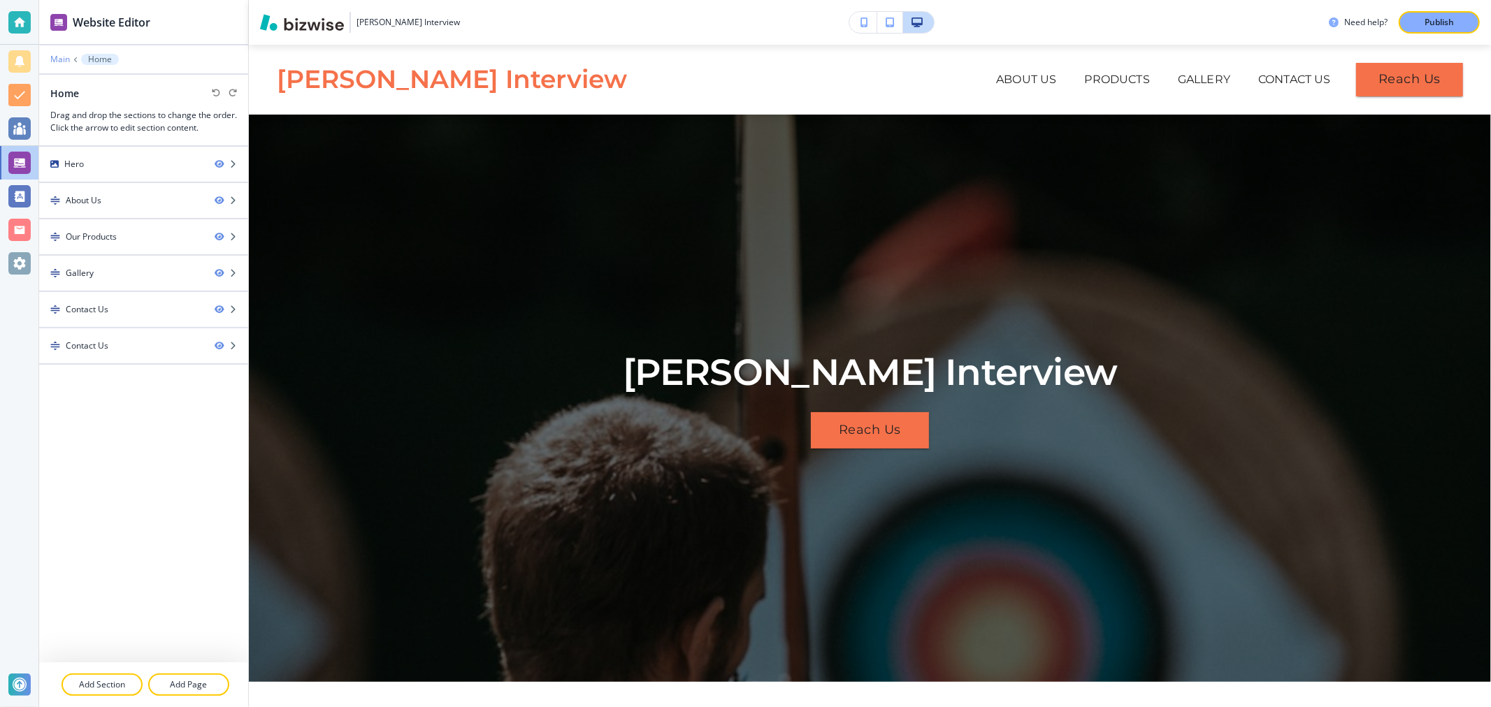
click at [58, 57] on p "Main" at bounding box center [60, 60] width 20 height 10
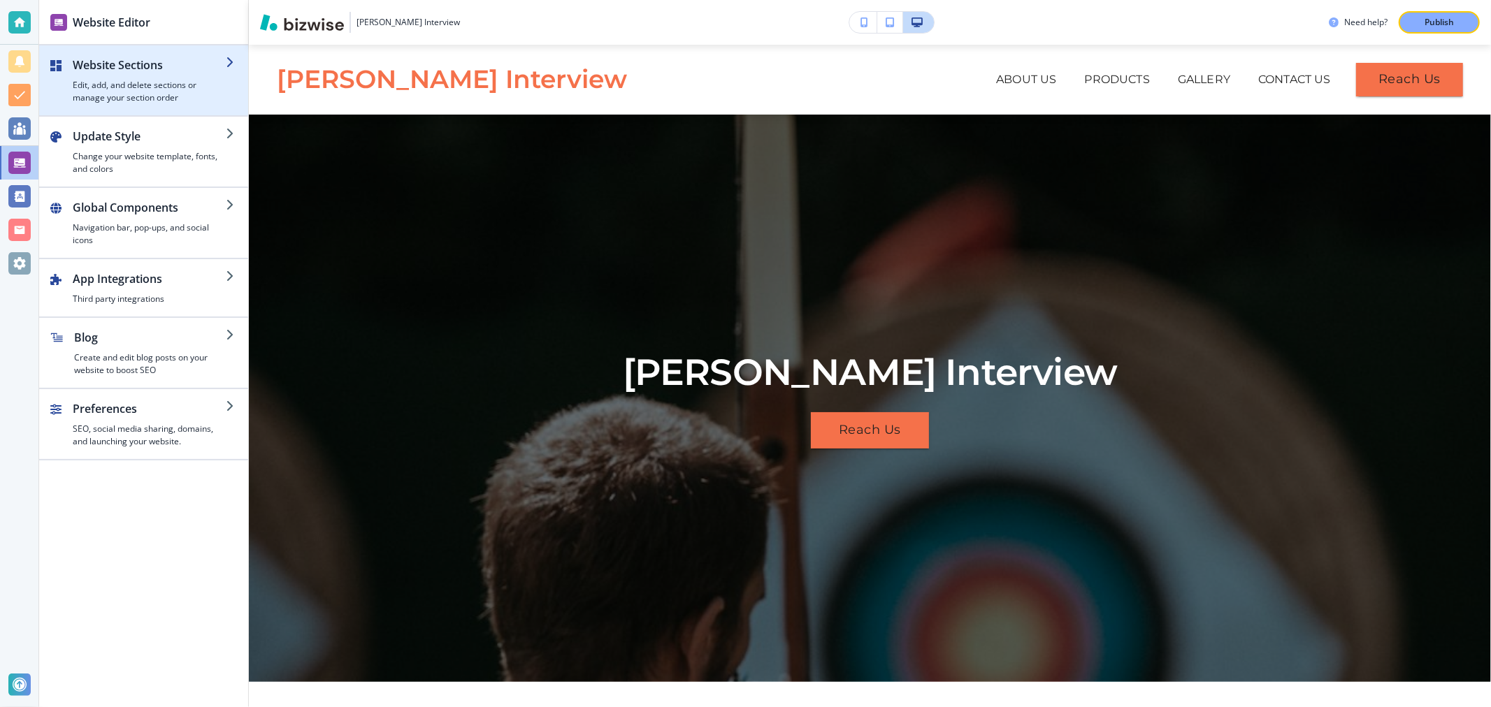
click at [117, 64] on h2 "Website Sections" at bounding box center [149, 65] width 153 height 17
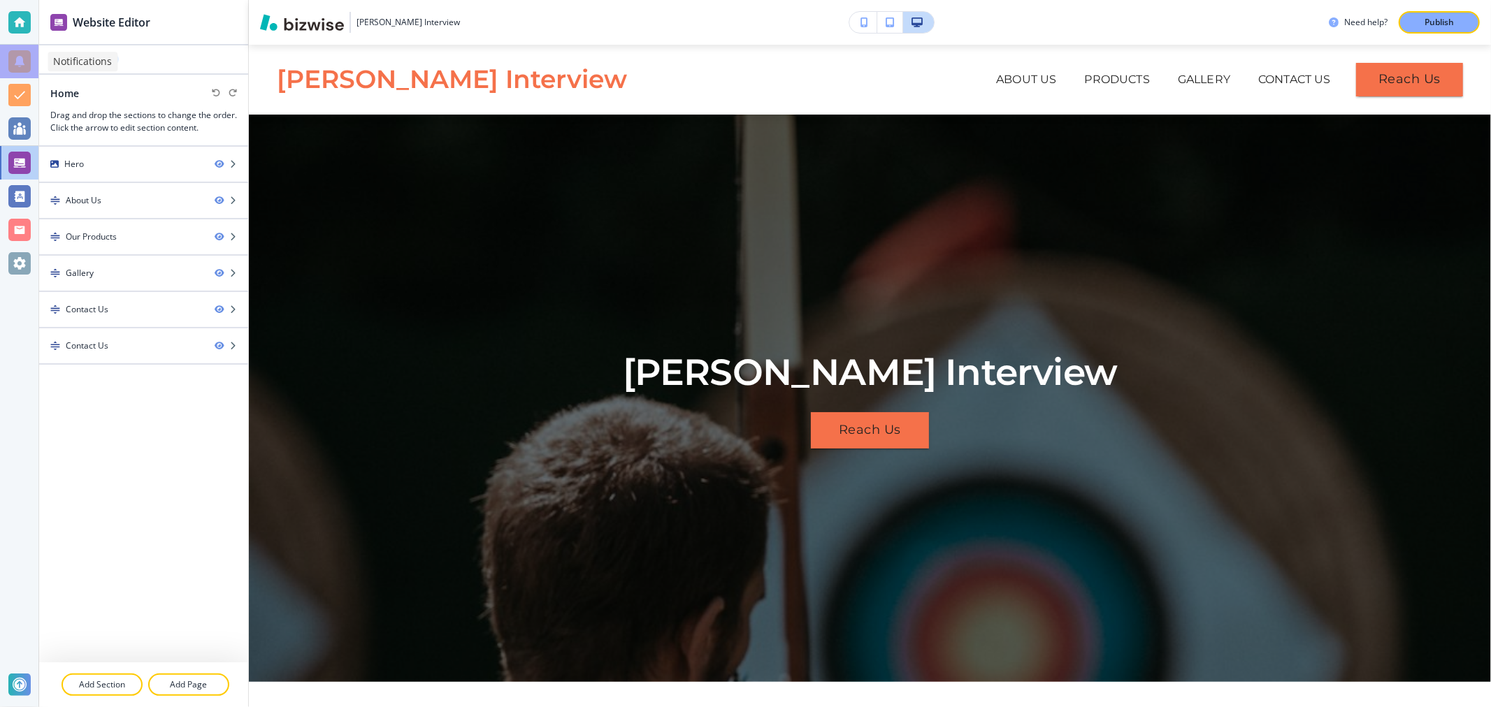
click at [27, 70] on div at bounding box center [19, 61] width 22 height 22
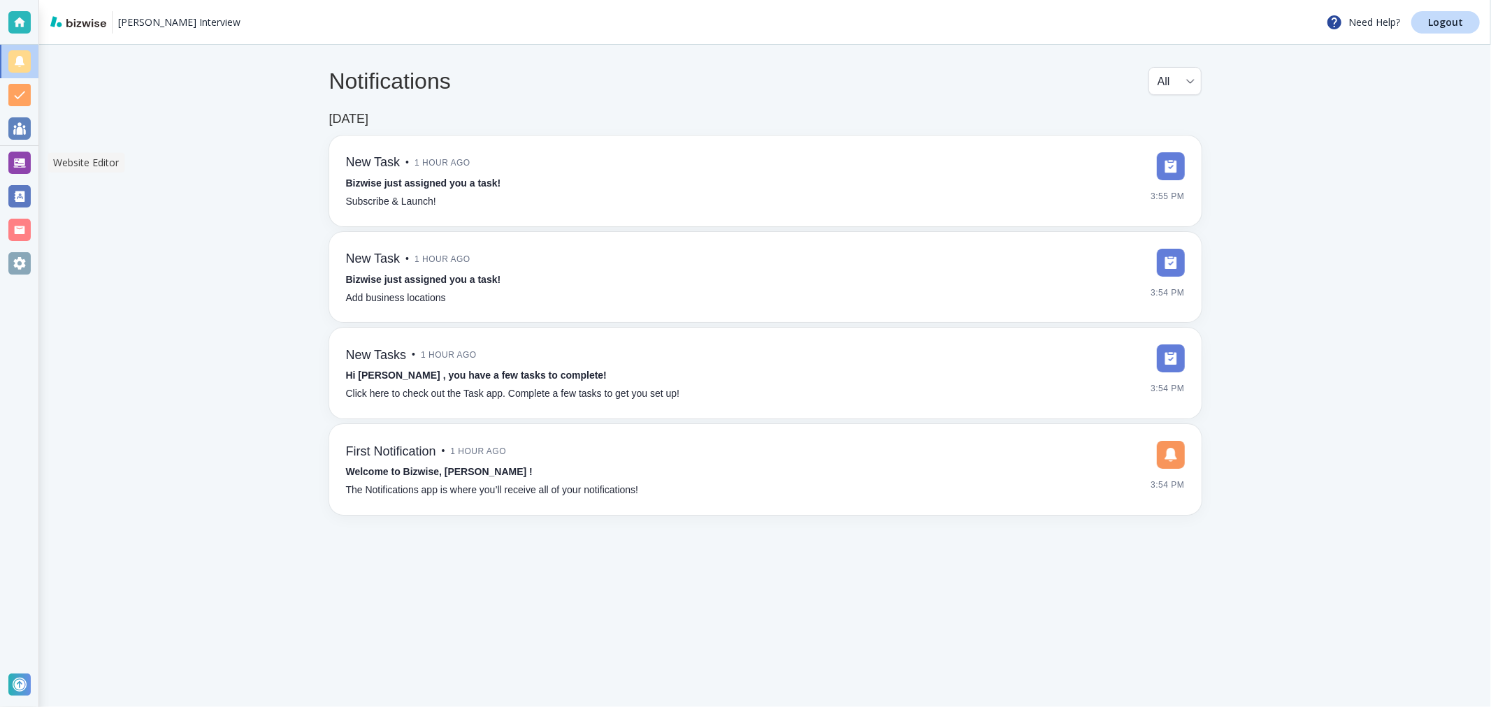
click at [10, 171] on div at bounding box center [19, 163] width 22 height 22
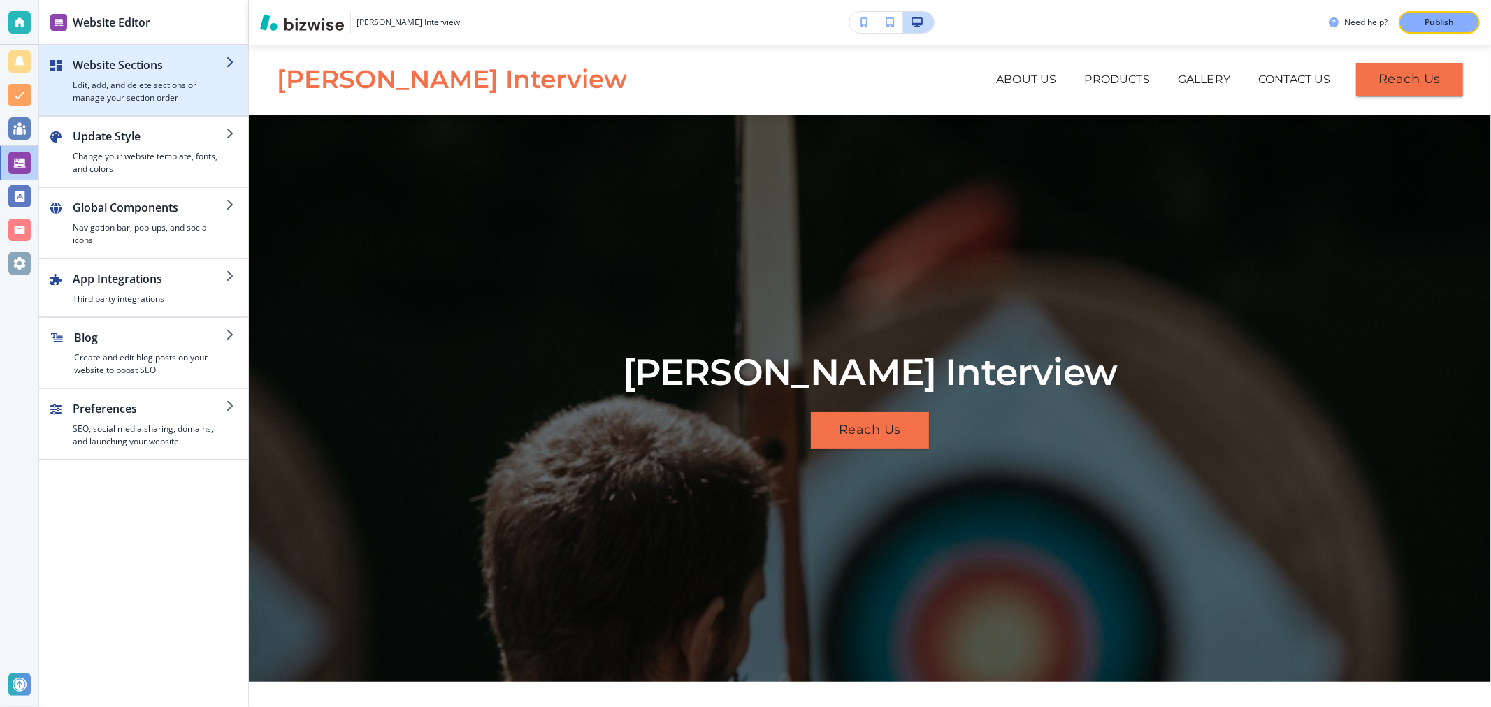
click at [131, 66] on h2 "Website Sections" at bounding box center [149, 65] width 153 height 17
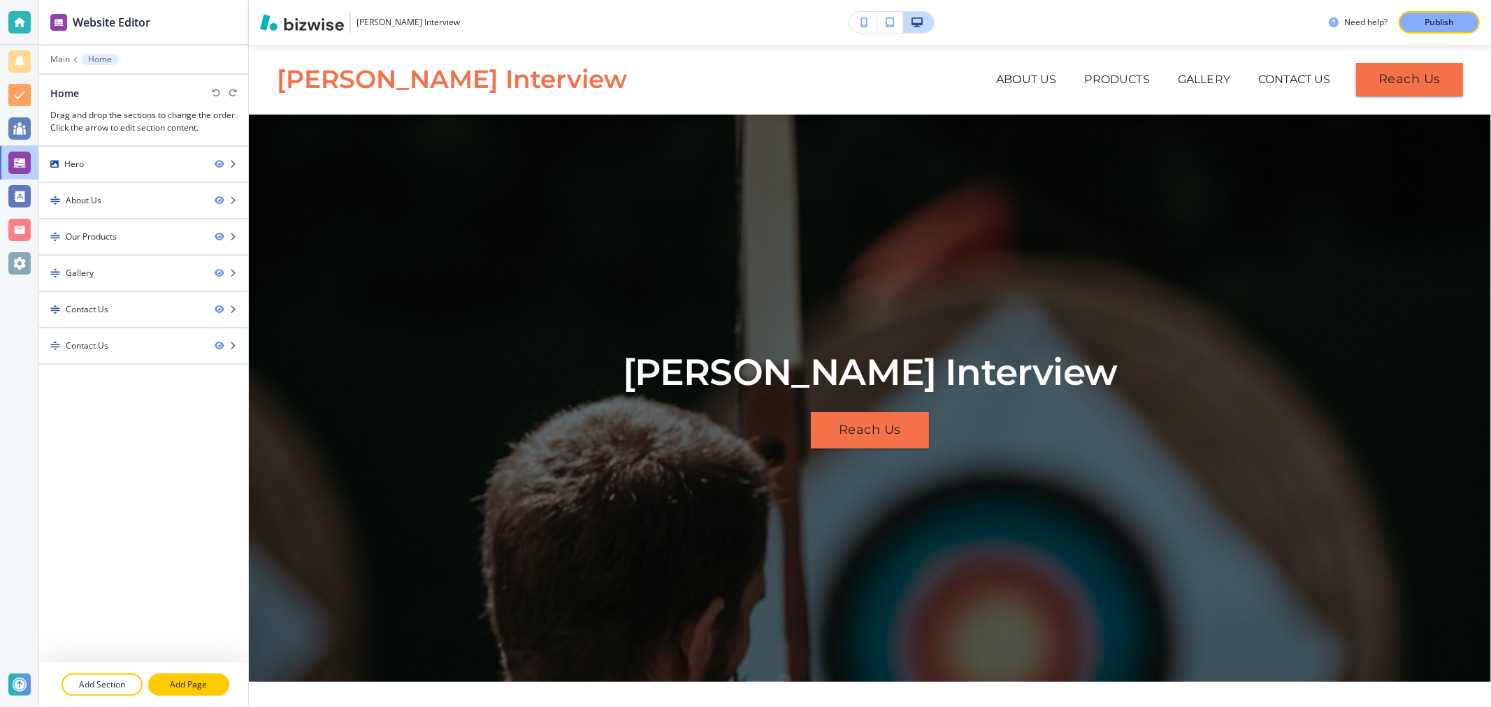
click at [190, 694] on button "Add Page" at bounding box center [188, 685] width 81 height 22
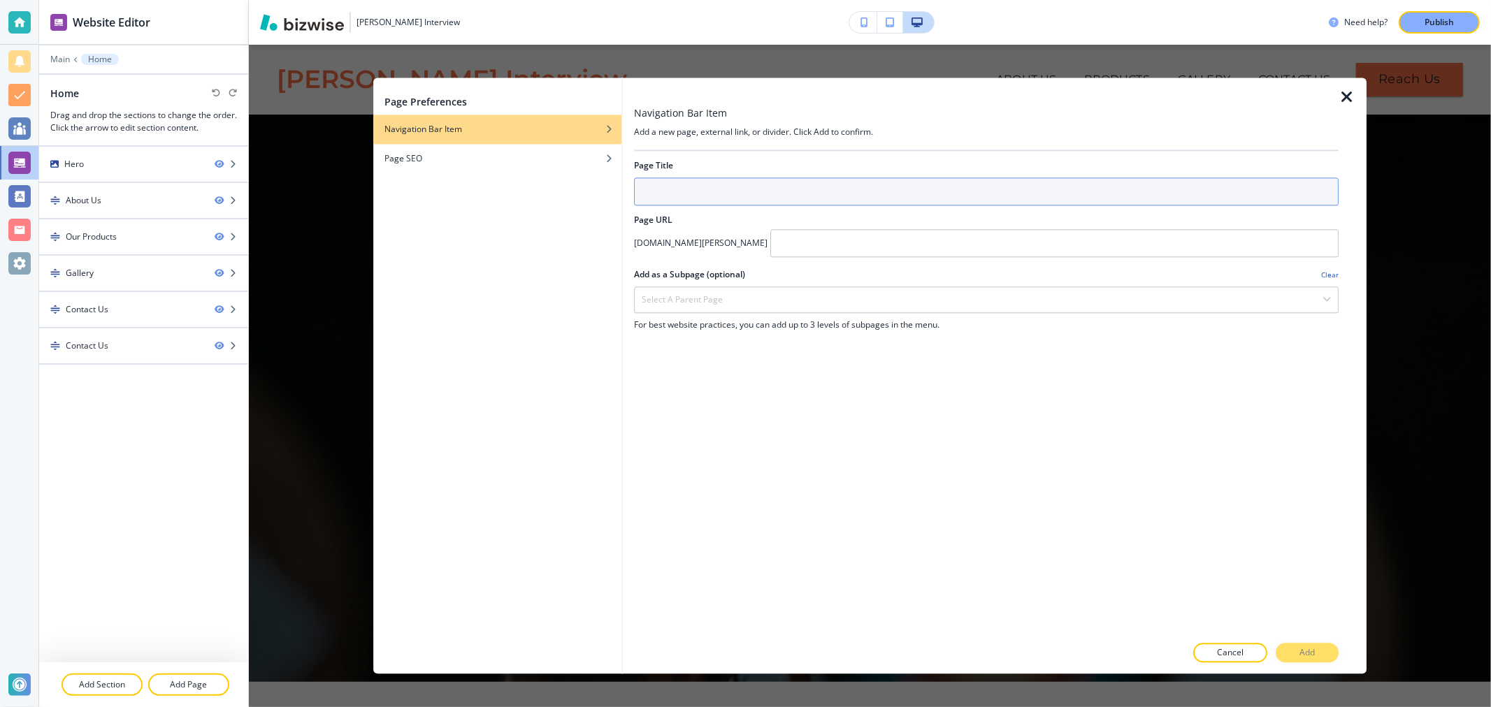
click at [760, 186] on input "text" at bounding box center [986, 192] width 704 height 28
type input "inter"
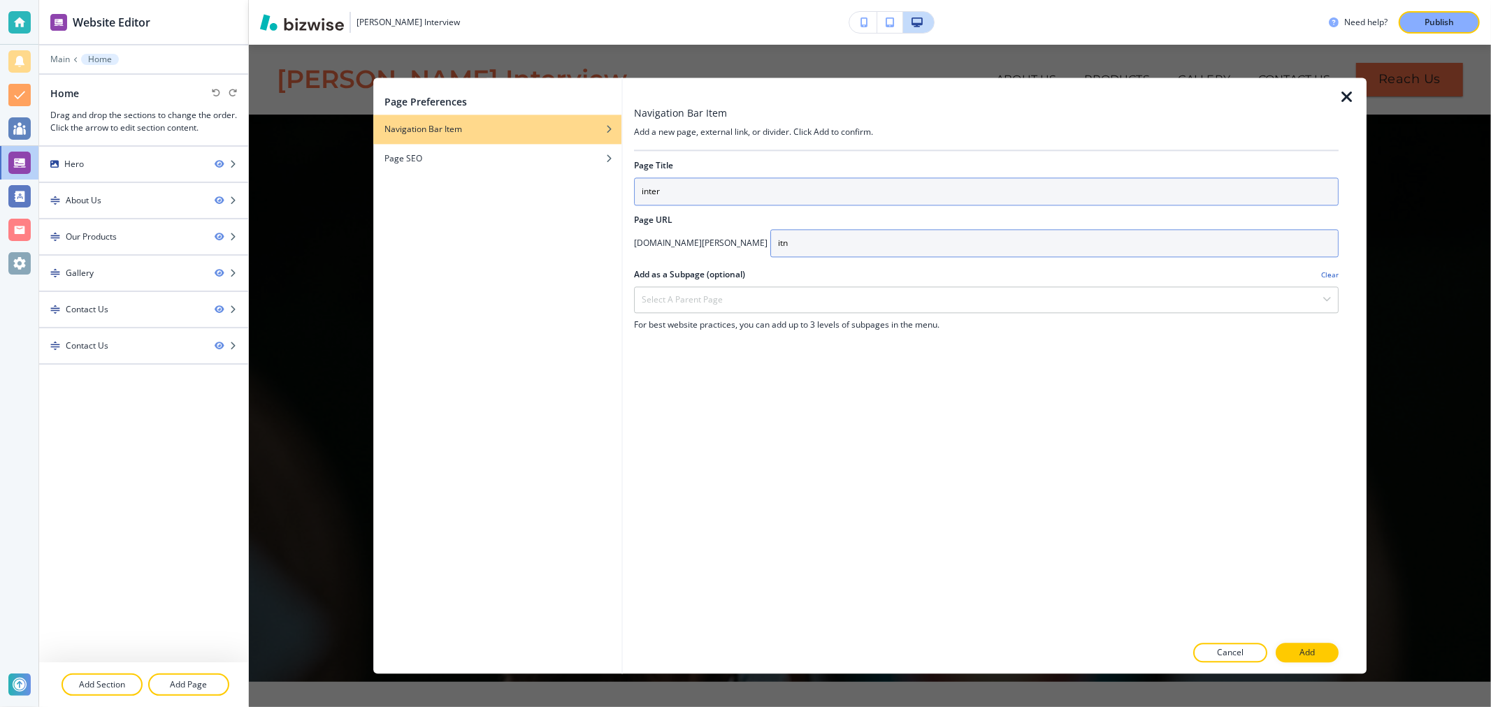
type input "itn"
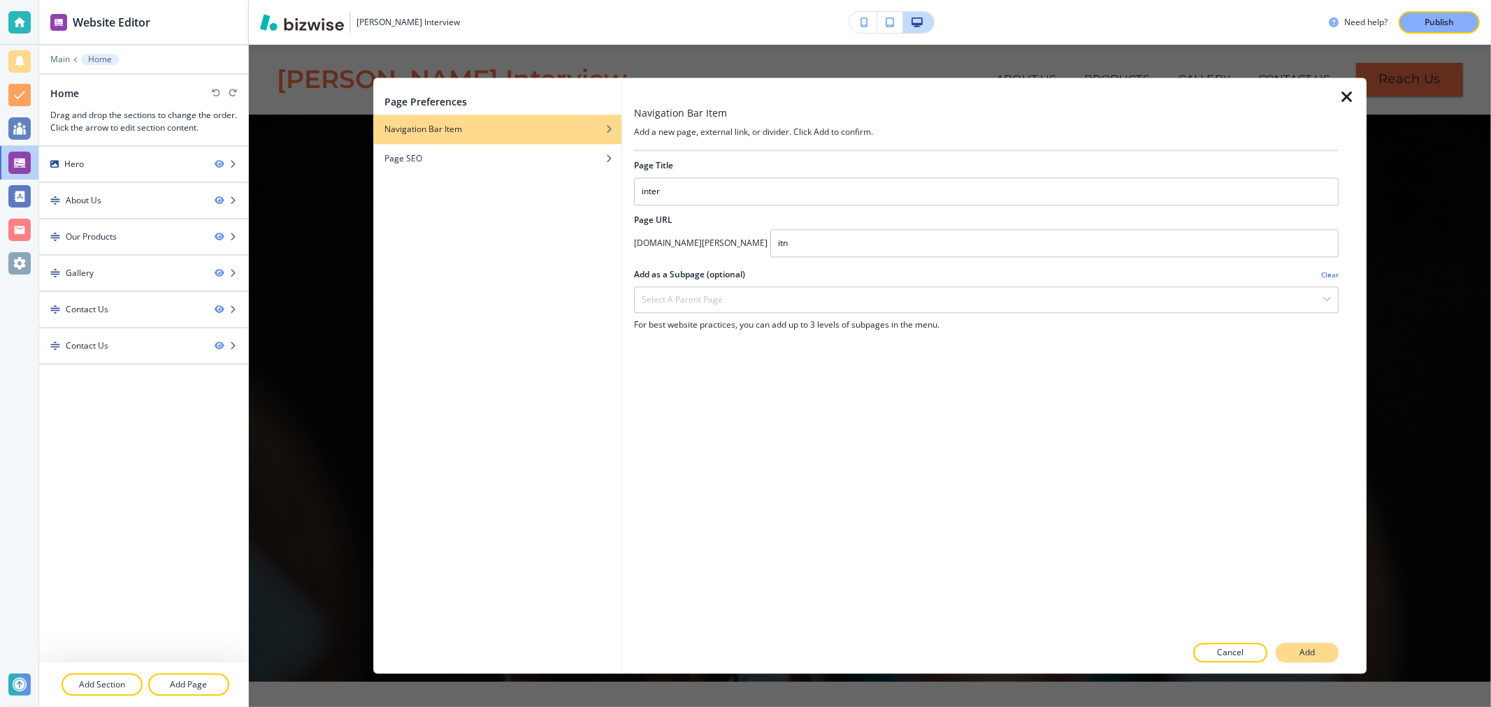
click at [1312, 650] on p "Add" at bounding box center [1306, 653] width 15 height 13
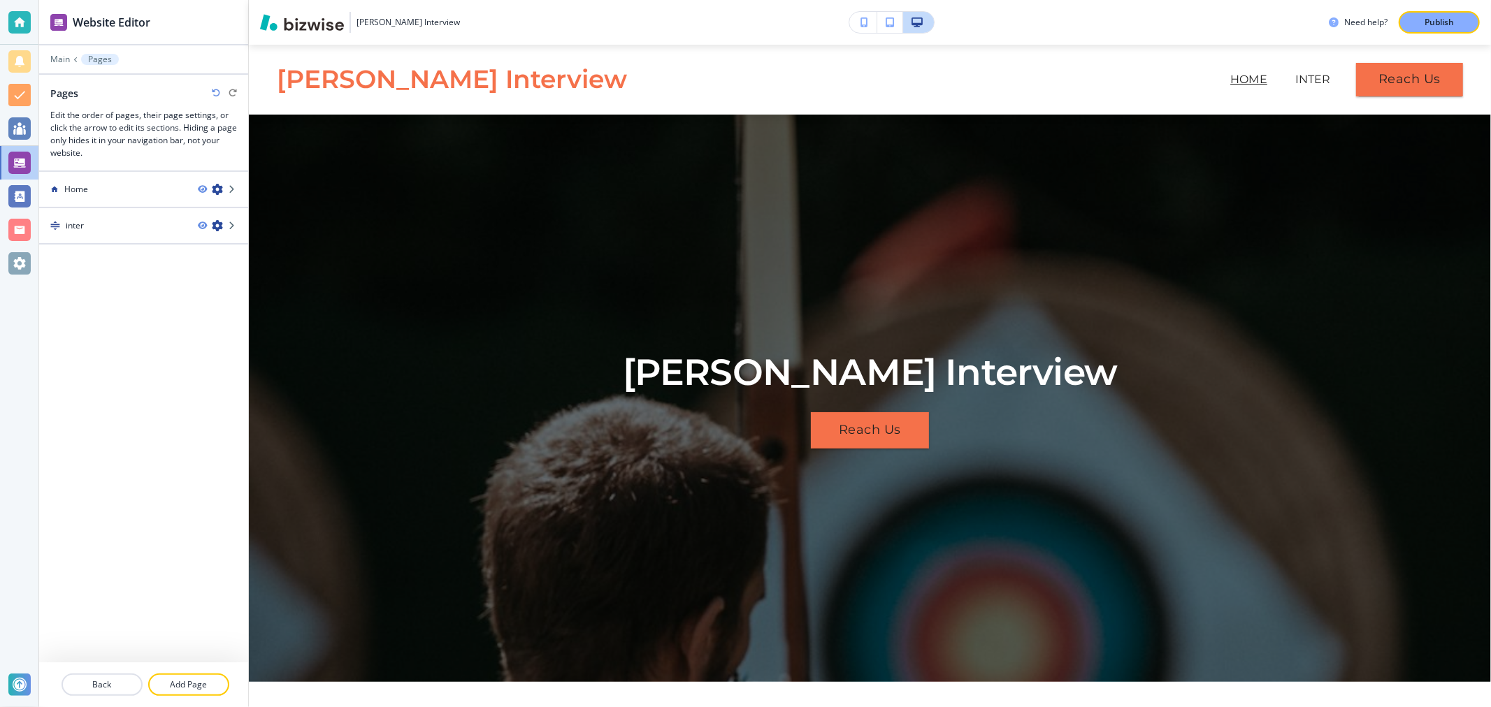
click at [115, 232] on div at bounding box center [143, 237] width 209 height 11
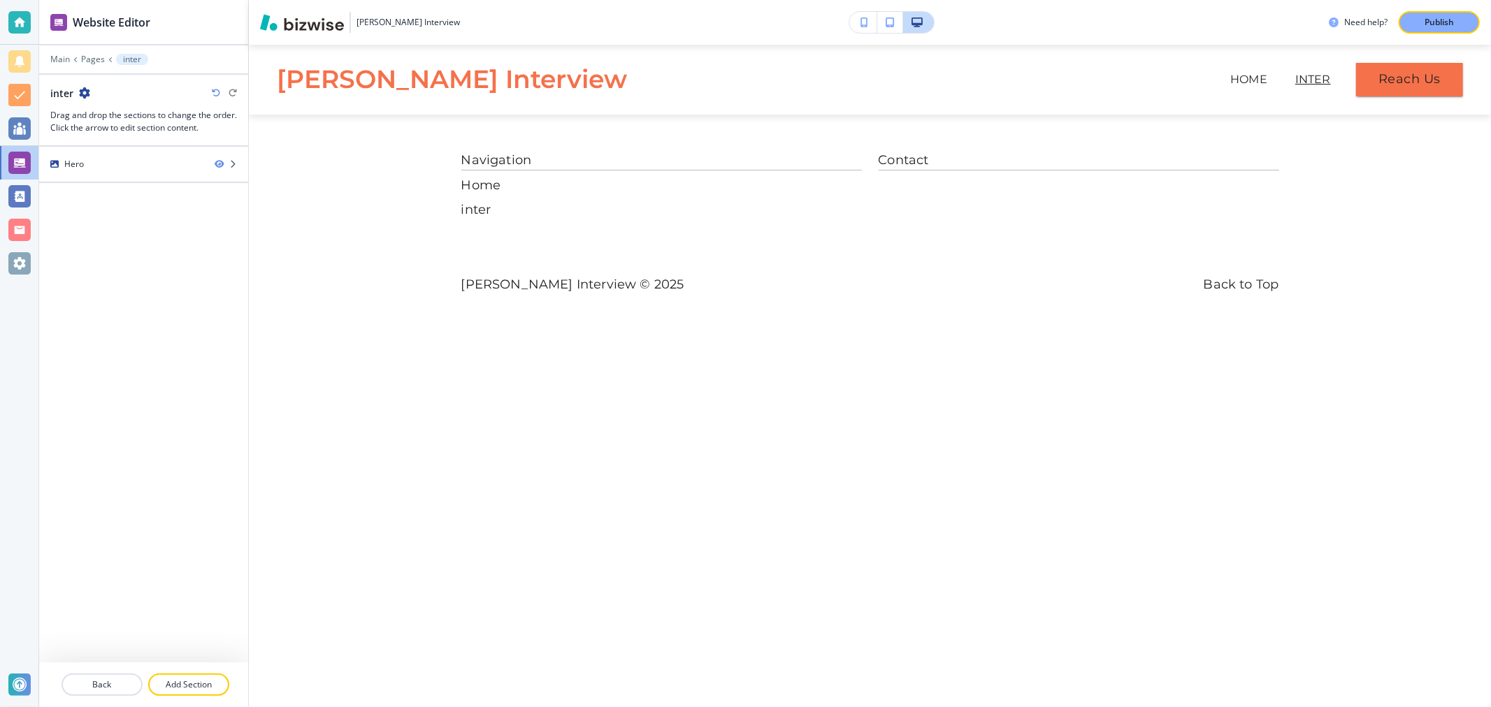
click at [96, 65] on div at bounding box center [143, 69] width 209 height 8
click at [96, 57] on p "Pages" at bounding box center [93, 60] width 24 height 10
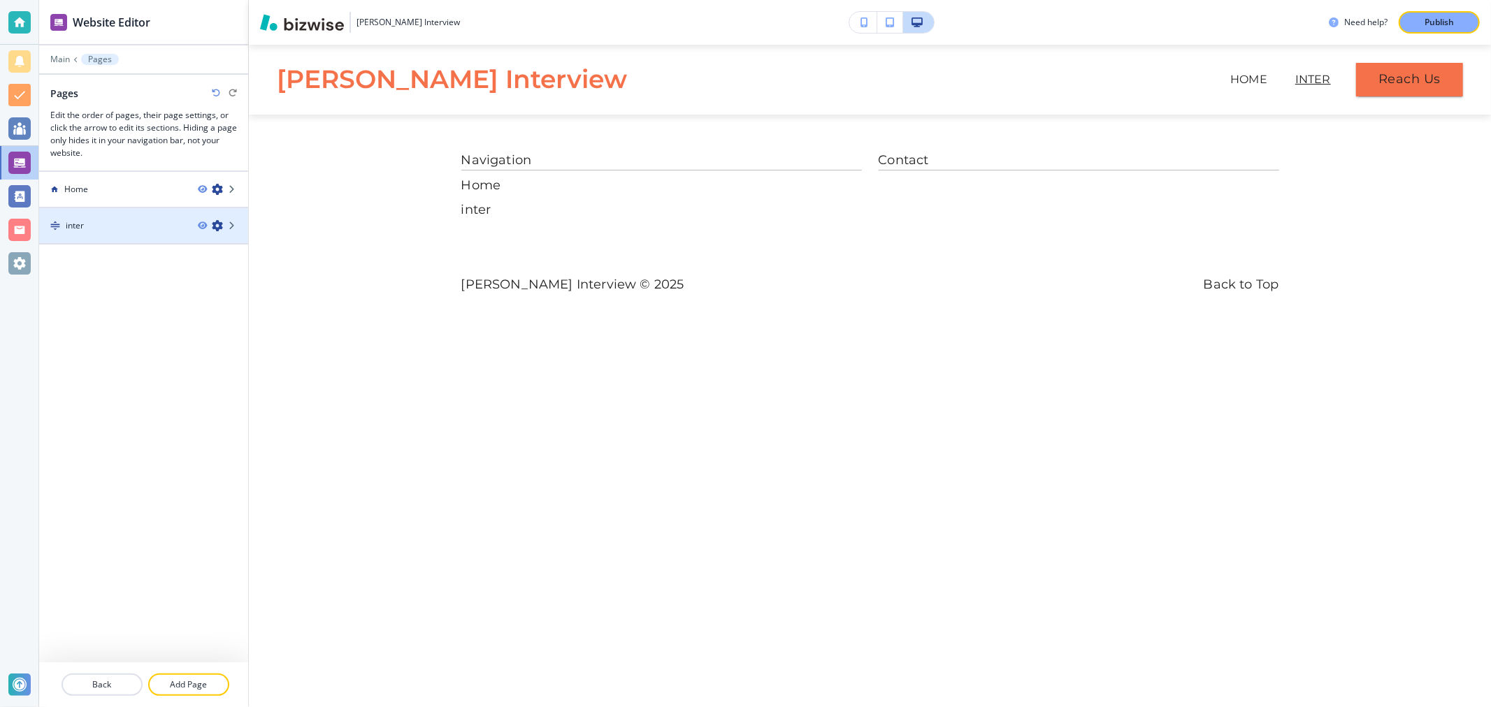
click at [107, 226] on div "inter" at bounding box center [112, 225] width 147 height 13
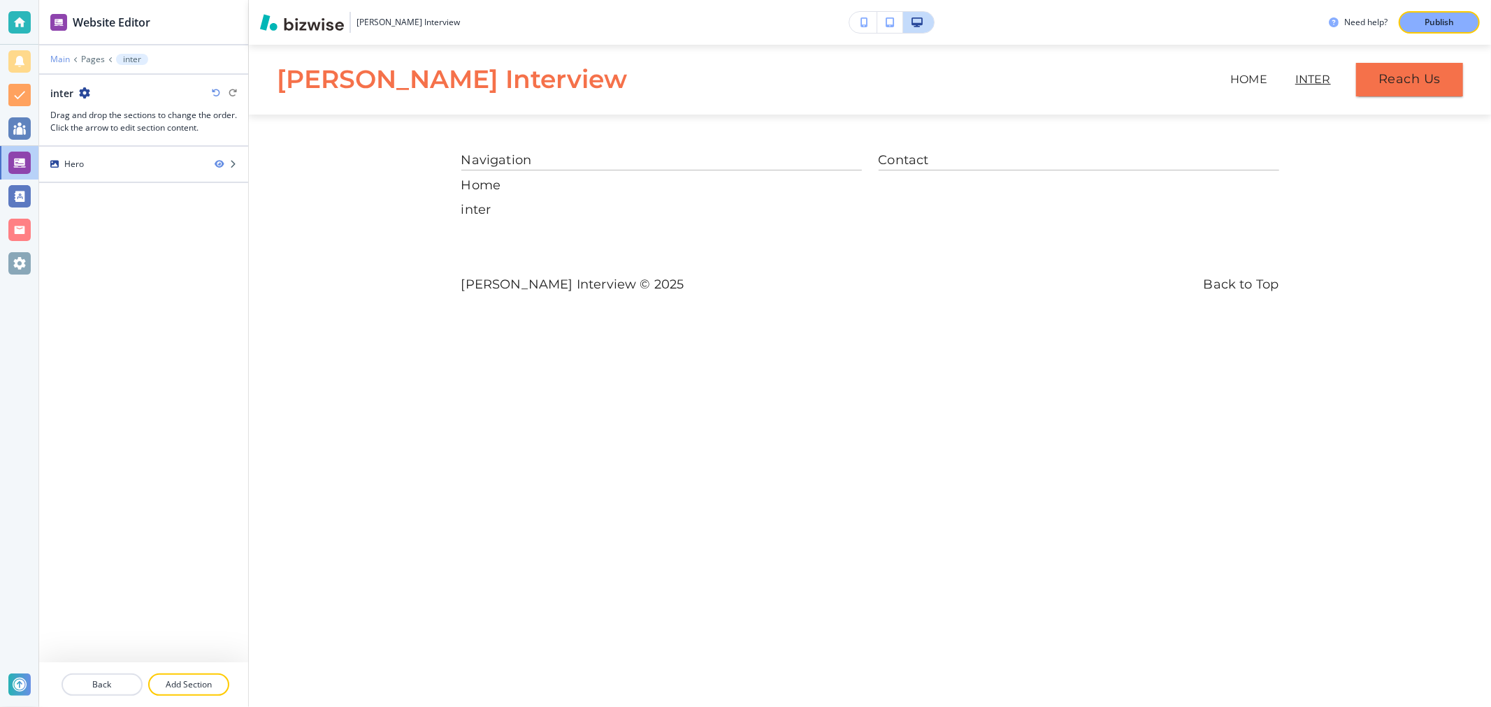
click at [64, 63] on p "Main" at bounding box center [60, 60] width 20 height 10
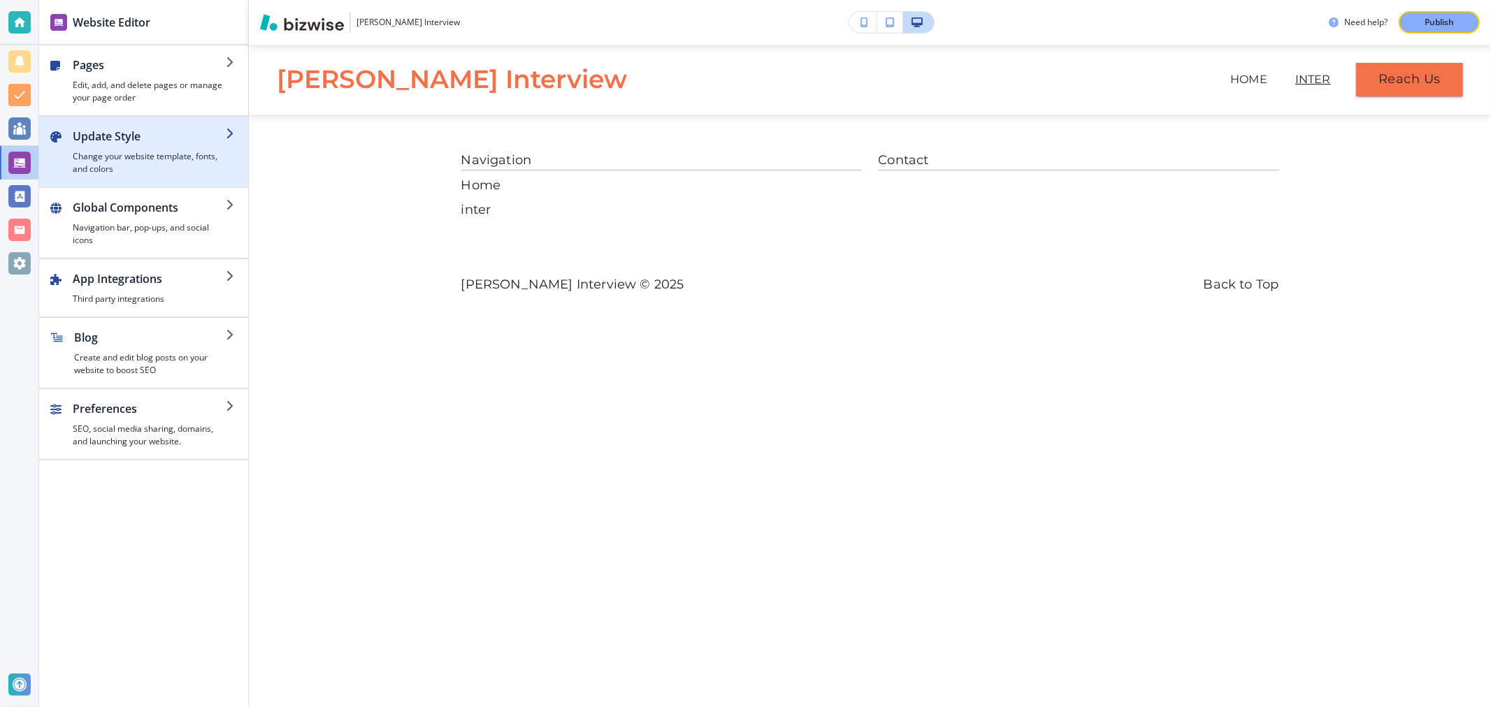
click at [114, 170] on h4 "Change your website template, fonts, and colors" at bounding box center [149, 162] width 153 height 25
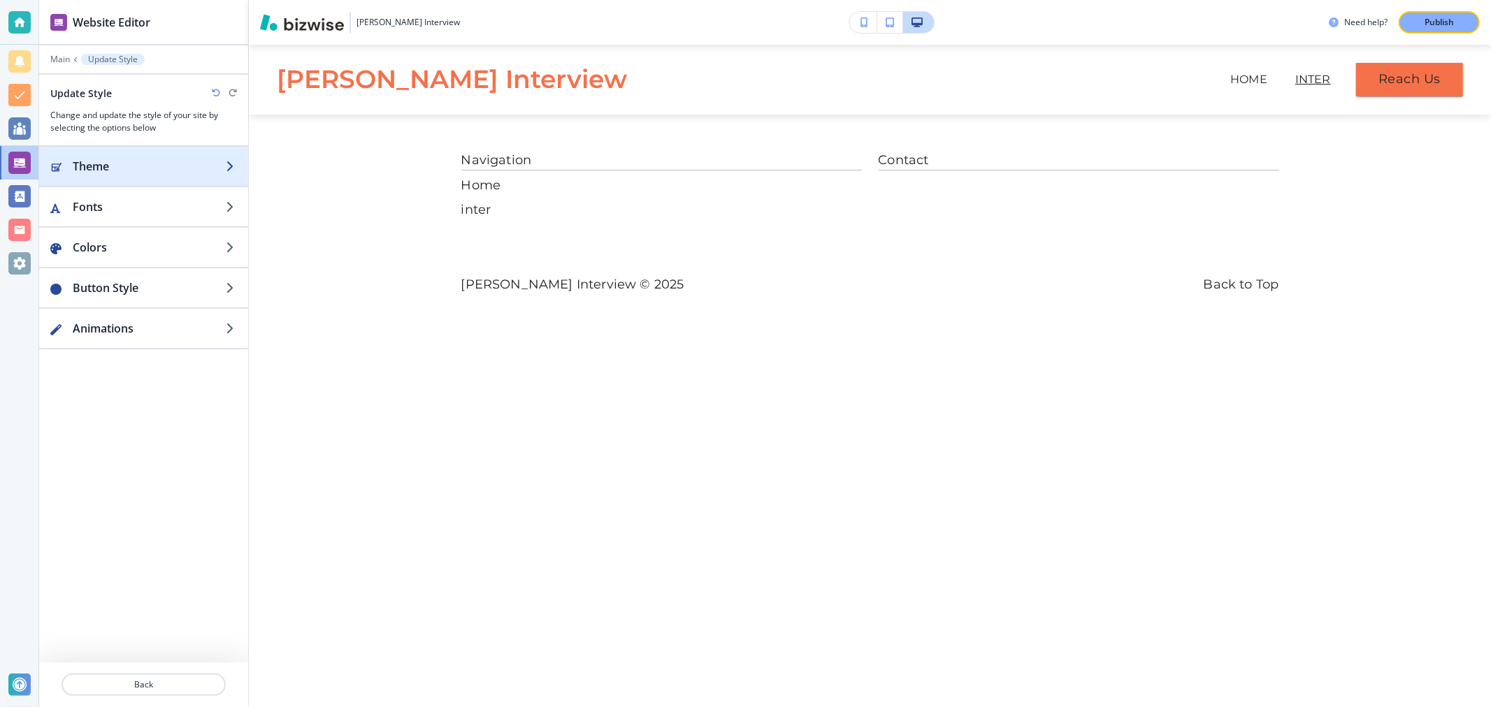
click at [136, 159] on h2 "Theme" at bounding box center [149, 166] width 153 height 17
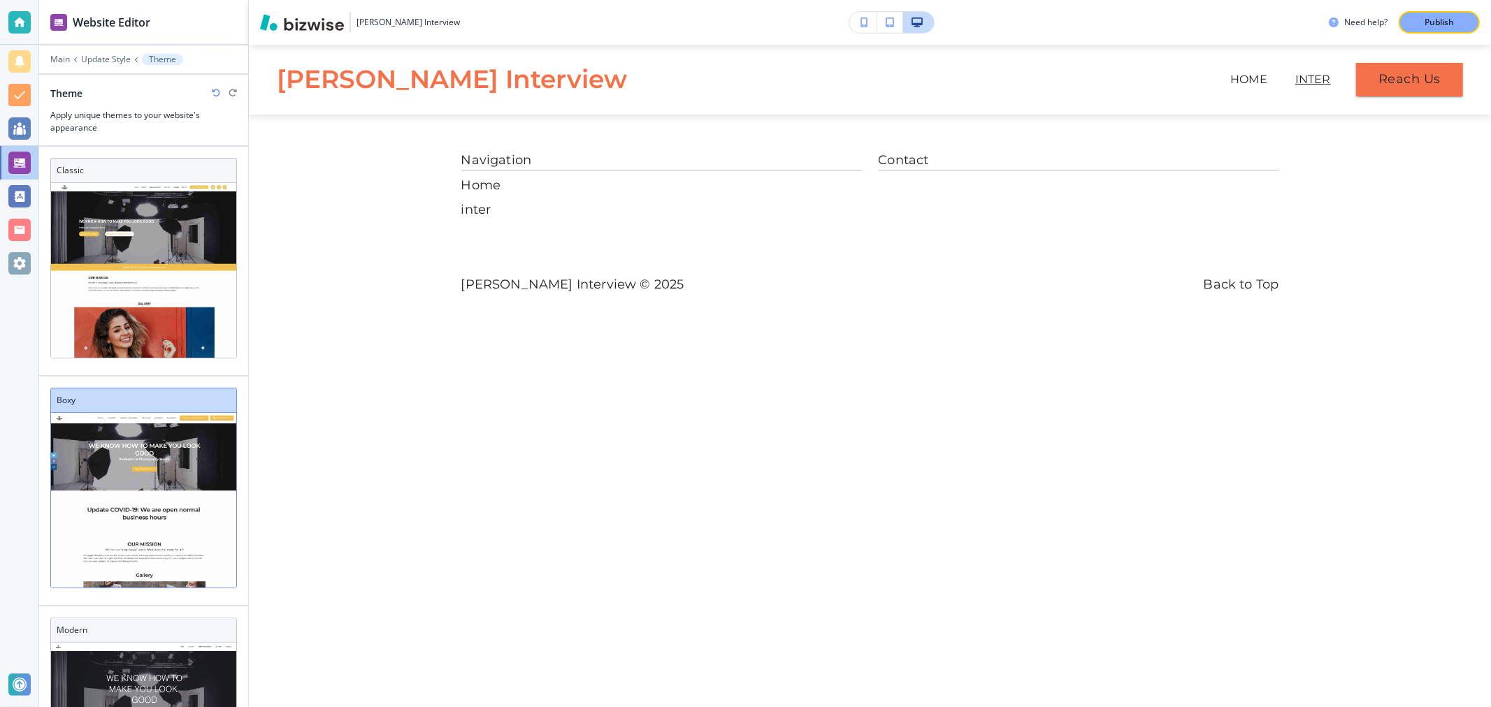
click at [178, 410] on div "Boxy" at bounding box center [143, 401] width 185 height 24
click at [26, 159] on div at bounding box center [19, 163] width 22 height 22
drag, startPoint x: 75, startPoint y: 57, endPoint x: 65, endPoint y: 60, distance: 10.2
click at [74, 57] on p "Notifications" at bounding box center [82, 62] width 59 height 14
click at [68, 66] on div at bounding box center [143, 69] width 209 height 8
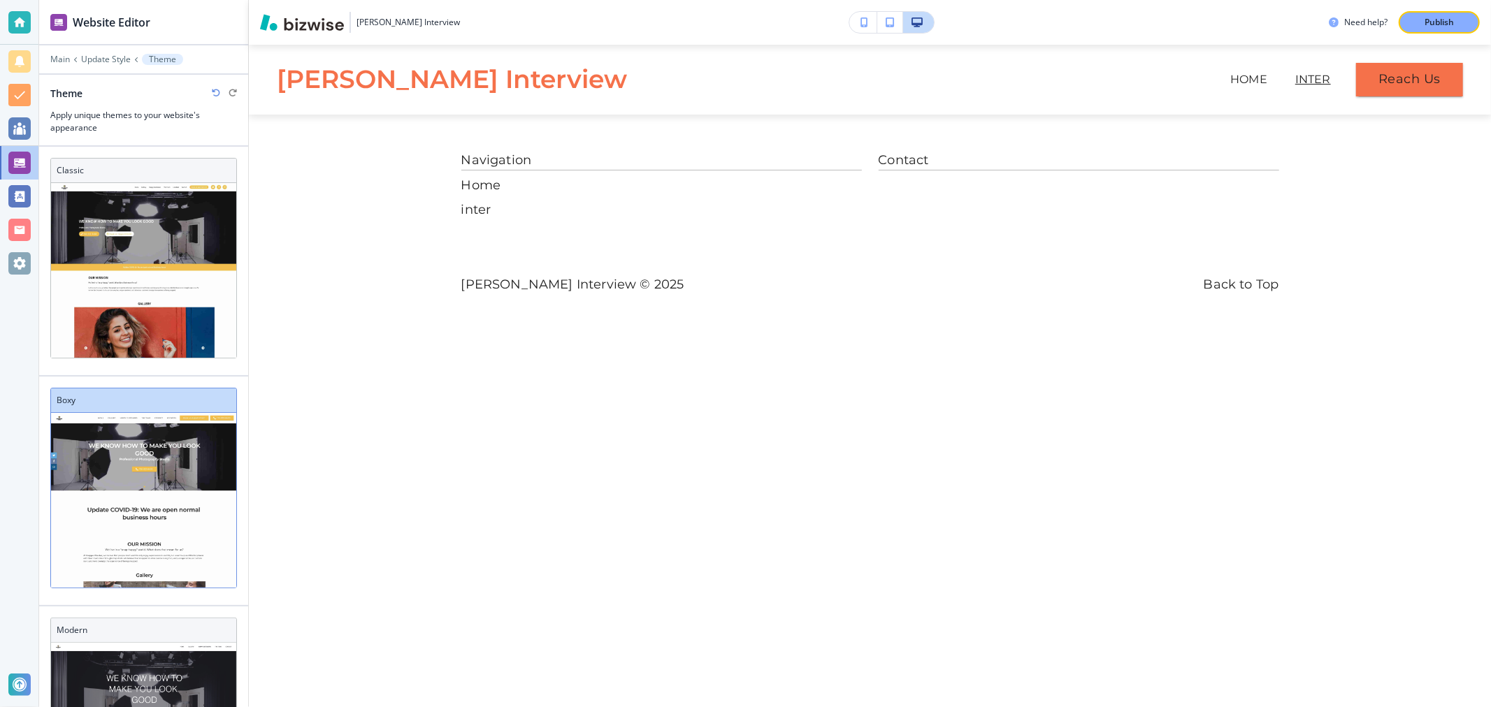
click at [67, 65] on div at bounding box center [143, 69] width 209 height 8
click at [64, 64] on p "Main" at bounding box center [60, 60] width 20 height 10
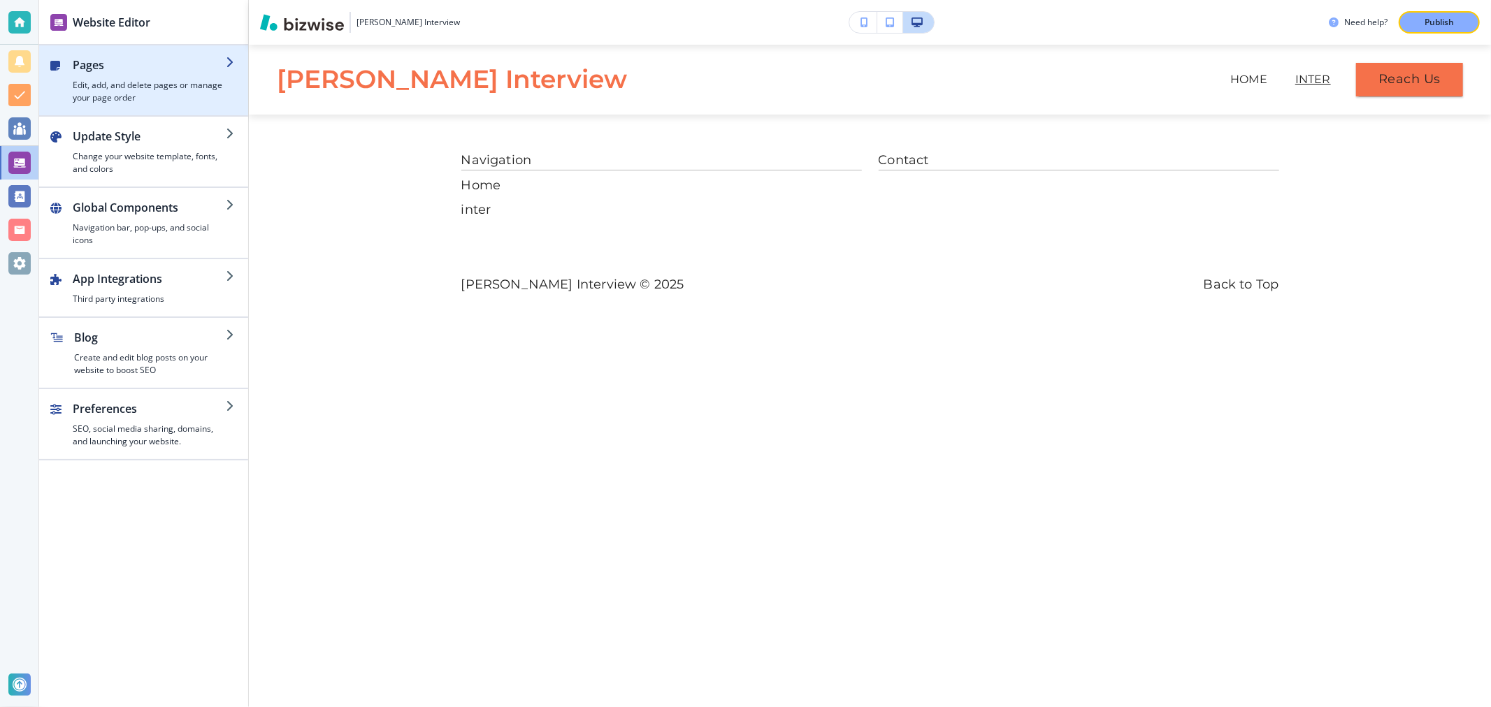
click at [129, 110] on div "button" at bounding box center [143, 109] width 209 height 11
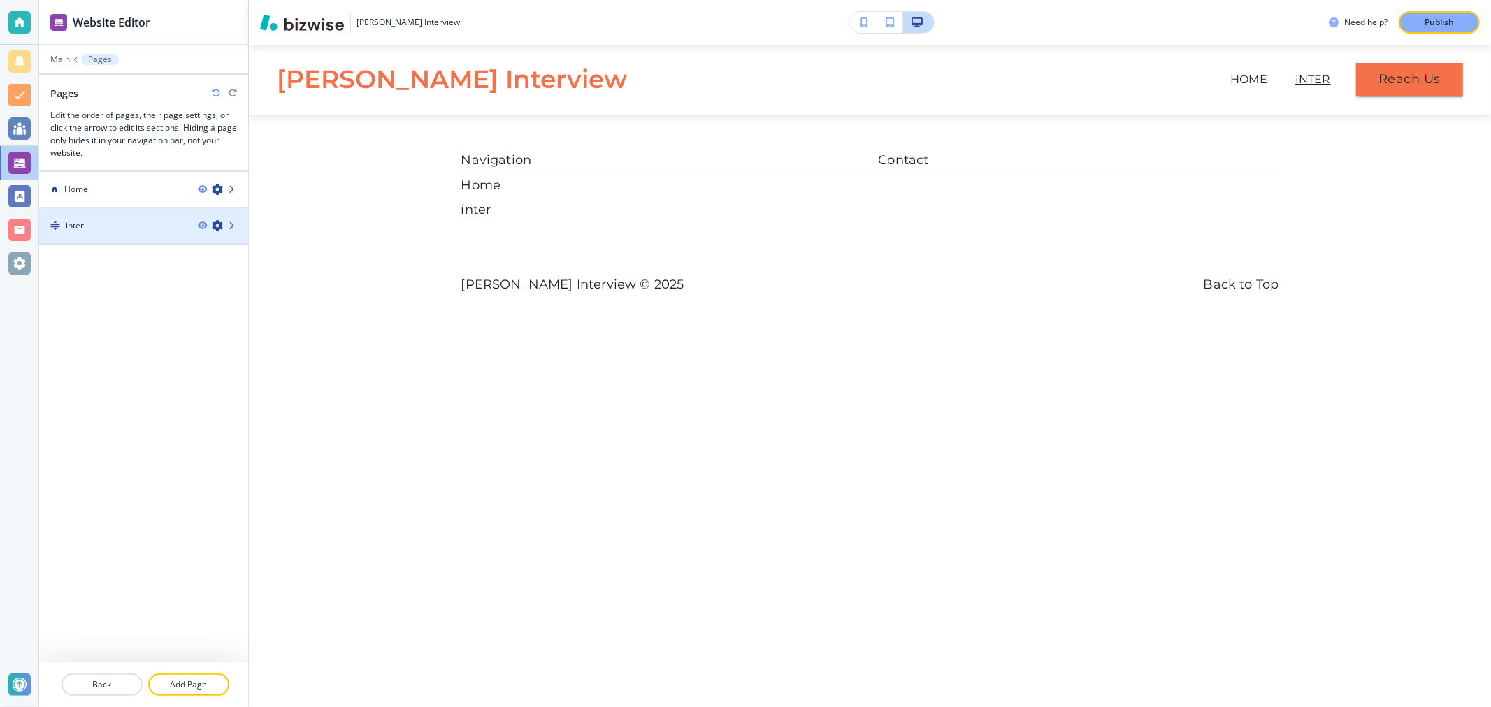
click at [124, 235] on div at bounding box center [143, 237] width 209 height 11
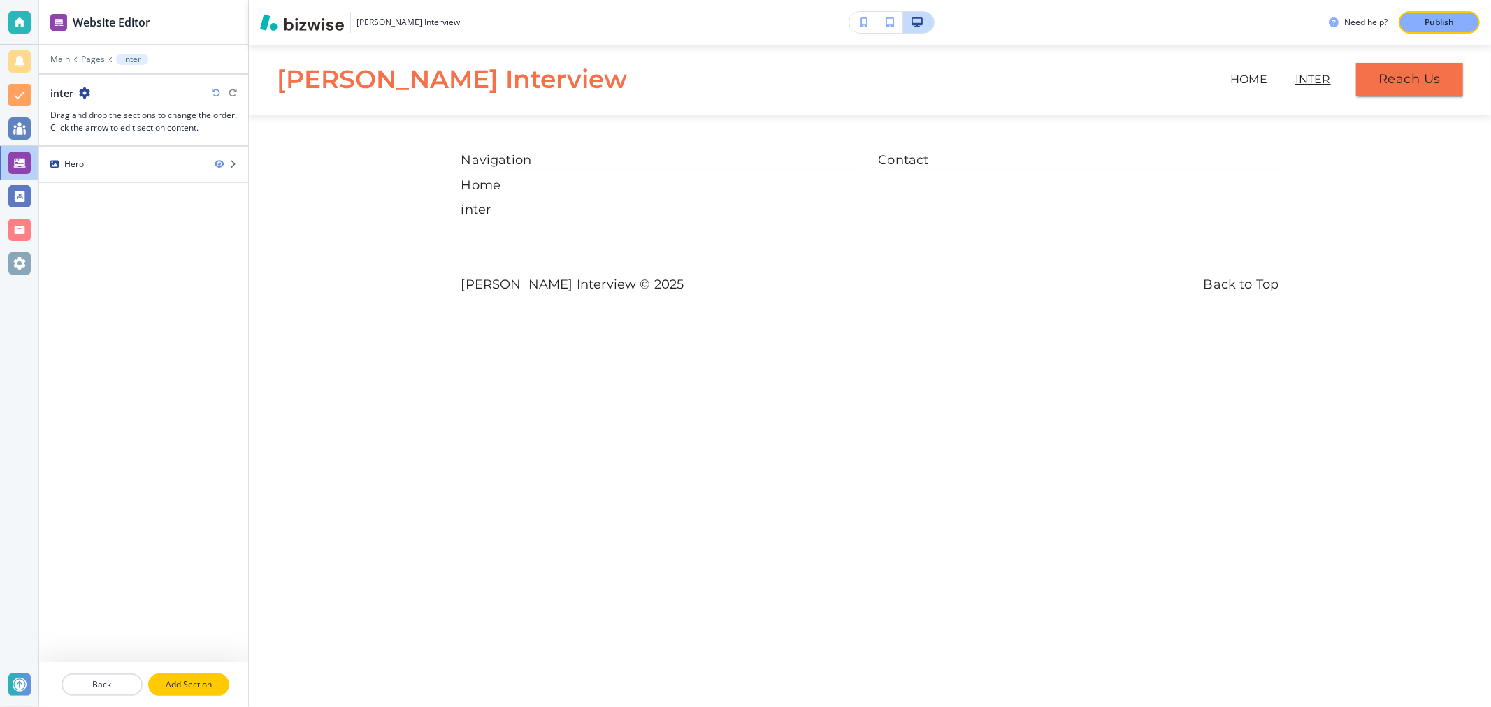
click at [196, 685] on p "Add Section" at bounding box center [189, 685] width 78 height 13
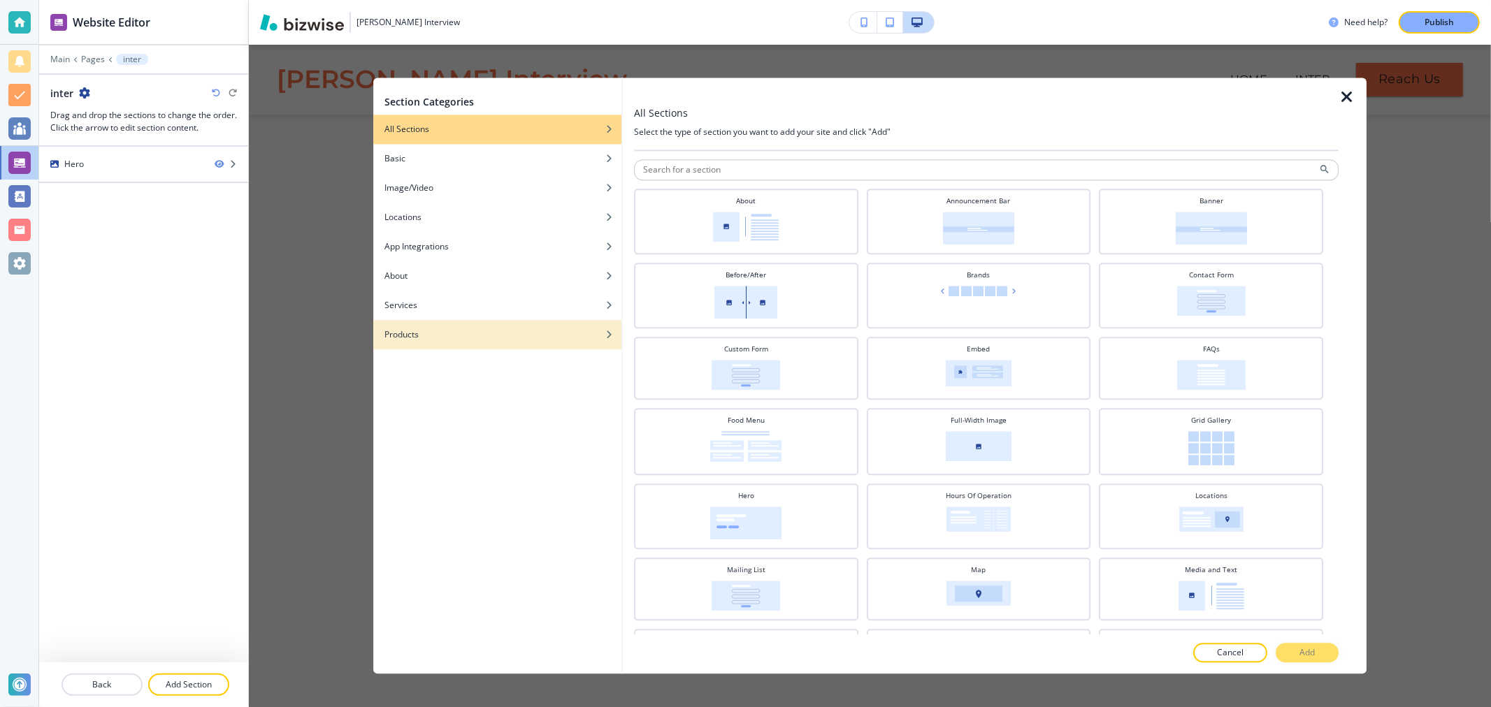
click at [505, 342] on div "button" at bounding box center [497, 345] width 248 height 8
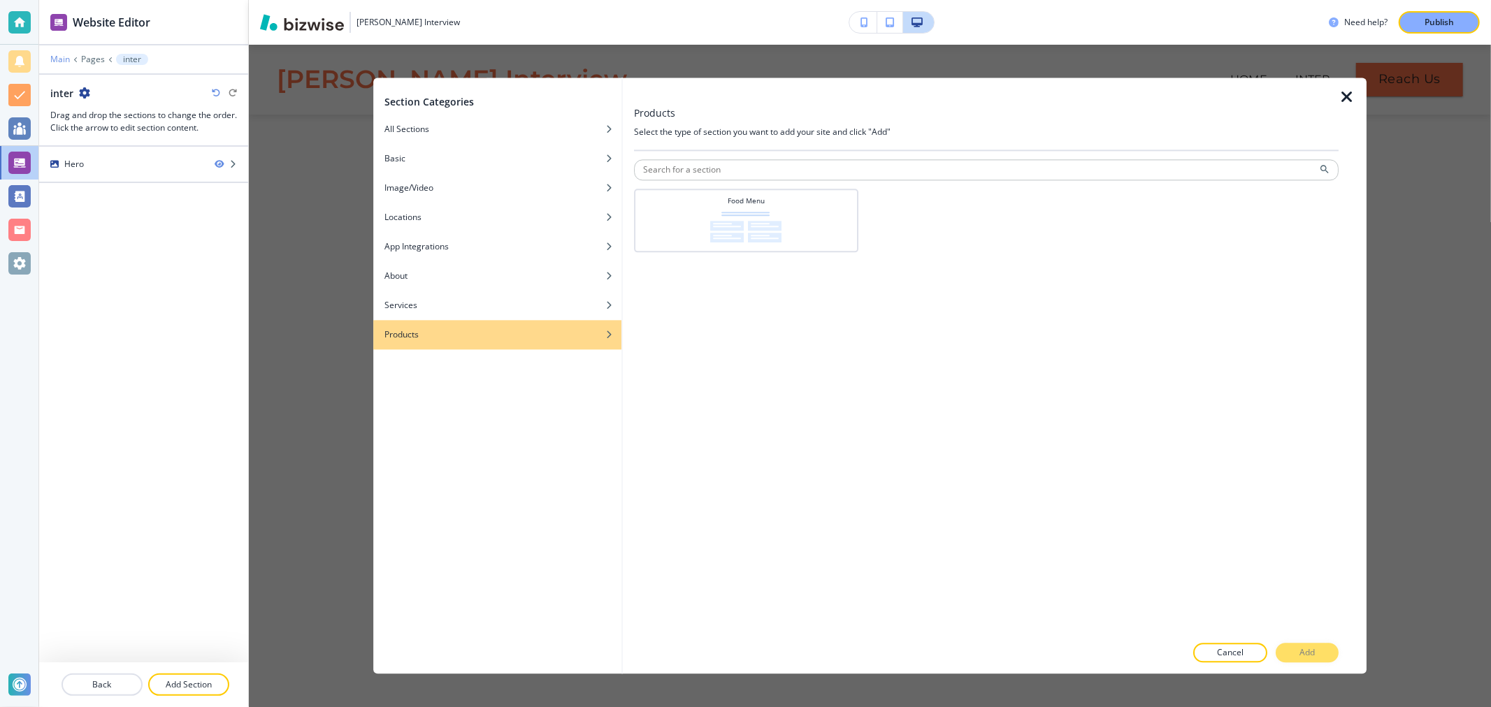
click at [65, 60] on p "Main" at bounding box center [60, 60] width 20 height 10
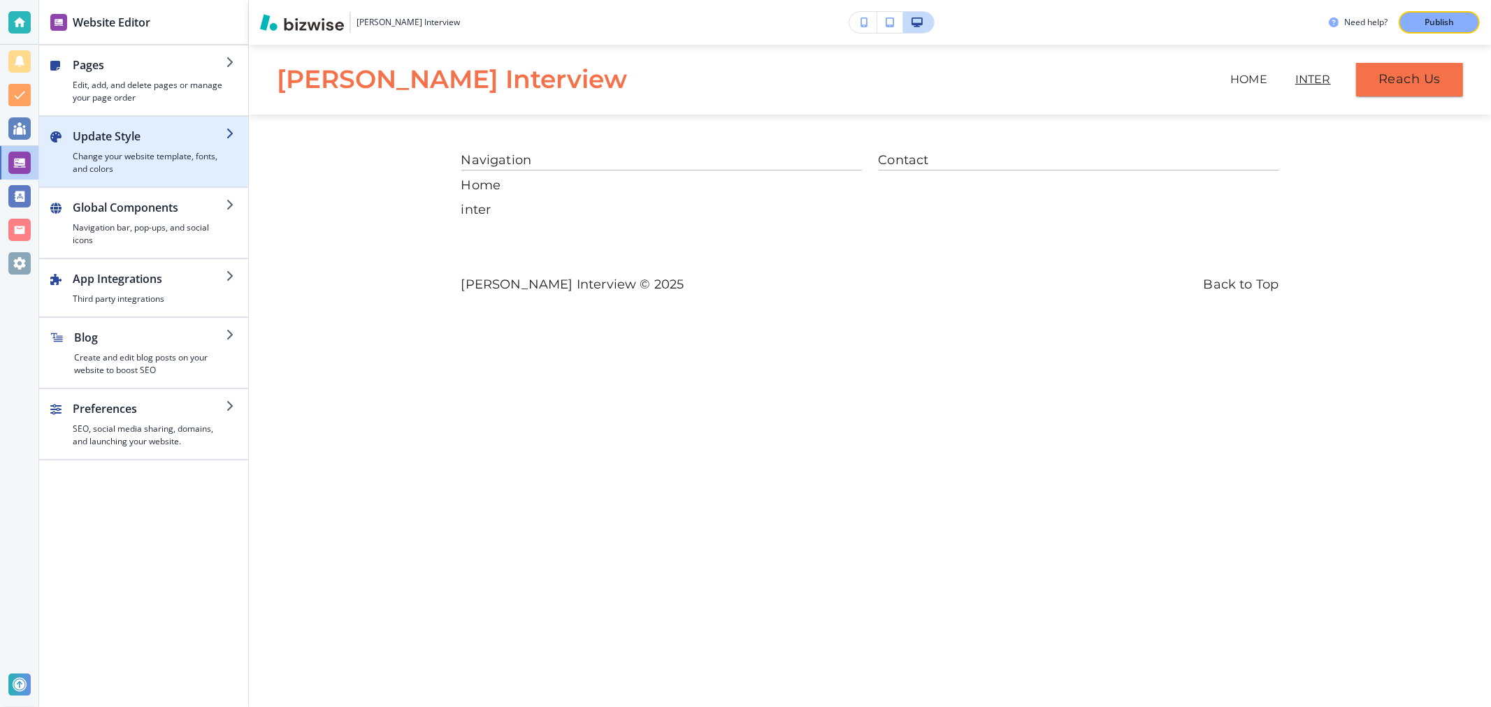
click at [122, 162] on h4 "Change your website template, fonts, and colors" at bounding box center [149, 162] width 153 height 25
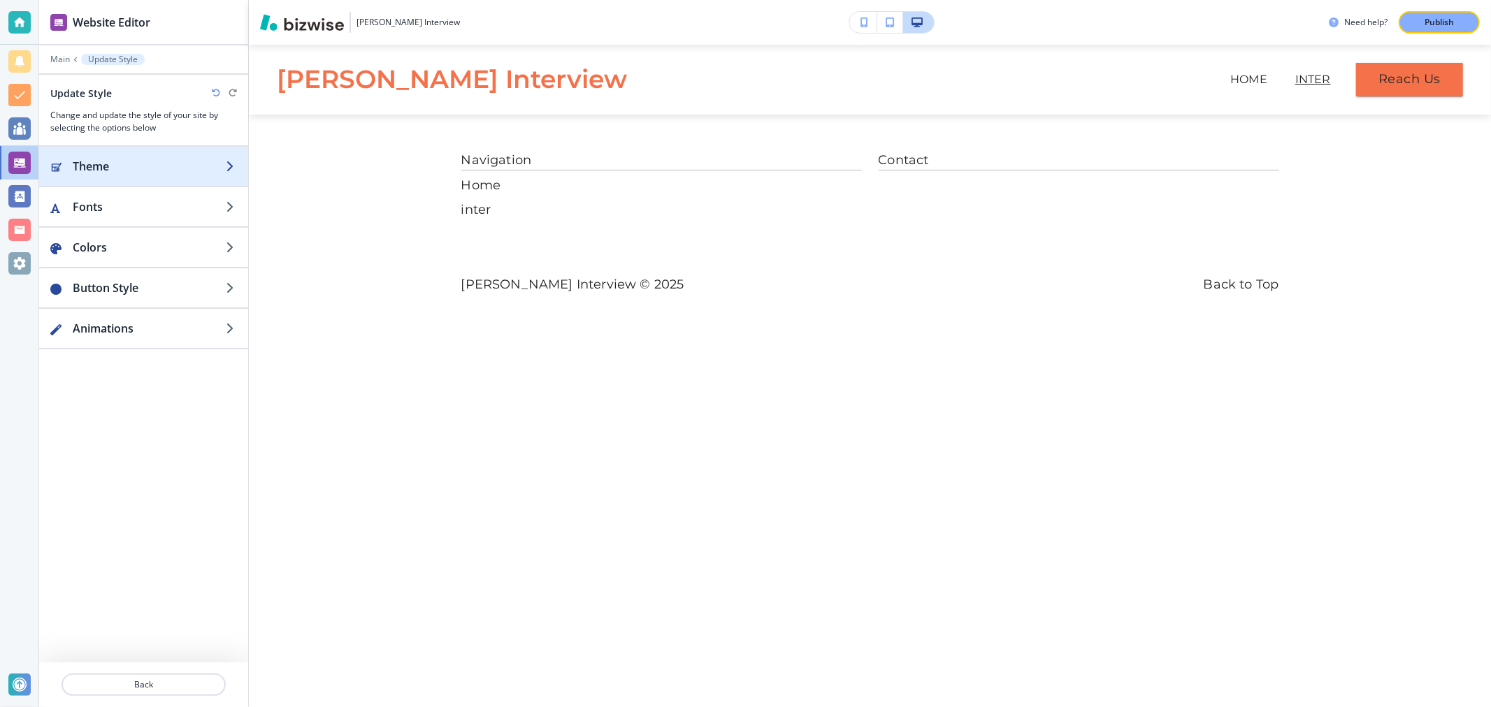
click at [178, 178] on div "button" at bounding box center [143, 180] width 209 height 11
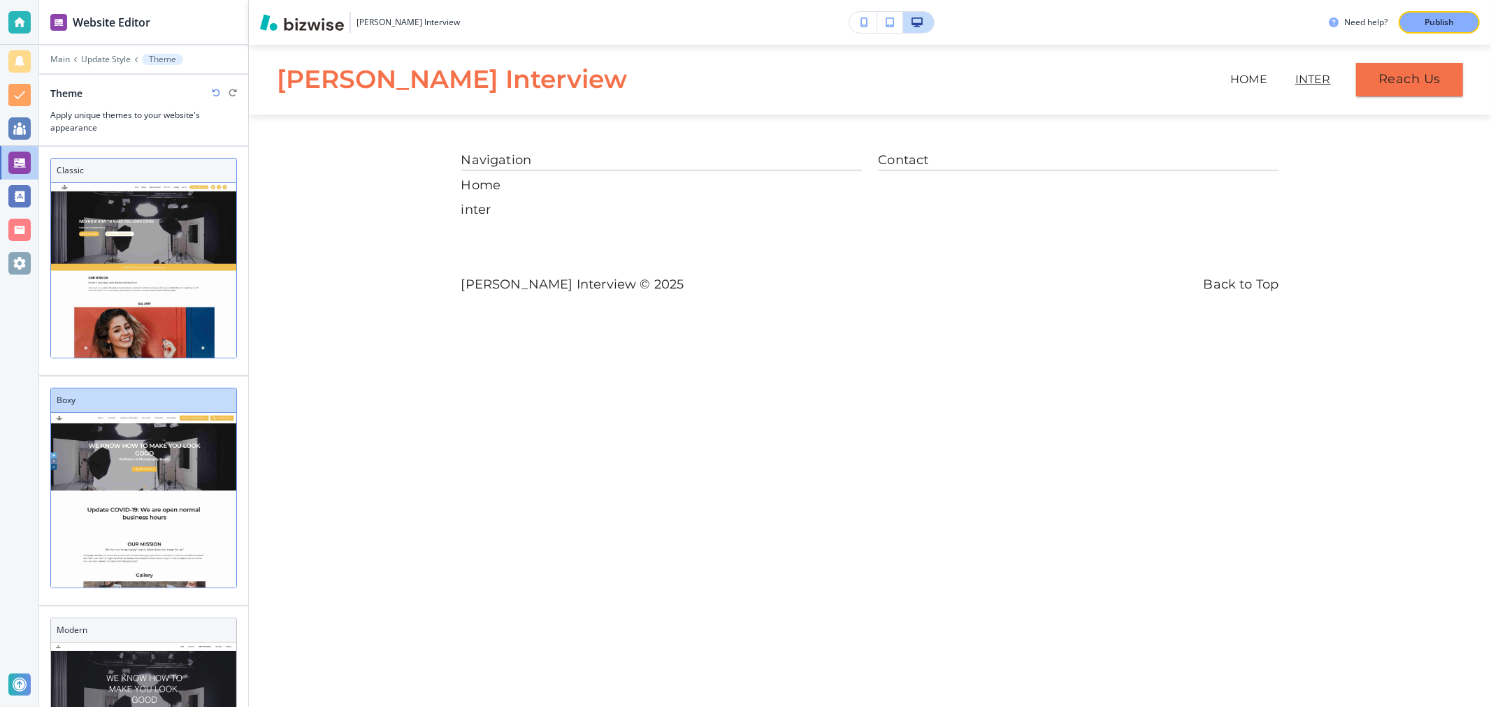
click at [106, 159] on div "Classic" at bounding box center [143, 171] width 185 height 24
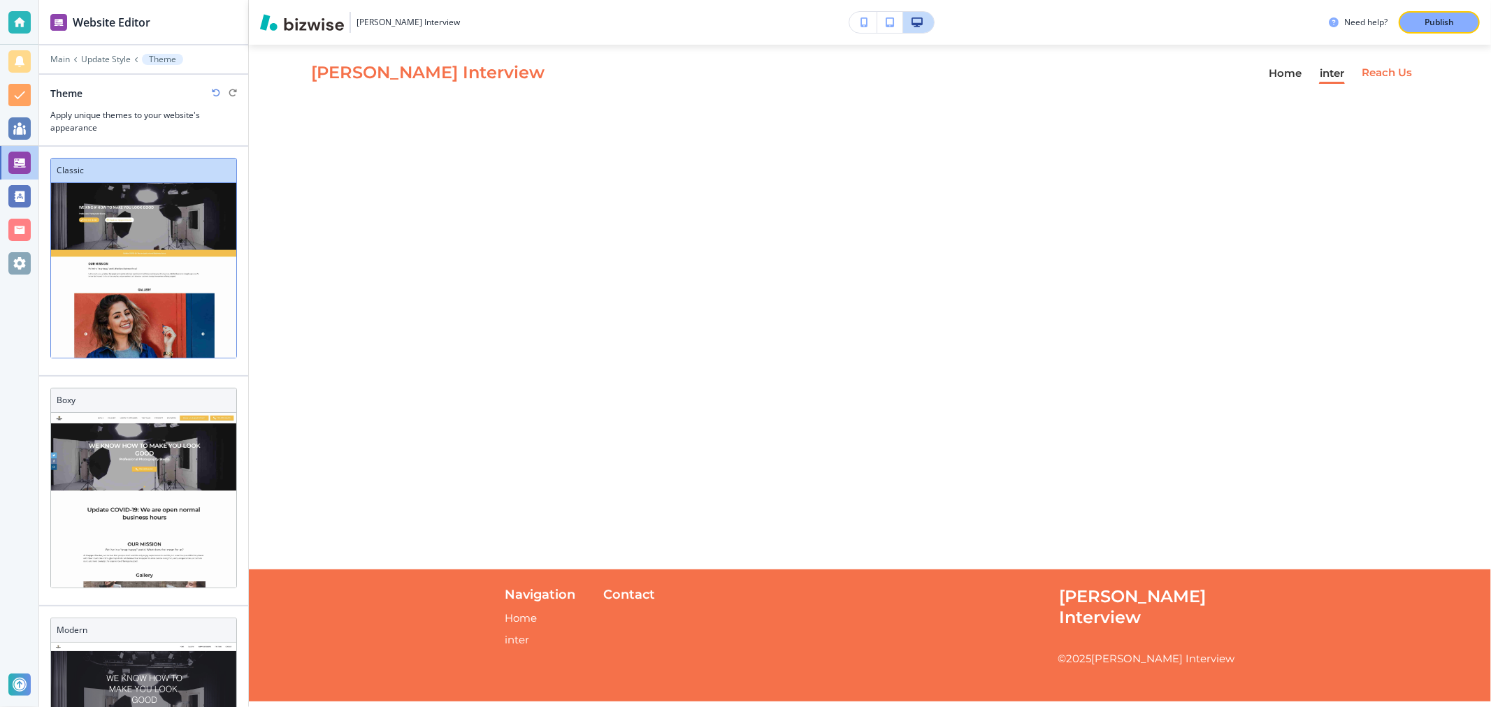
scroll to position [21, 0]
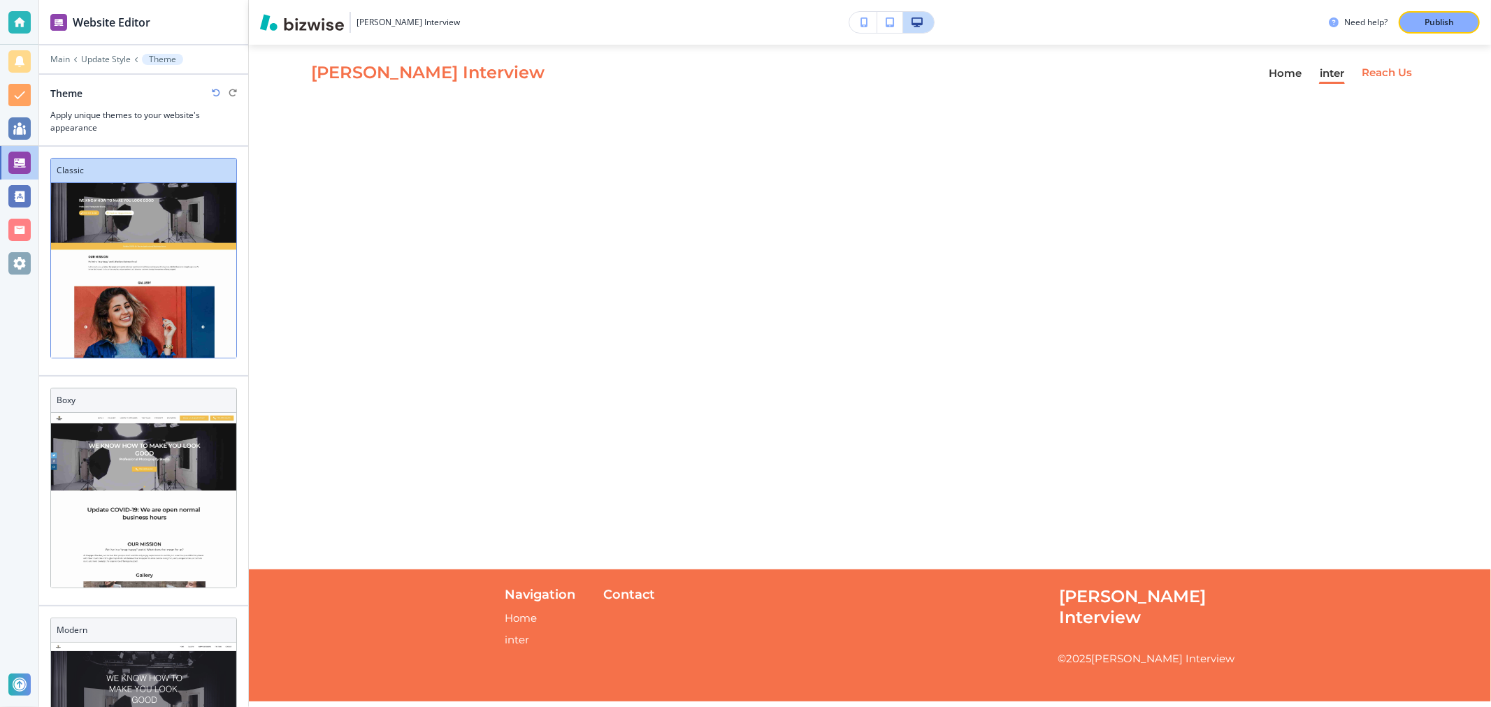
click at [57, 52] on div at bounding box center [143, 49] width 209 height 8
click at [66, 61] on p "Main" at bounding box center [60, 60] width 20 height 10
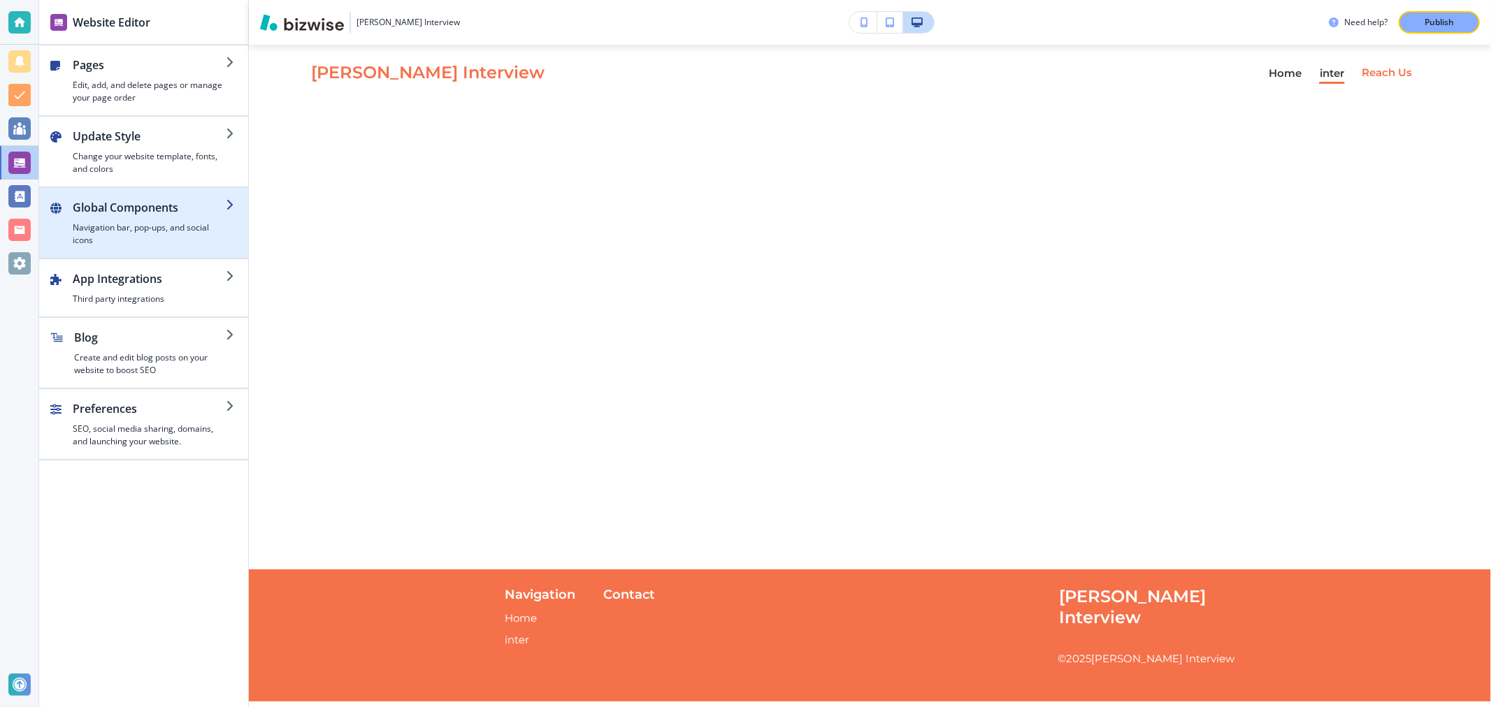
click at [110, 213] on h2 "Global Components" at bounding box center [149, 207] width 153 height 17
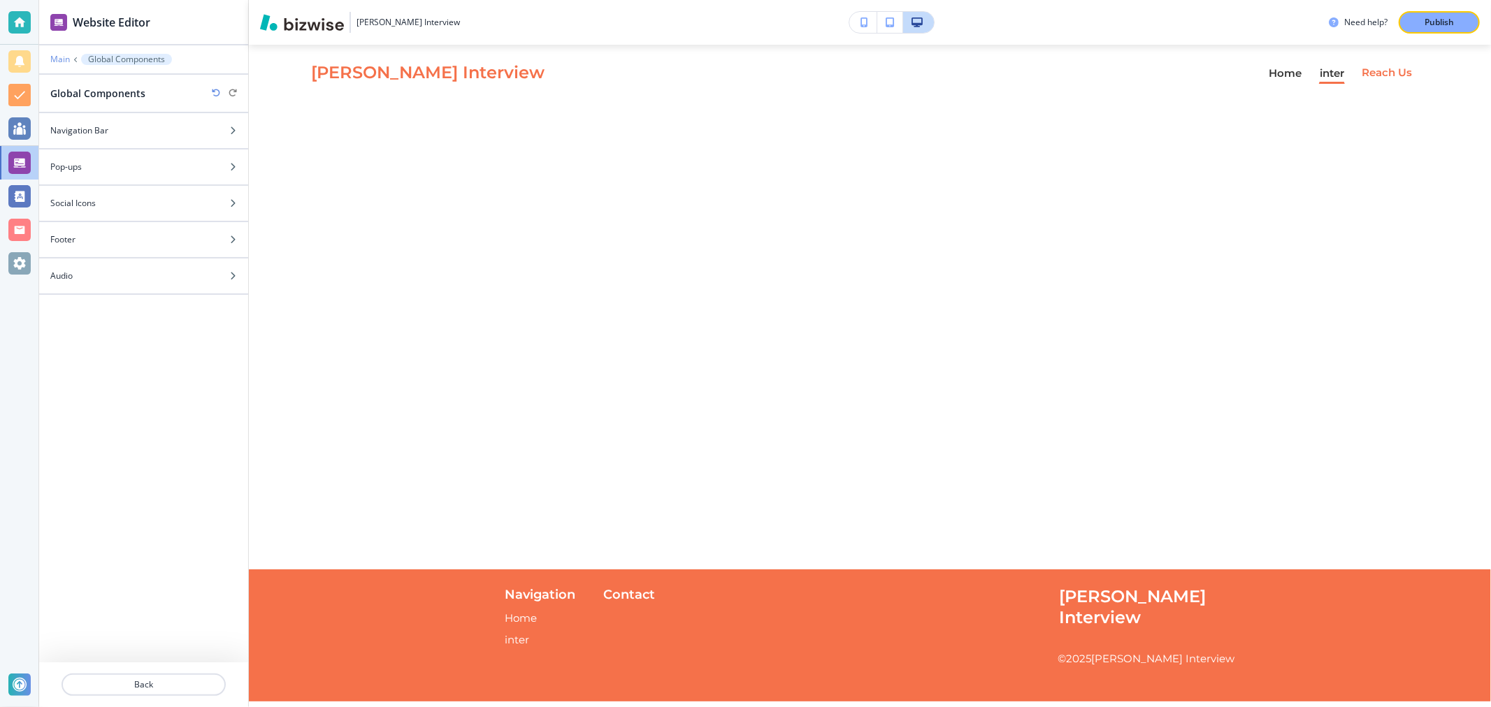
click at [54, 59] on p "Main" at bounding box center [60, 60] width 20 height 10
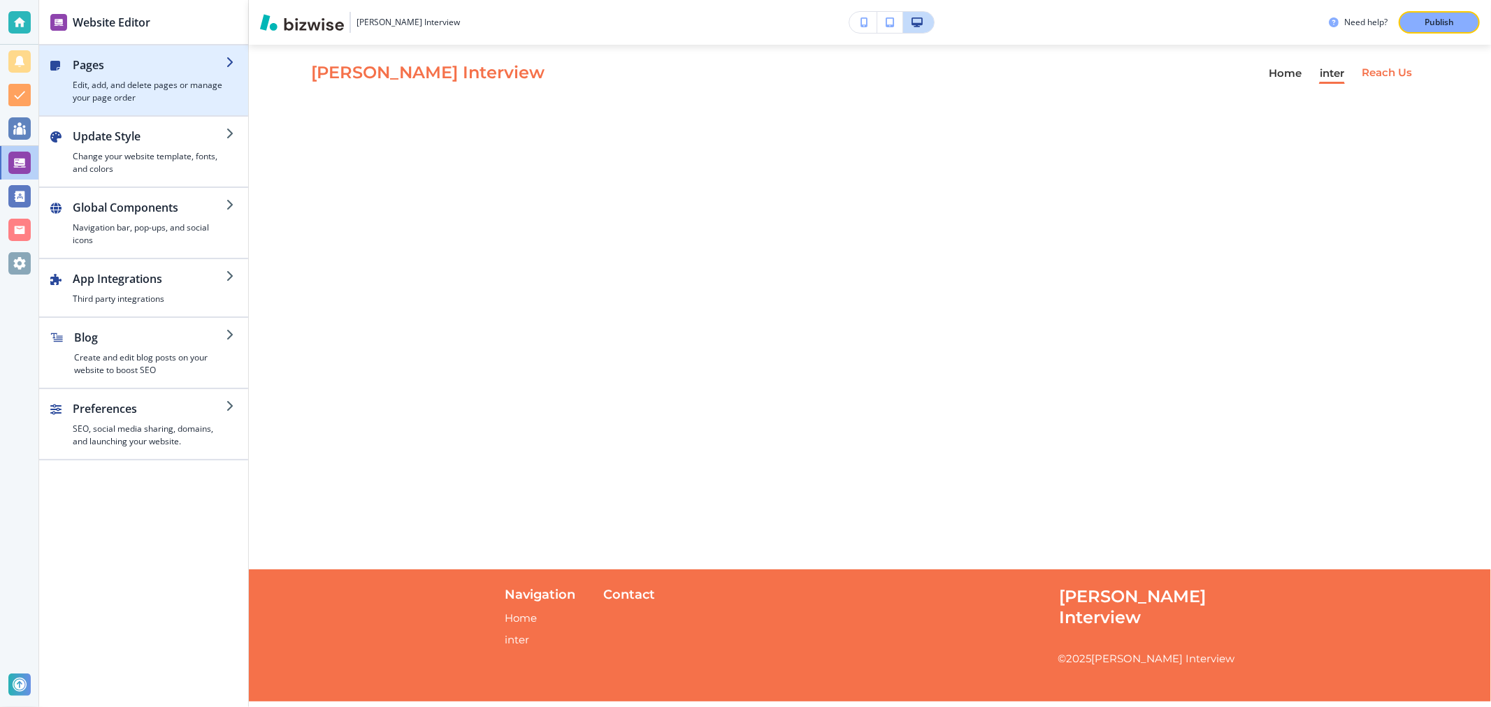
click at [84, 85] on h4 "Edit, add, and delete pages or manage your page order" at bounding box center [149, 91] width 153 height 25
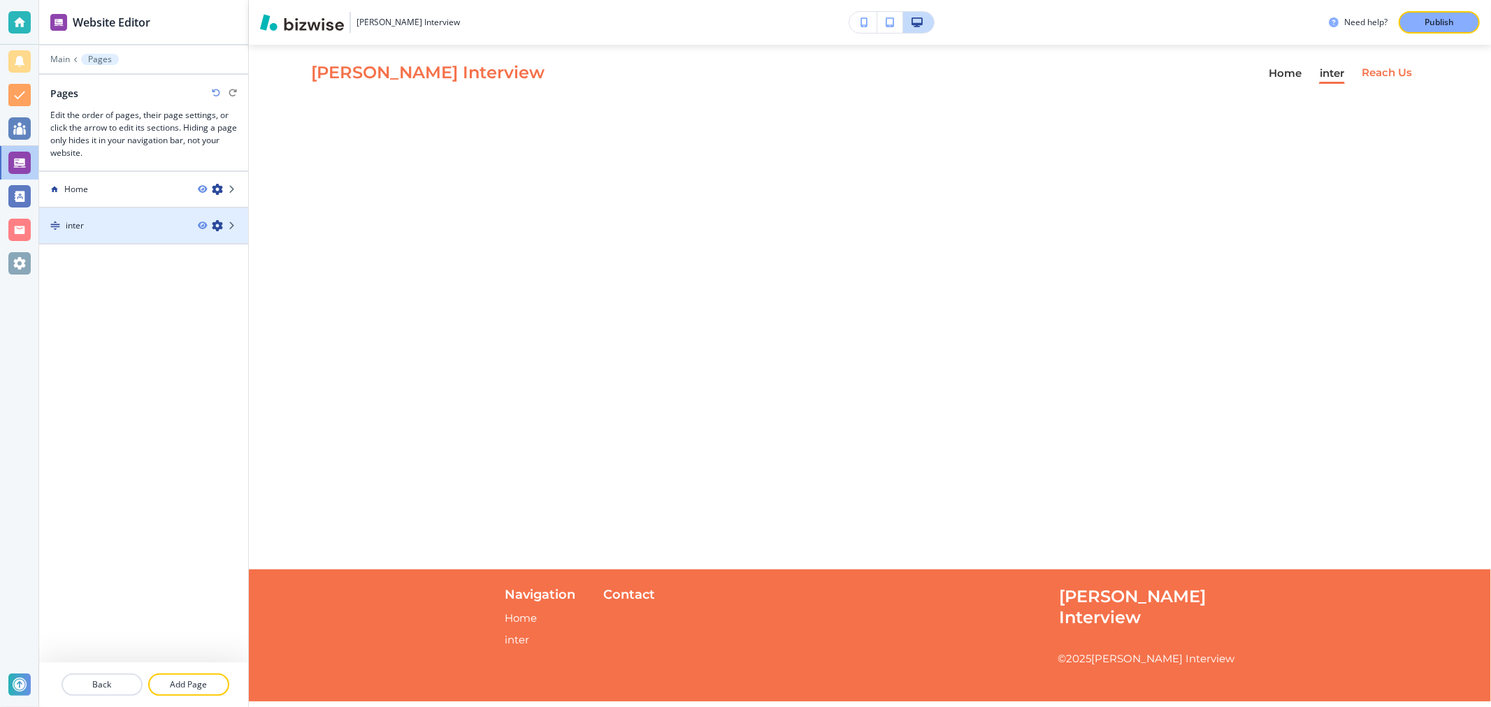
click at [115, 217] on div at bounding box center [143, 213] width 209 height 11
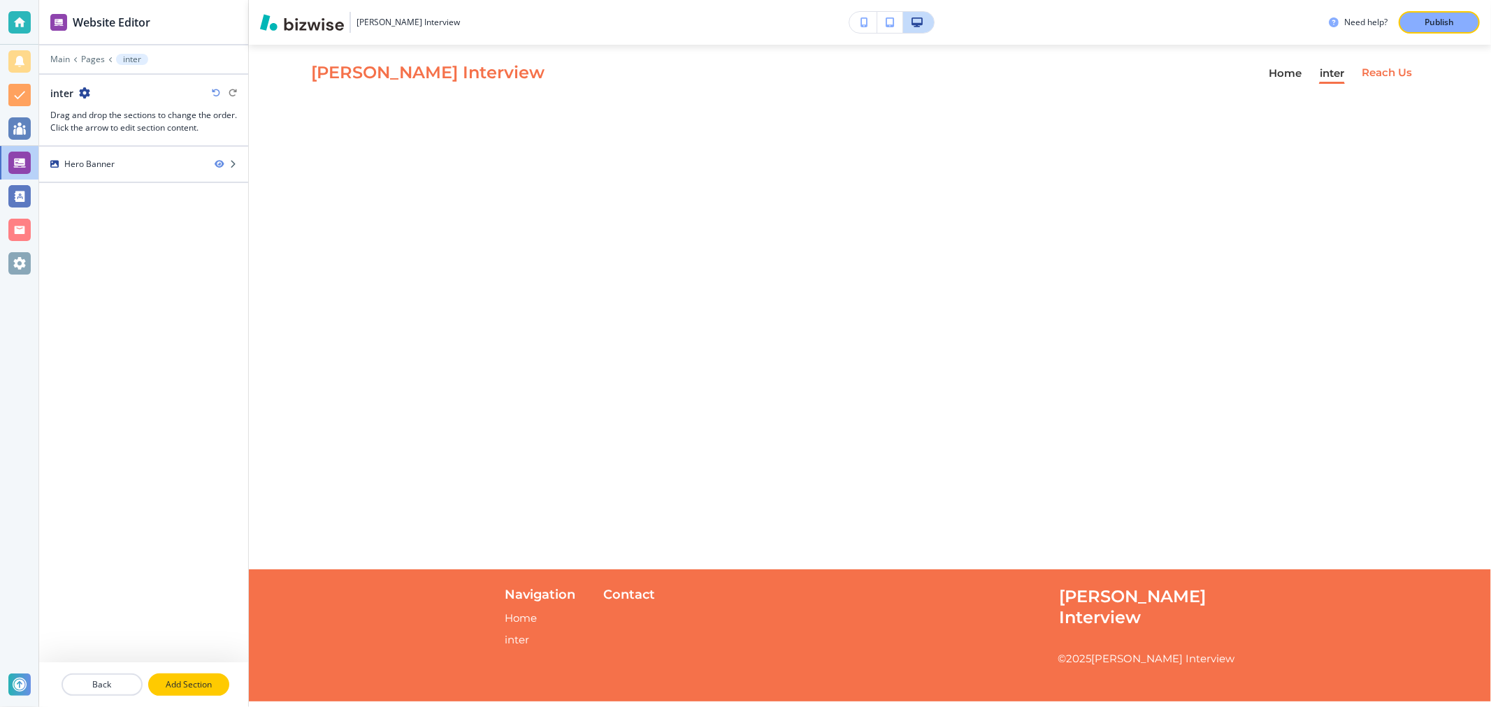
click at [182, 682] on p "Add Section" at bounding box center [189, 685] width 78 height 13
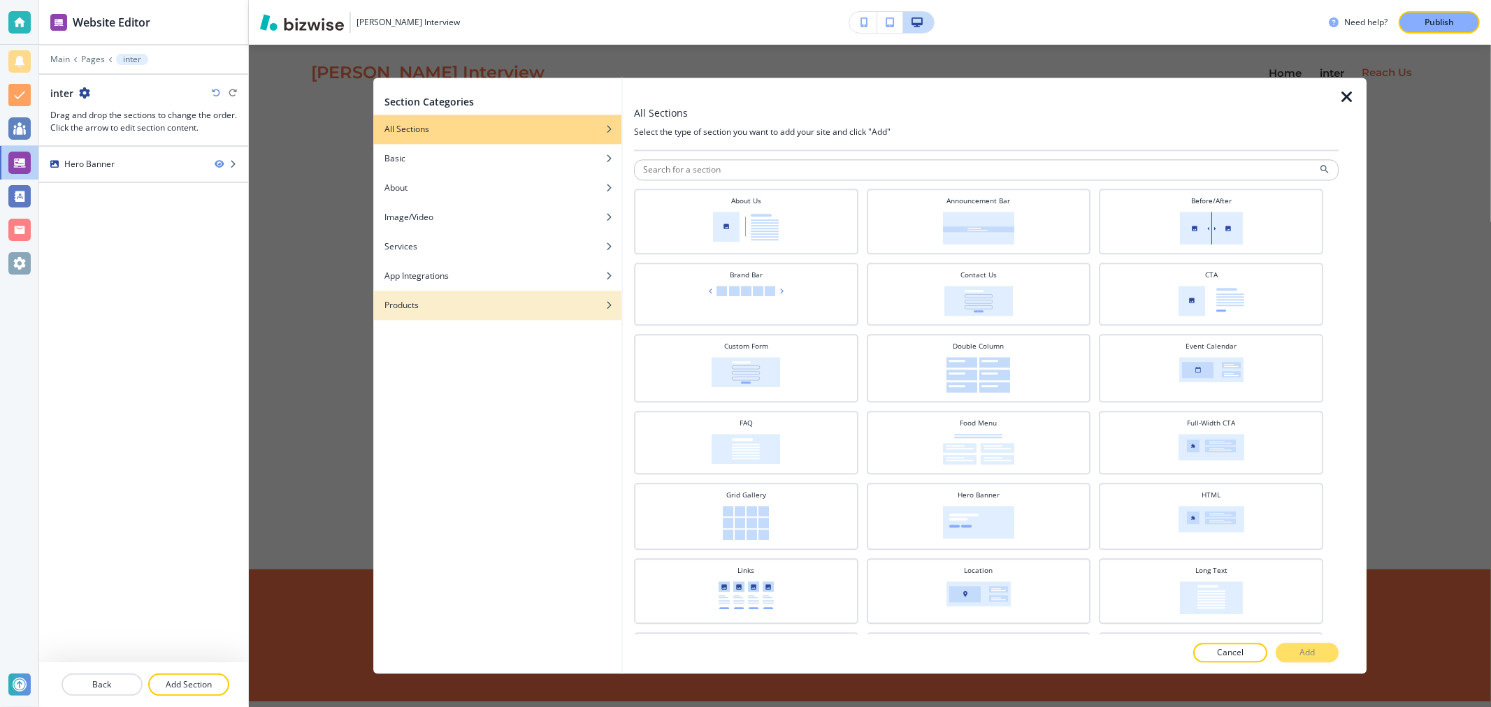
click at [565, 317] on div "button" at bounding box center [497, 316] width 248 height 8
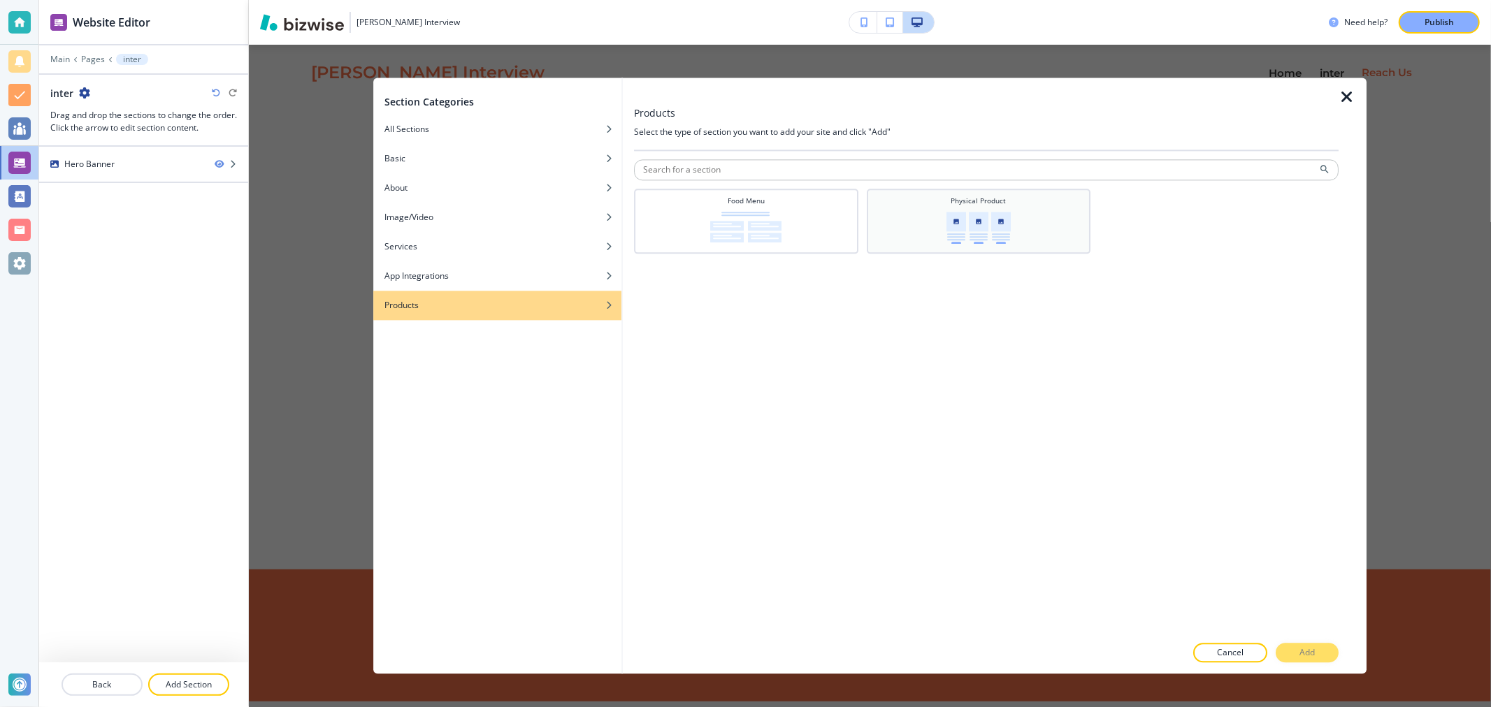
click at [913, 224] on div "Physical Product" at bounding box center [979, 220] width 210 height 48
click at [1301, 651] on p "Add" at bounding box center [1306, 653] width 15 height 13
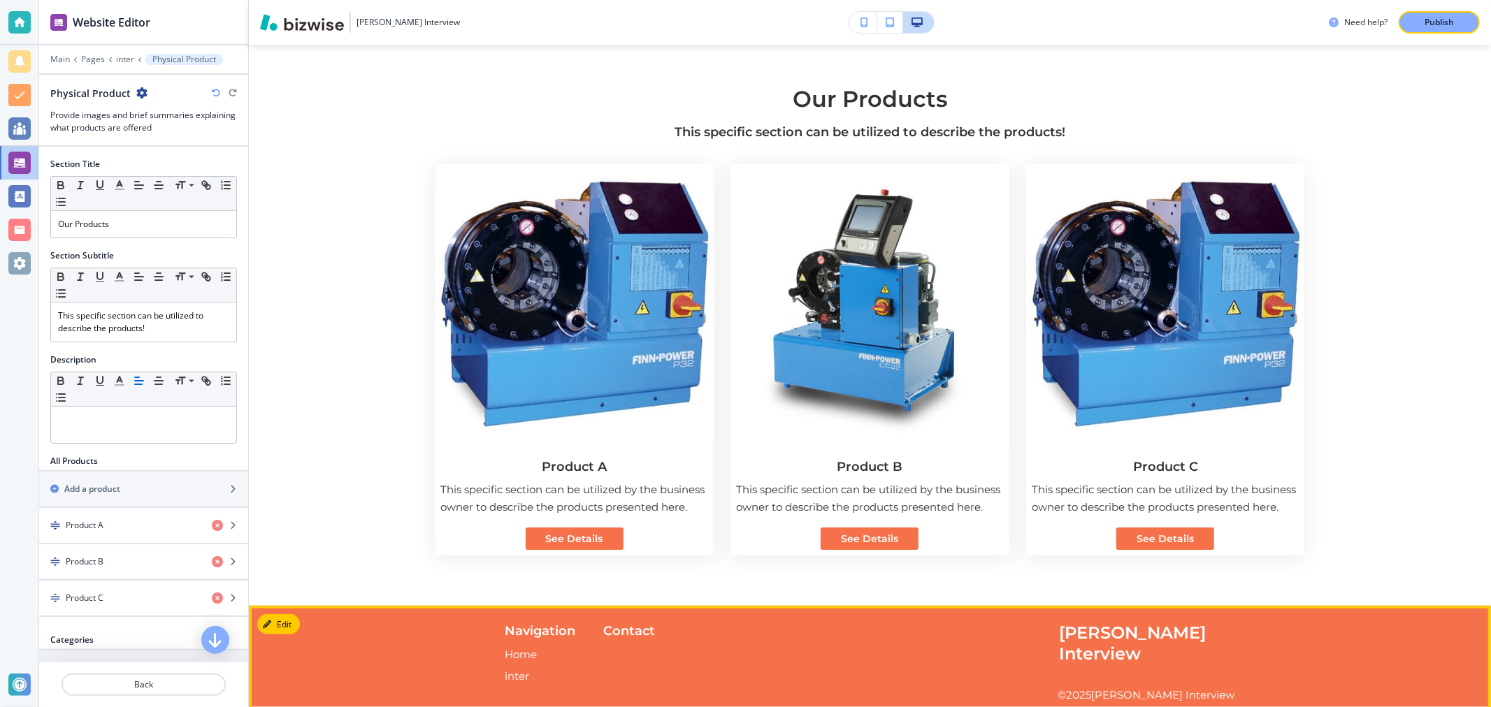
scroll to position [525, 0]
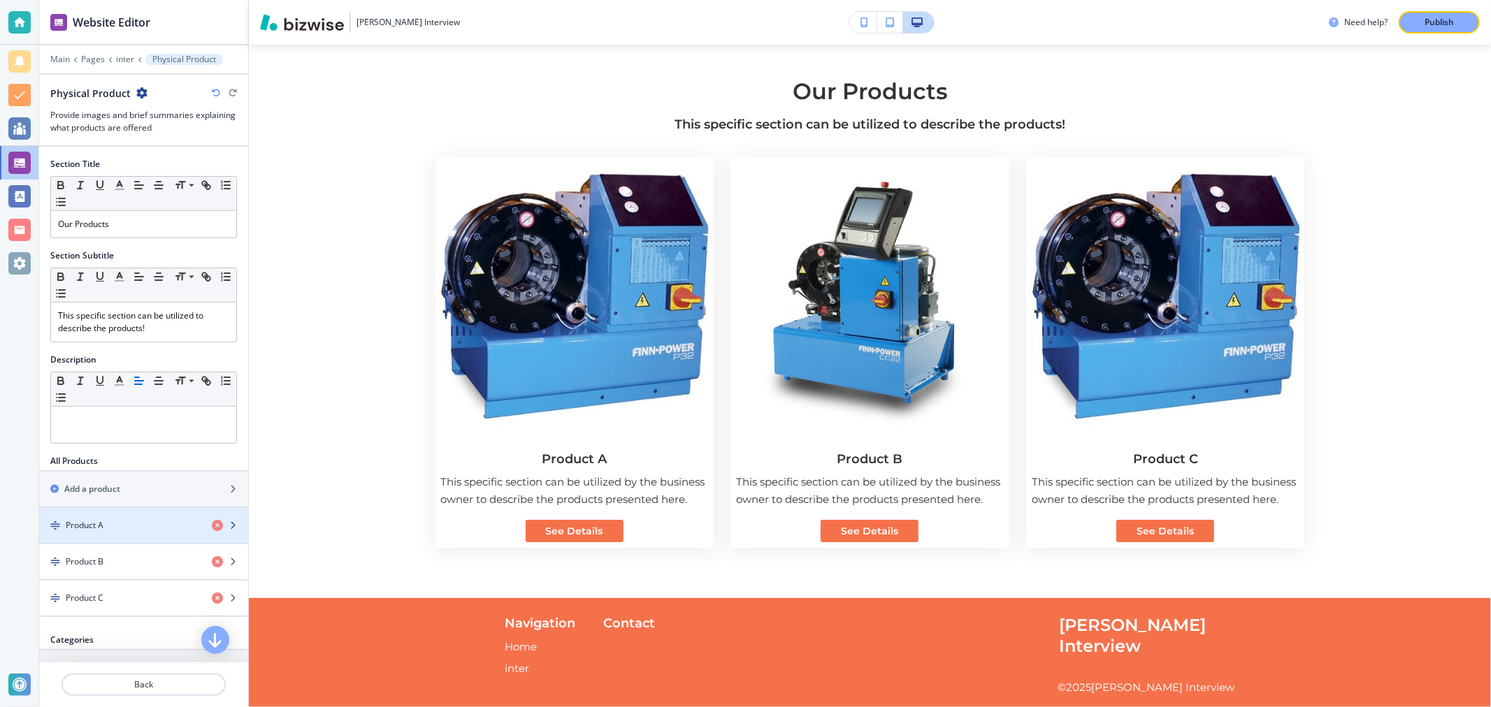
click at [113, 536] on div "button" at bounding box center [143, 537] width 209 height 11
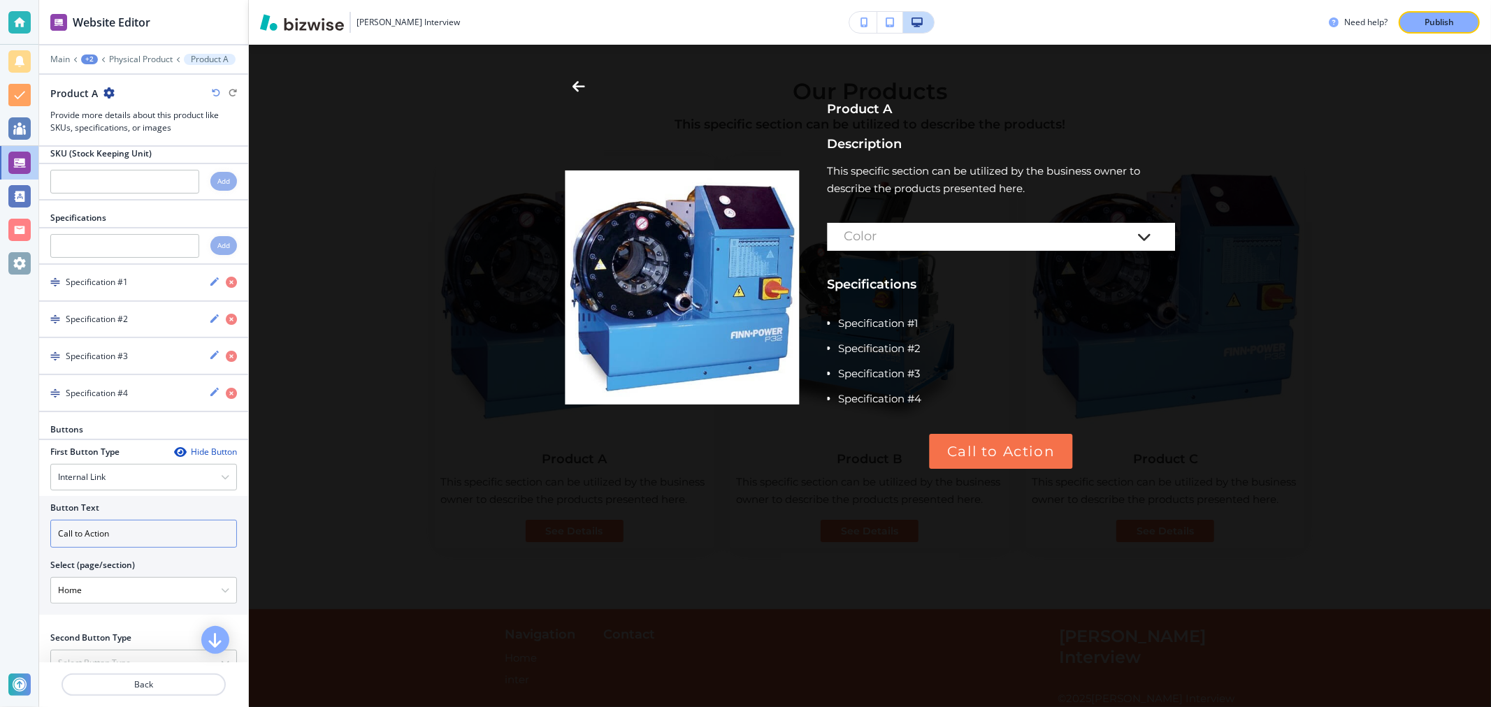
scroll to position [427, 0]
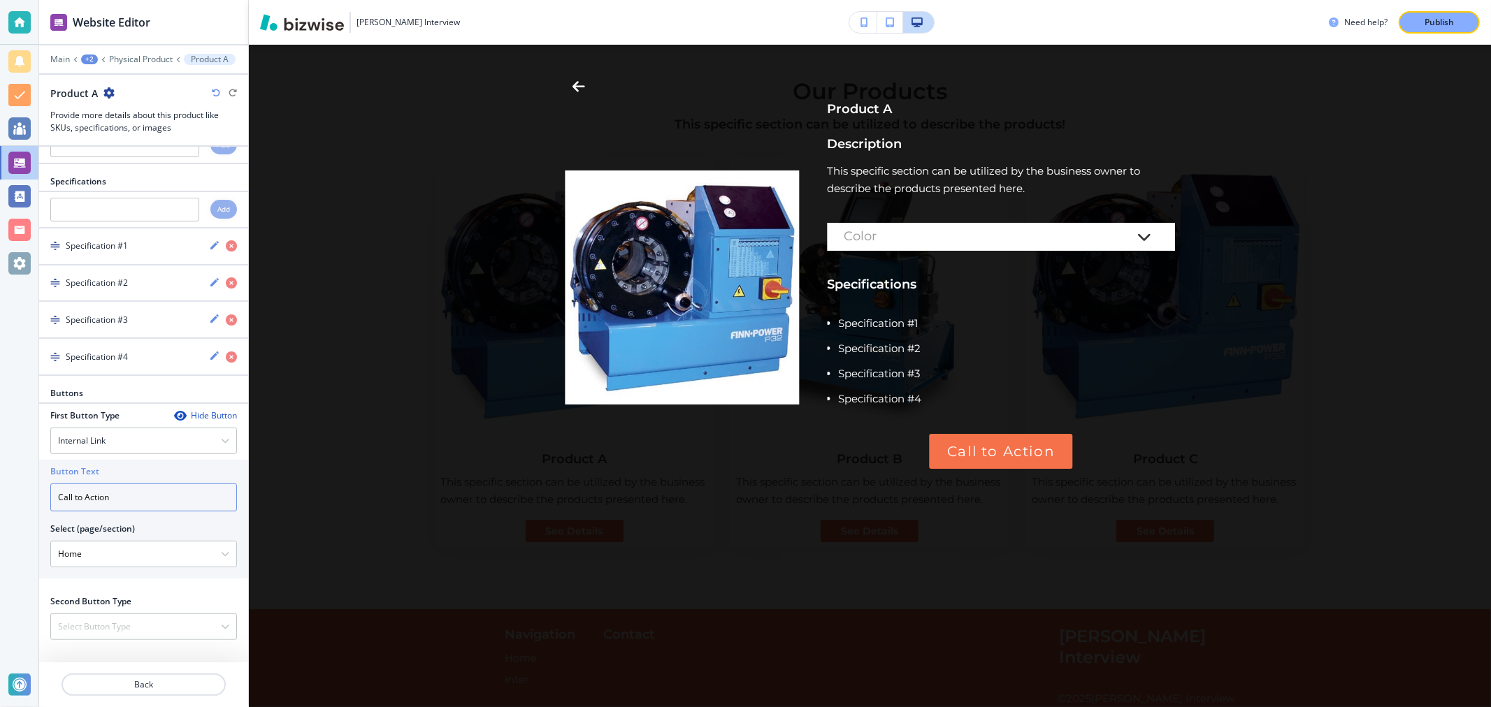
drag, startPoint x: 124, startPoint y: 494, endPoint x: 0, endPoint y: 487, distance: 124.6
click at [0, 487] on div "Website Editor Main +2 Physical Product Product A Product A Provide more detail…" at bounding box center [745, 353] width 1491 height 707
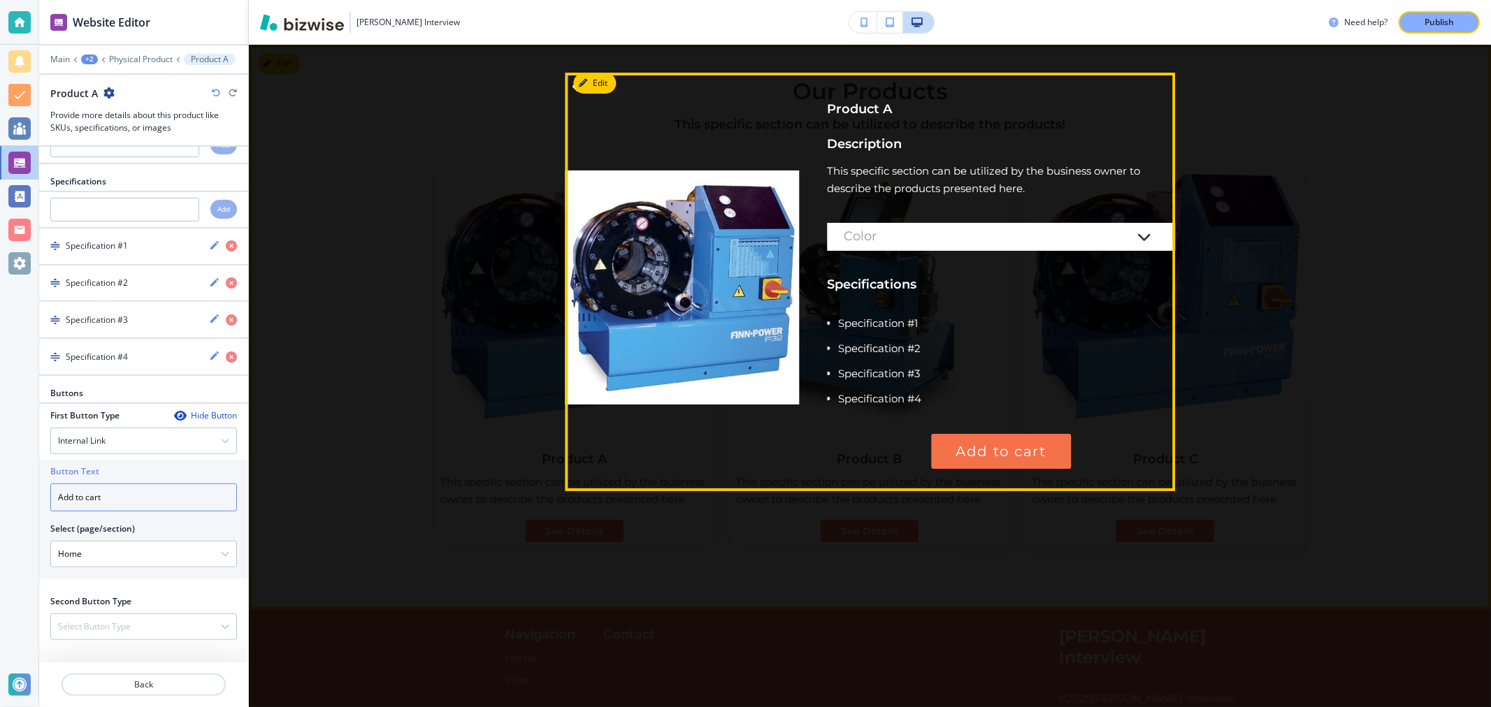
type input "Add to cart"
click at [1080, 245] on div "Color" at bounding box center [1001, 237] width 348 height 28
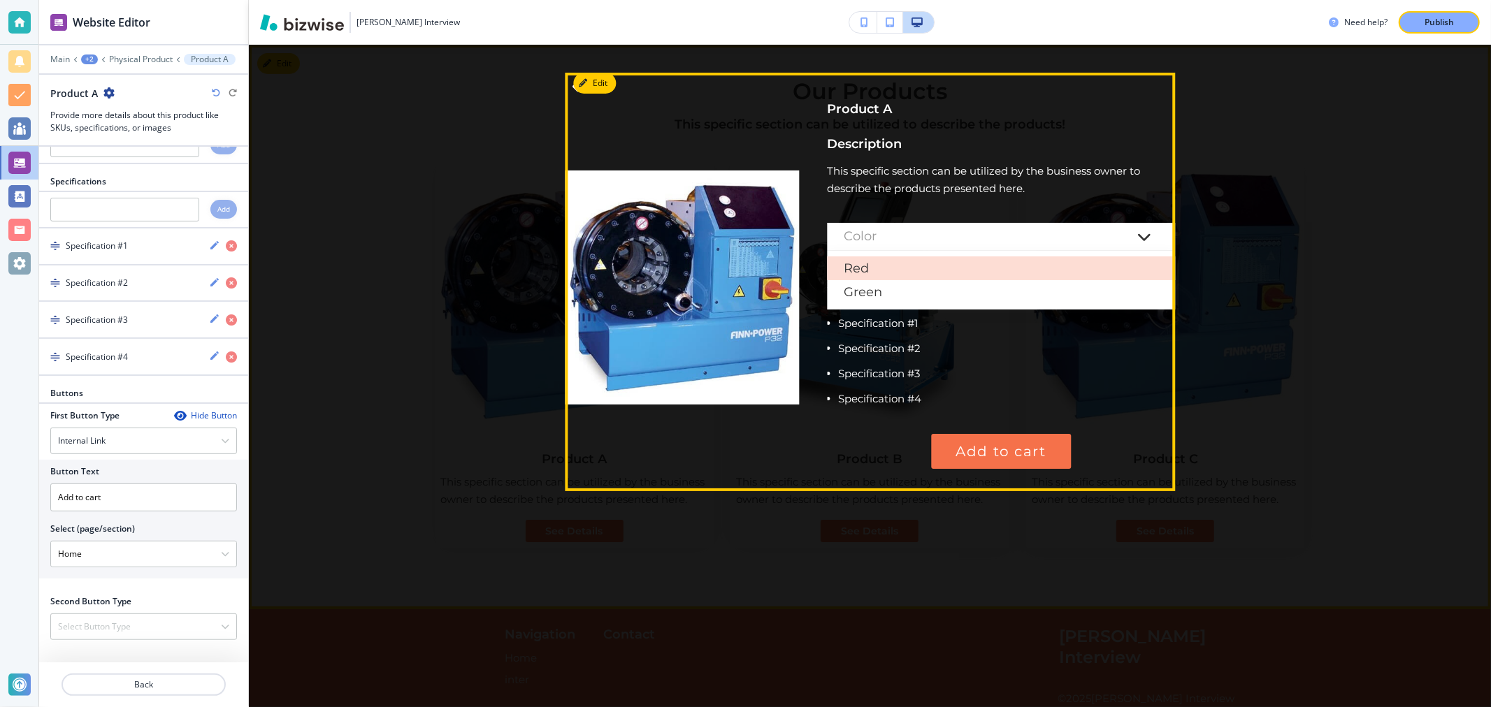
click at [891, 268] on div "Red" at bounding box center [1001, 268] width 348 height 24
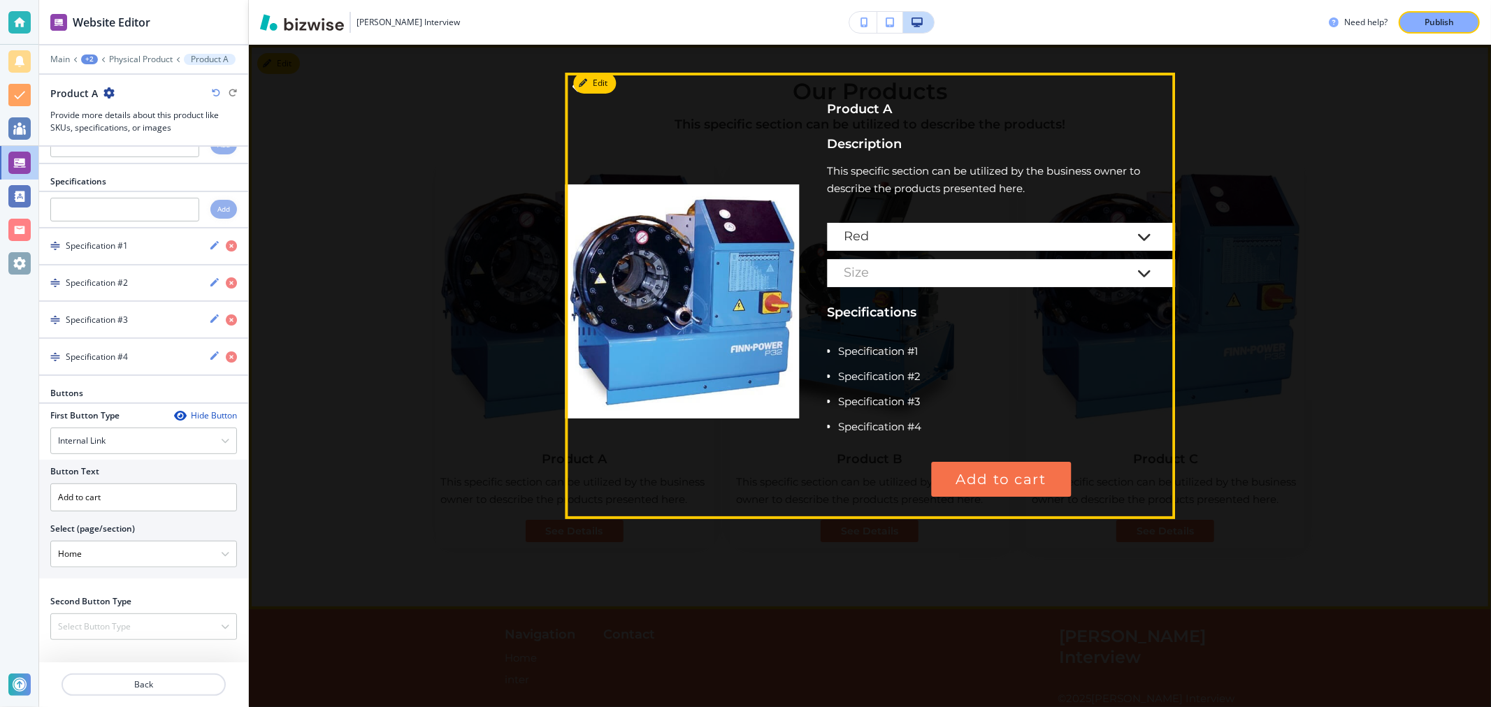
click at [890, 276] on div "Size" at bounding box center [986, 273] width 287 height 14
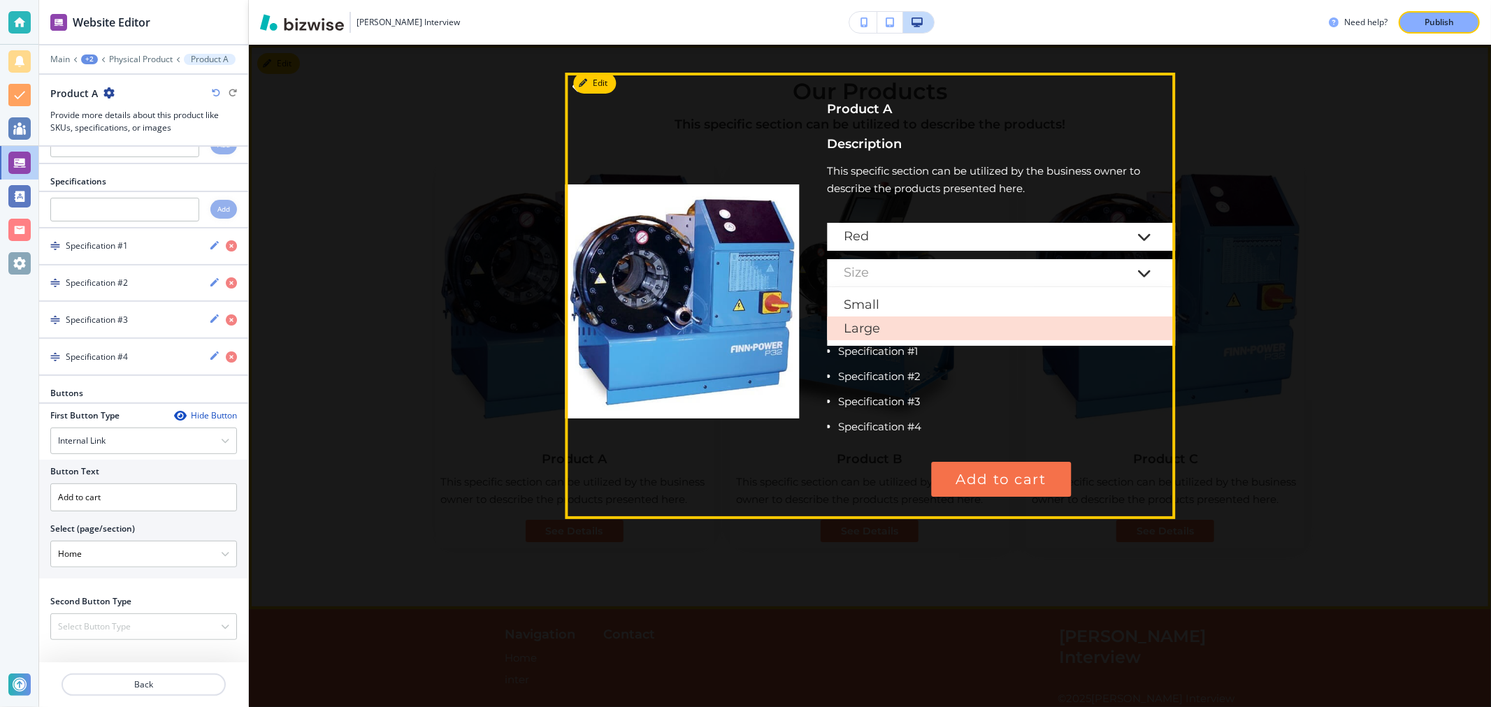
click at [883, 332] on div "Large" at bounding box center [1001, 329] width 348 height 24
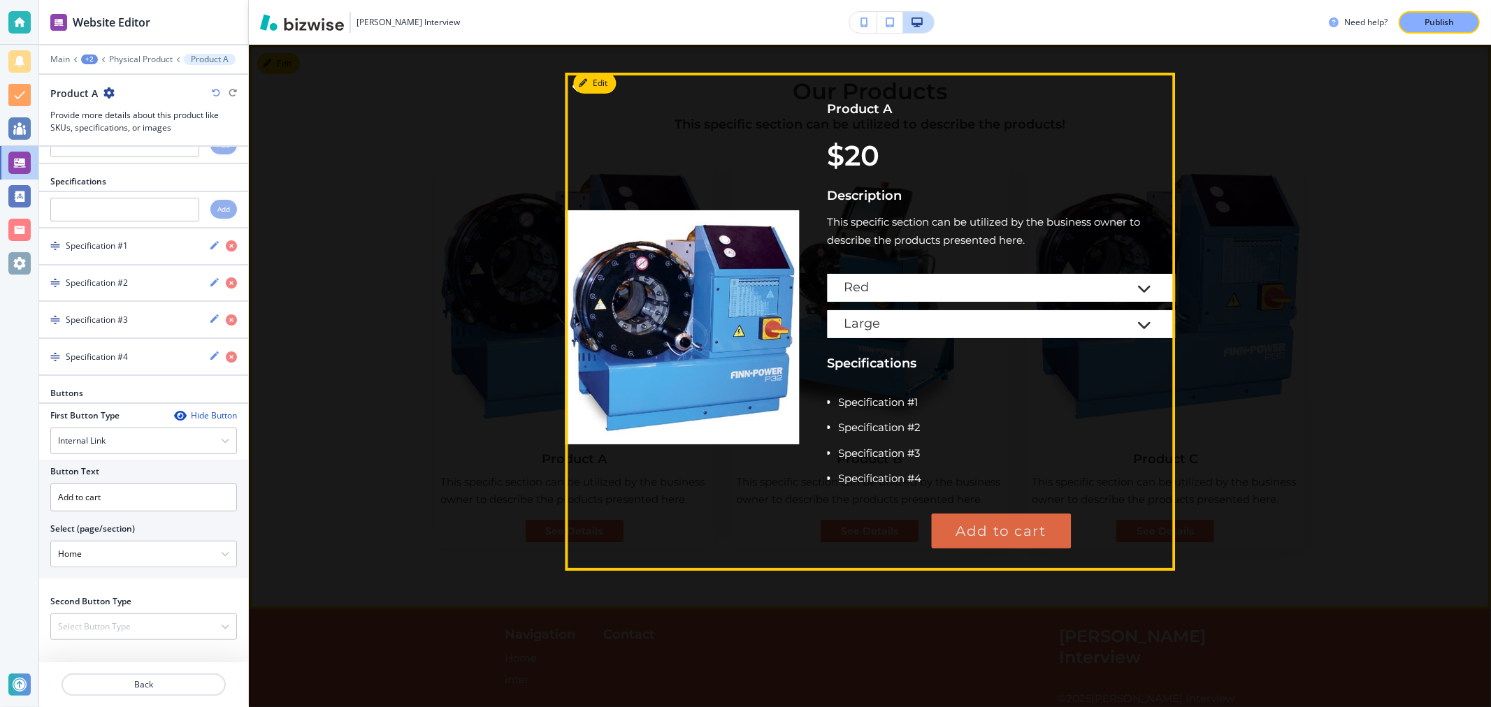
click at [1006, 521] on p "Add to cart" at bounding box center [1000, 531] width 91 height 22
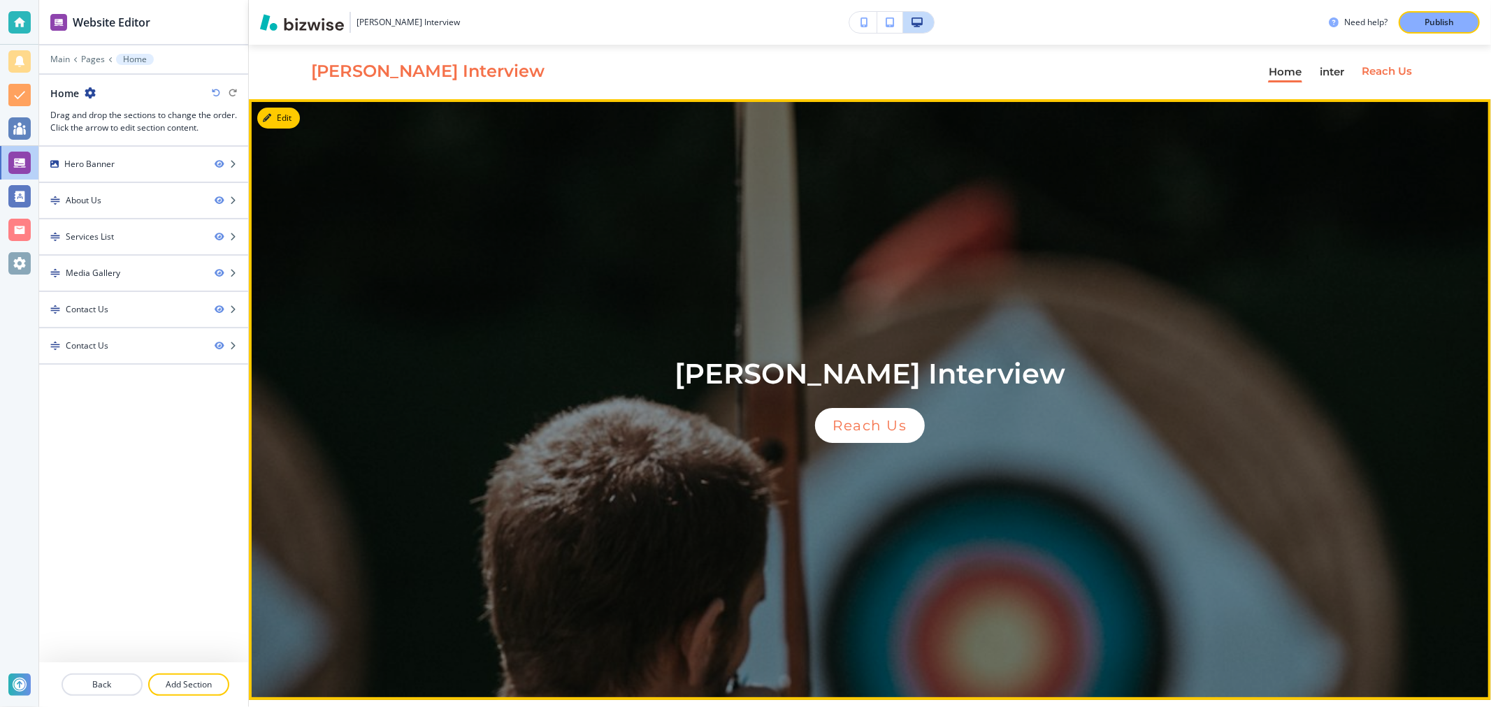
scroll to position [0, 0]
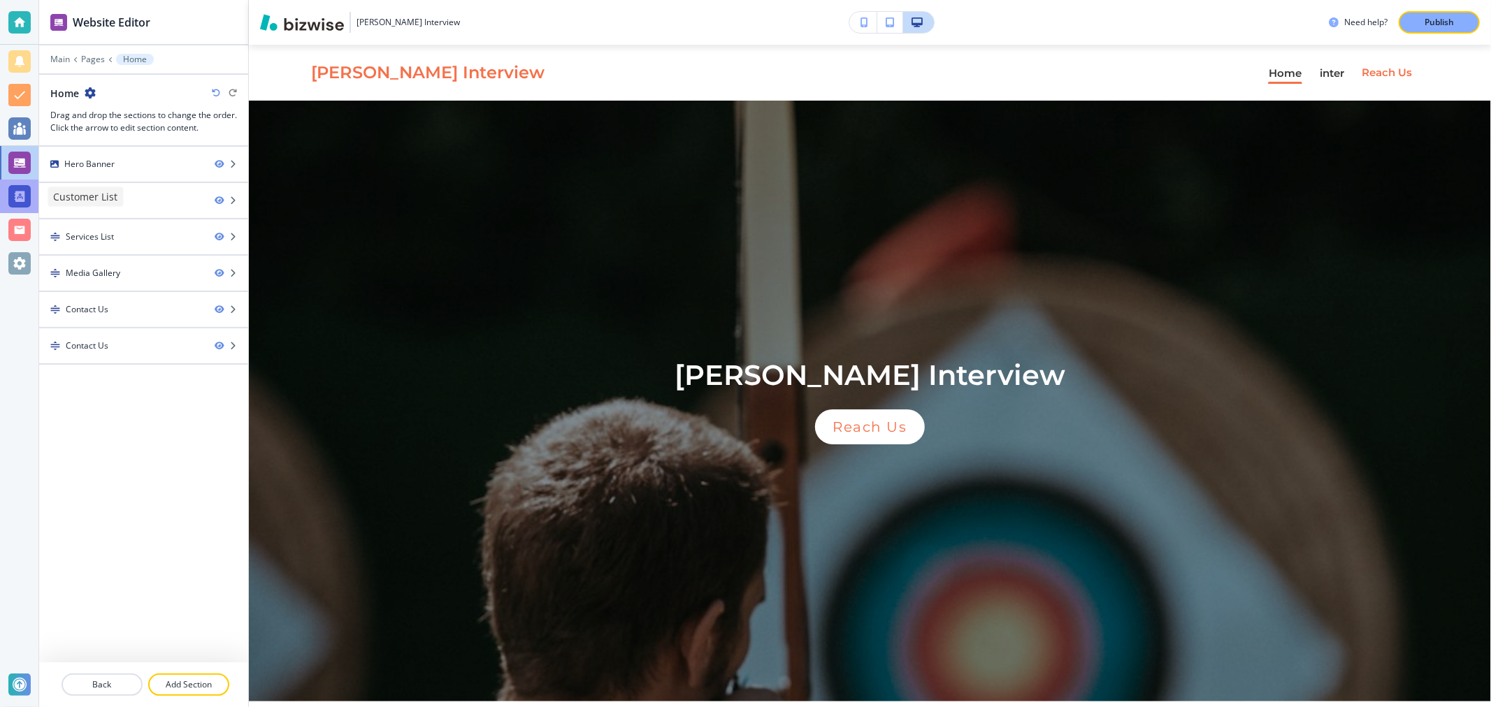
click at [21, 194] on div at bounding box center [19, 196] width 22 height 22
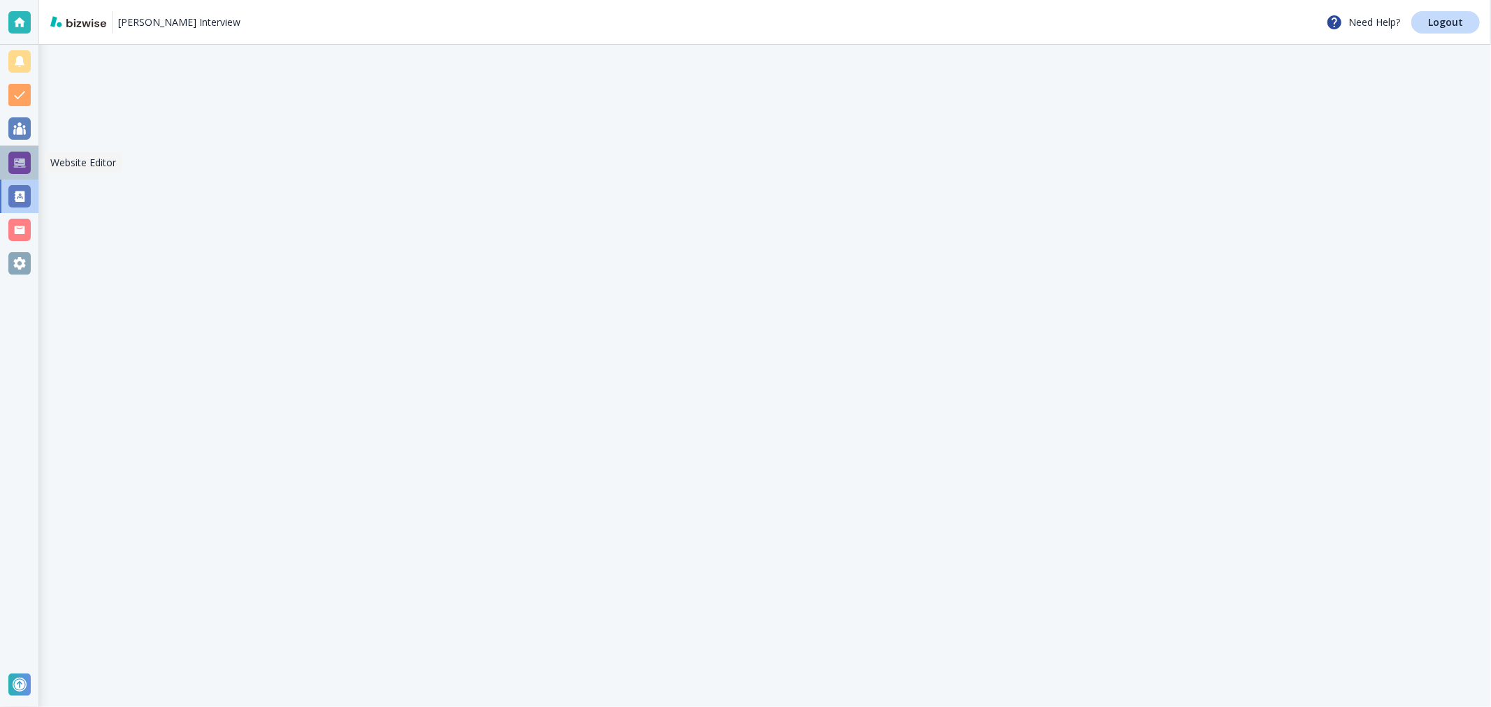
click at [24, 159] on div at bounding box center [19, 163] width 22 height 22
